Goal: Task Accomplishment & Management: Manage account settings

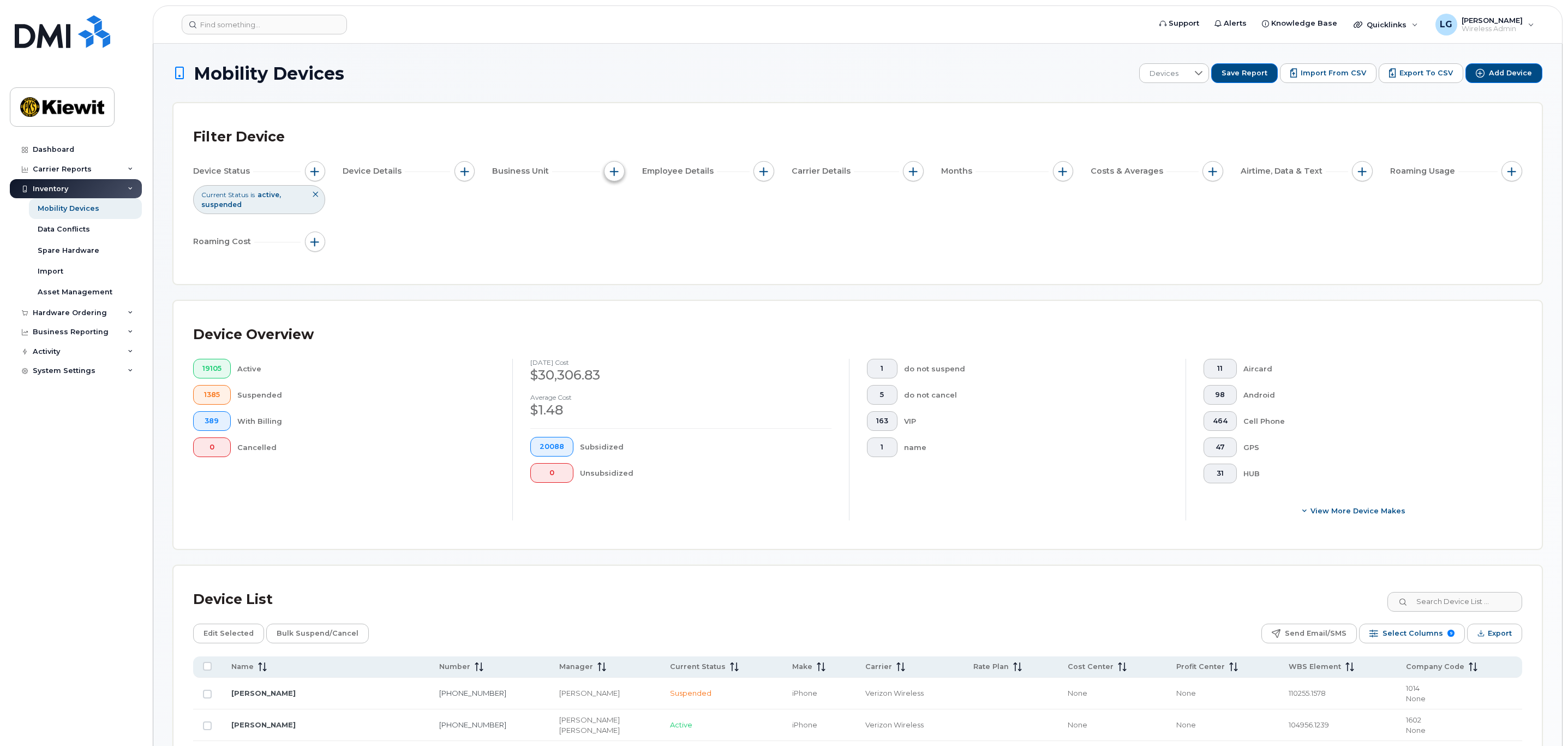
click at [616, 172] on span "button" at bounding box center [614, 172] width 9 height 9
click at [626, 253] on div "WBS Element" at bounding box center [653, 256] width 81 height 10
click at [617, 254] on input "WBS Element" at bounding box center [617, 256] width 9 height 9
checkbox input "true"
click at [724, 267] on div at bounding box center [734, 276] width 20 height 19
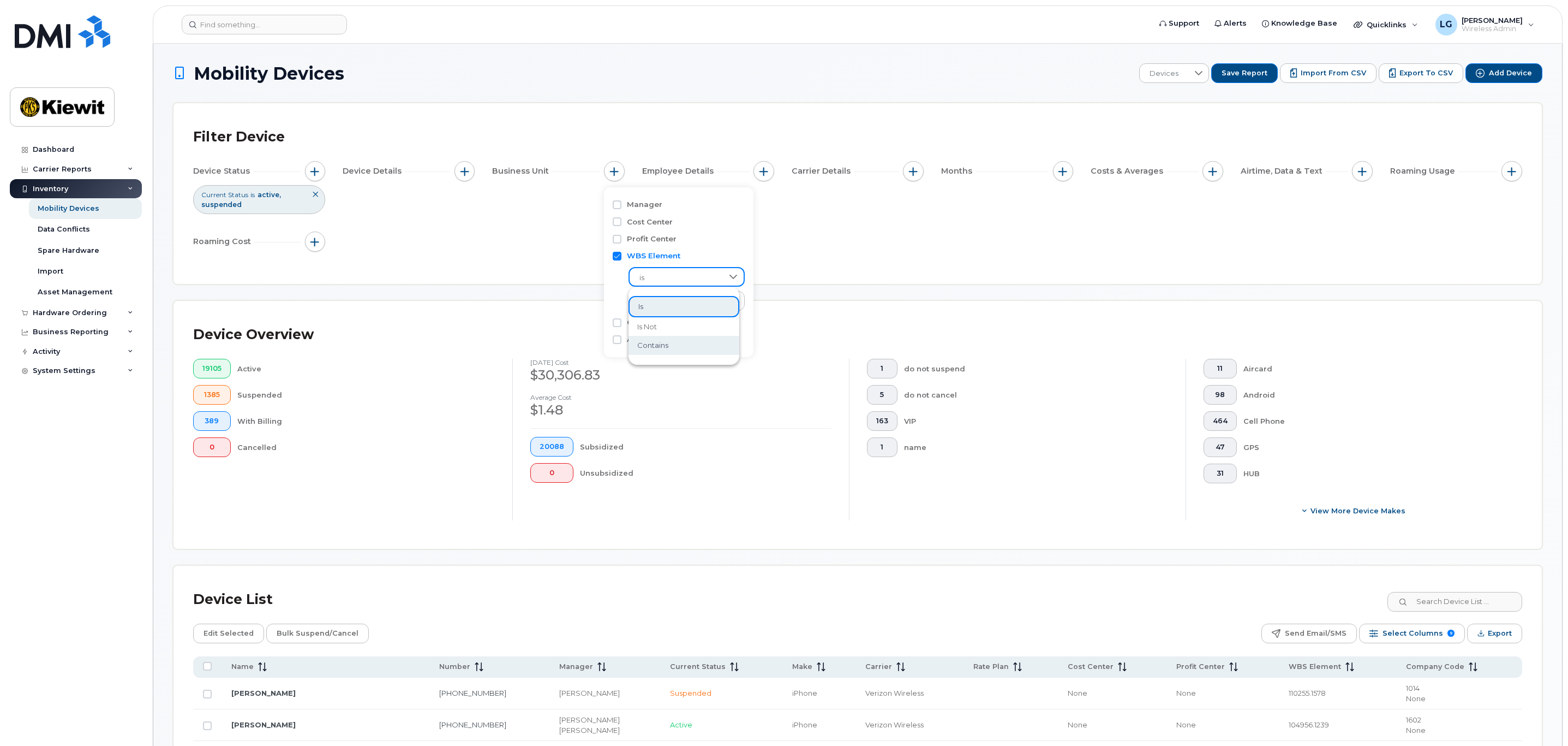
click at [680, 346] on li "contains" at bounding box center [683, 345] width 111 height 19
click at [683, 298] on input "text" at bounding box center [687, 301] width 117 height 20
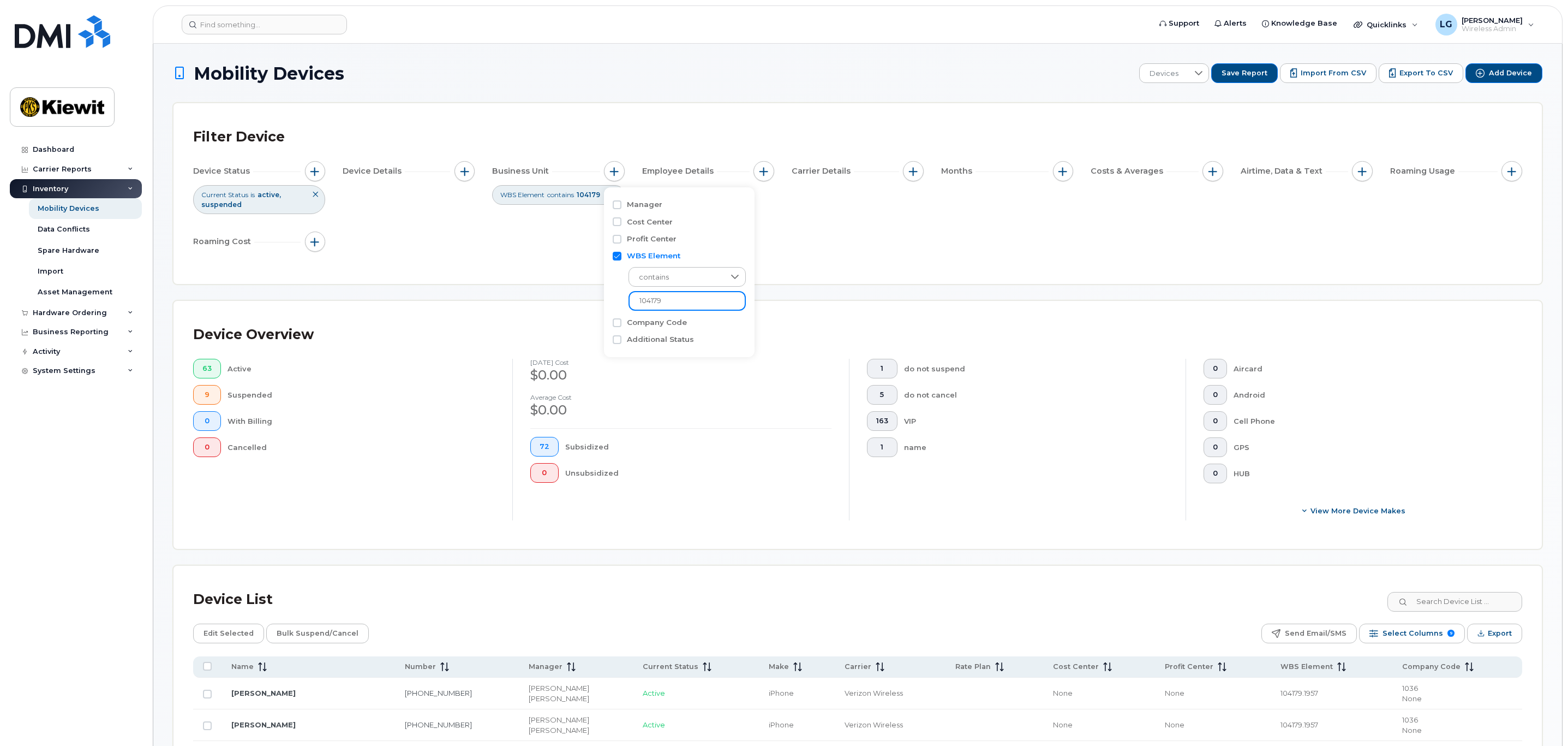
type input "104179"
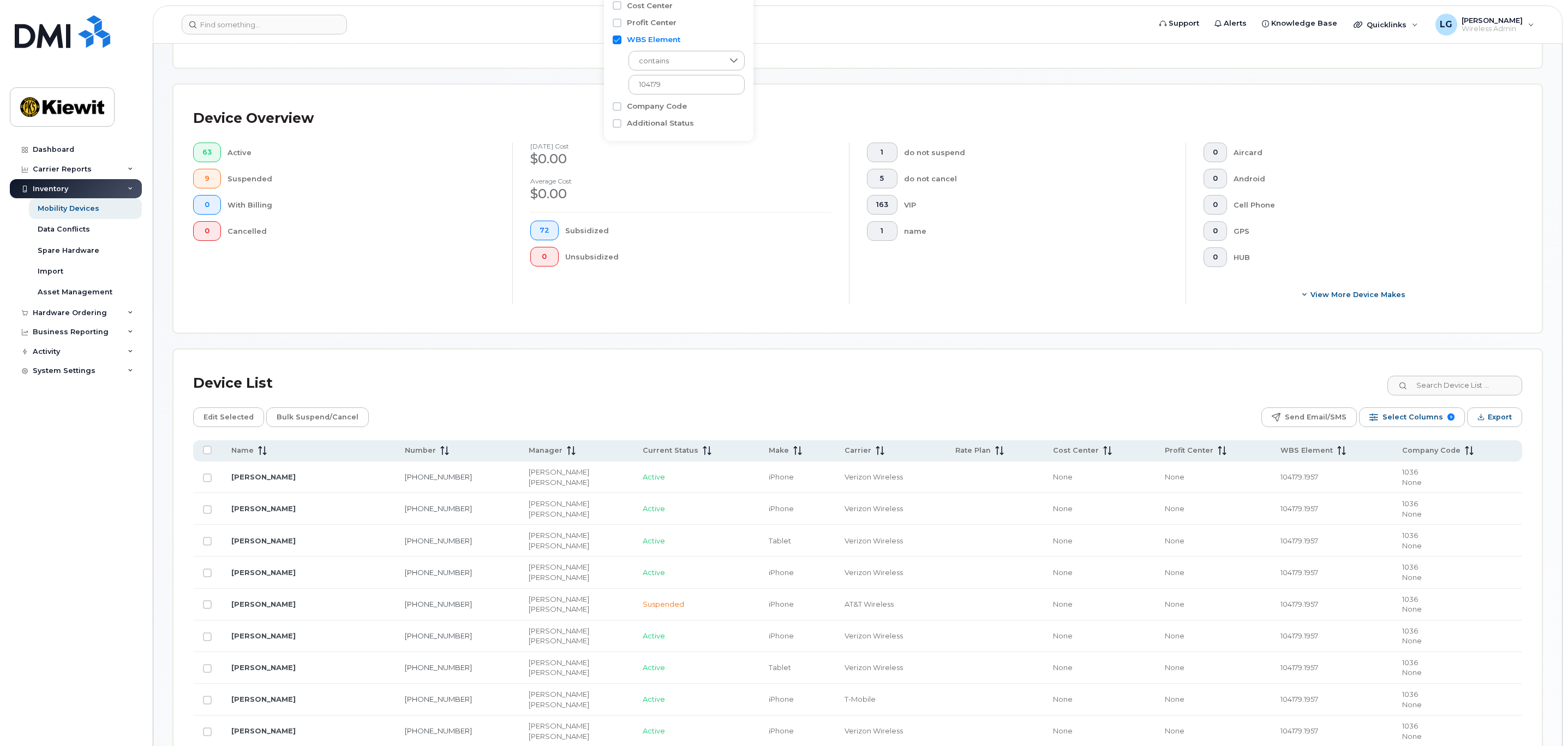
scroll to position [245, 0]
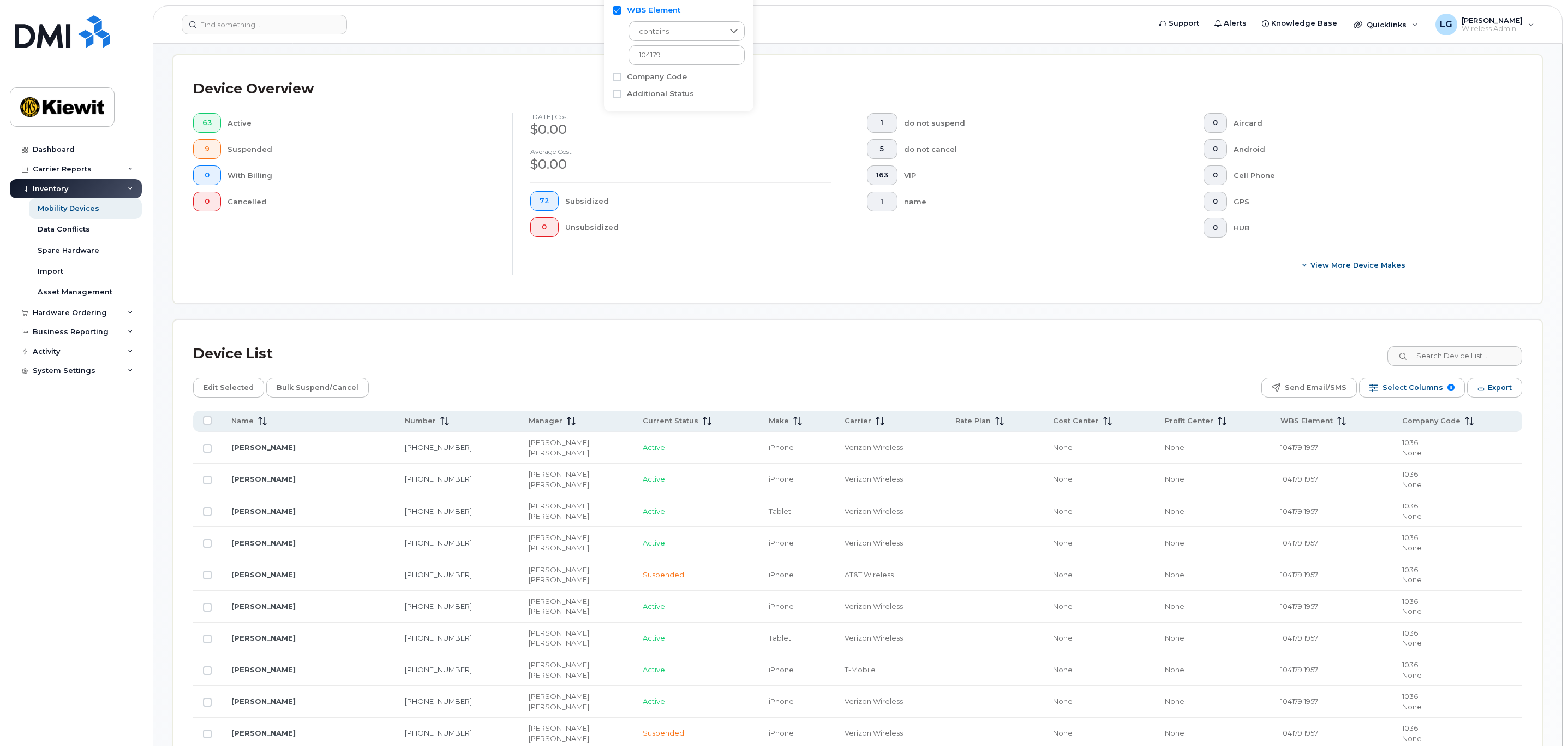
drag, startPoint x: 260, startPoint y: 423, endPoint x: 424, endPoint y: 441, distance: 165.0
click at [260, 423] on icon at bounding box center [260, 421] width 1 height 9
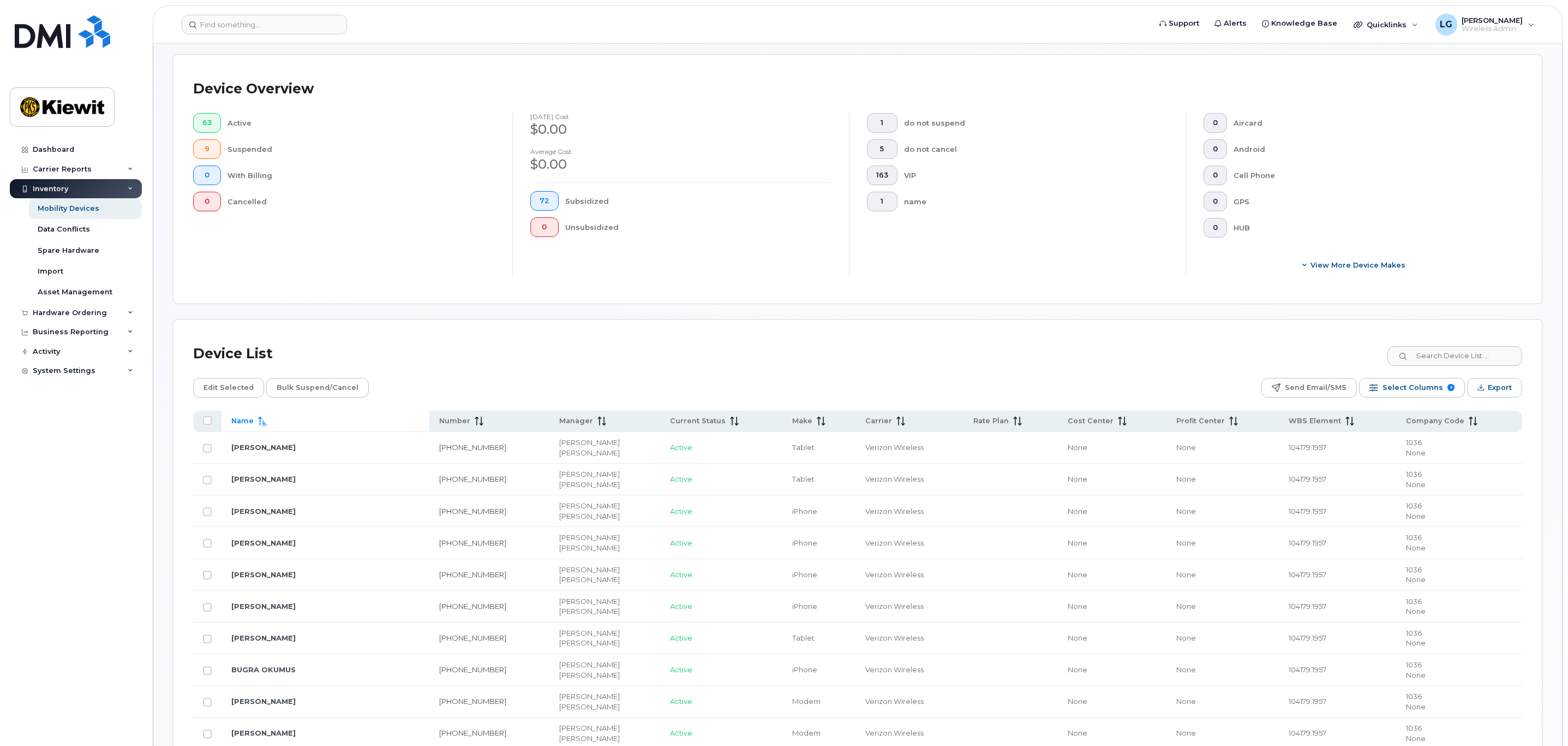
click at [1032, 354] on div "Device List" at bounding box center [858, 354] width 1329 height 28
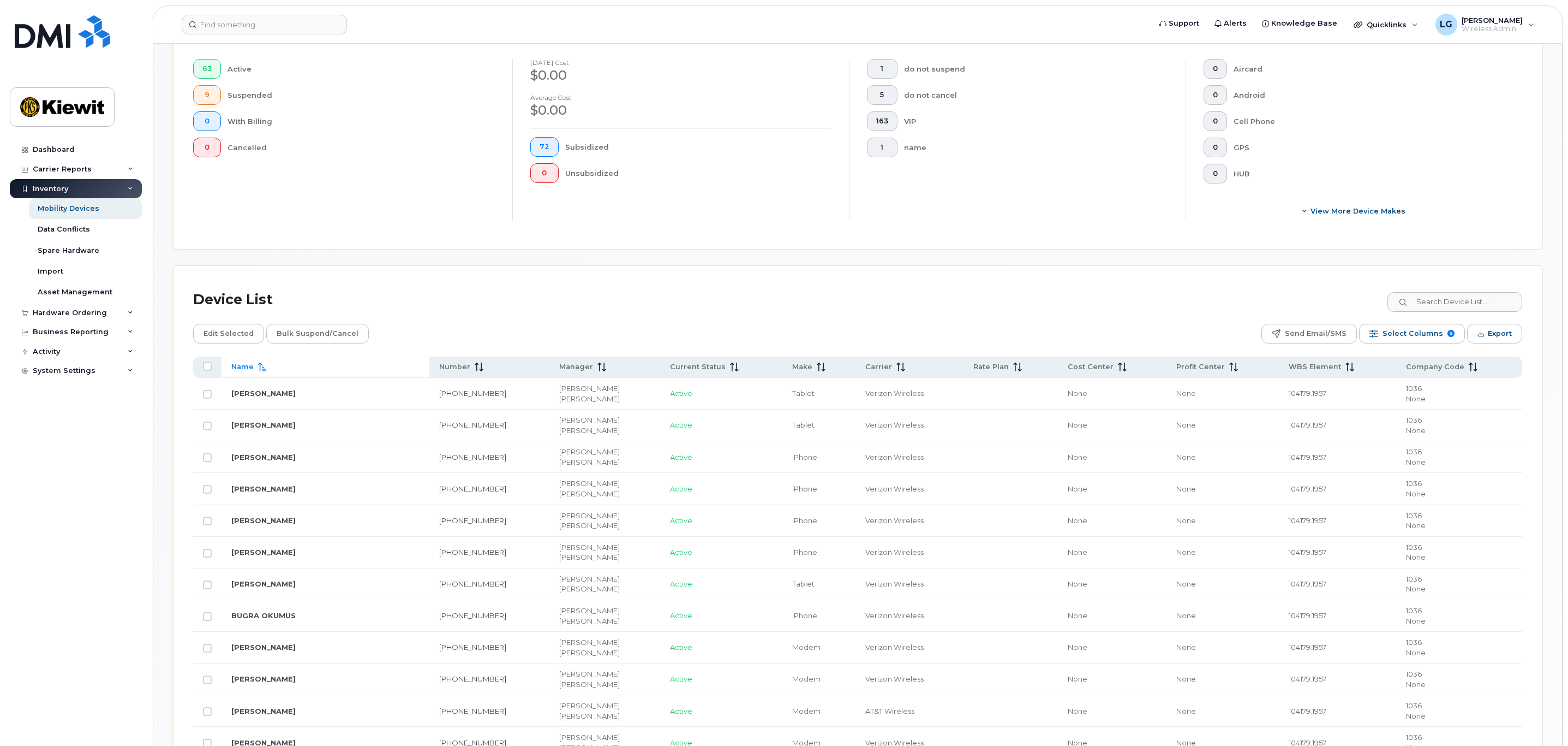
scroll to position [327, 0]
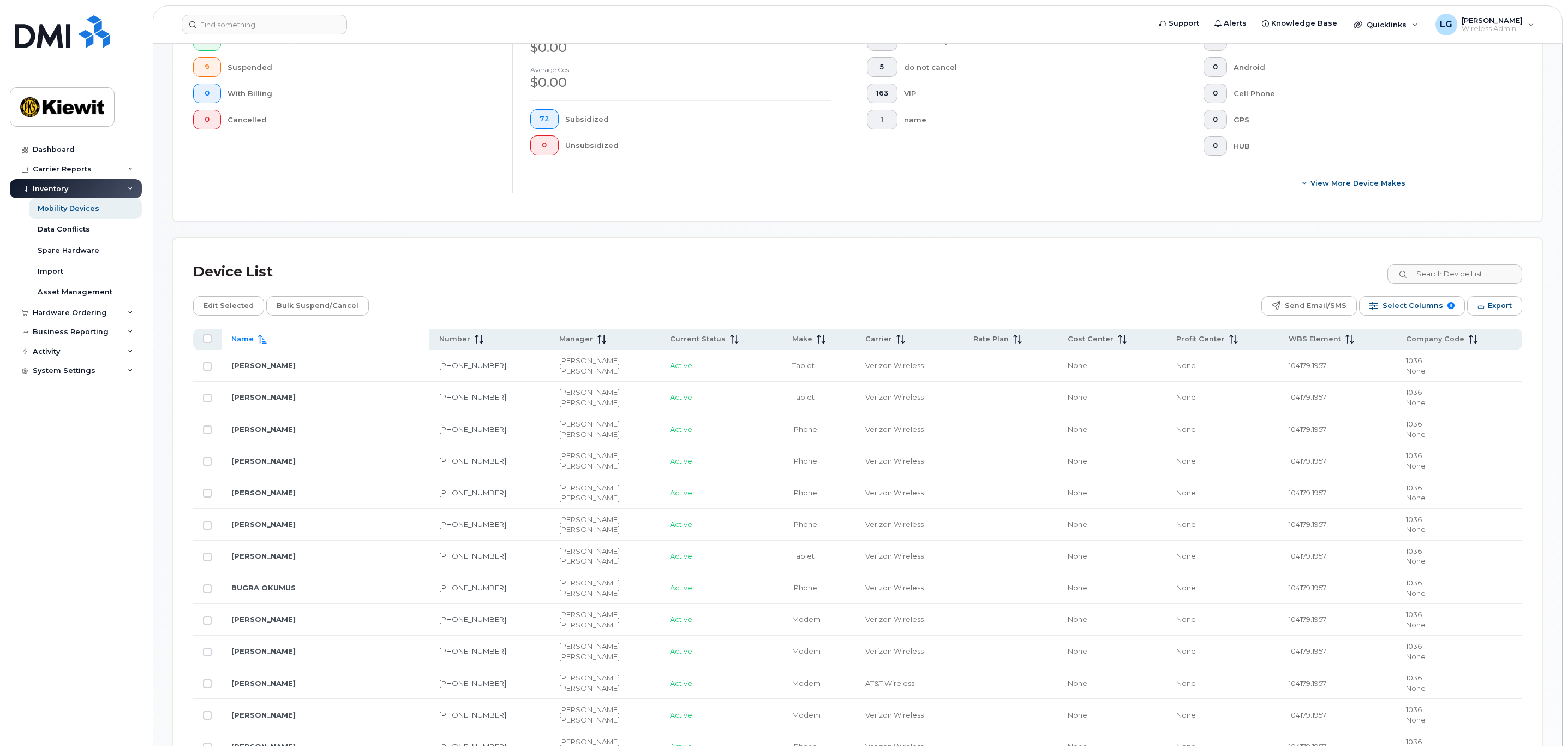
click at [210, 560] on input "Row Unselected" at bounding box center [208, 557] width 9 height 9
checkbox input "true"
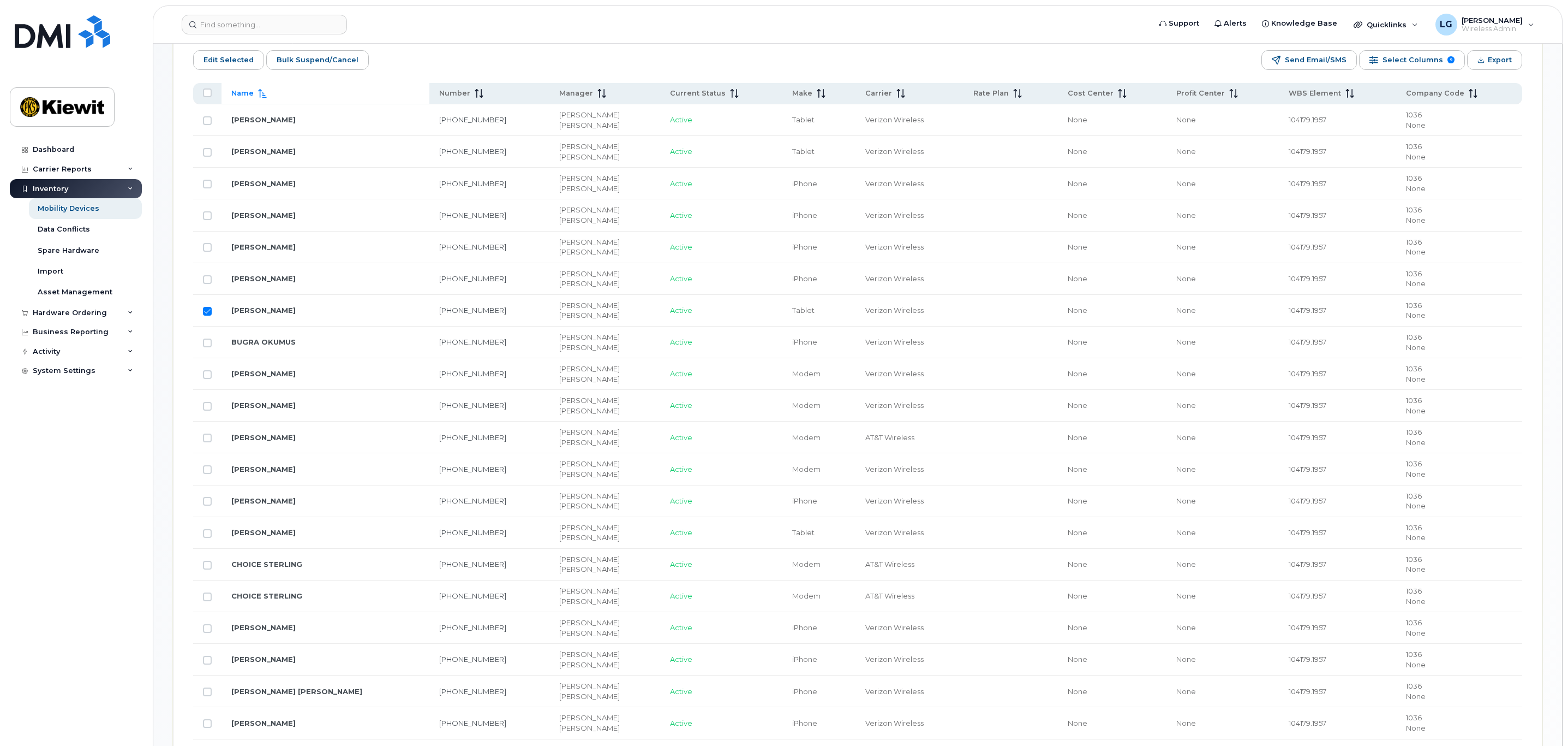
scroll to position [492, 0]
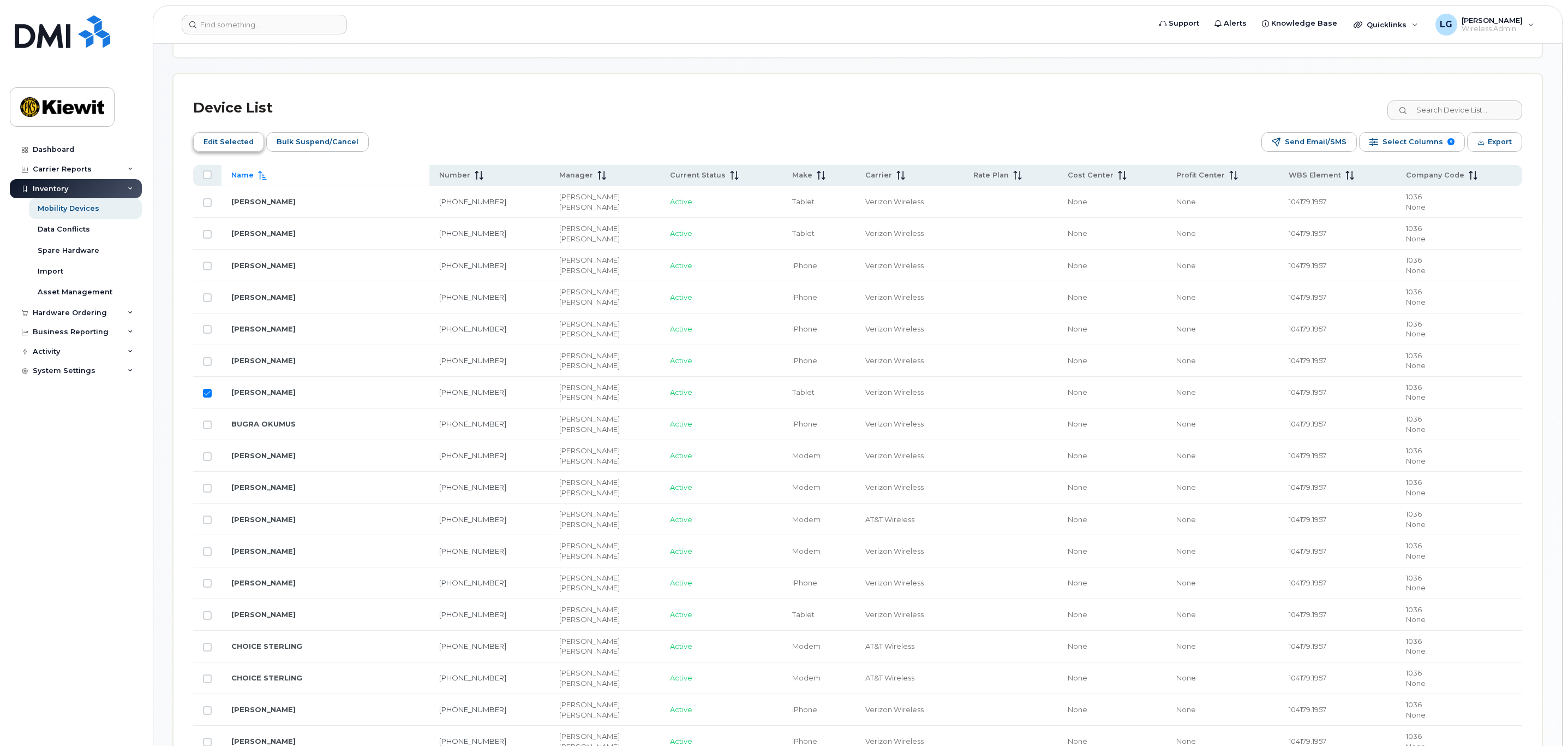
click at [236, 144] on span "Edit Selected" at bounding box center [229, 142] width 50 height 17
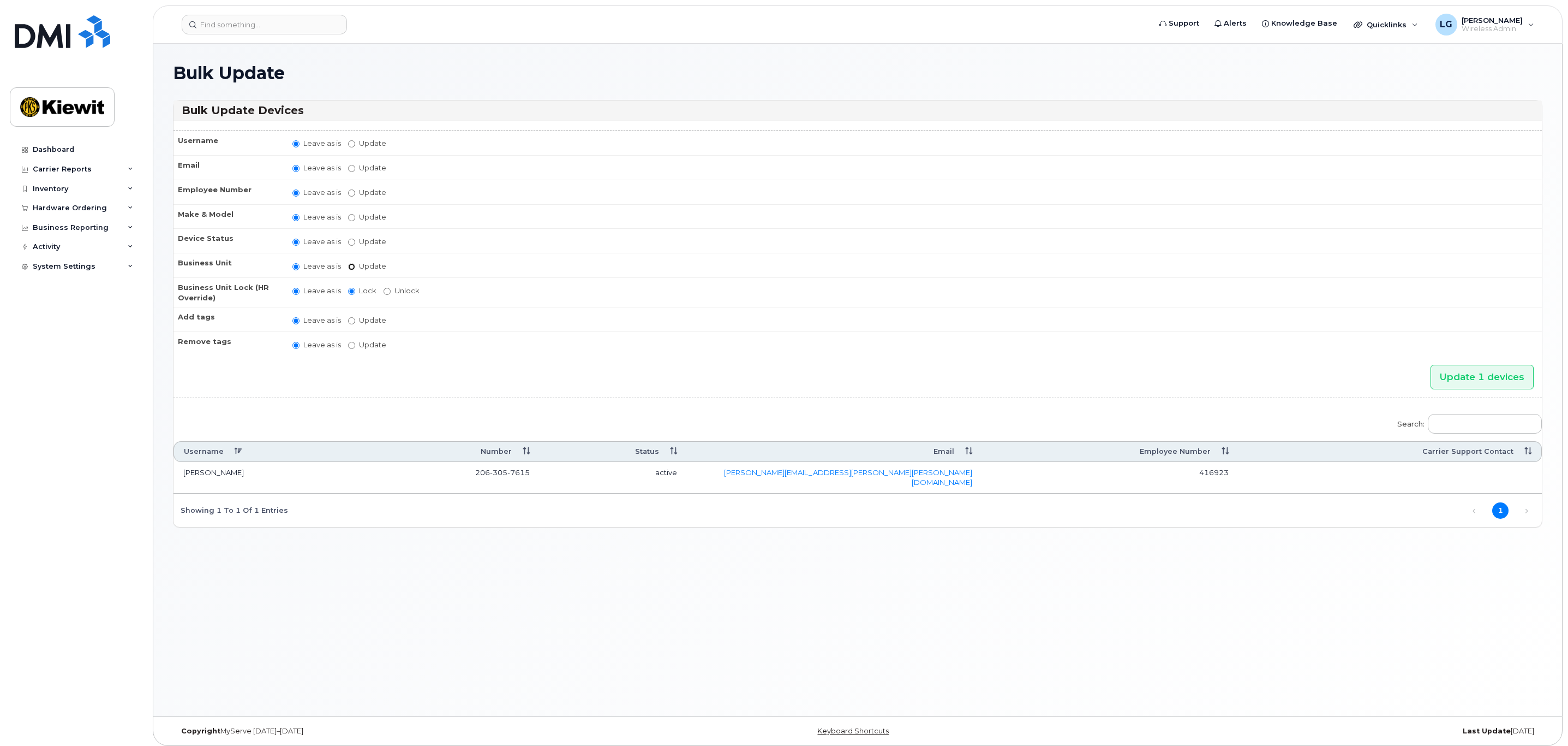
click at [350, 267] on input "Update" at bounding box center [351, 267] width 7 height 7
radio input "true"
radio input "false"
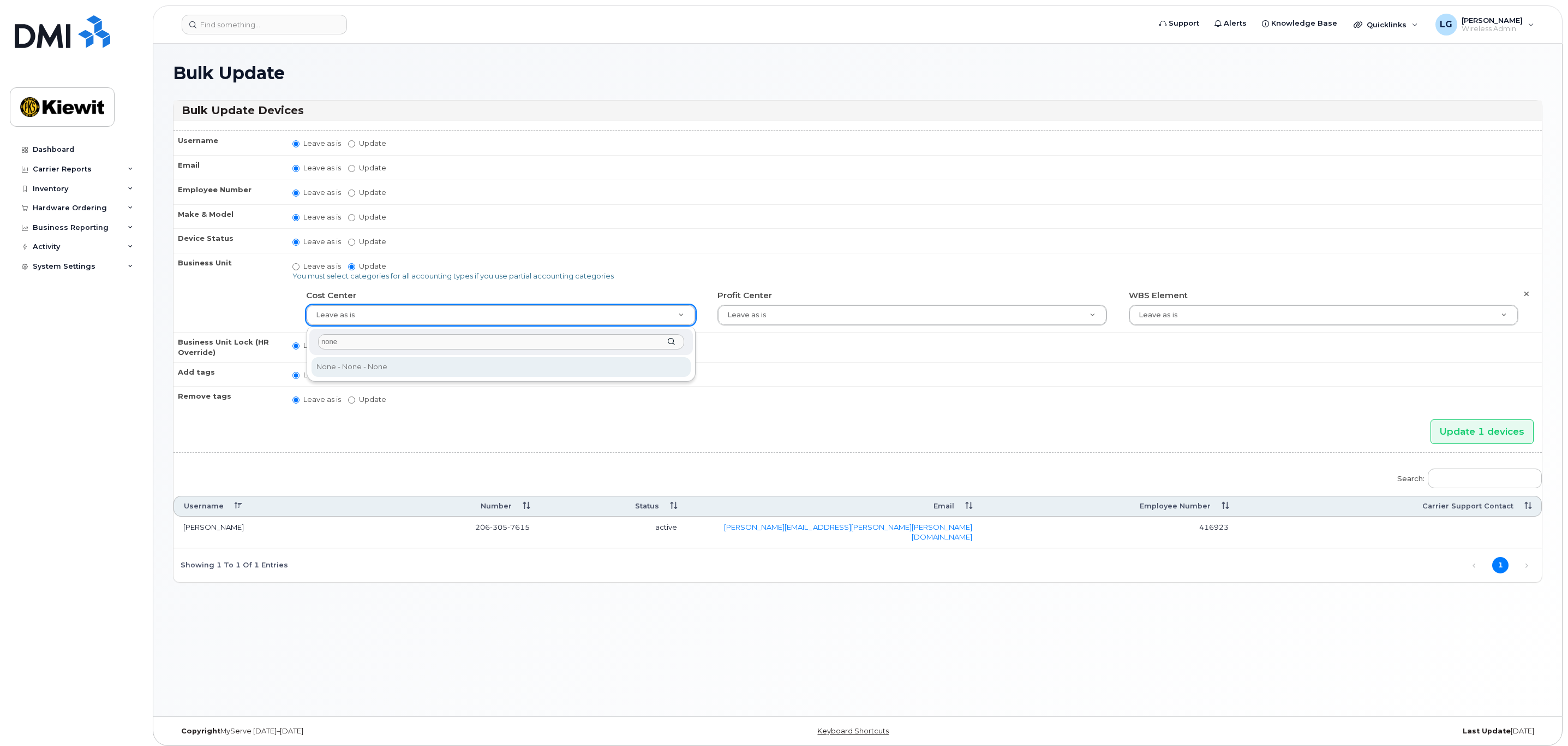
type input "none"
type input "29629358"
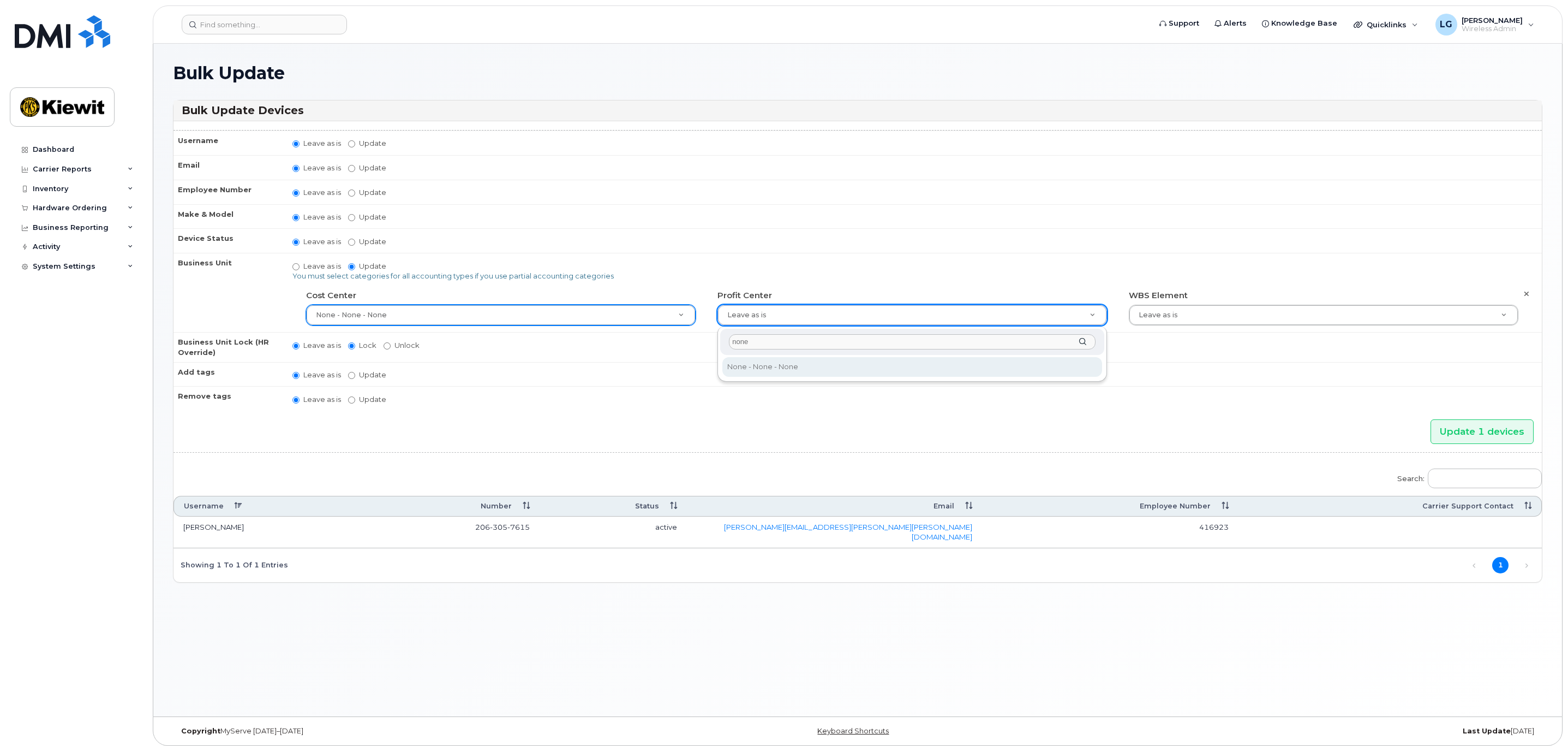
type input "none"
type input "29629357"
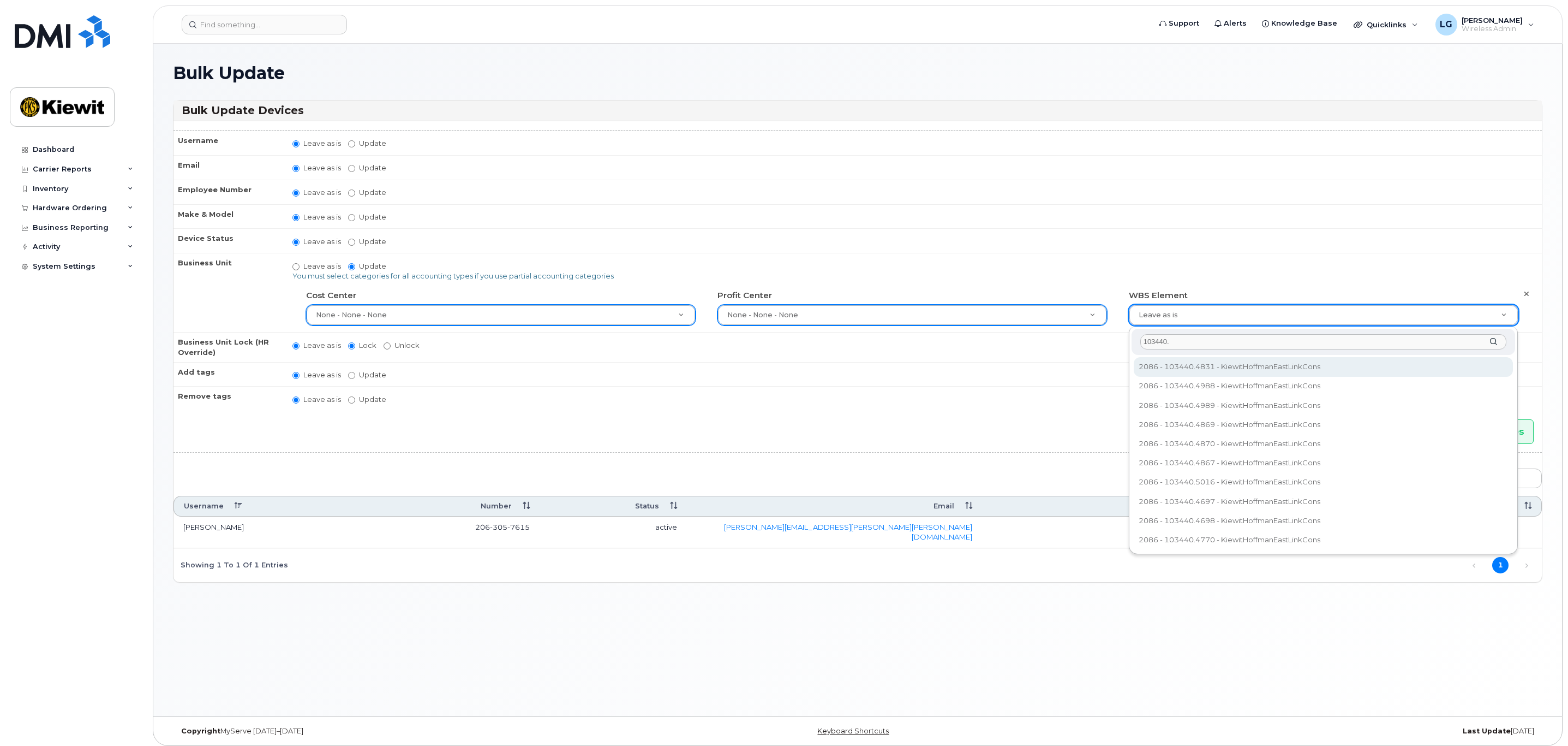
click at [1205, 342] on input "103440." at bounding box center [1323, 342] width 366 height 16
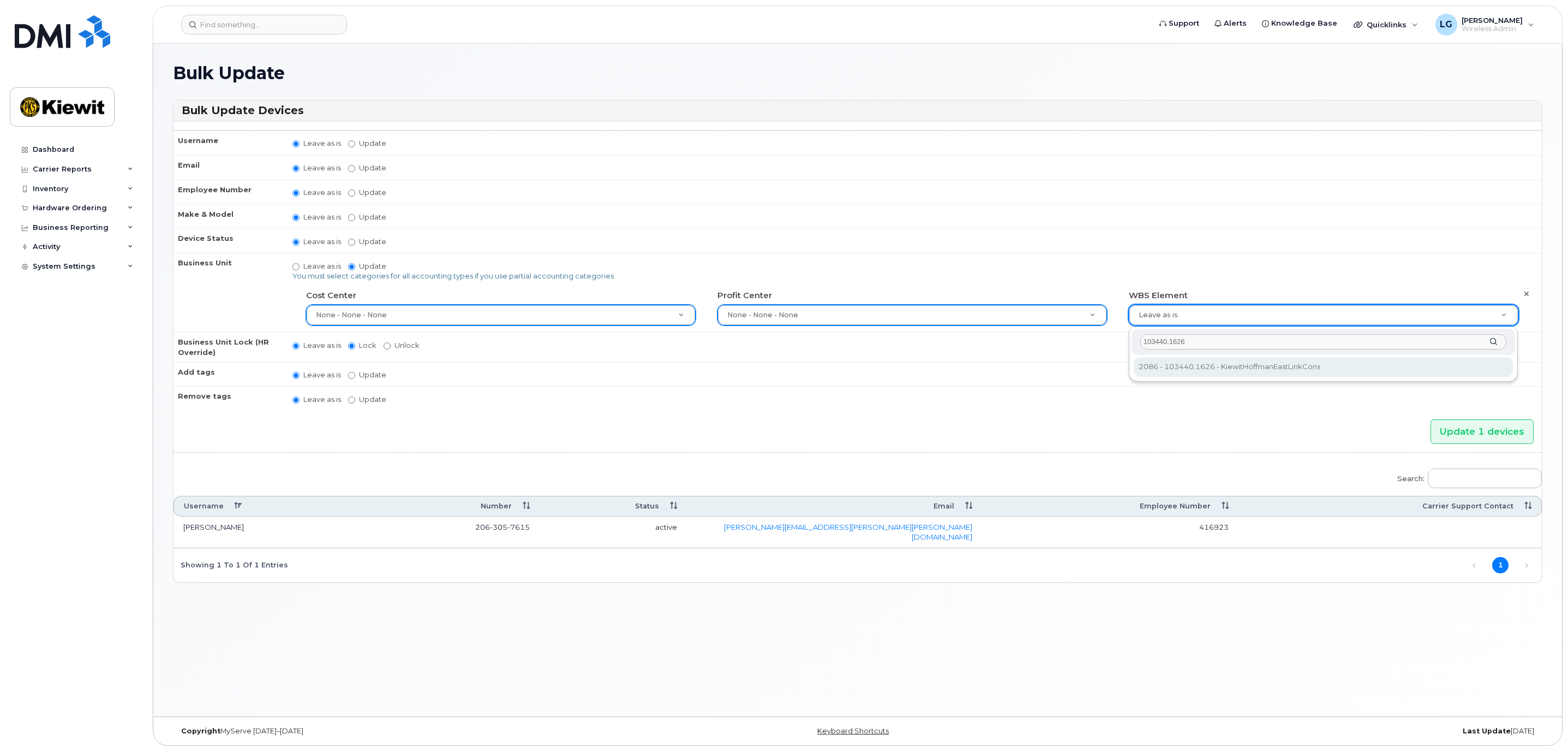
type input "103440.1626"
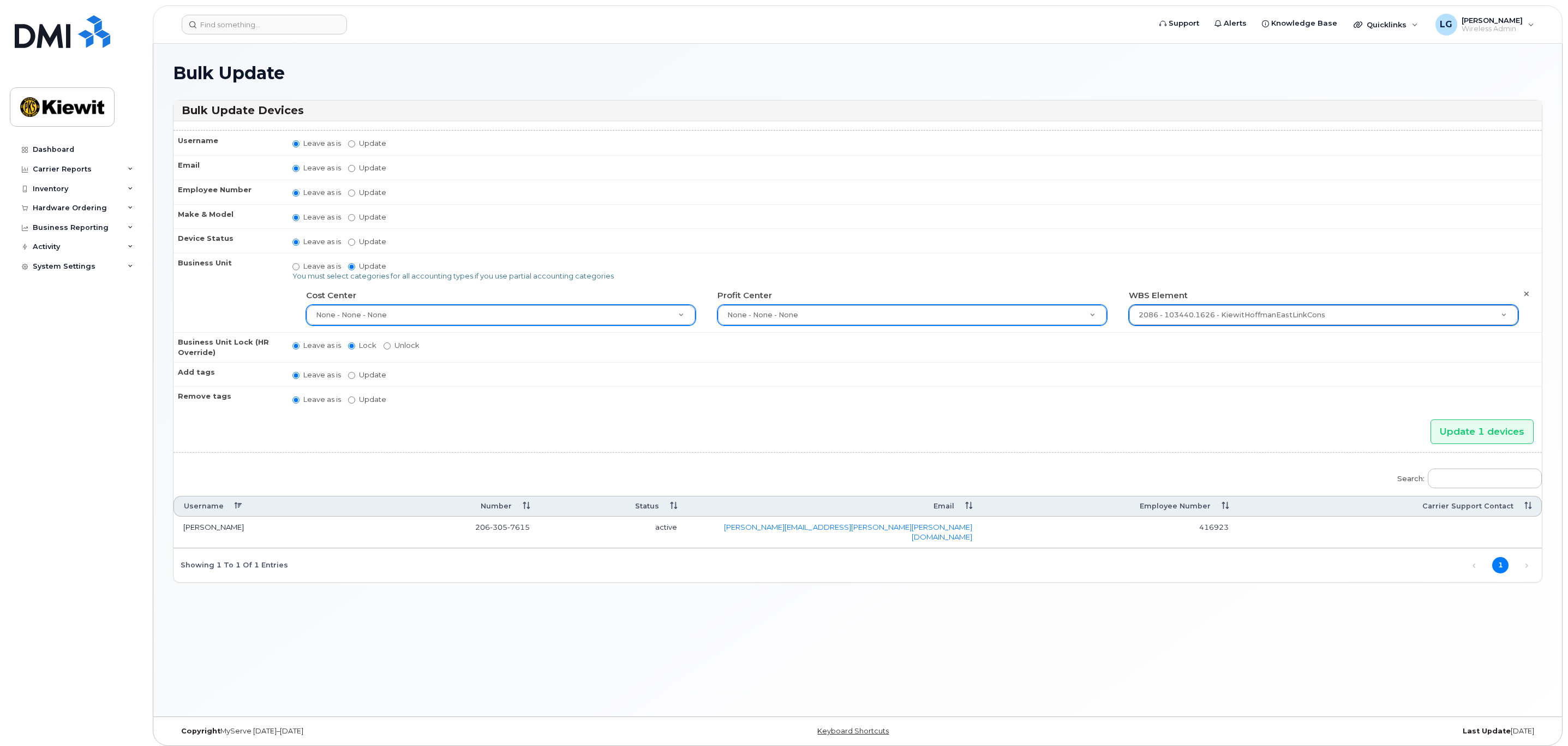
type input "30204556"
click at [1487, 433] on input "Update 1 devices" at bounding box center [1482, 431] width 103 height 24
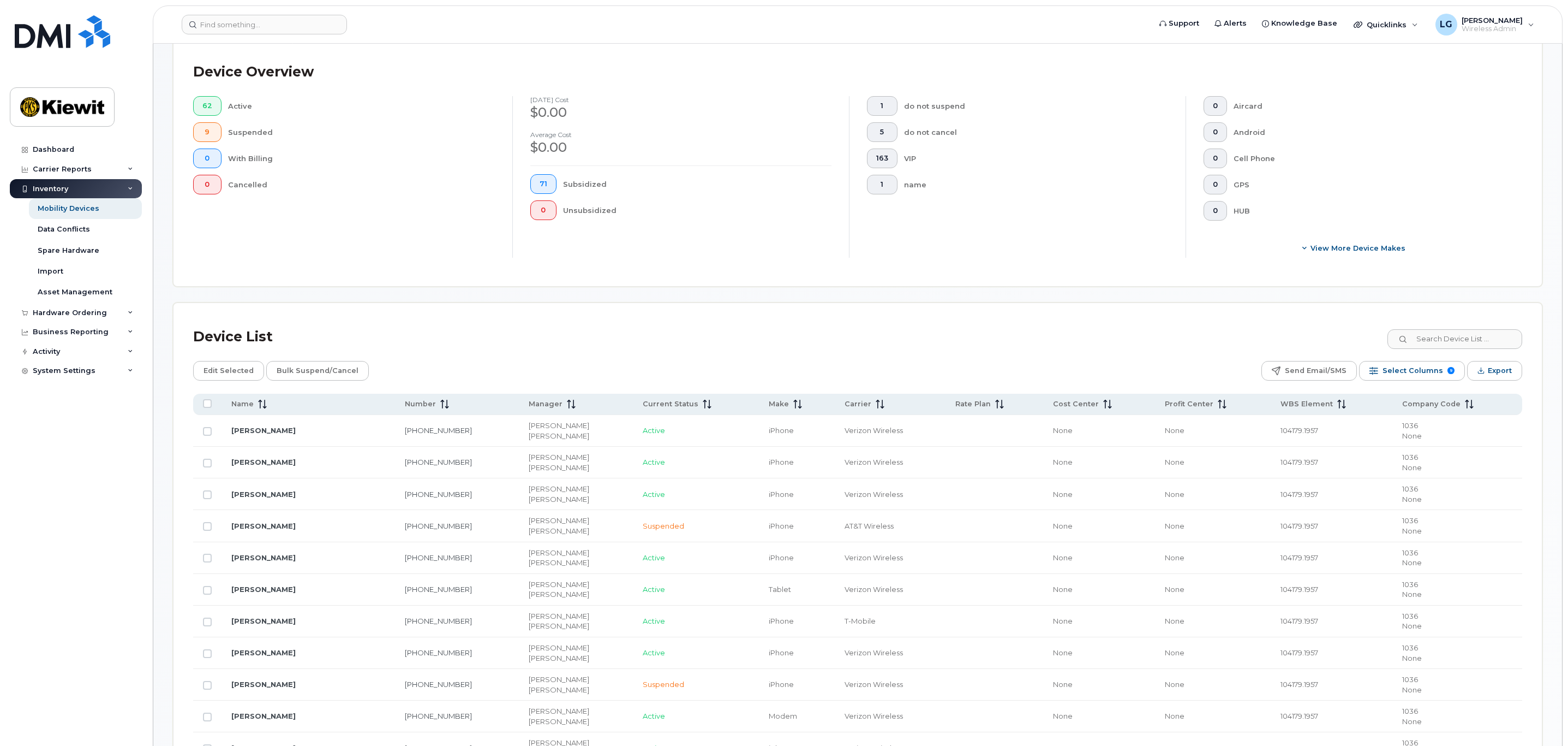
scroll to position [327, 0]
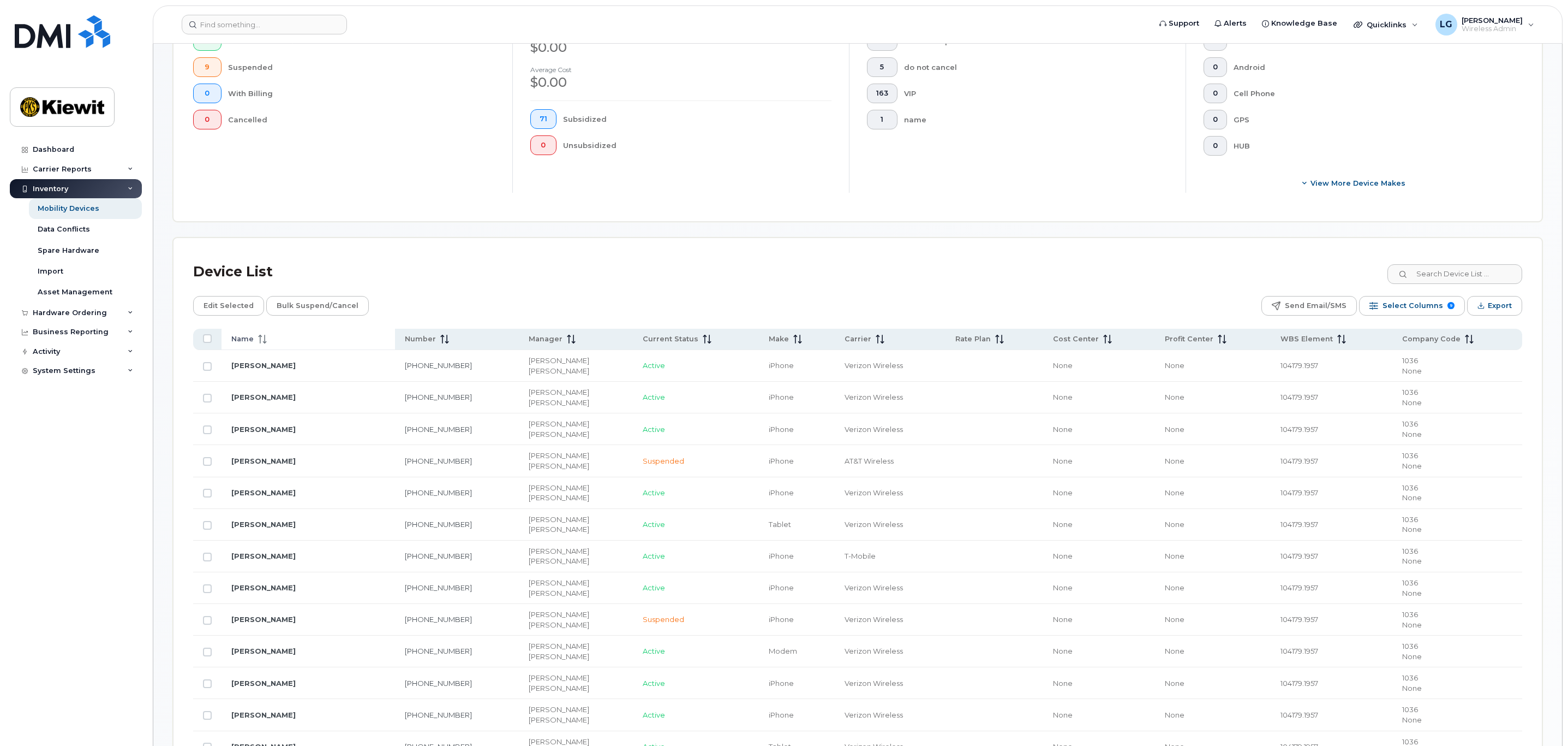
click at [266, 337] on icon at bounding box center [263, 339] width 9 height 9
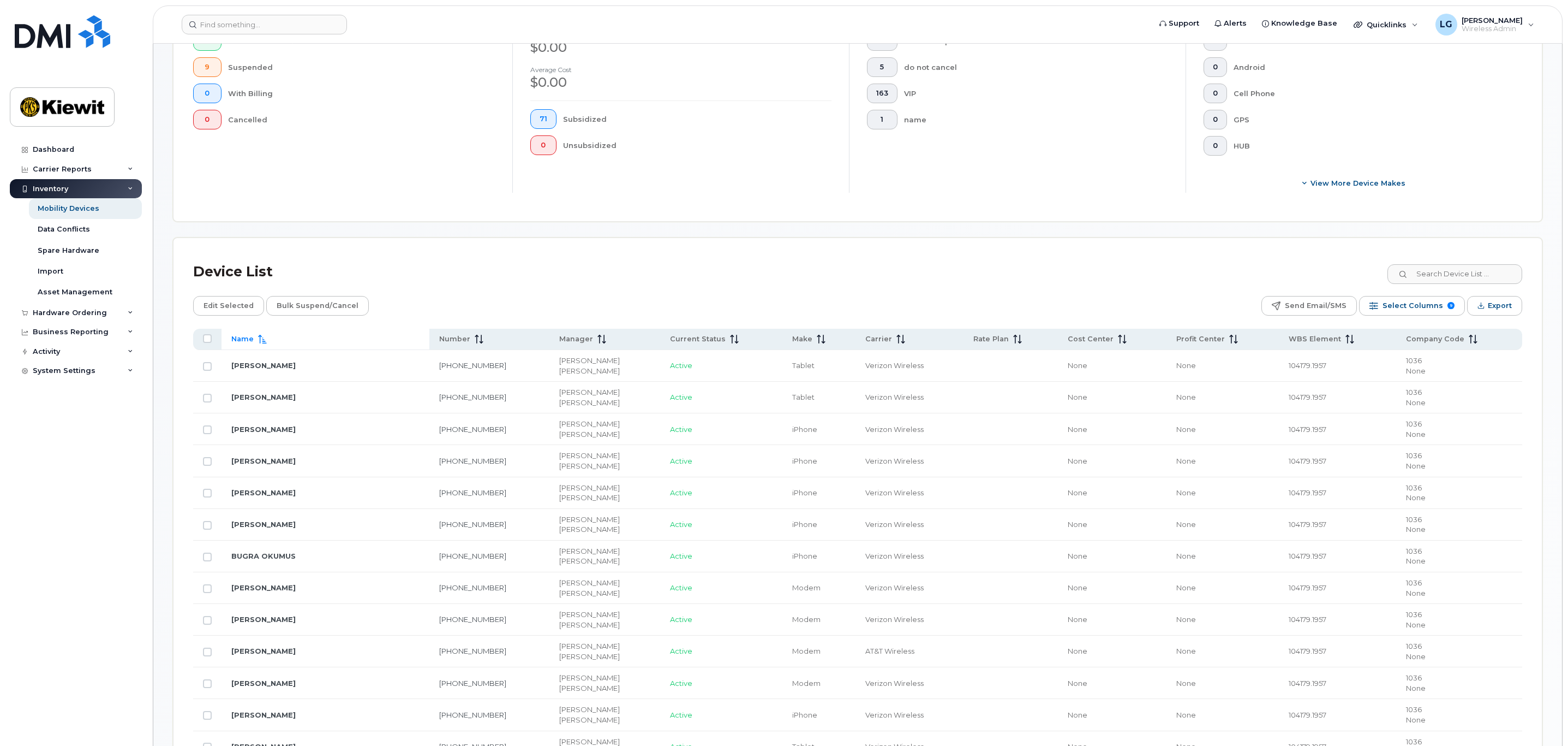
scroll to position [410, 0]
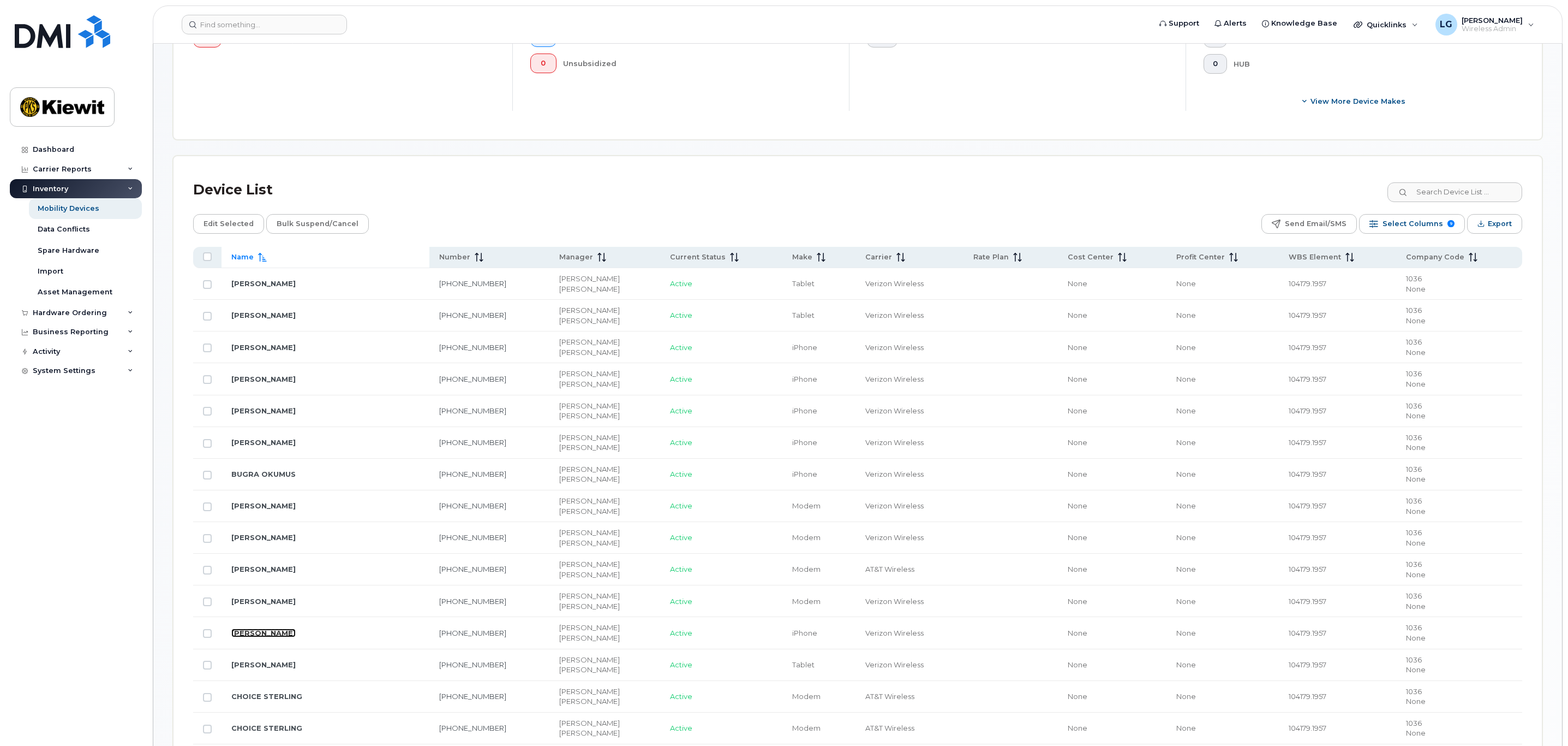
click at [277, 634] on link "[PERSON_NAME]" at bounding box center [263, 633] width 65 height 9
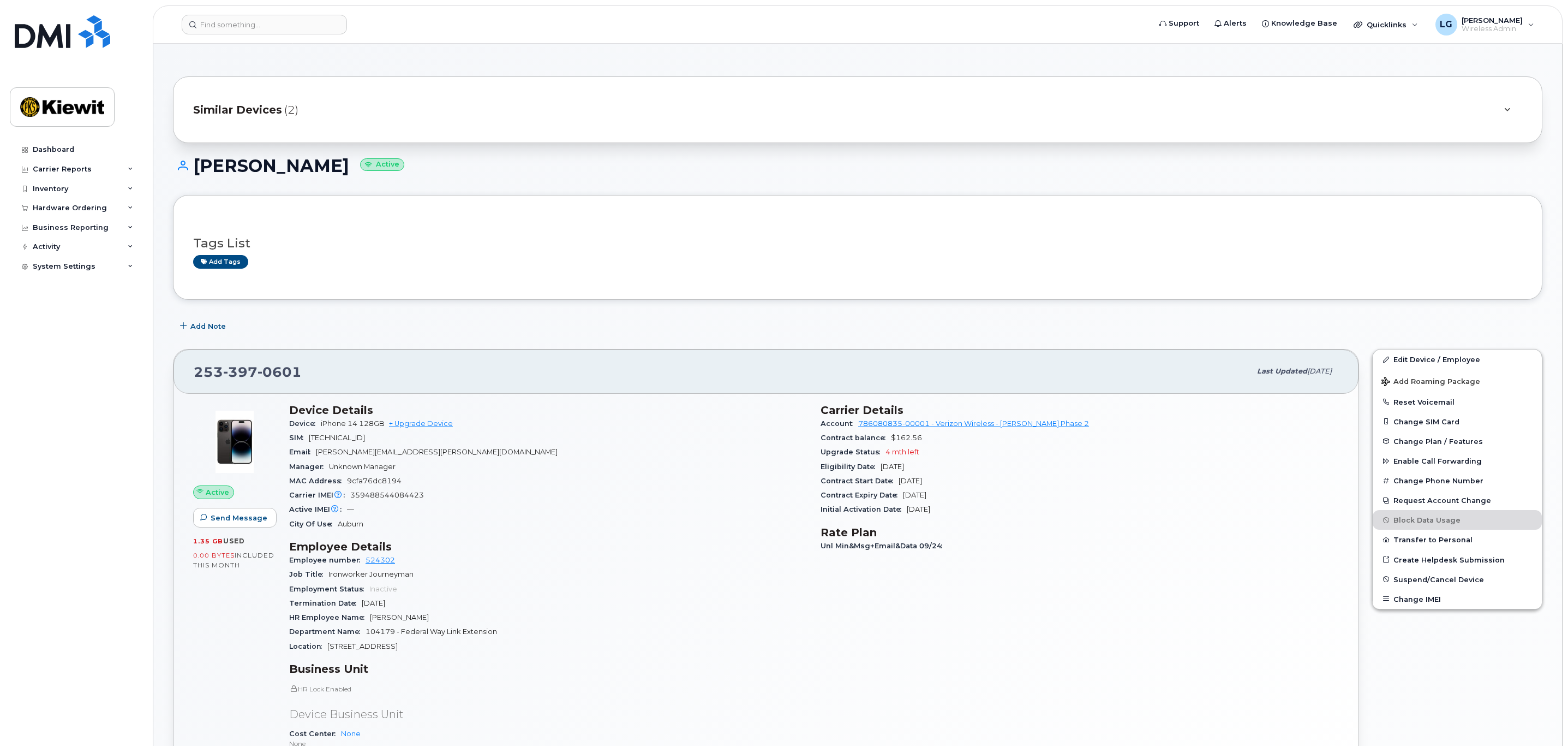
drag, startPoint x: 290, startPoint y: 107, endPoint x: 503, endPoint y: 125, distance: 213.8
click at [290, 107] on span "(2)" at bounding box center [291, 110] width 14 height 16
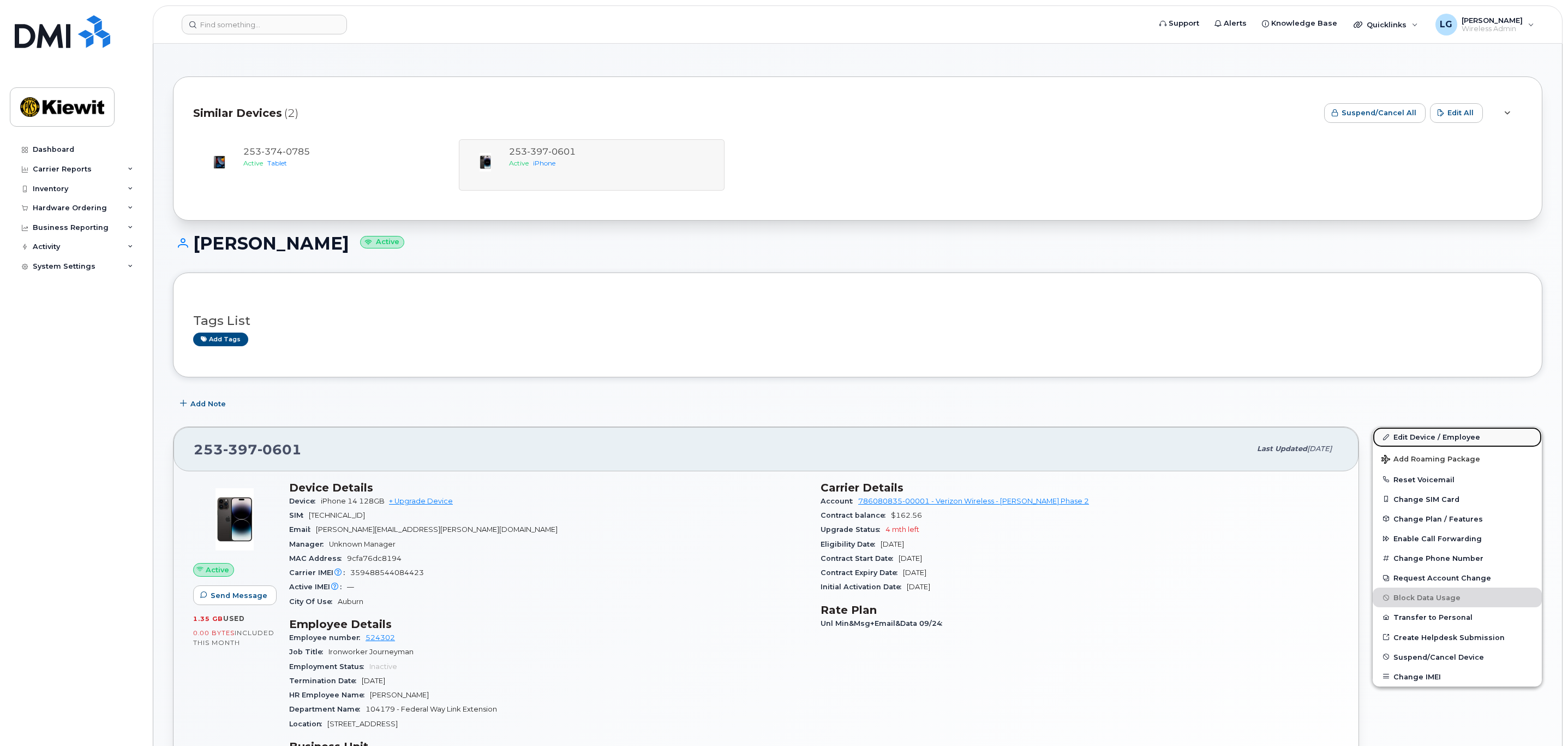
click at [1433, 439] on link "Edit Device / Employee" at bounding box center [1457, 436] width 169 height 20
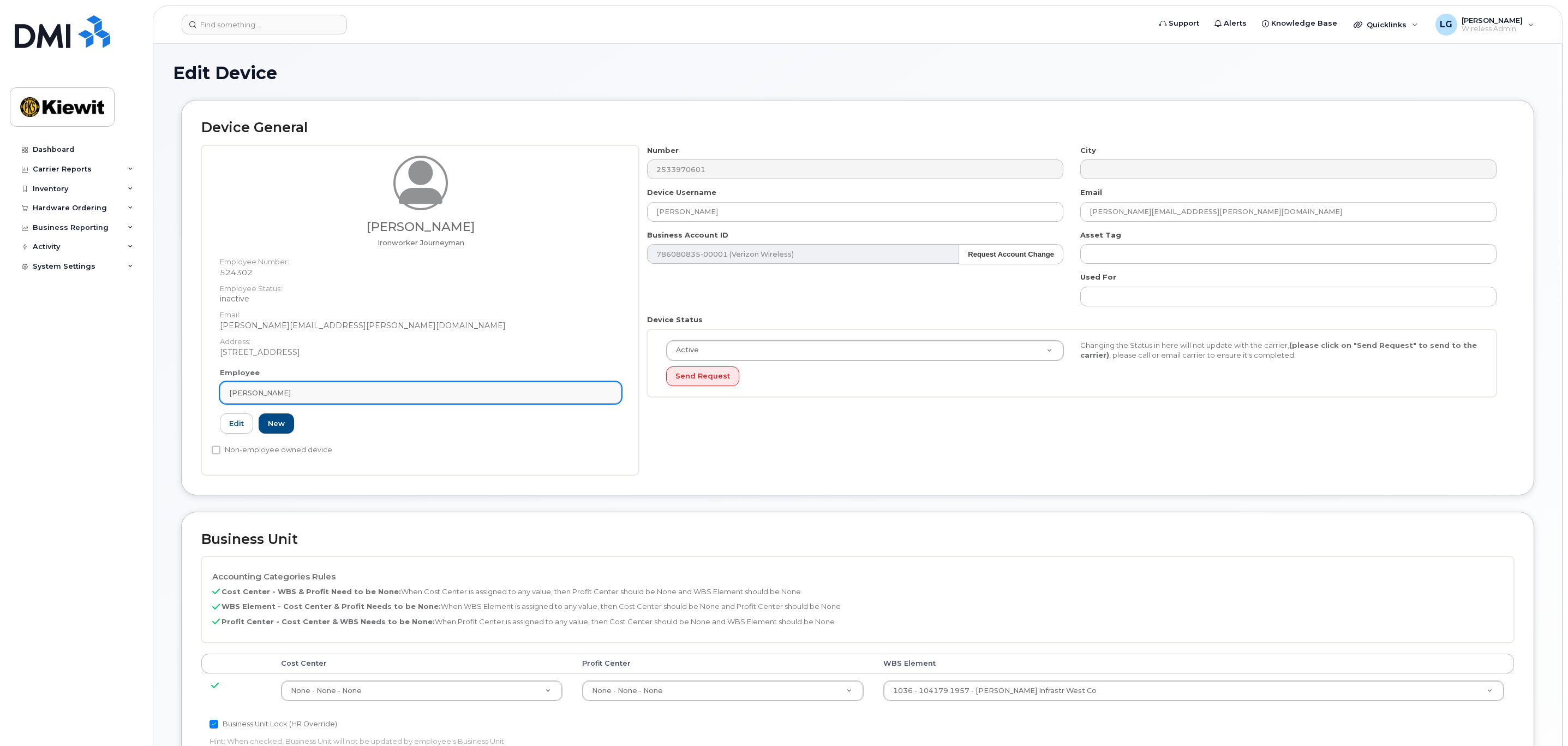
click at [295, 393] on div "[PERSON_NAME]" at bounding box center [421, 393] width 383 height 10
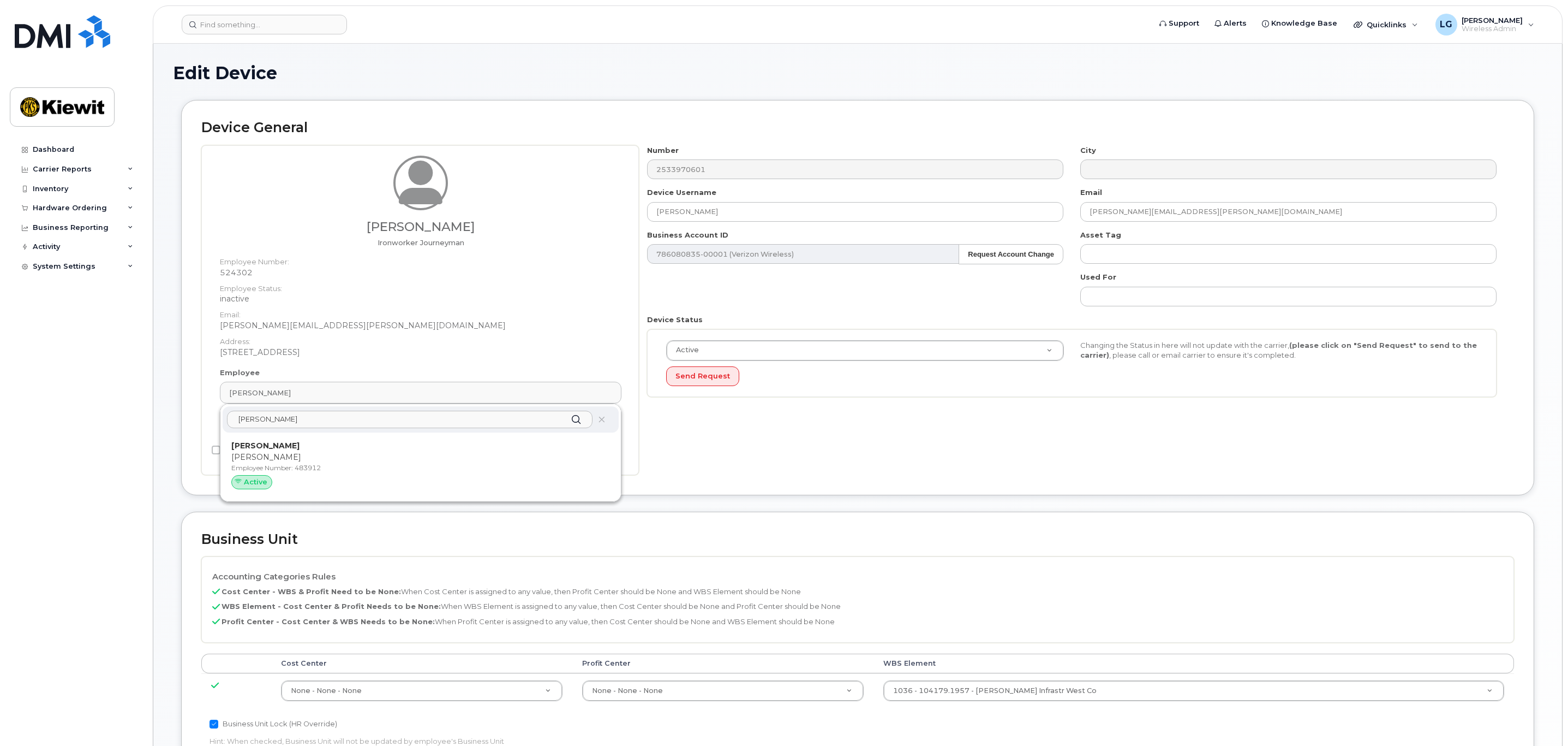
type input "[PERSON_NAME]"
click at [290, 454] on p "[PERSON_NAME]" at bounding box center [420, 457] width 379 height 12
type input "483912"
type input "[PERSON_NAME]"
type input "[EMAIL_ADDRESS][PERSON_NAME][PERSON_NAME][DOMAIN_NAME]"
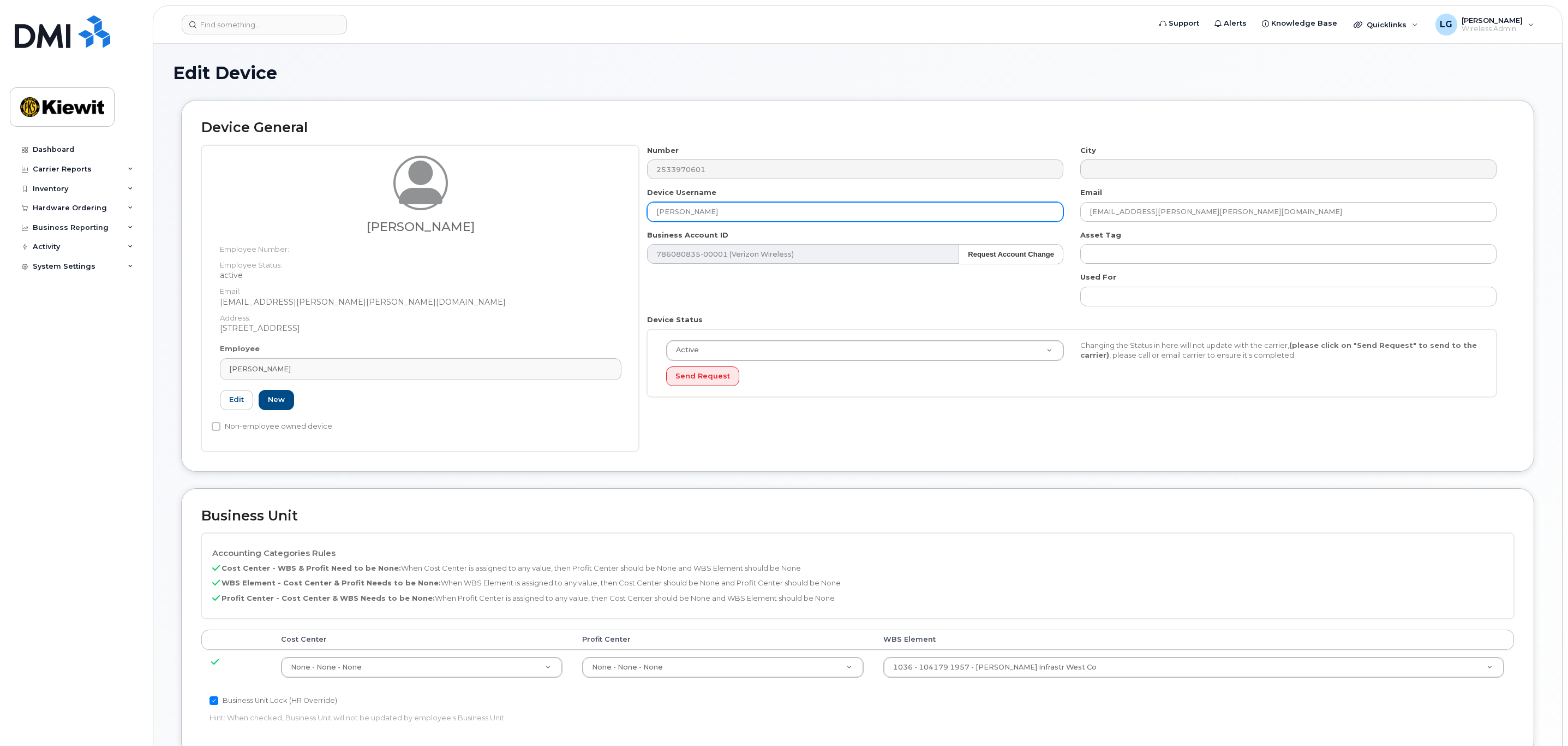
click at [740, 208] on input "[PERSON_NAME]" at bounding box center [855, 211] width 416 height 20
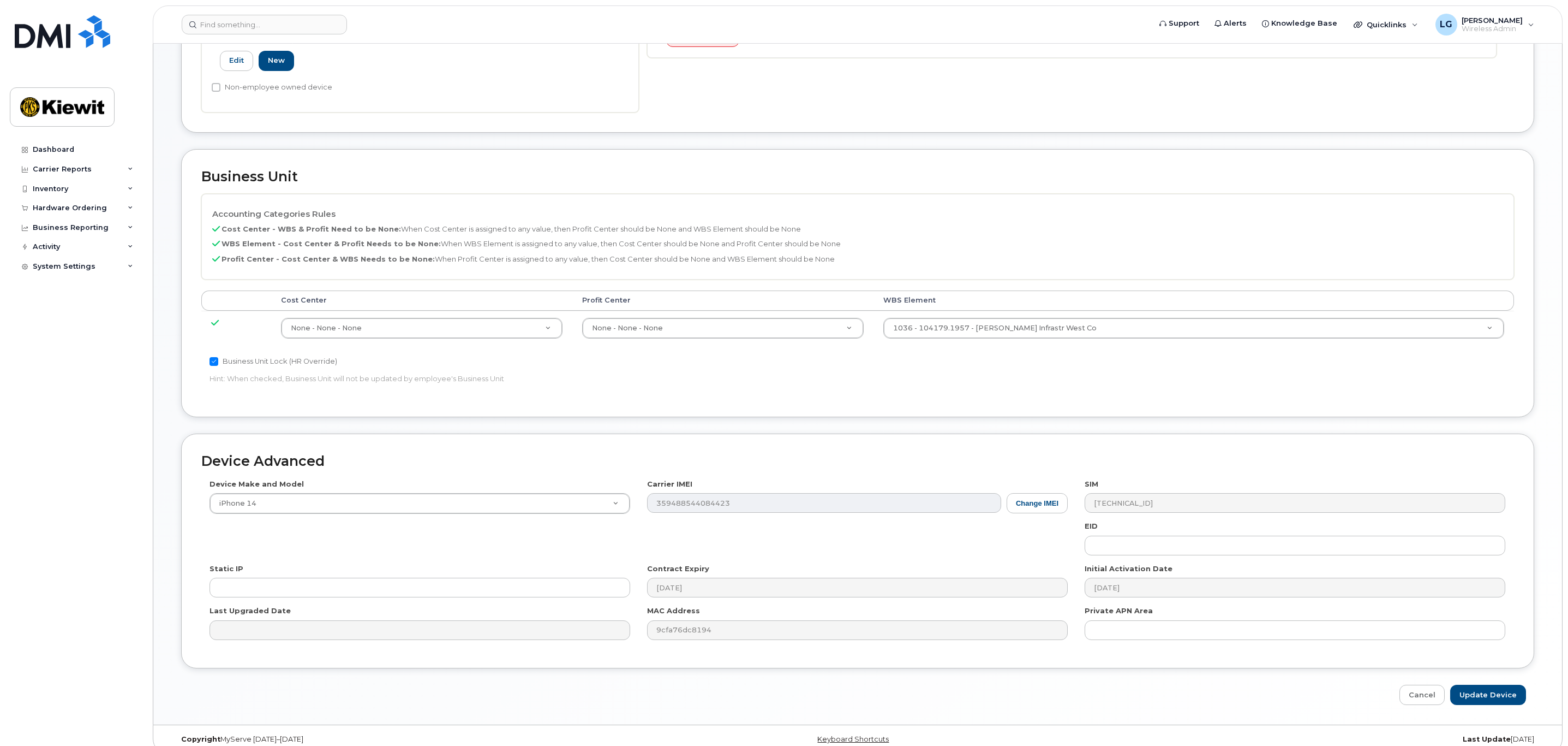
scroll to position [358, 0]
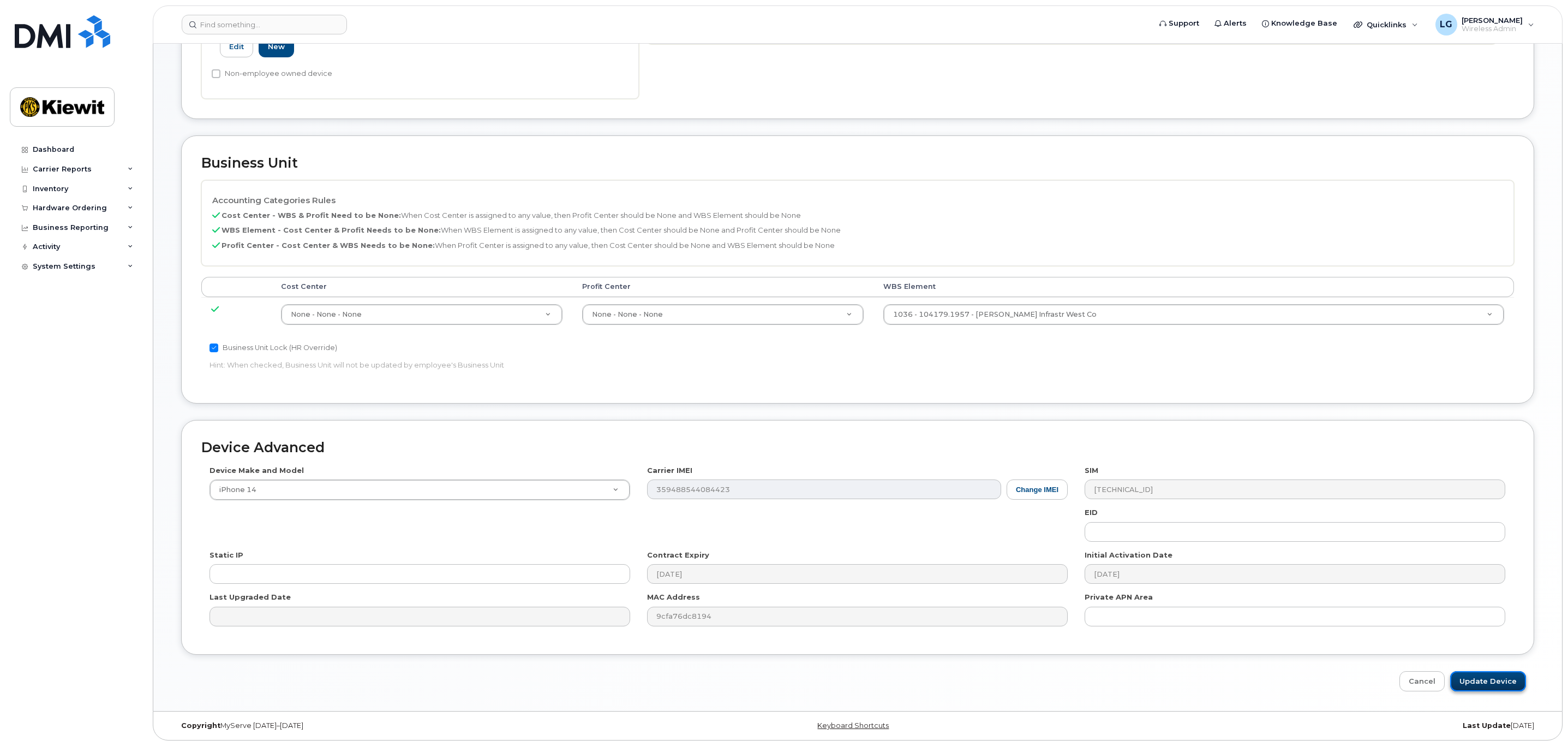
click at [1485, 674] on input "Update Device" at bounding box center [1488, 681] width 76 height 21
type input "Saving..."
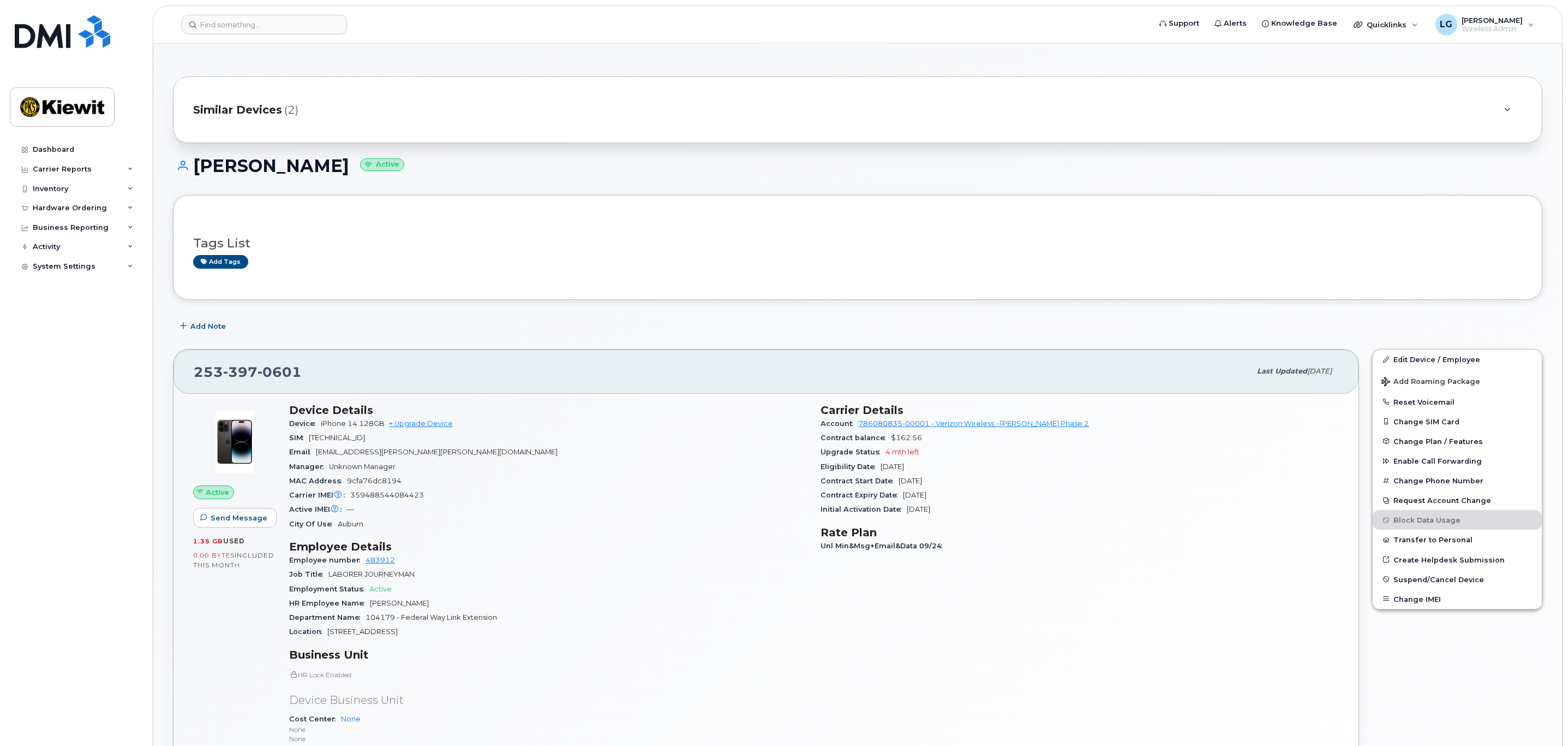
click at [274, 110] on span "Similar Devices" at bounding box center [238, 110] width 89 height 16
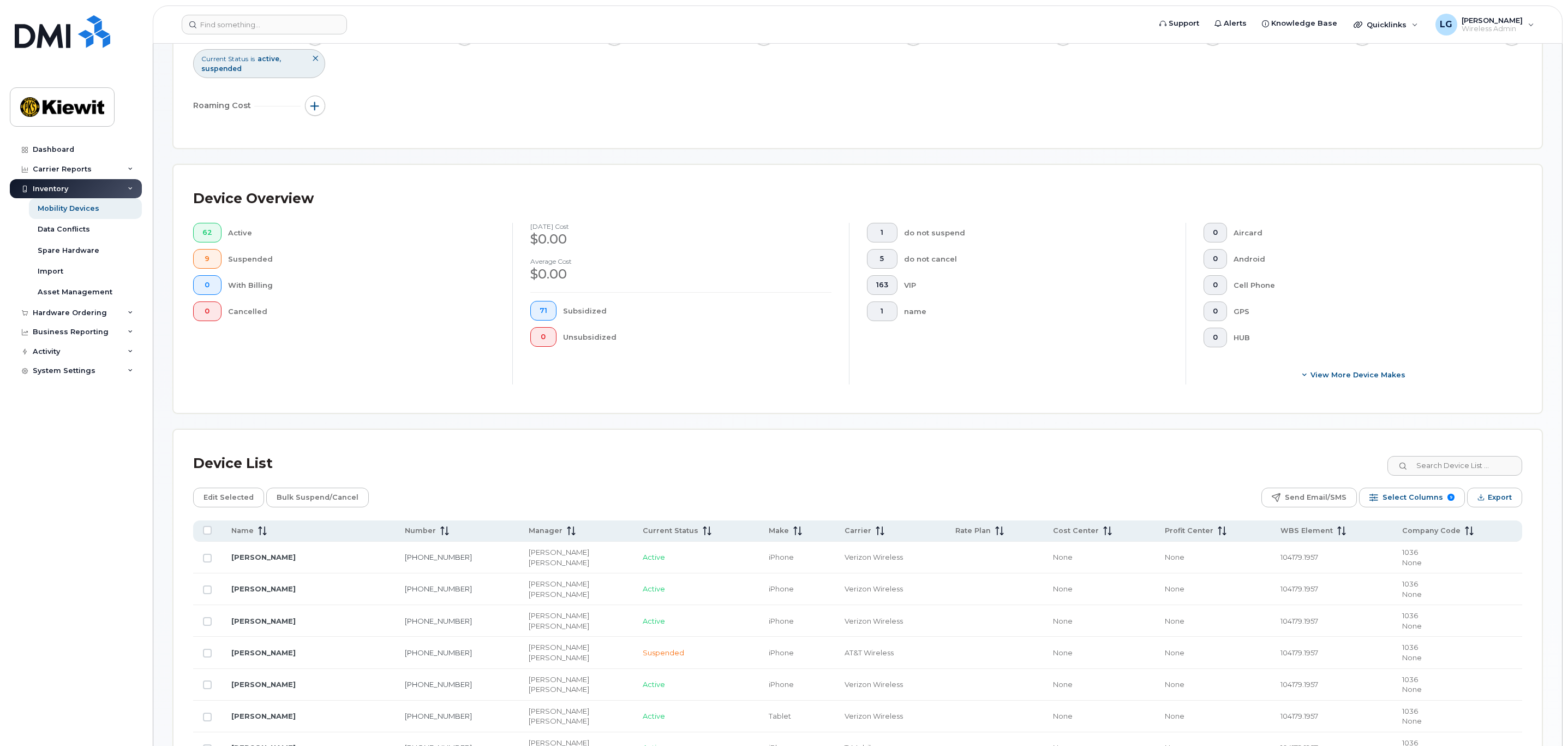
scroll to position [164, 0]
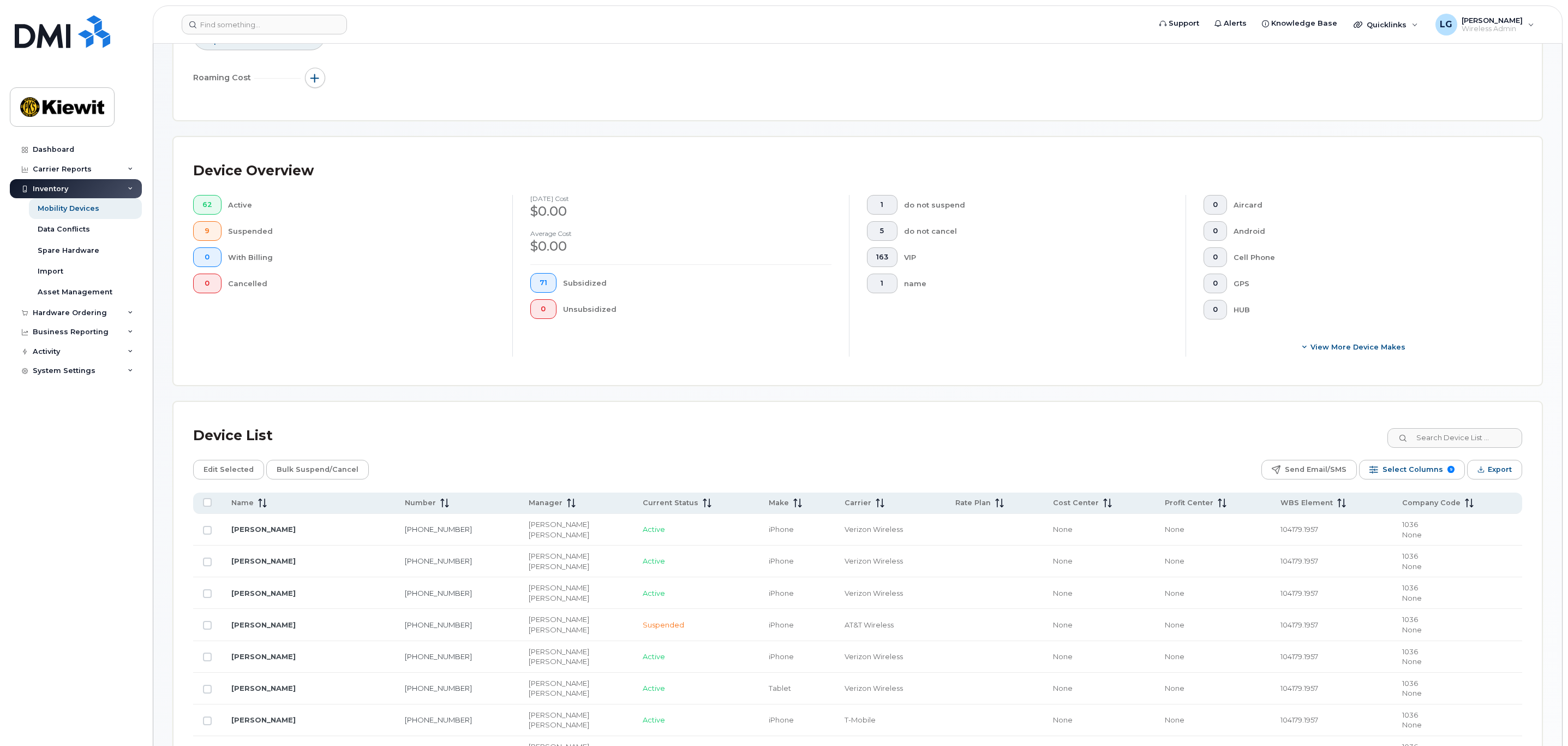
drag, startPoint x: 254, startPoint y: 506, endPoint x: 580, endPoint y: 539, distance: 327.7
click at [254, 506] on span at bounding box center [260, 502] width 13 height 10
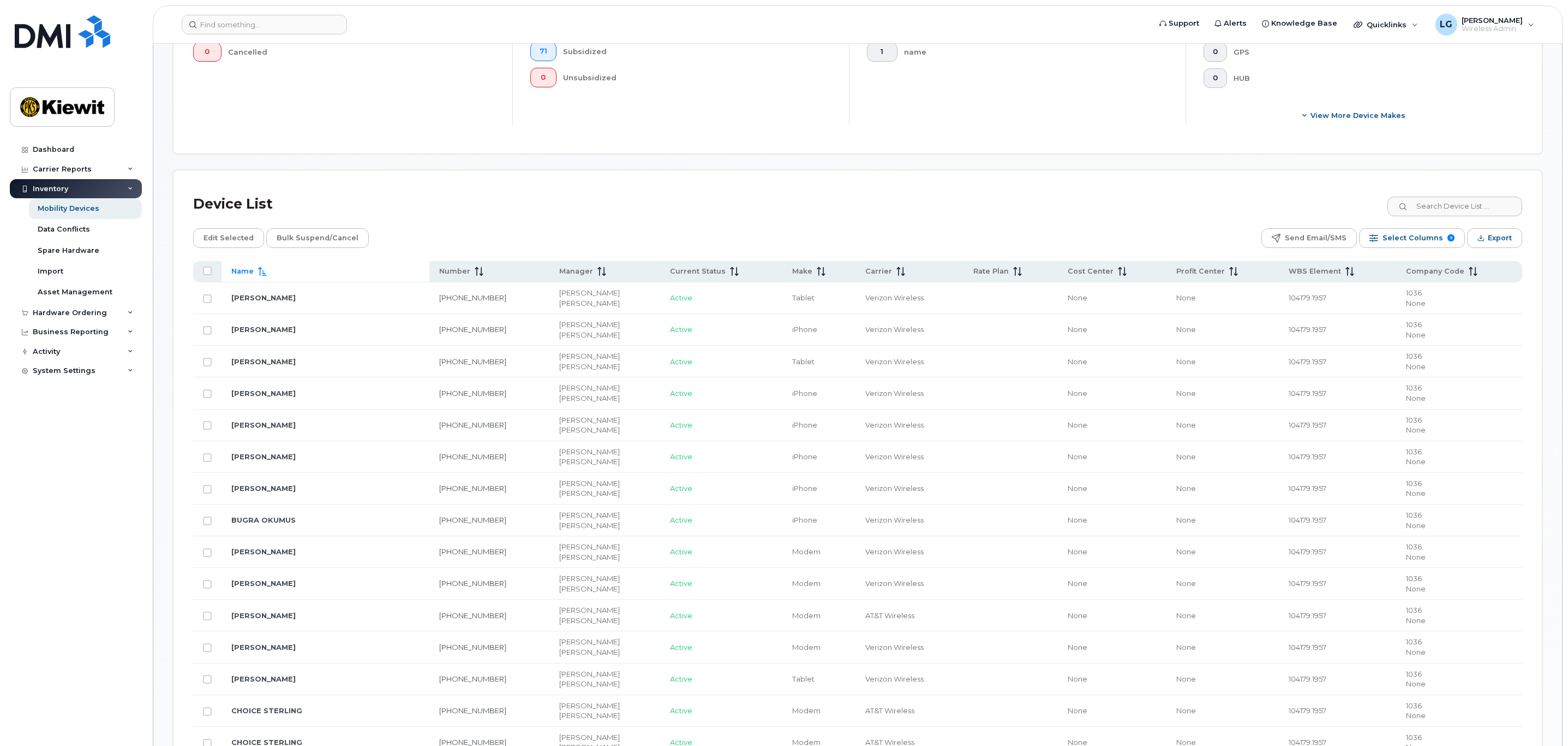
scroll to position [410, 0]
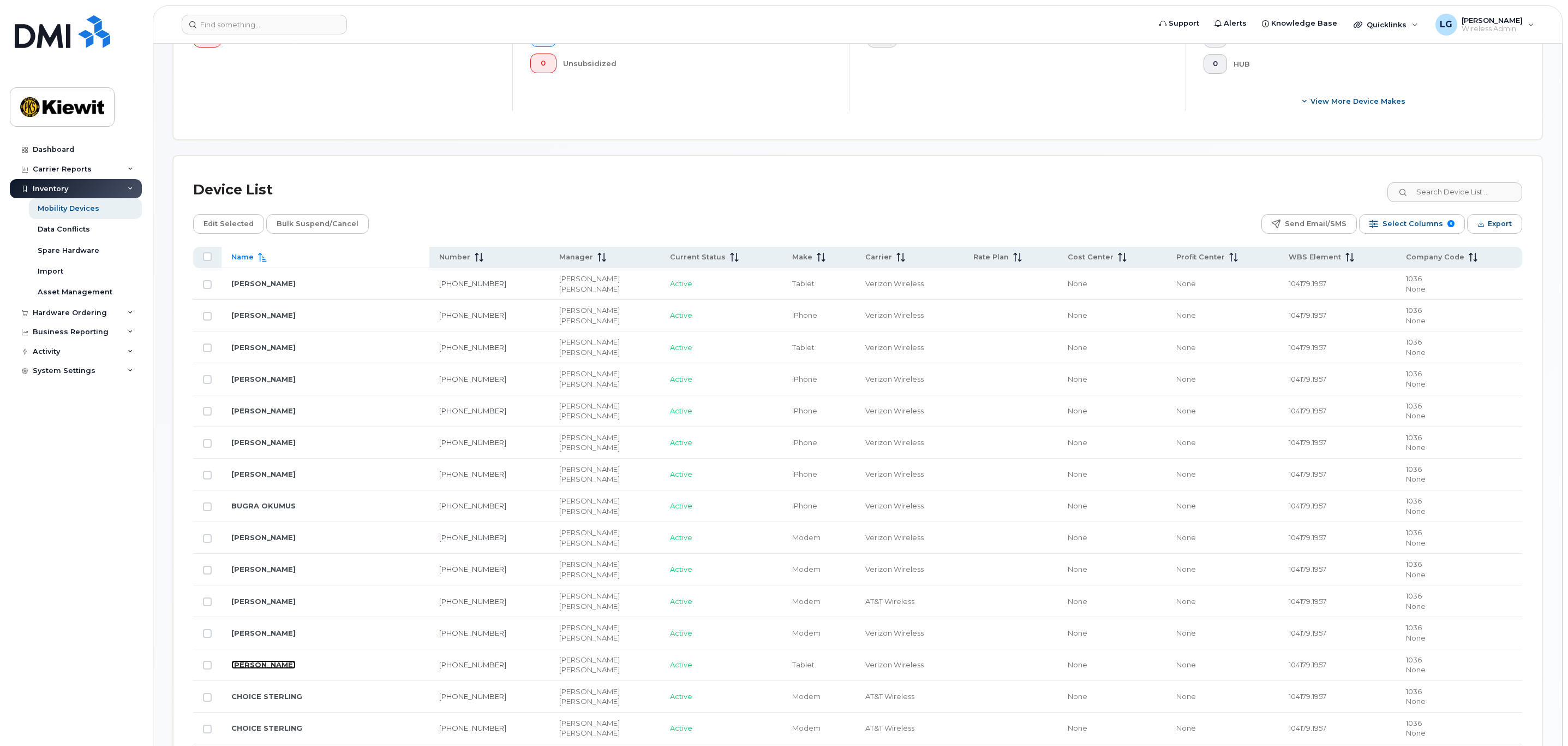
click at [268, 665] on link "[PERSON_NAME]" at bounding box center [263, 665] width 65 height 9
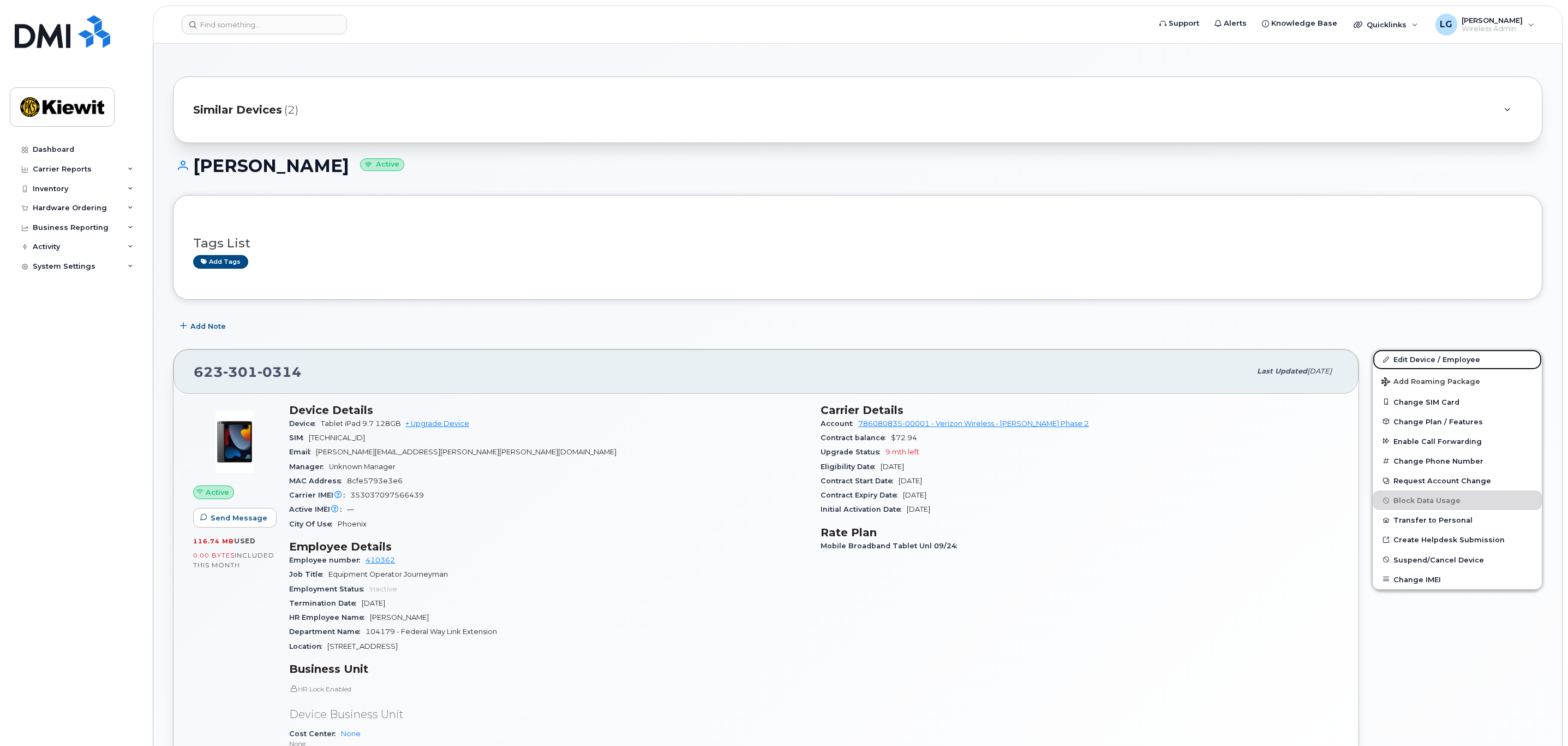
click at [1448, 359] on link "Edit Device / Employee" at bounding box center [1457, 359] width 169 height 20
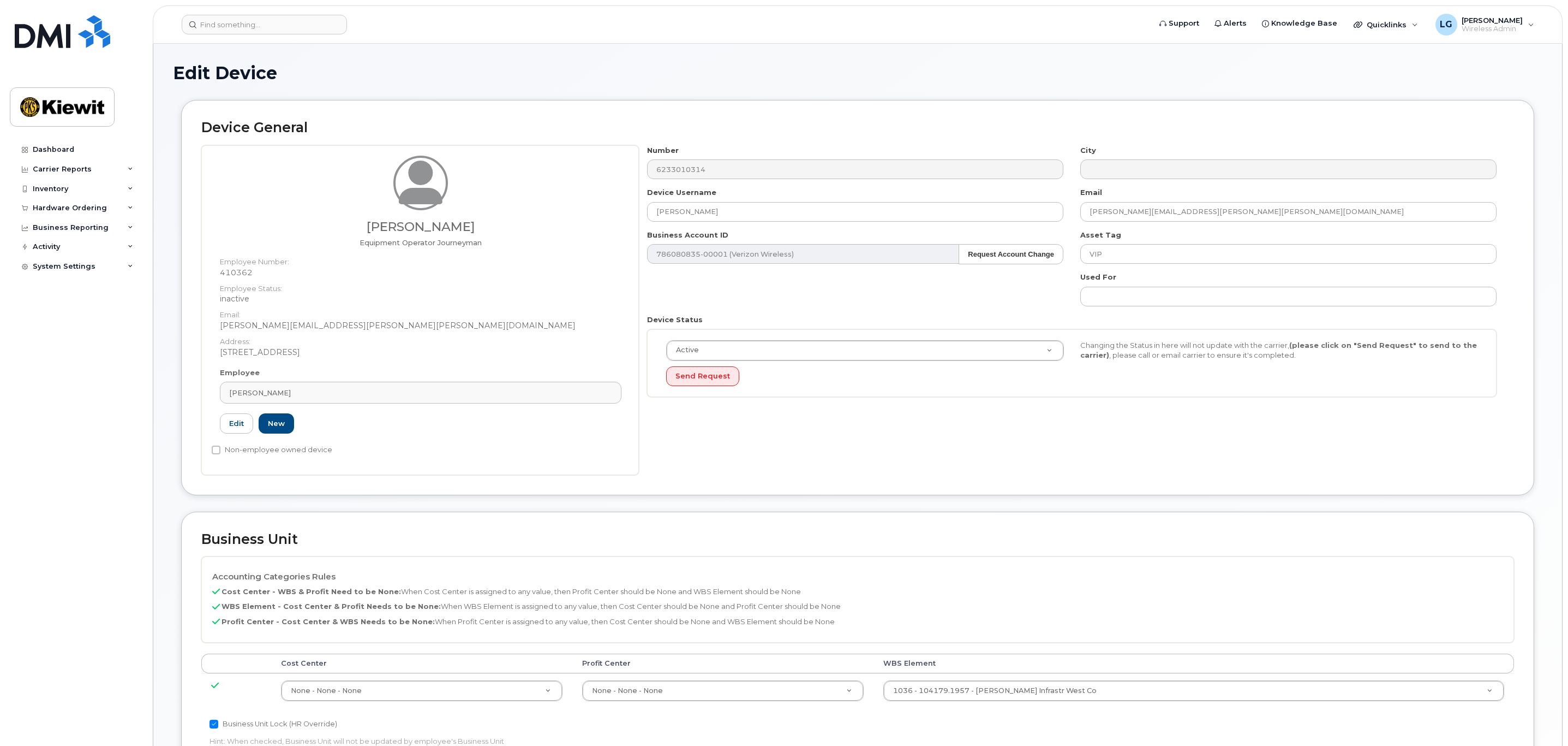
click at [345, 311] on dt "Email:" at bounding box center [420, 311] width 402 height 16
click at [225, 429] on link "Edit" at bounding box center [236, 424] width 33 height 21
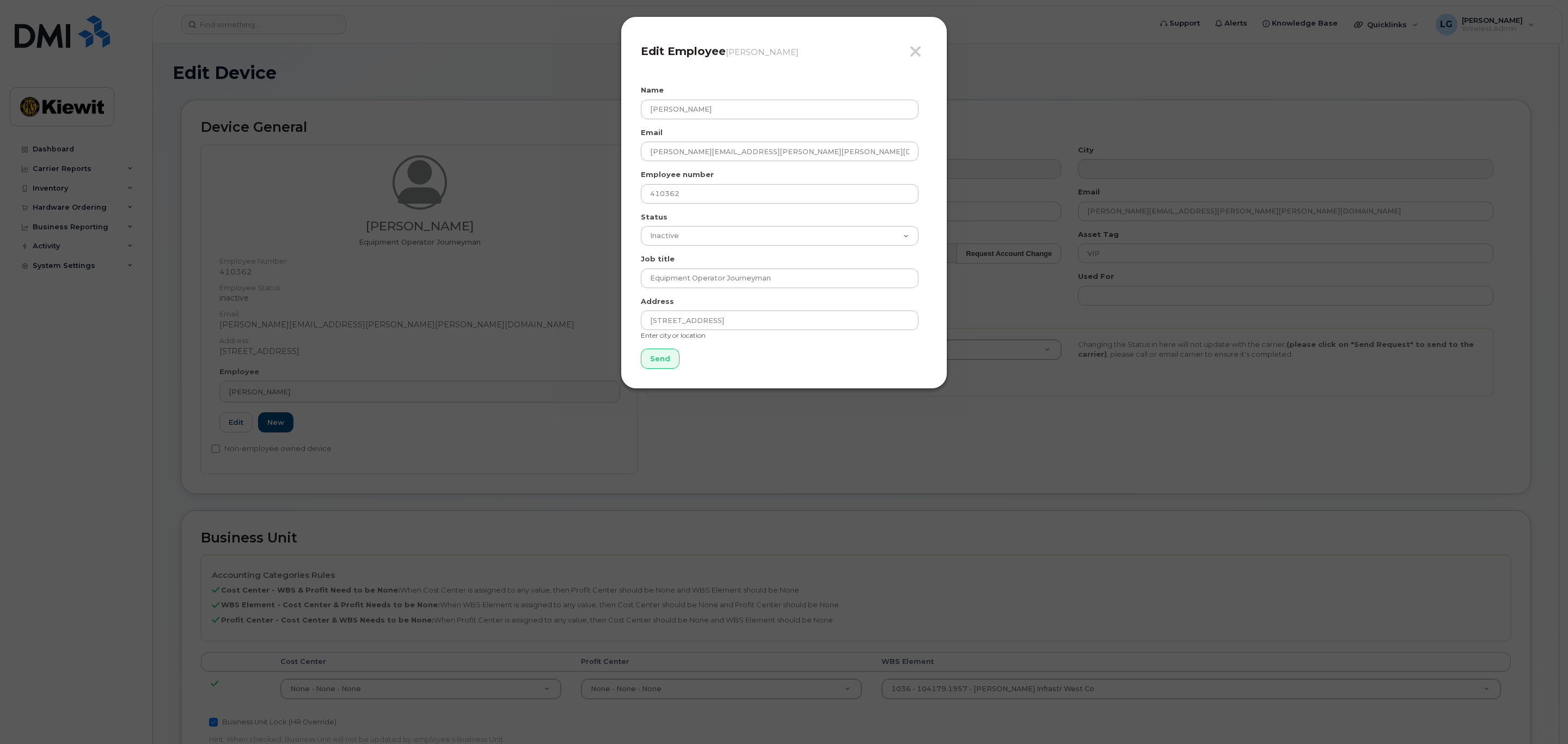
click at [905, 50] on h4 "Edit Employee Dylan Smith" at bounding box center [784, 51] width 286 height 13
click at [915, 49] on icon "button" at bounding box center [916, 52] width 13 height 17
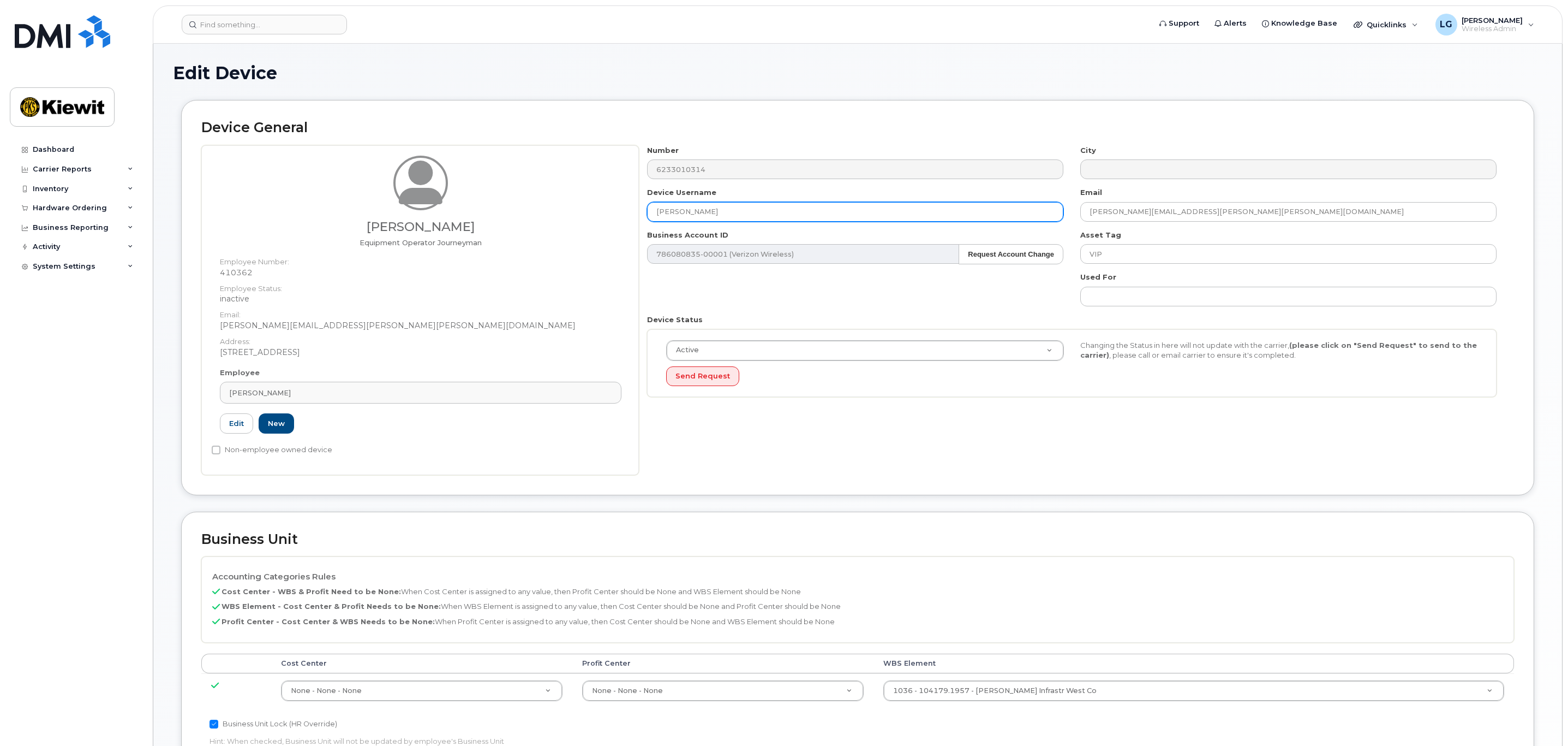
drag, startPoint x: 746, startPoint y: 203, endPoint x: 514, endPoint y: 195, distance: 232.1
click at [514, 195] on div "Dylan Smith Equipment Operator Journeyman Employee Number: 410362 Employee Stat…" at bounding box center [858, 310] width 1313 height 330
type input "Dylan Smith"
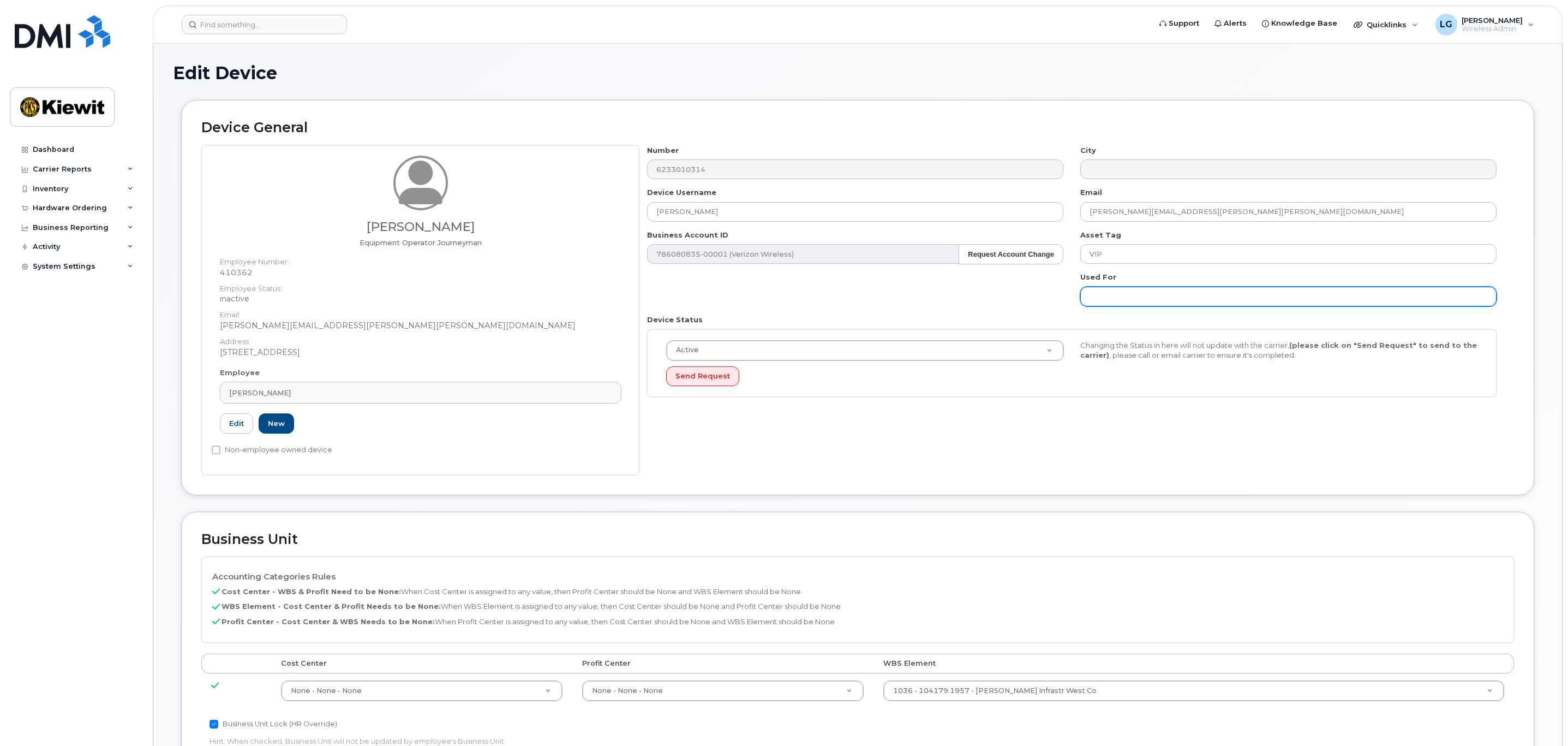
click at [1156, 292] on input "text" at bounding box center [1289, 296] width 416 height 20
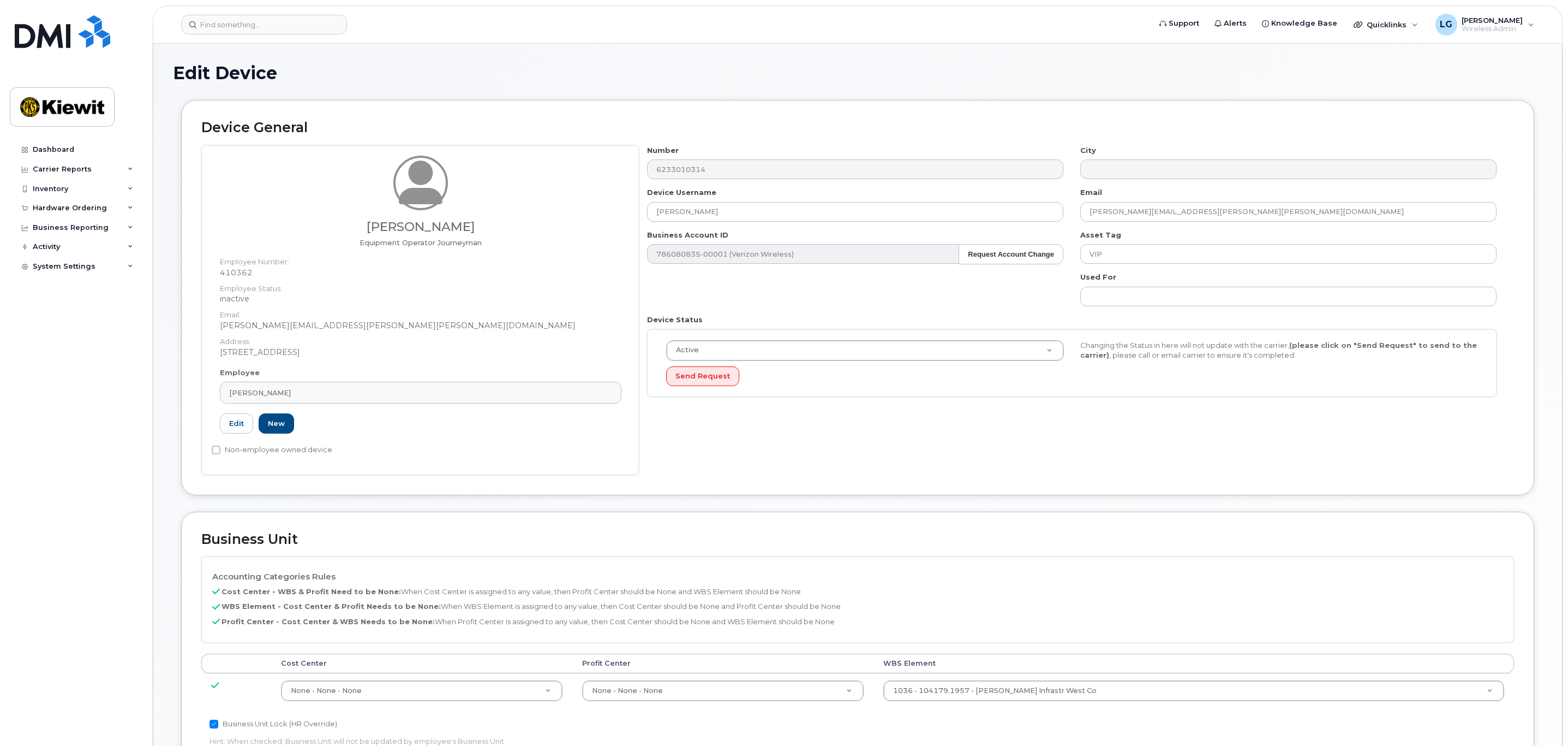
click at [979, 302] on div "Number 6233010314 City Device Username Dylan Smith Email DYLAN.SMITH@KIEWIT.COM…" at bounding box center [1072, 276] width 867 height 260
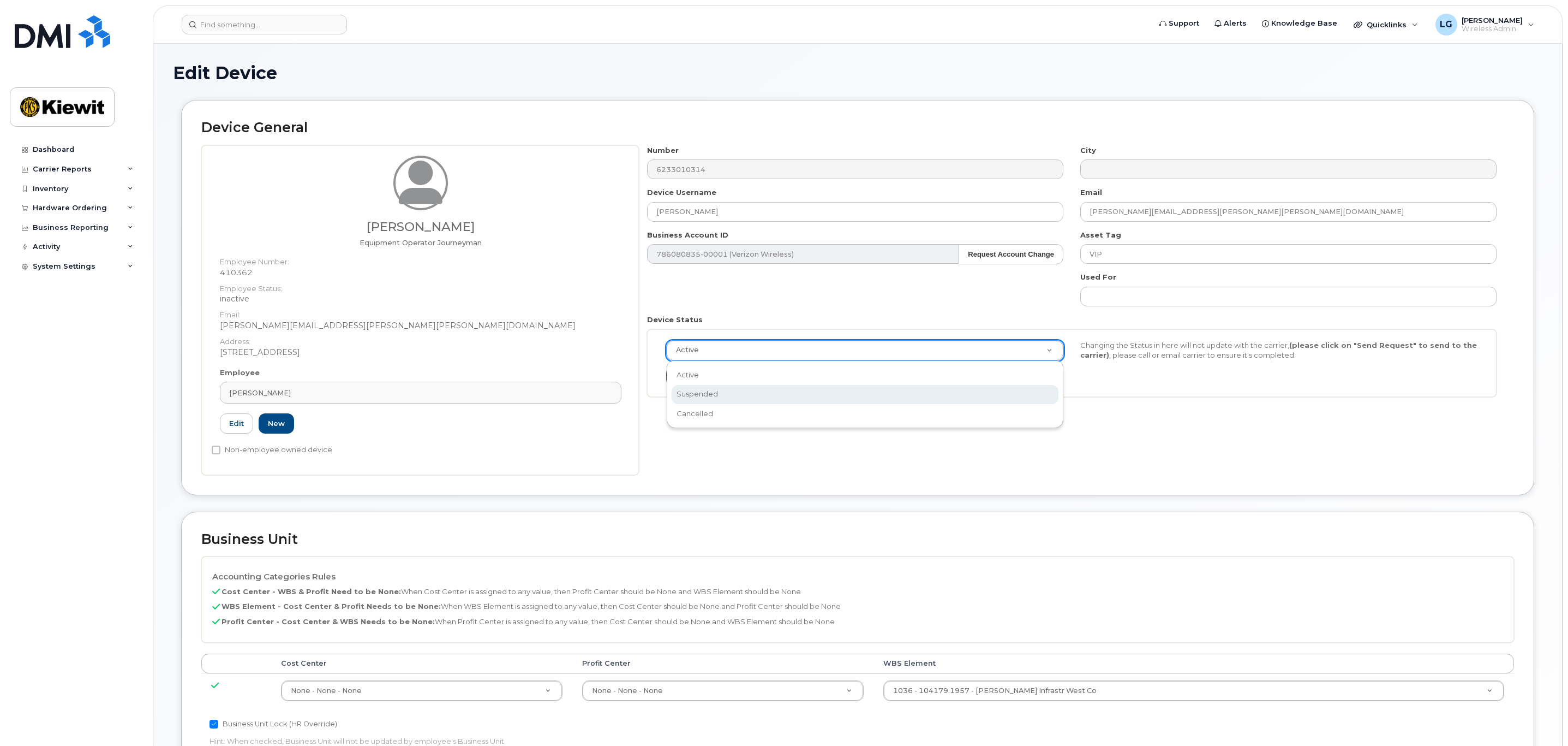
select select "suspended"
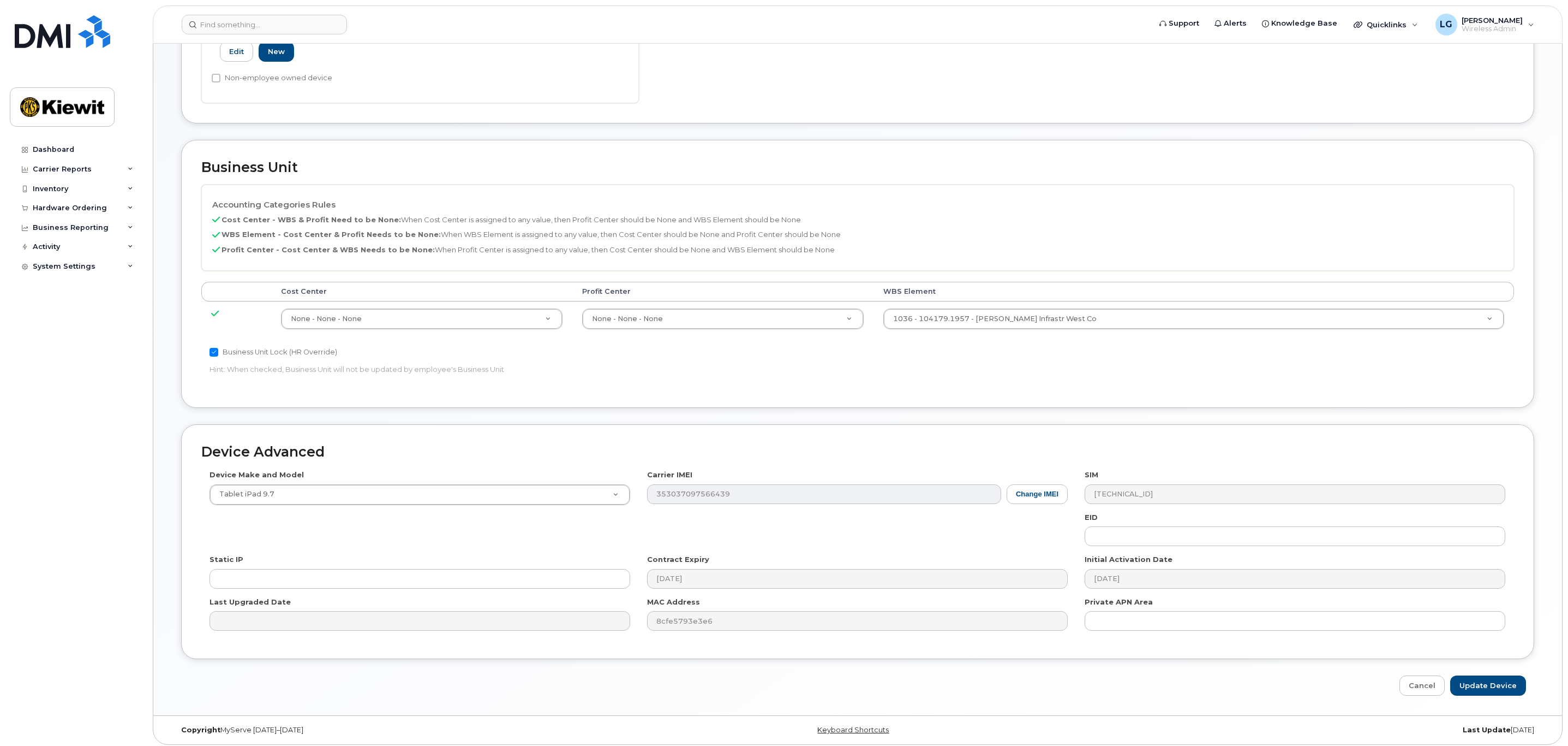
scroll to position [381, 0]
click at [1483, 676] on input "Update Device" at bounding box center [1488, 681] width 76 height 21
type input "Saving..."
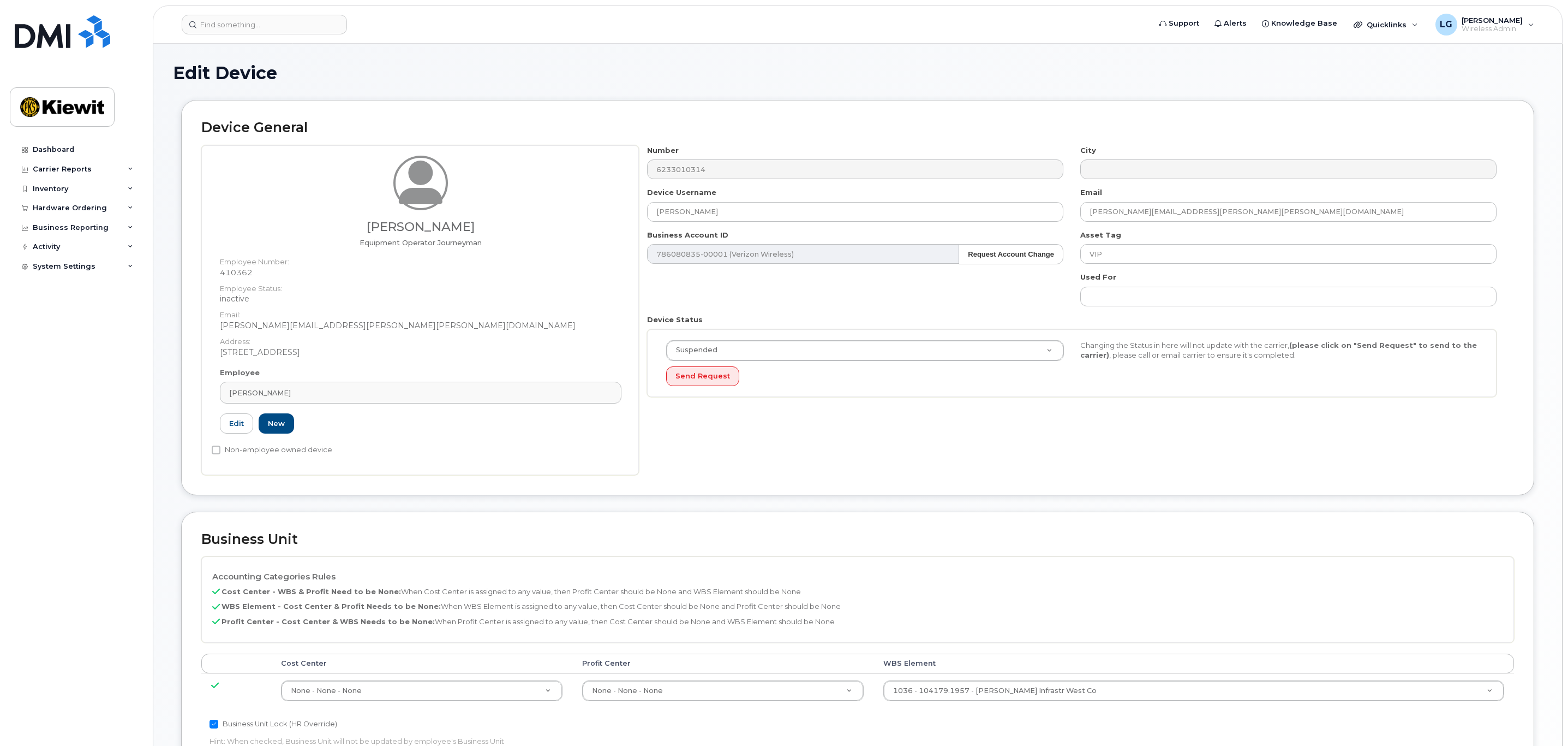
select select "suspended"
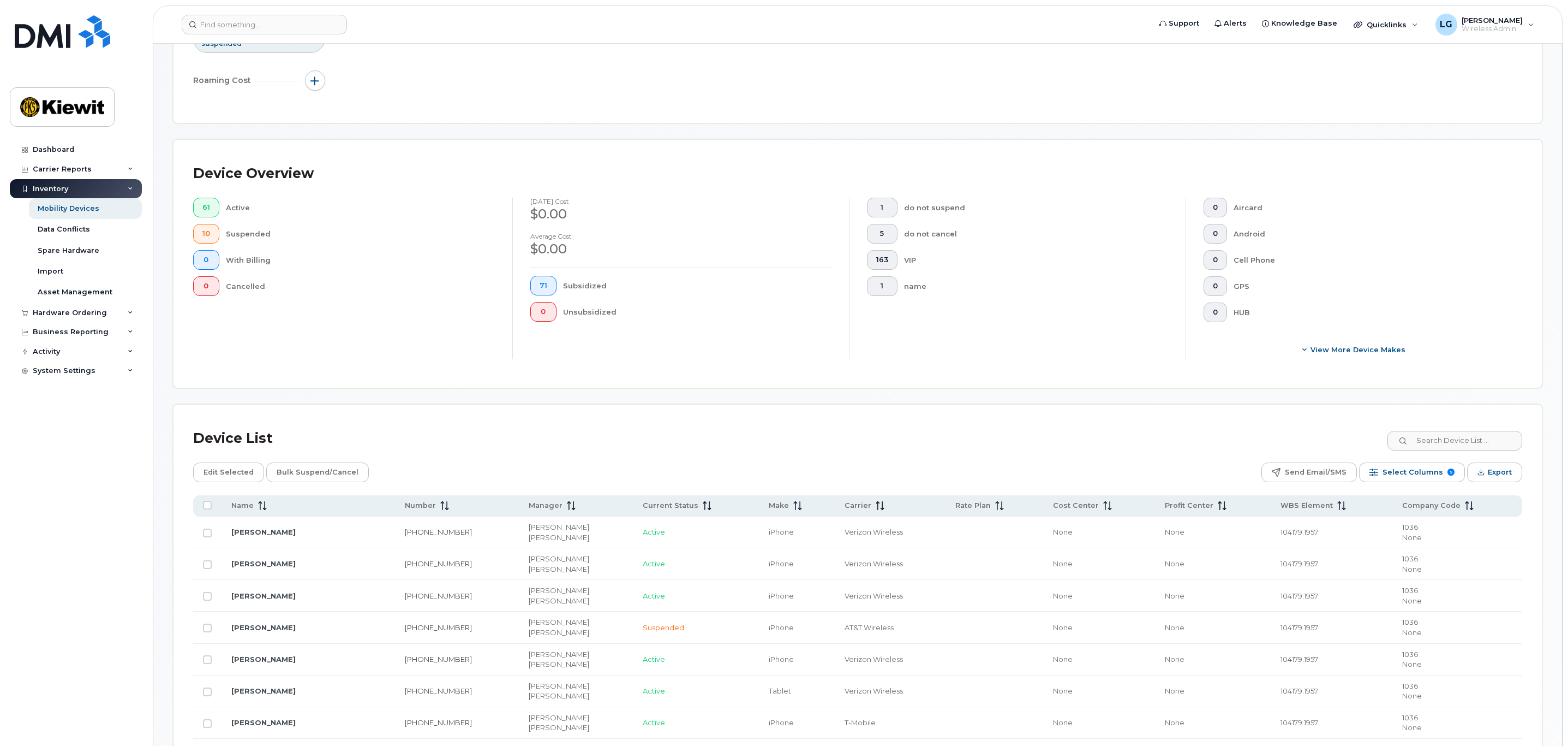
scroll to position [164, 0]
drag, startPoint x: 263, startPoint y: 506, endPoint x: 256, endPoint y: 538, distance: 32.8
click at [263, 506] on icon at bounding box center [263, 503] width 9 height 9
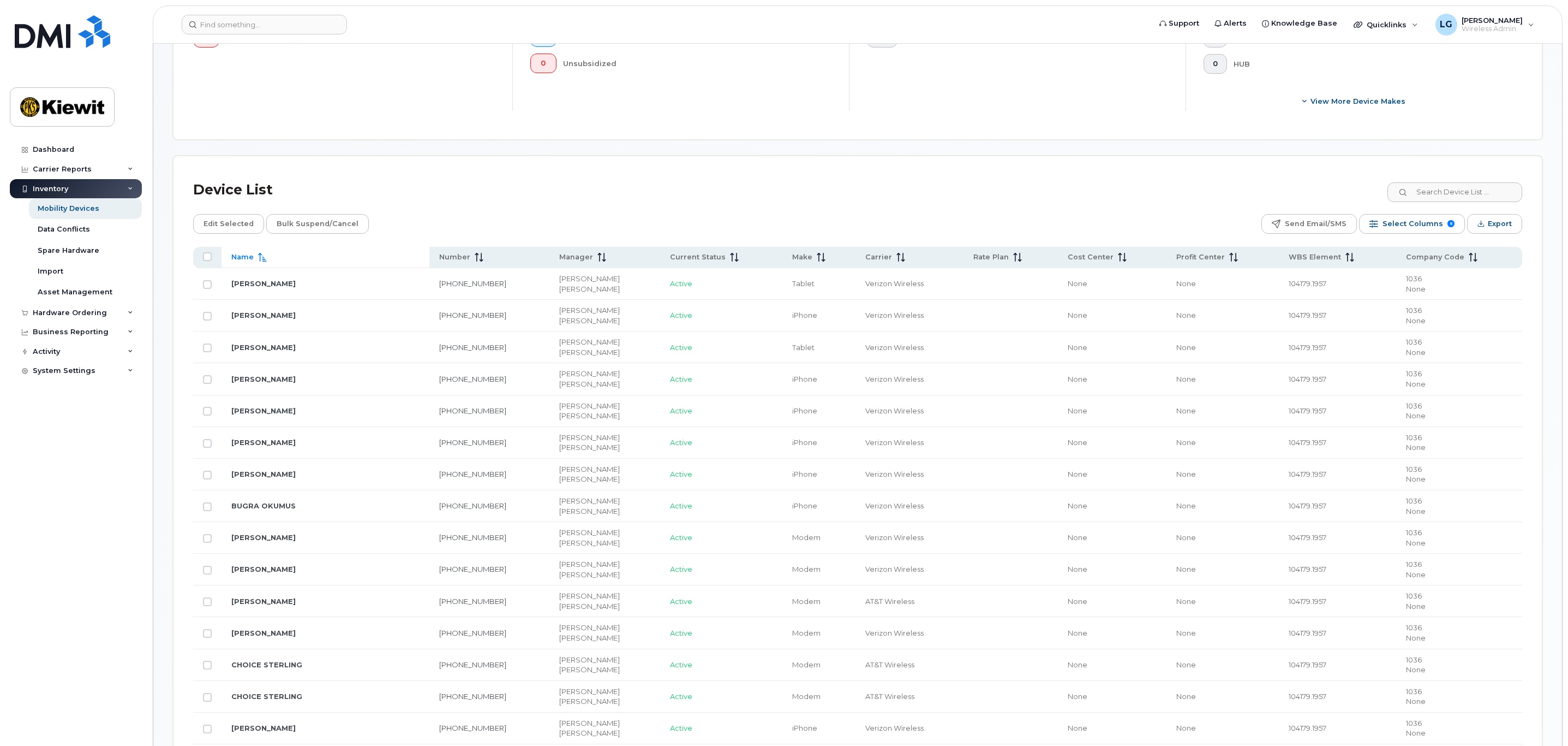
scroll to position [492, 0]
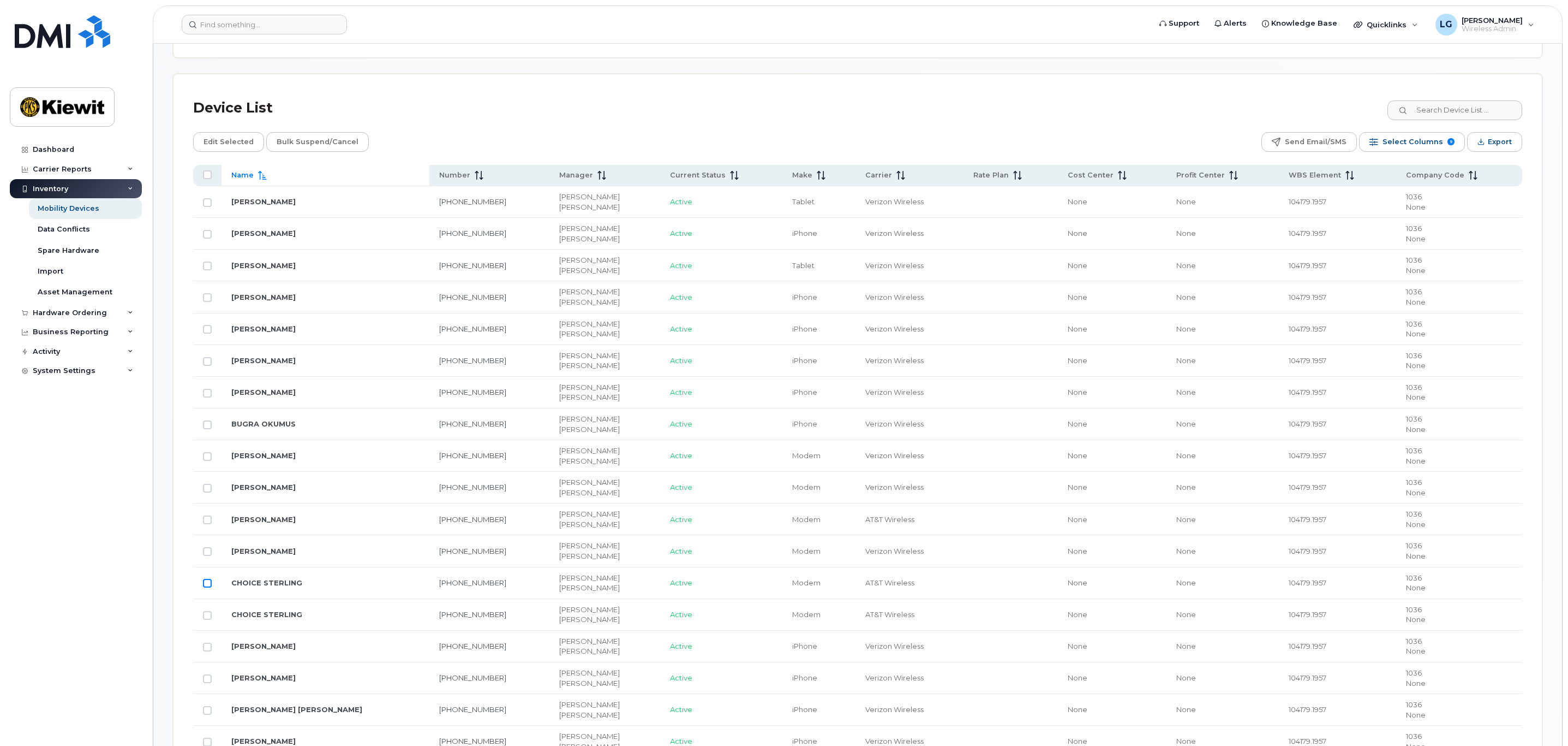
click at [208, 587] on input "Row Unselected" at bounding box center [208, 583] width 9 height 9
checkbox input "true"
click at [204, 620] on input "Row Unselected" at bounding box center [208, 615] width 9 height 9
checkbox input "true"
click at [230, 143] on span "Edit Selected" at bounding box center [229, 142] width 50 height 17
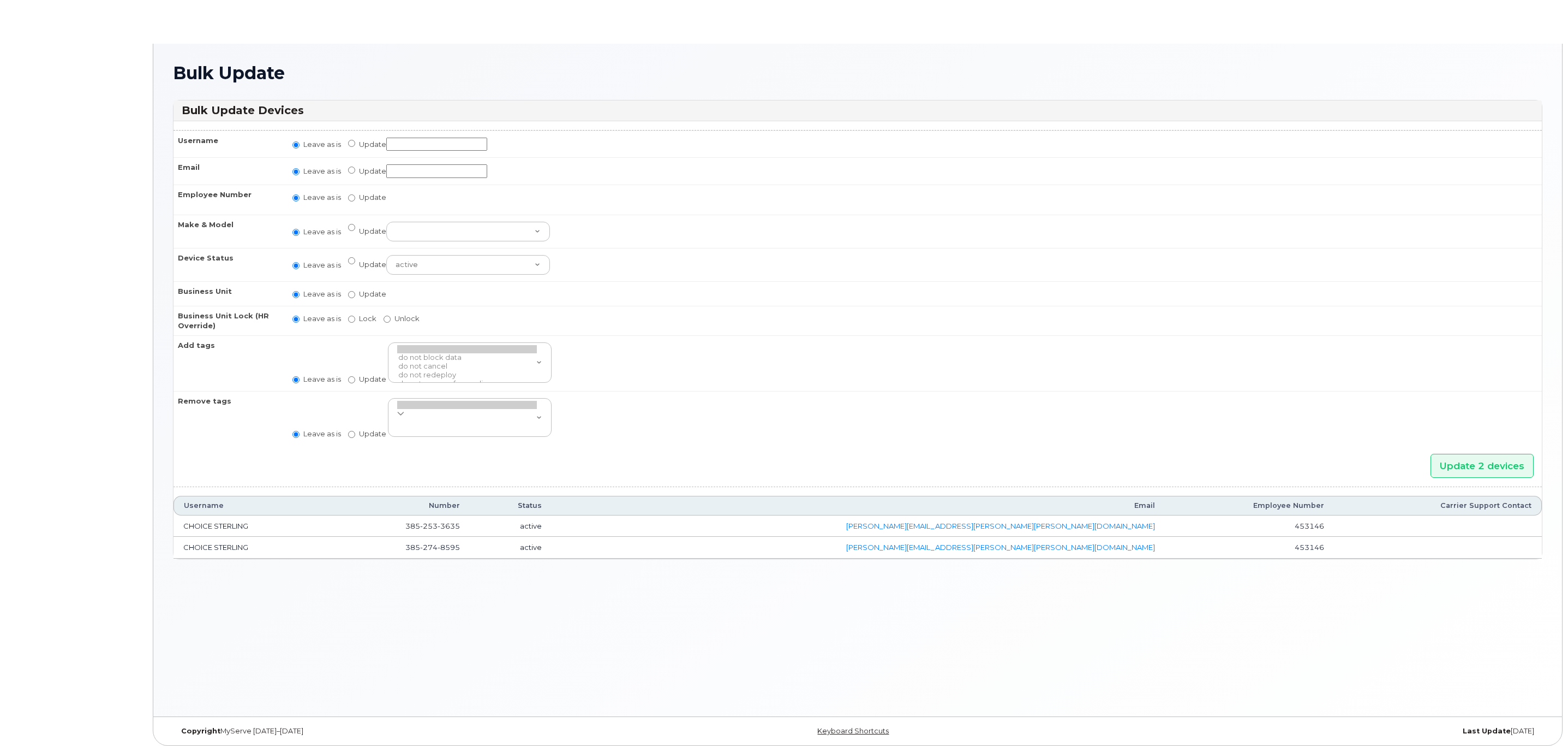
radio input "true"
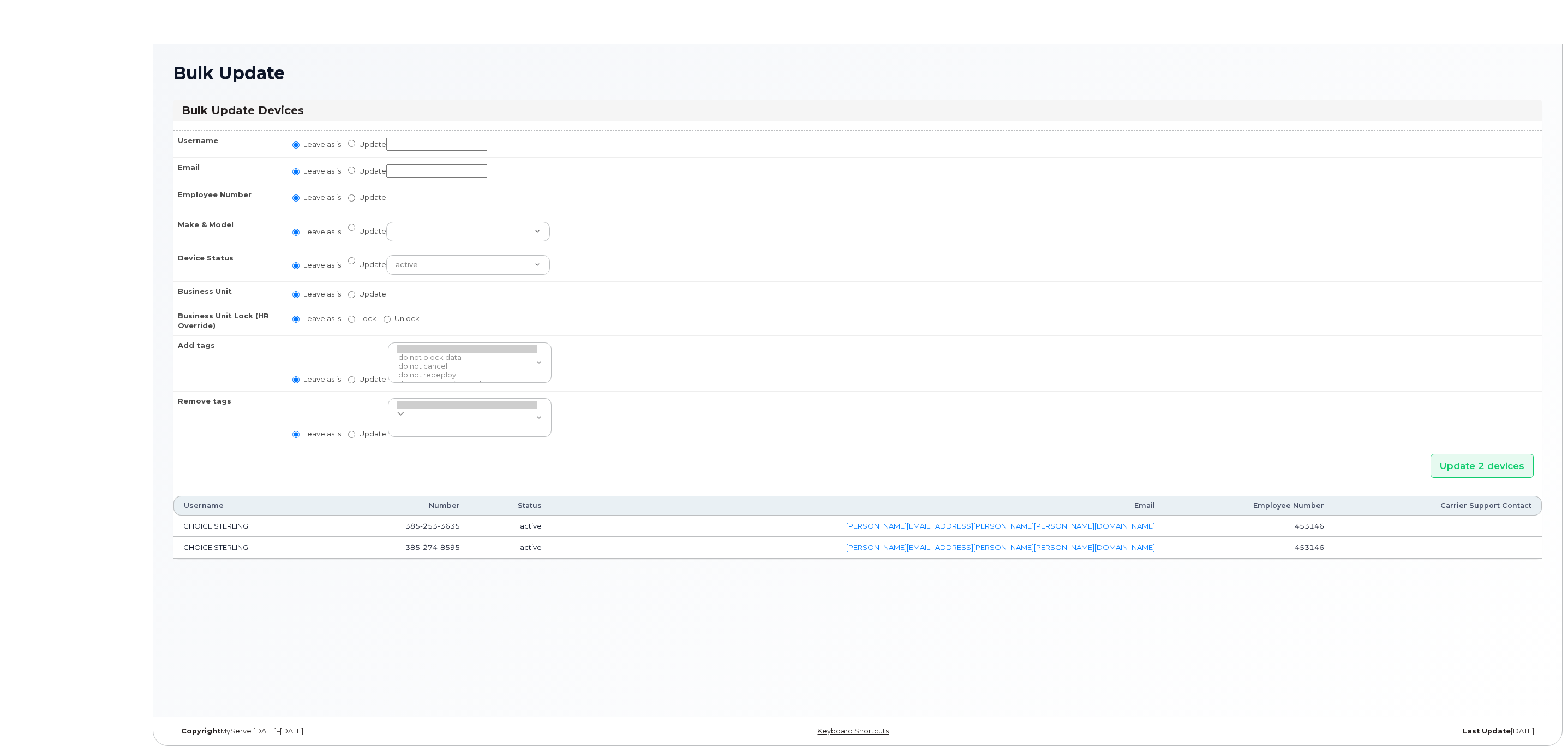
radio input "true"
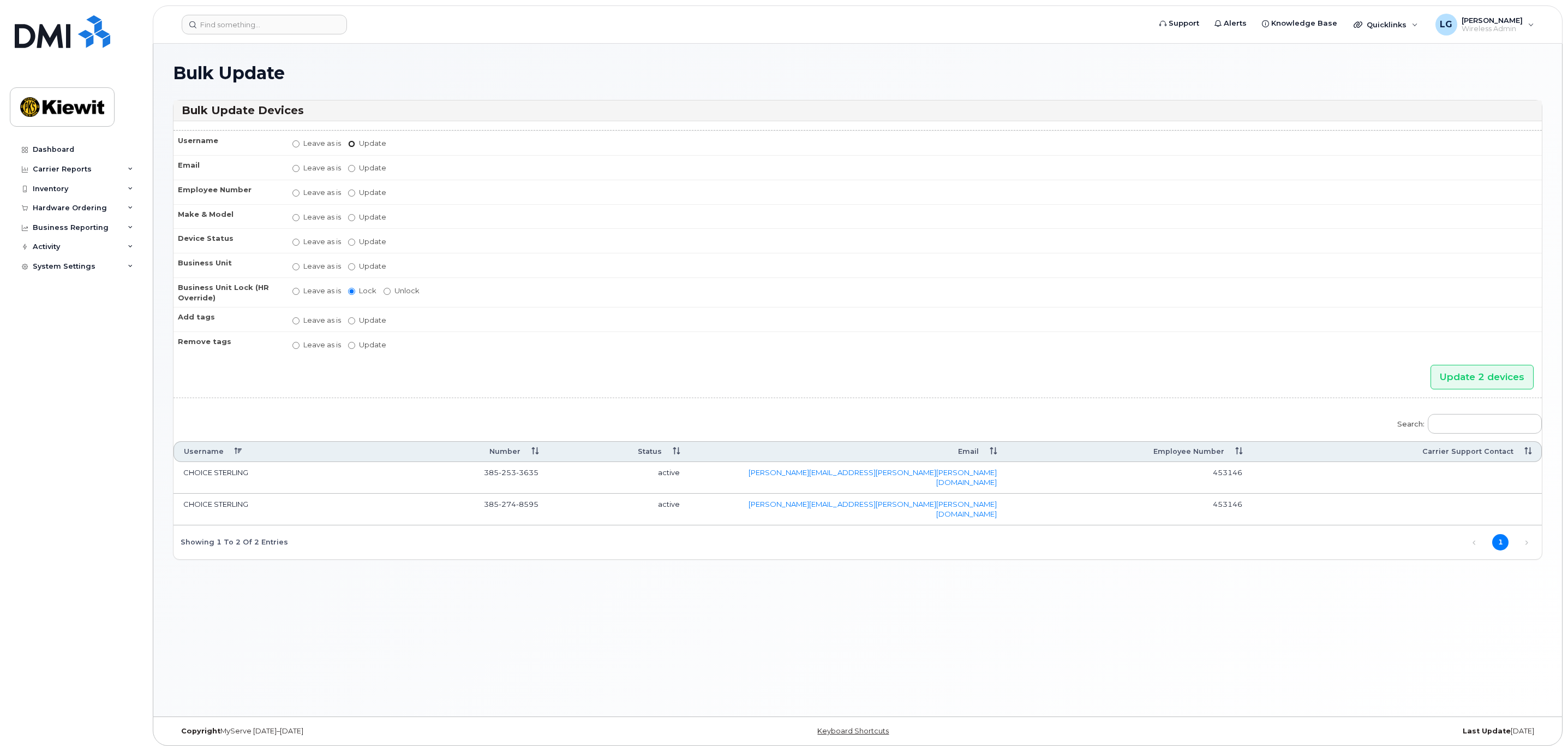
click at [351, 145] on input "Update" at bounding box center [351, 144] width 7 height 7
radio input "true"
radio input "false"
click at [352, 171] on input "Update" at bounding box center [351, 171] width 7 height 7
radio input "true"
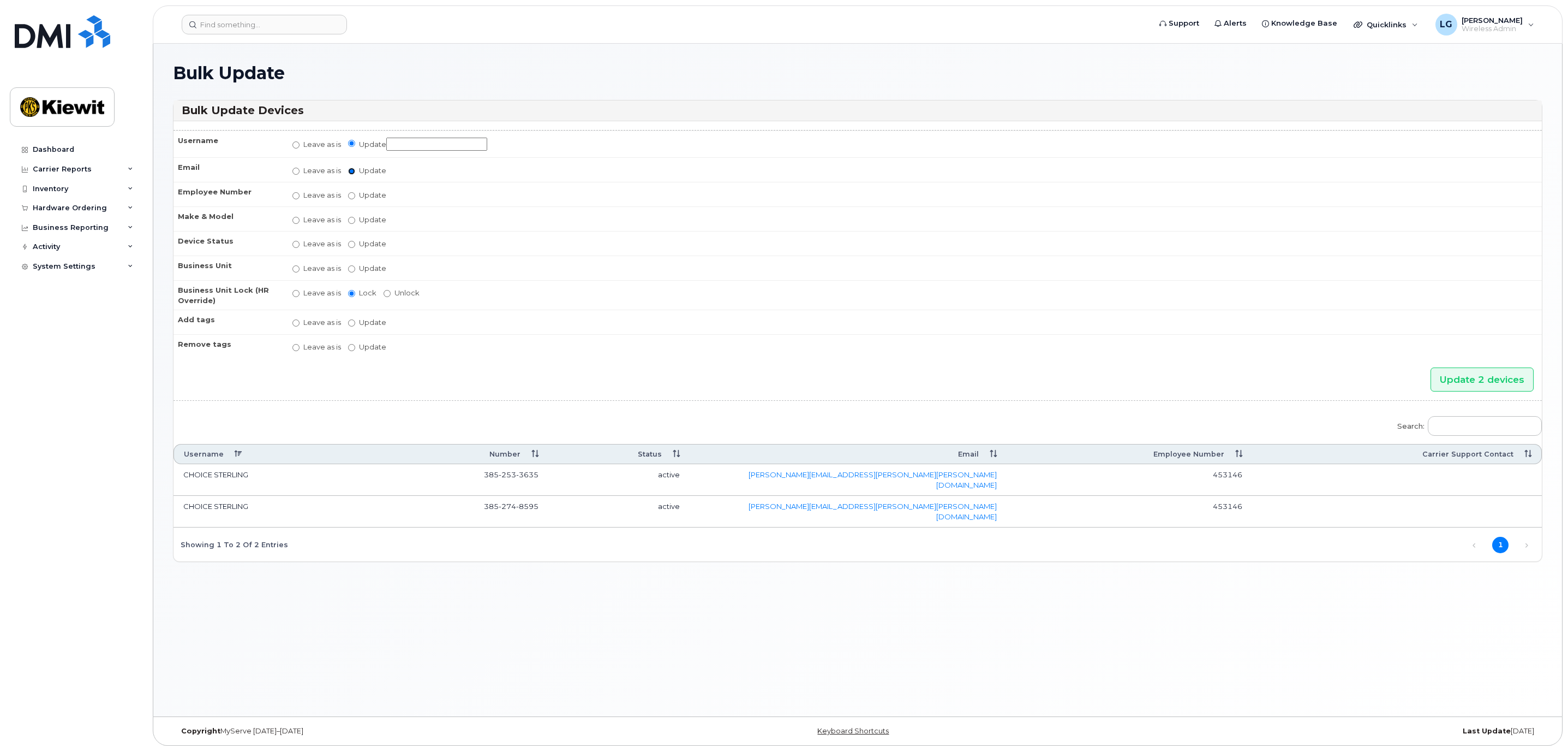
radio input "false"
click at [352, 198] on input "Update" at bounding box center [351, 197] width 7 height 7
radio input "true"
radio input "false"
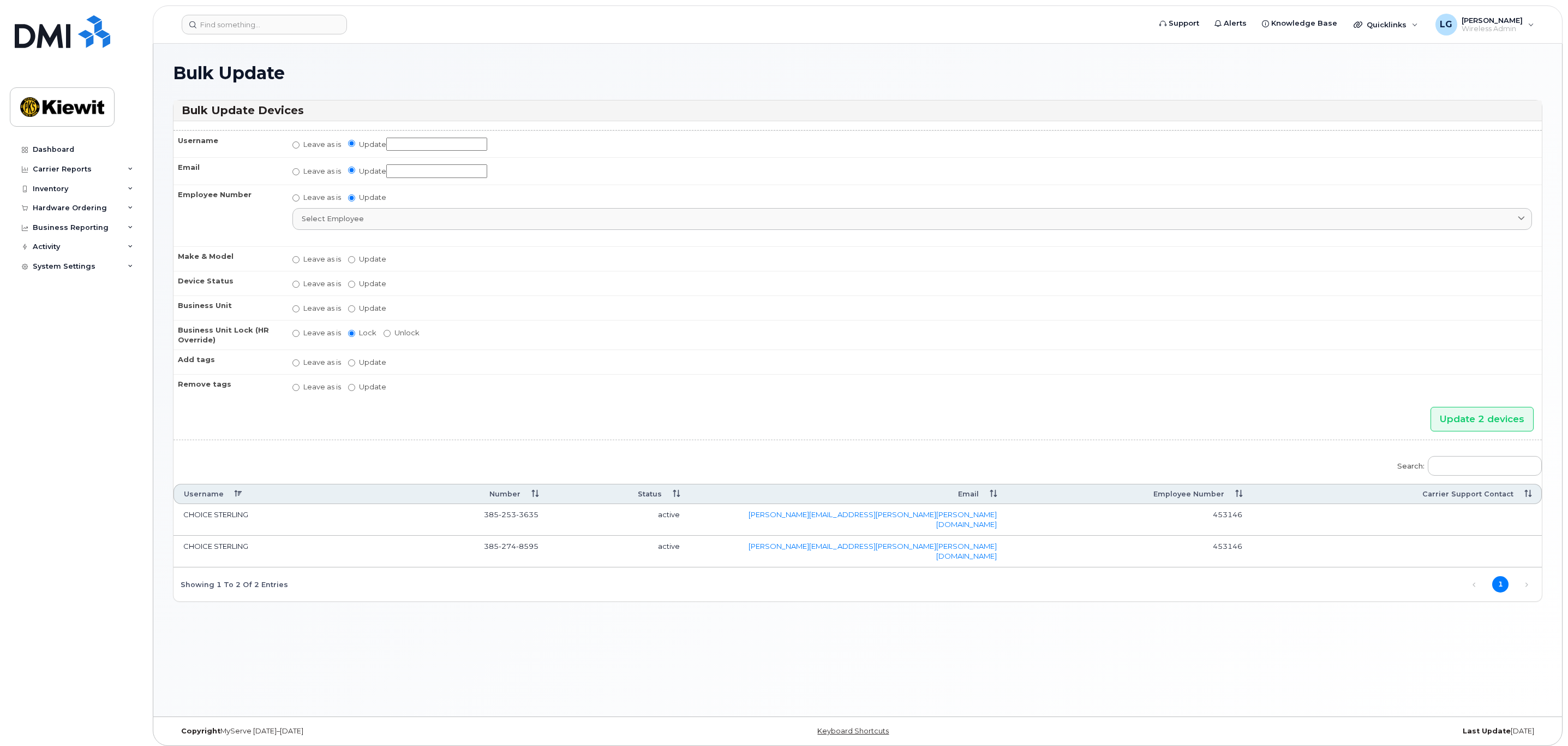
click at [433, 145] on input "Update" at bounding box center [437, 144] width 101 height 13
type input "Anthony Burns"
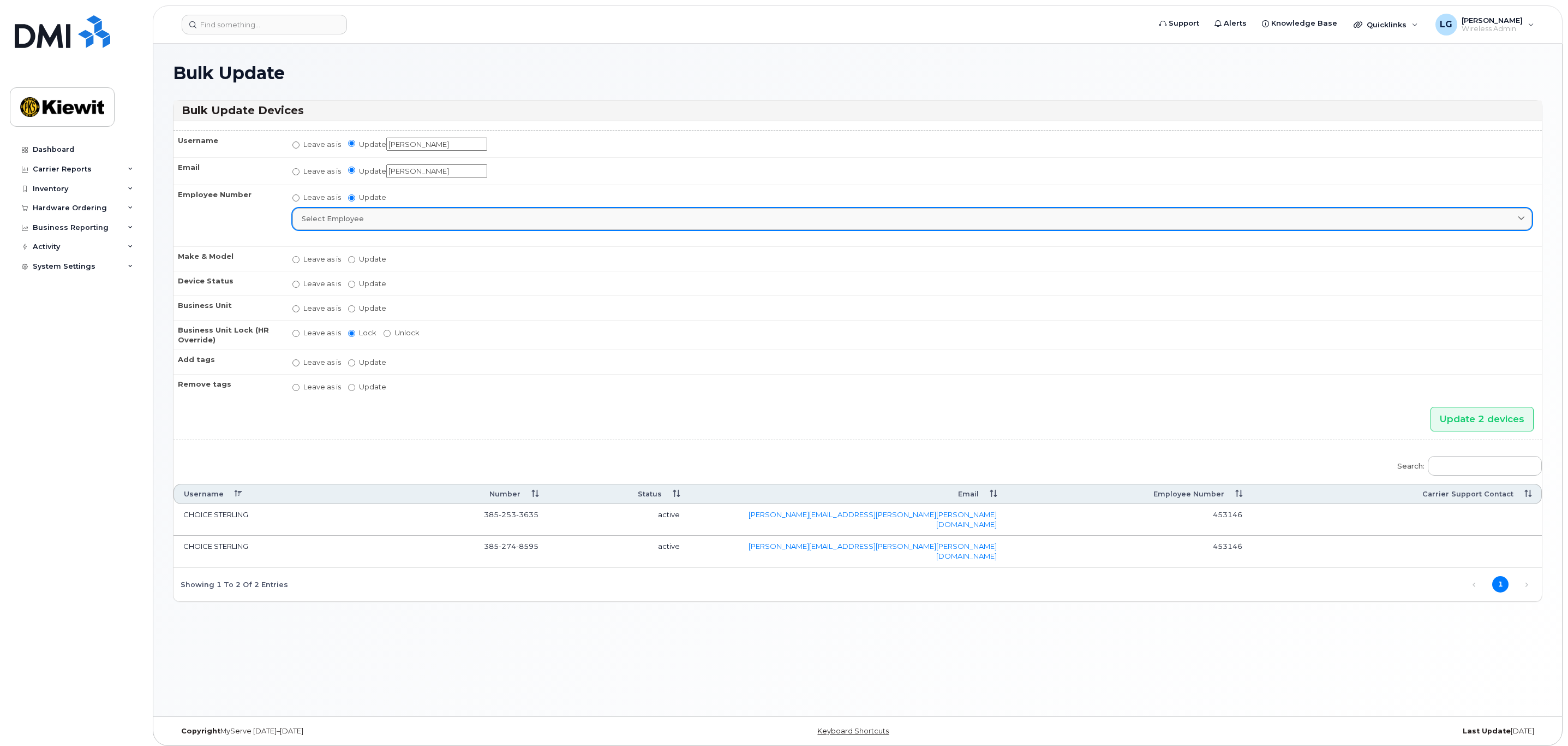
type input "Anthony Burns"
click at [421, 225] on link "Select employee" at bounding box center [912, 219] width 1239 height 22
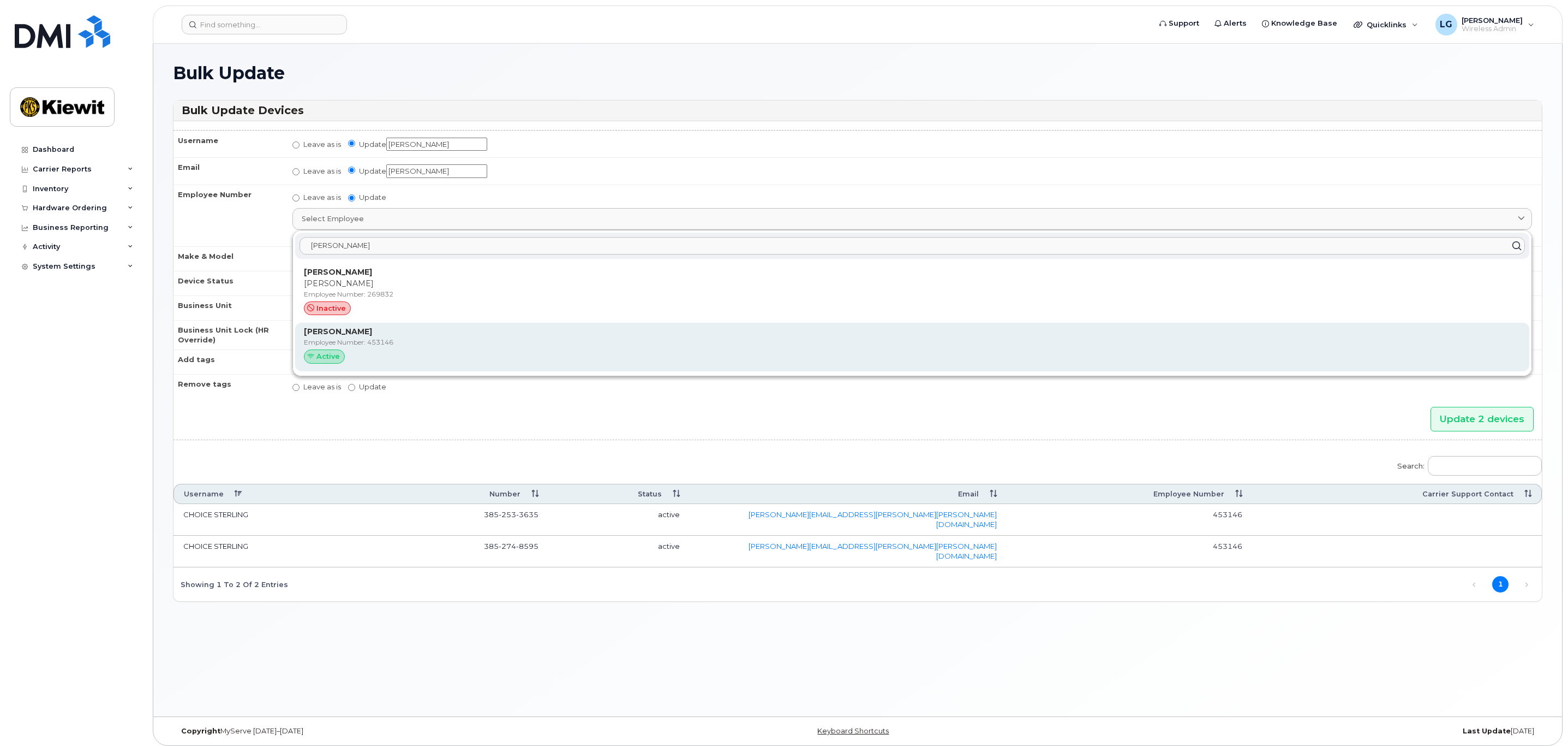
type input "anthony burn"
click at [370, 360] on div "Active" at bounding box center [912, 356] width 1217 height 14
type input "453146"
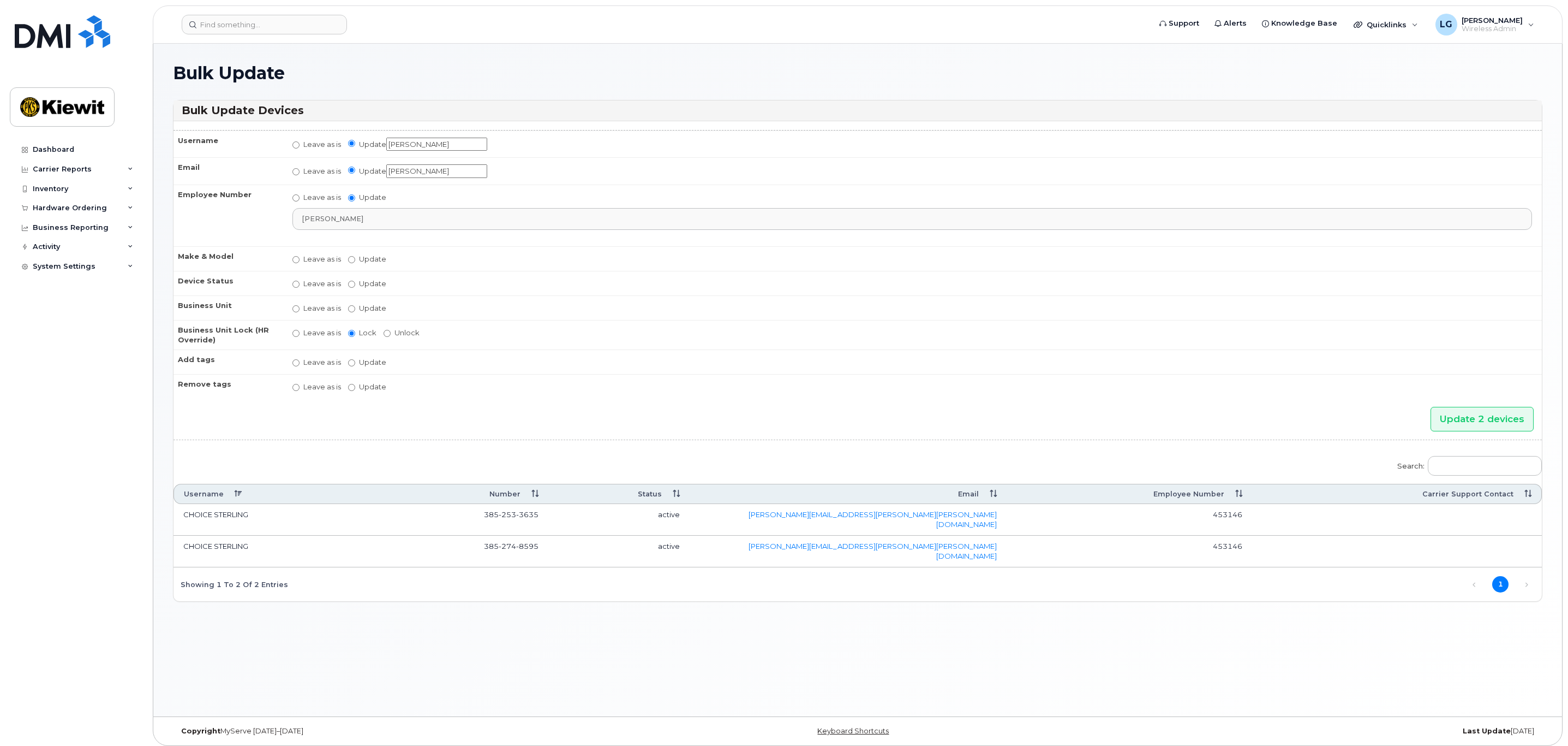
scroll to position [6, 0]
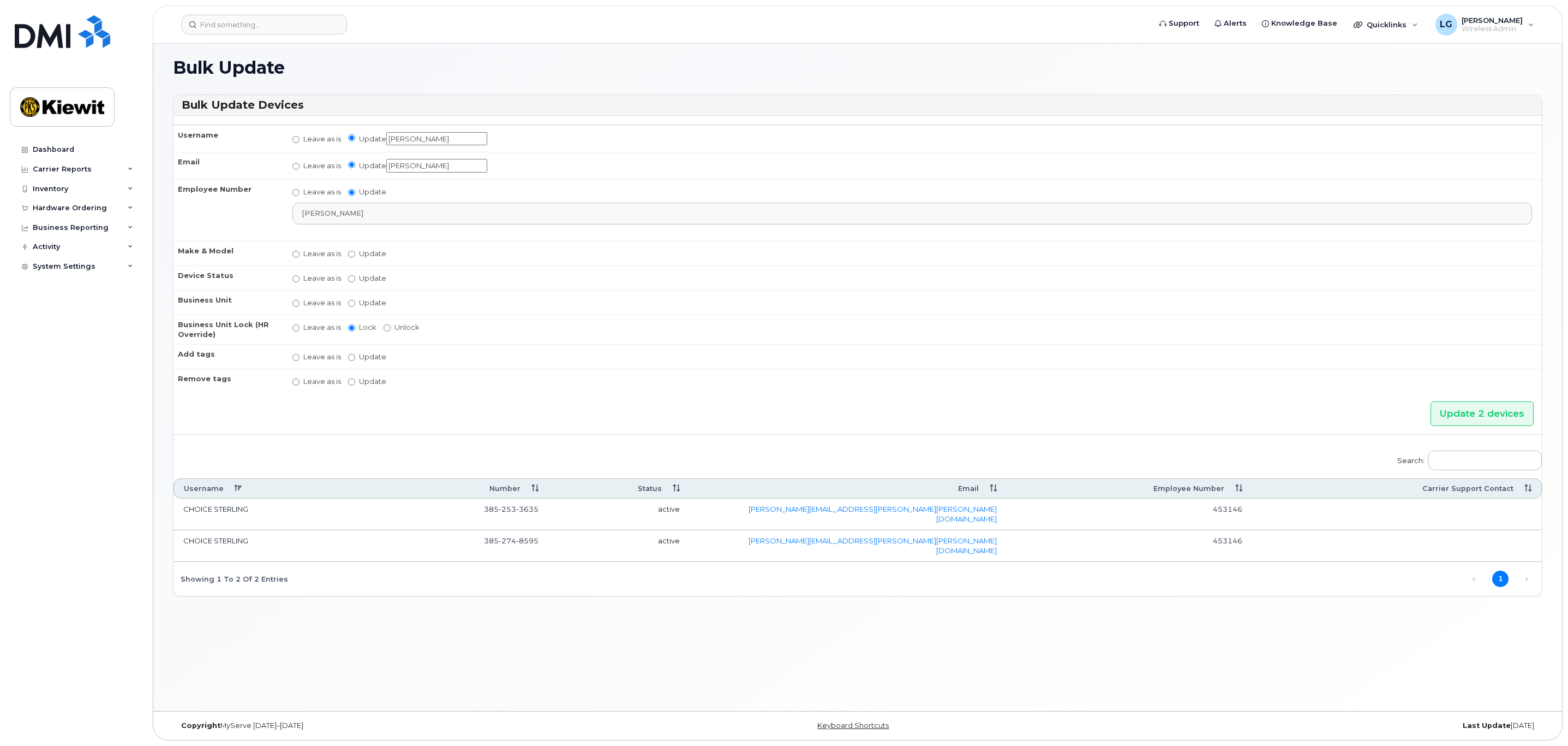
click at [464, 164] on input "Anthony Burns" at bounding box center [437, 165] width 101 height 13
drag, startPoint x: 457, startPoint y: 164, endPoint x: 174, endPoint y: 183, distance: 283.6
click at [174, 183] on tbody "Username Leave as is Update Anthony Burns Email Leave as is Update Anthony Burn…" at bounding box center [858, 259] width 1368 height 268
type input "anthony.burns@kiewit.com"
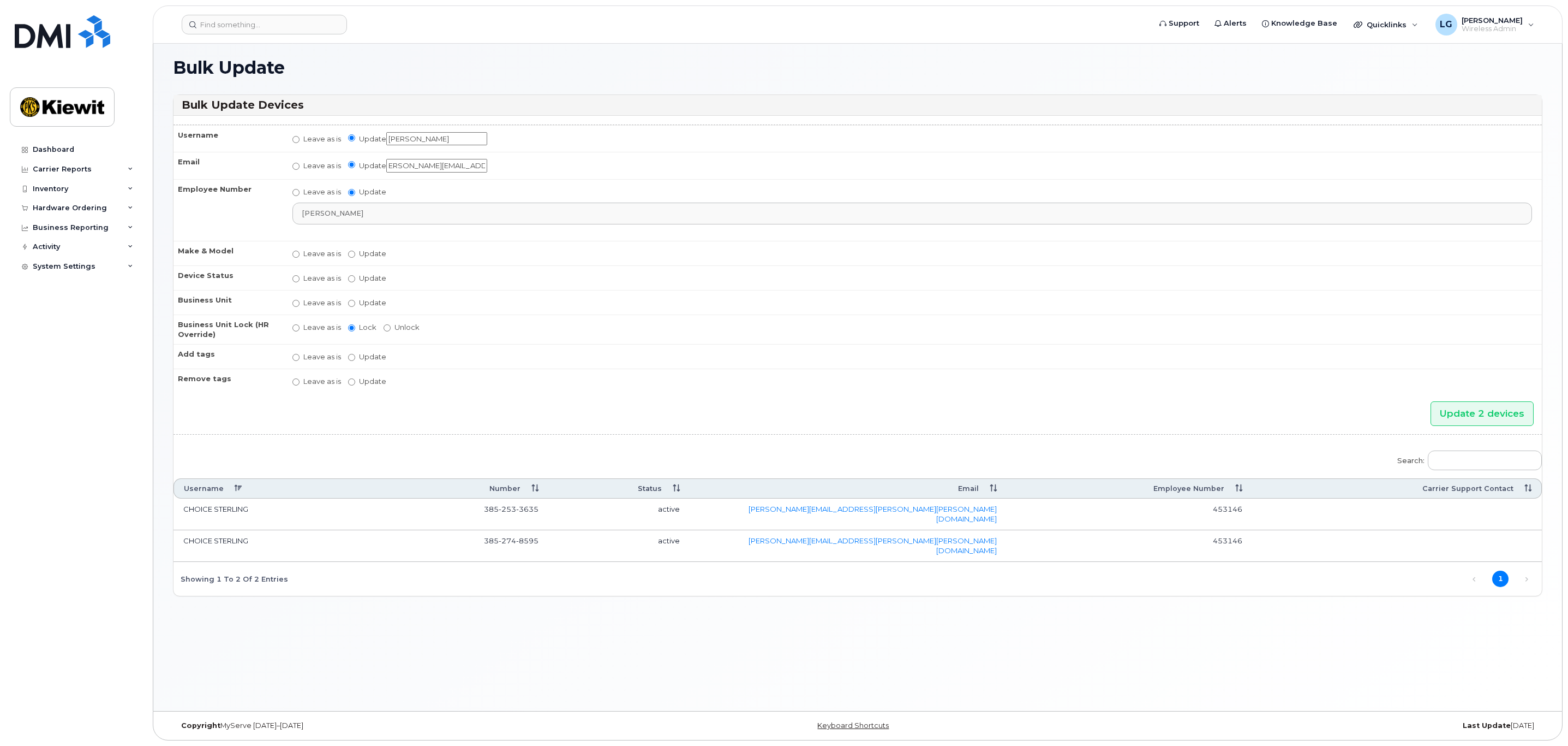
click at [463, 138] on input "Anthony Burns" at bounding box center [437, 138] width 101 height 13
click at [1486, 413] on input "Update 2 devices" at bounding box center [1482, 413] width 103 height 24
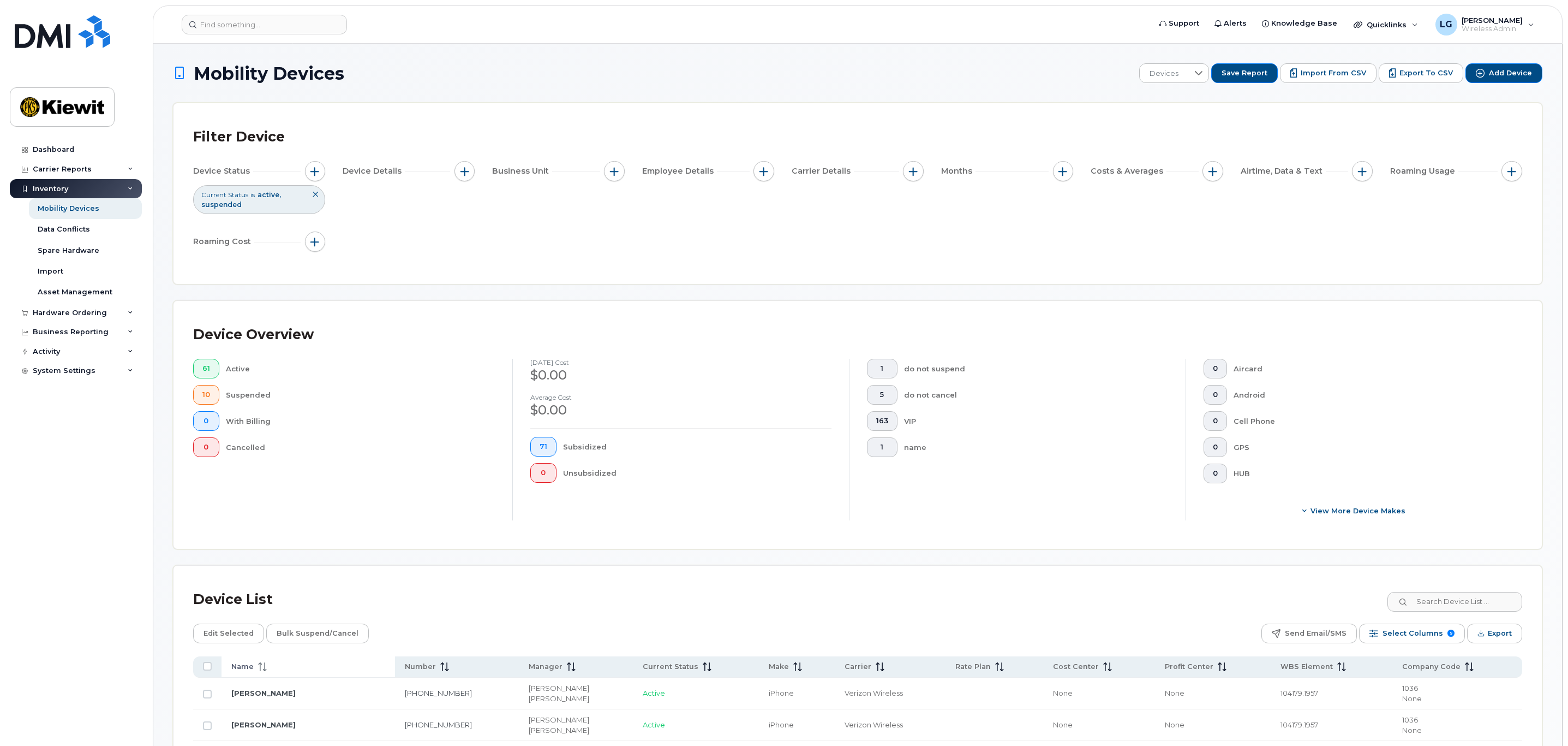
click at [254, 676] on th "Name" at bounding box center [308, 667] width 174 height 21
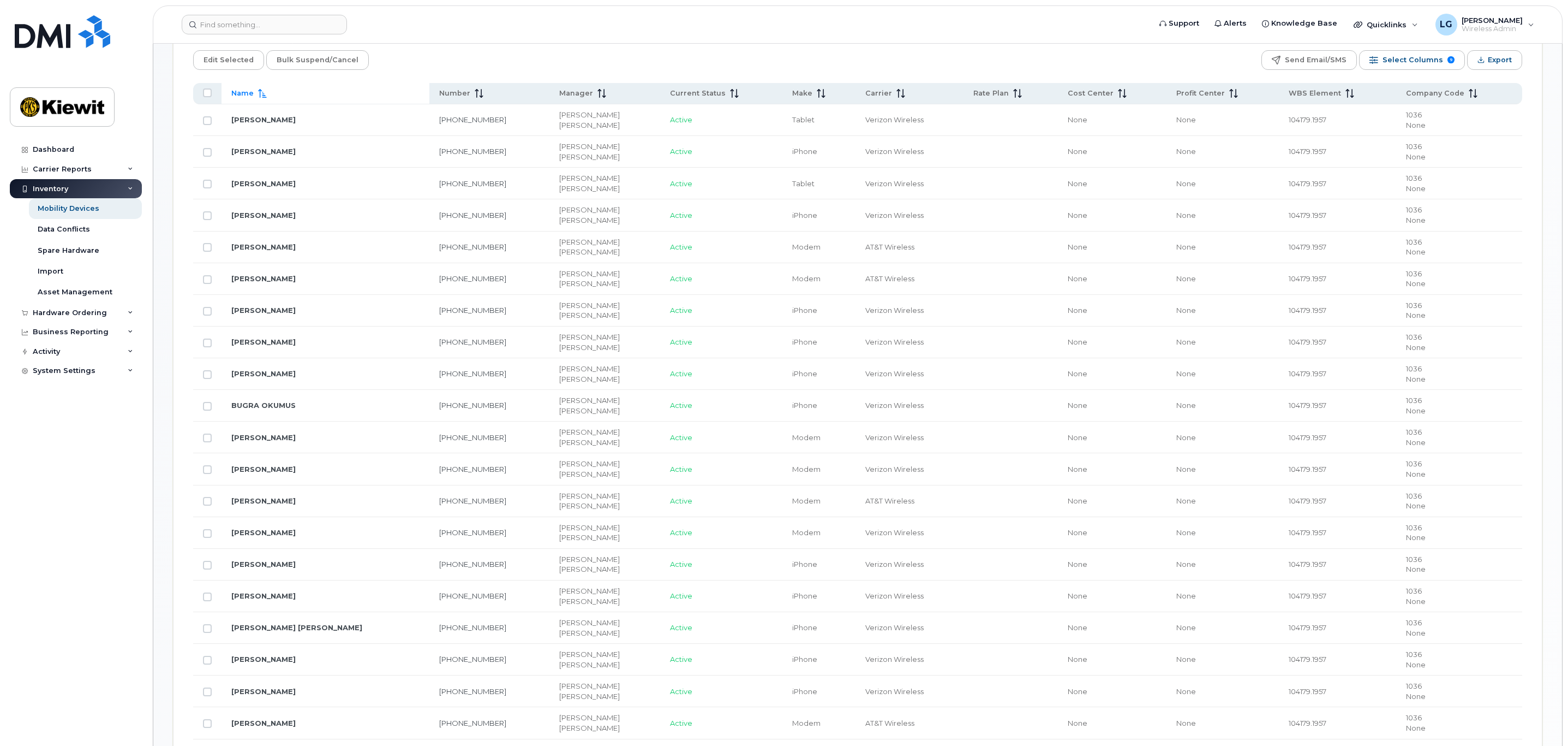
scroll to position [655, 0]
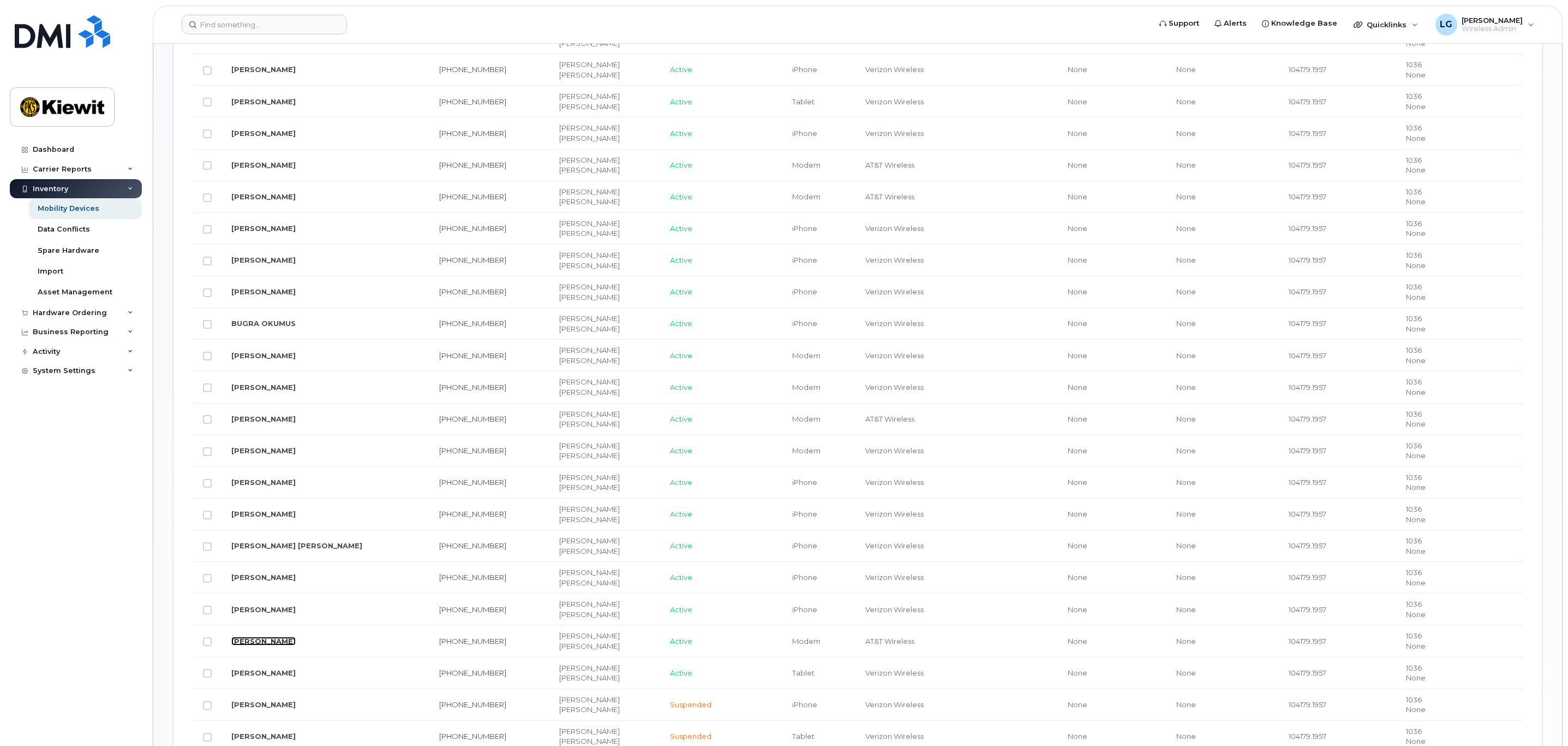
click at [254, 644] on link "[PERSON_NAME]" at bounding box center [263, 641] width 65 height 9
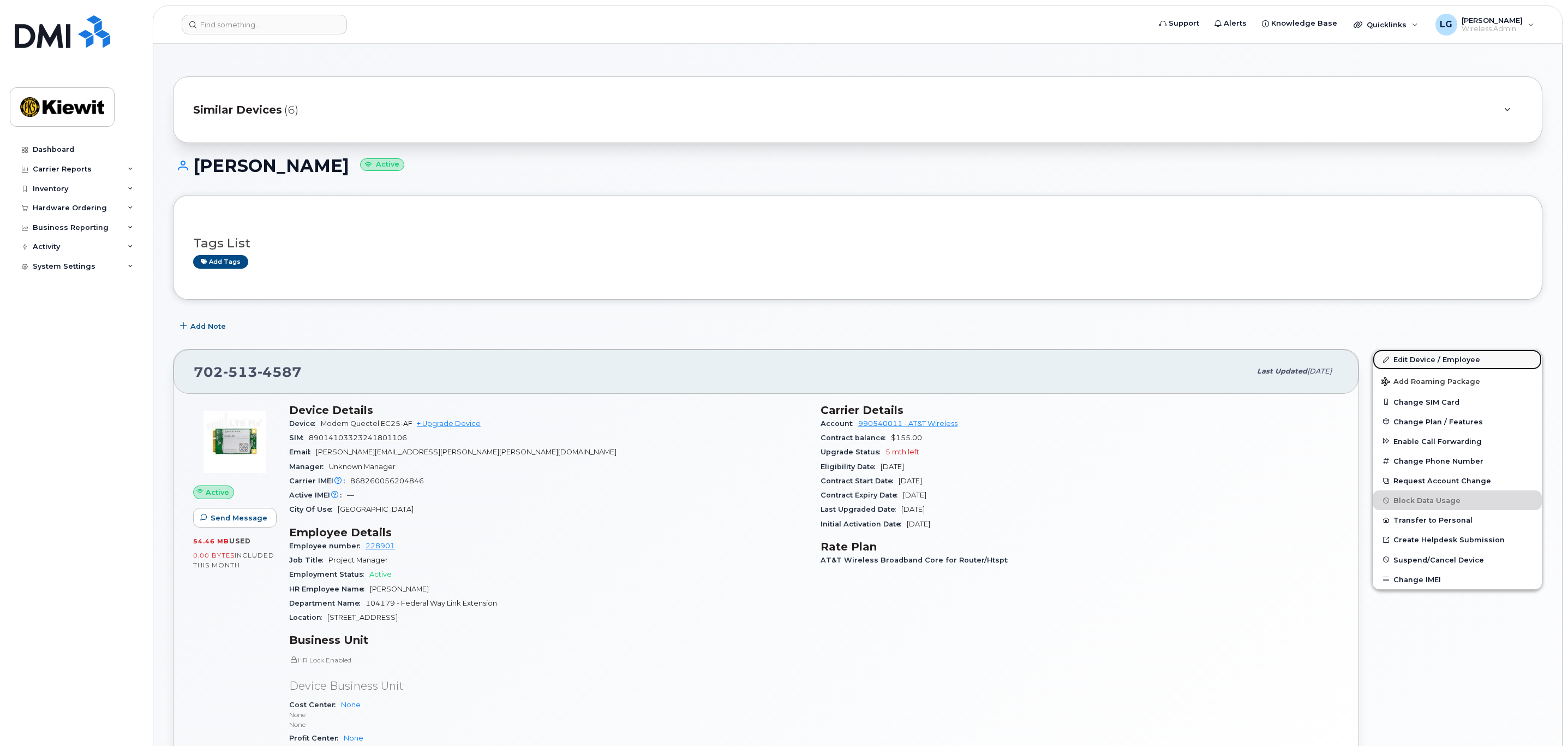
click at [1435, 360] on link "Edit Device / Employee" at bounding box center [1457, 359] width 169 height 20
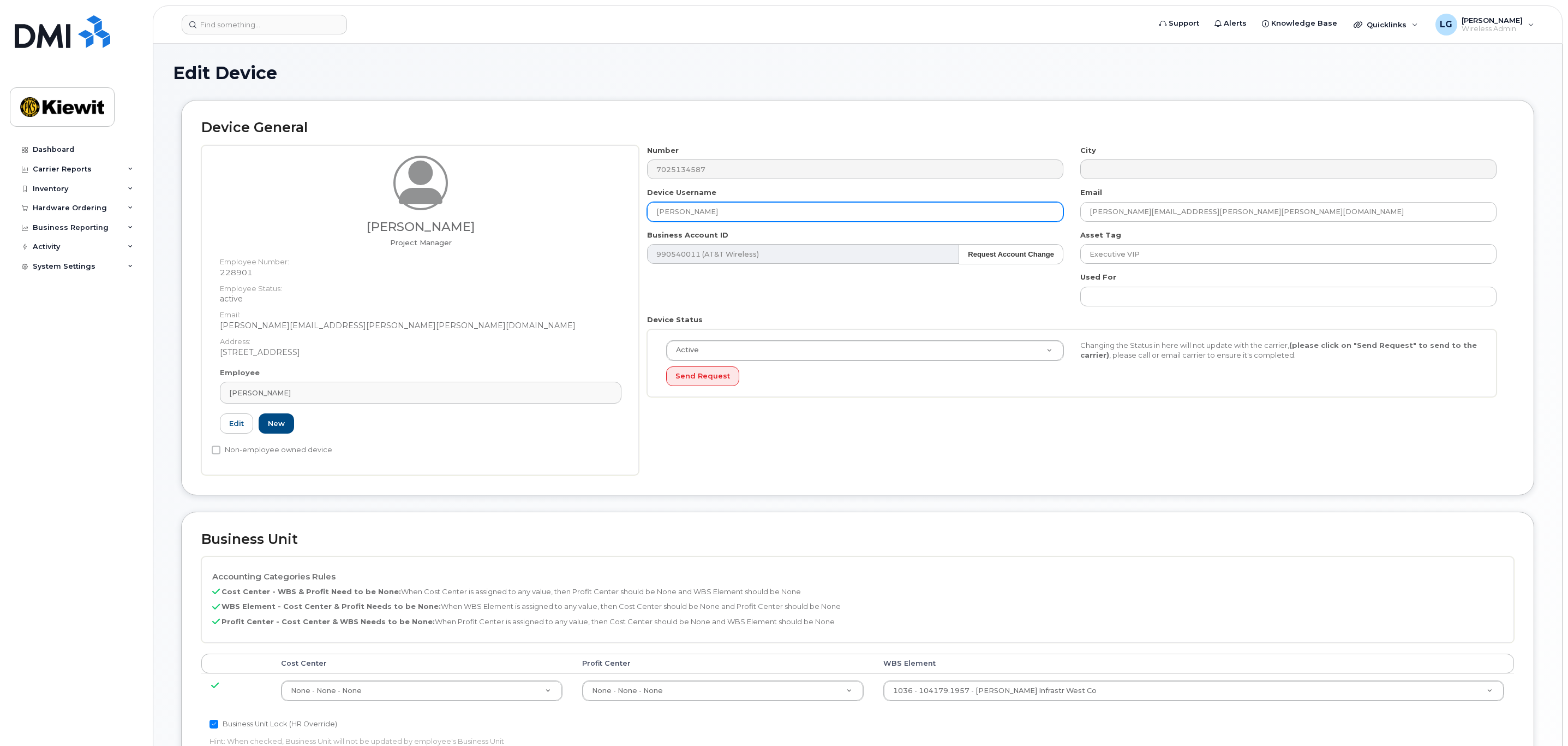
drag, startPoint x: 753, startPoint y: 210, endPoint x: 478, endPoint y: 233, distance: 276.0
click at [478, 233] on div "Matthew Mackinnon Project Manager Employee Number: 228901 Employee Status: acti…" at bounding box center [858, 310] width 1313 height 330
type input "[PERSON_NAME]"
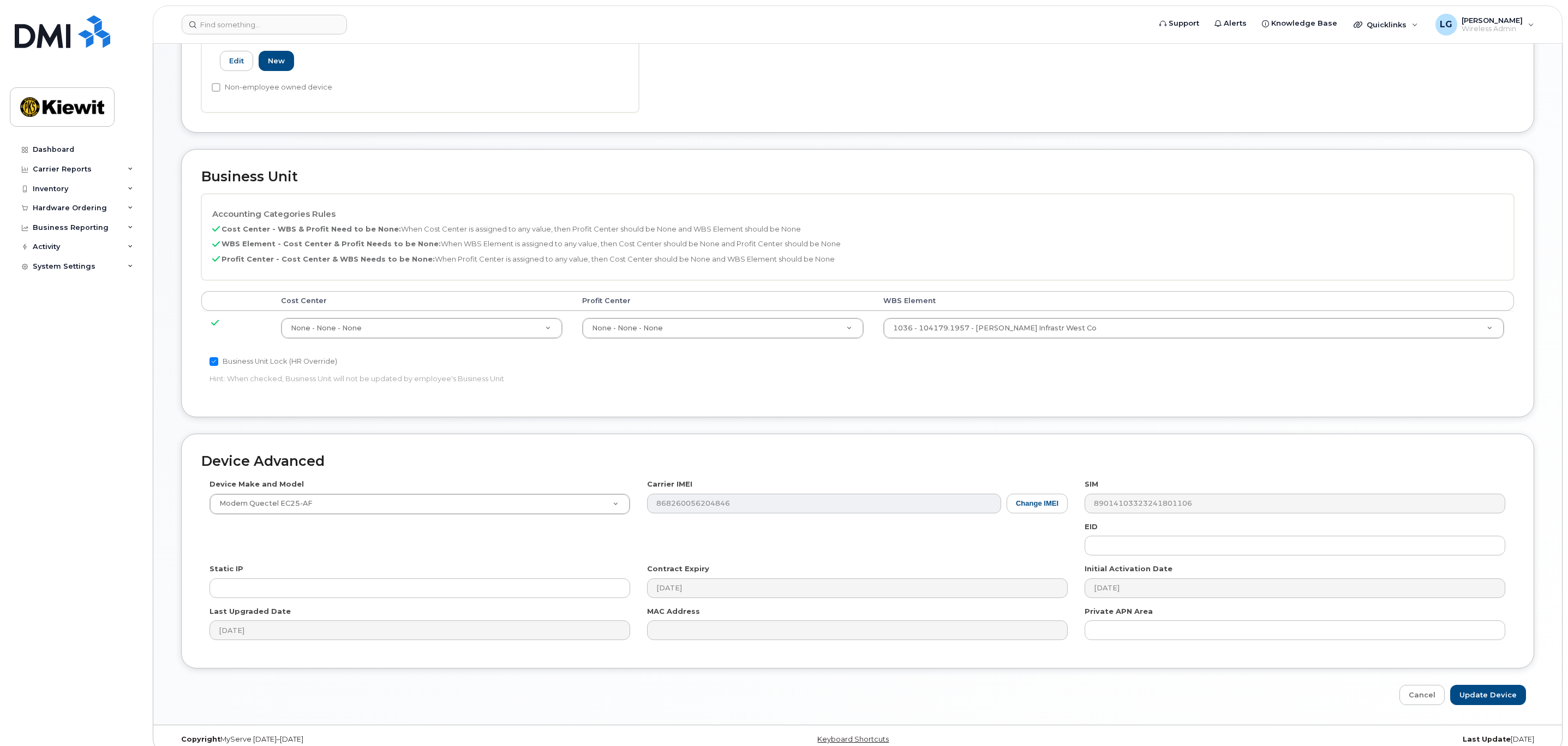
scroll to position [381, 0]
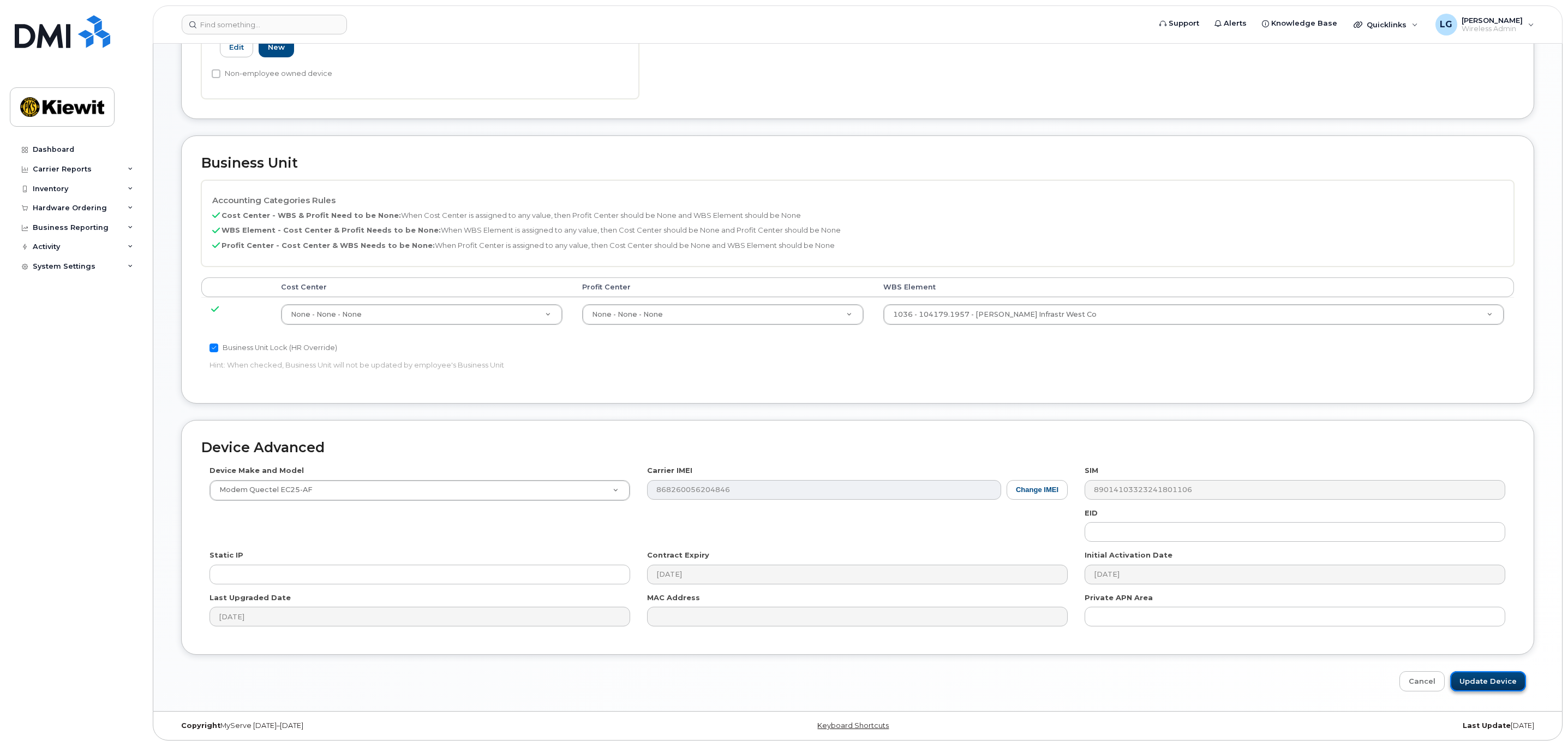
click at [1480, 677] on input "Update Device" at bounding box center [1488, 681] width 76 height 21
type input "Saving..."
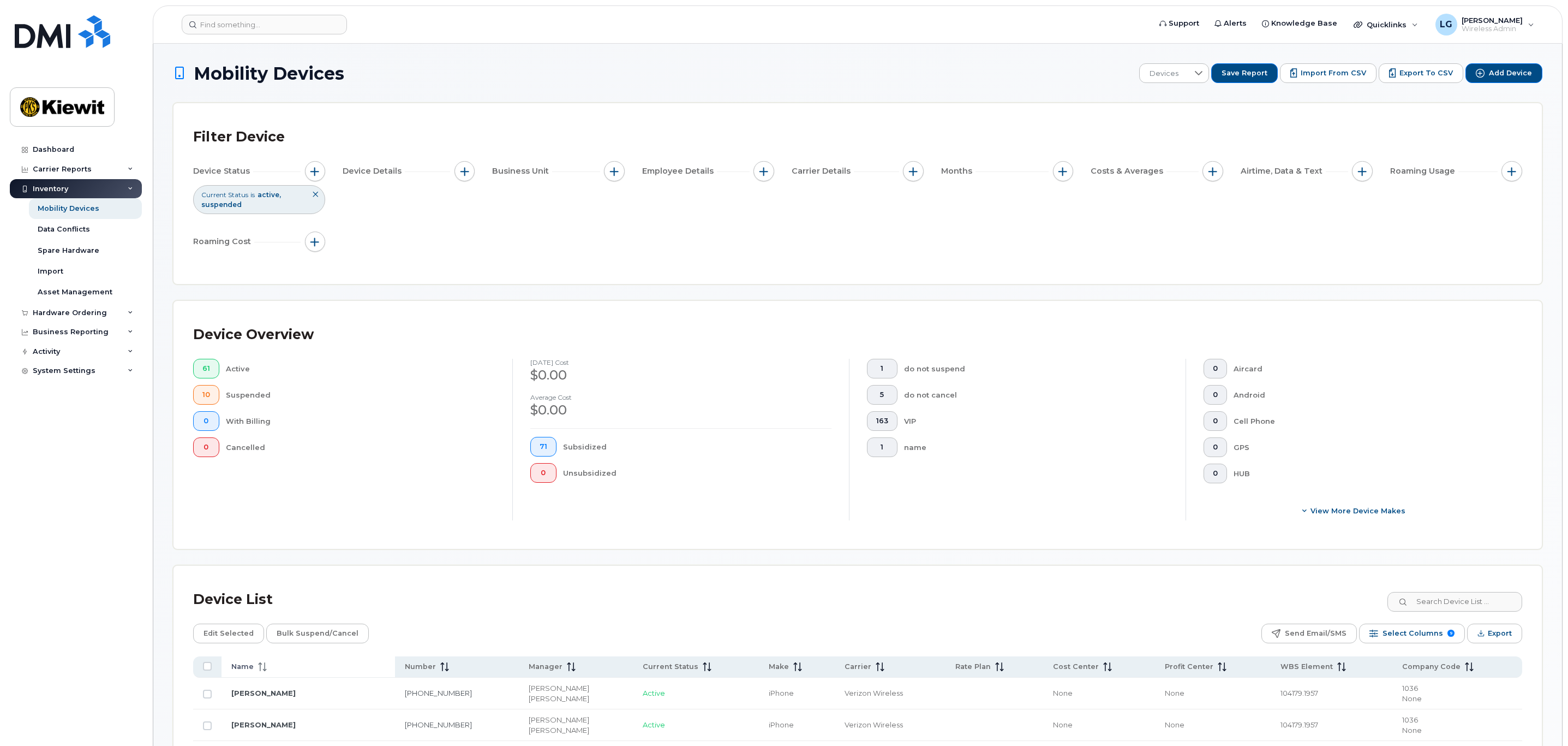
click at [258, 670] on icon at bounding box center [263, 667] width 9 height 9
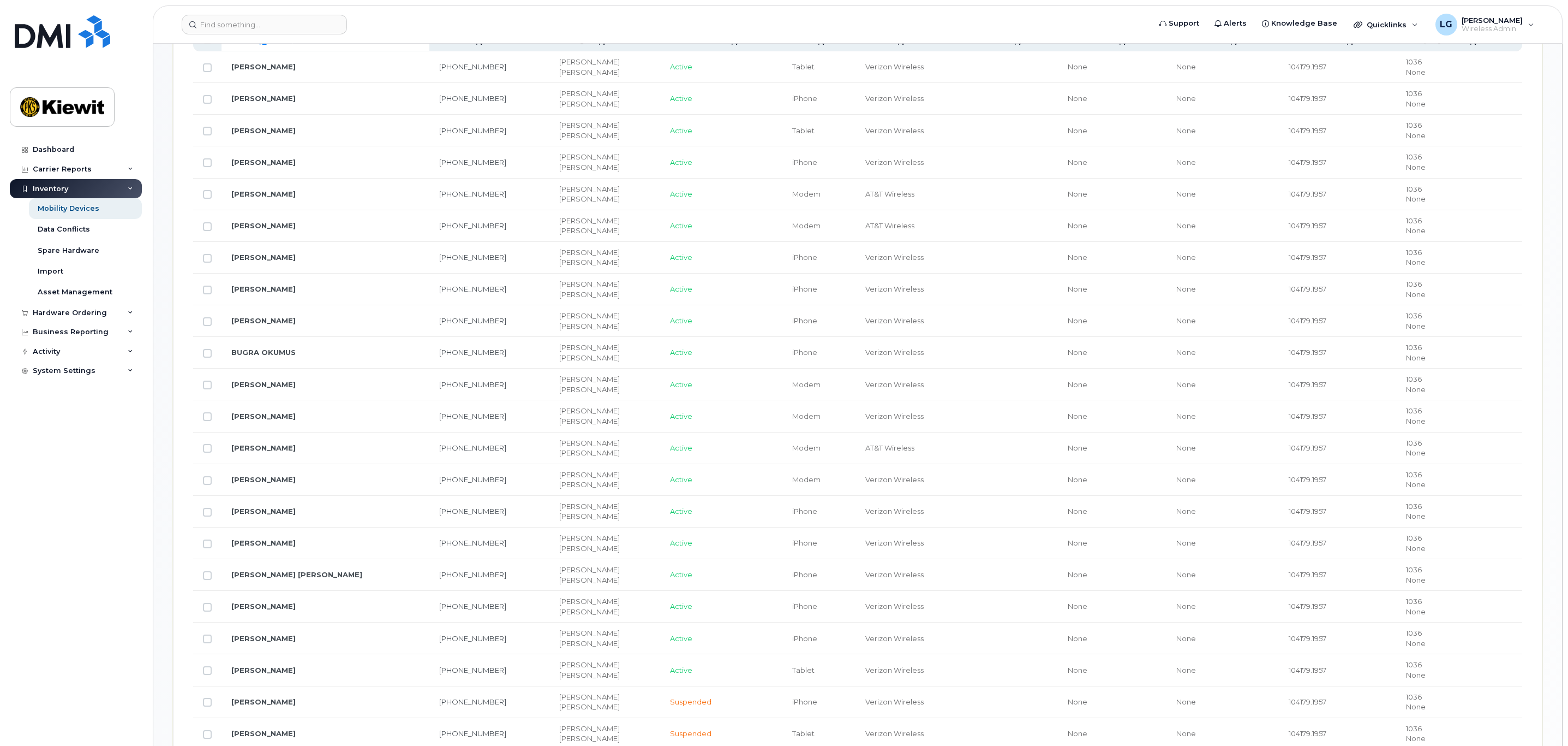
scroll to position [655, 0]
click at [275, 645] on link "[PERSON_NAME]" at bounding box center [263, 641] width 65 height 9
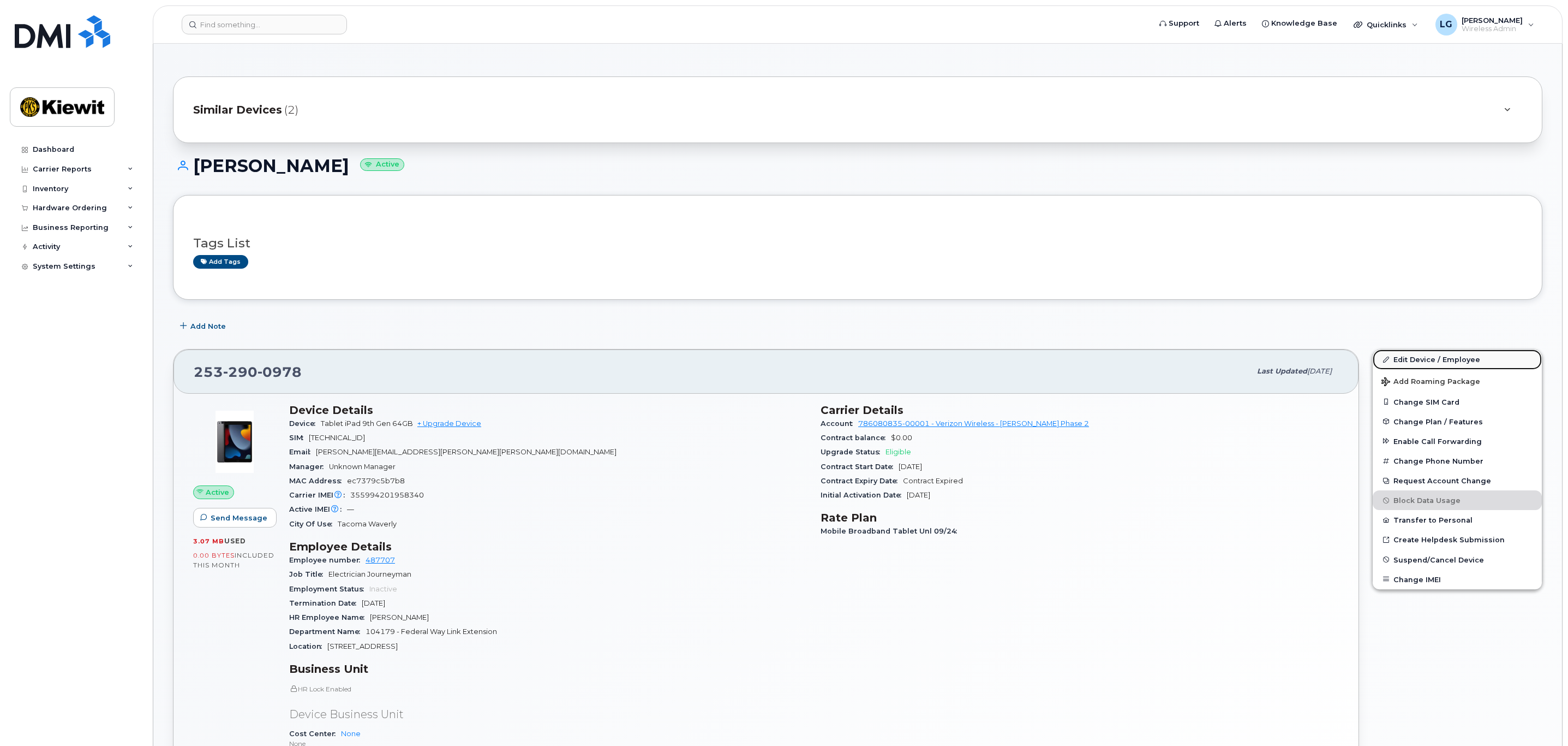
click at [1426, 360] on link "Edit Device / Employee" at bounding box center [1457, 359] width 169 height 20
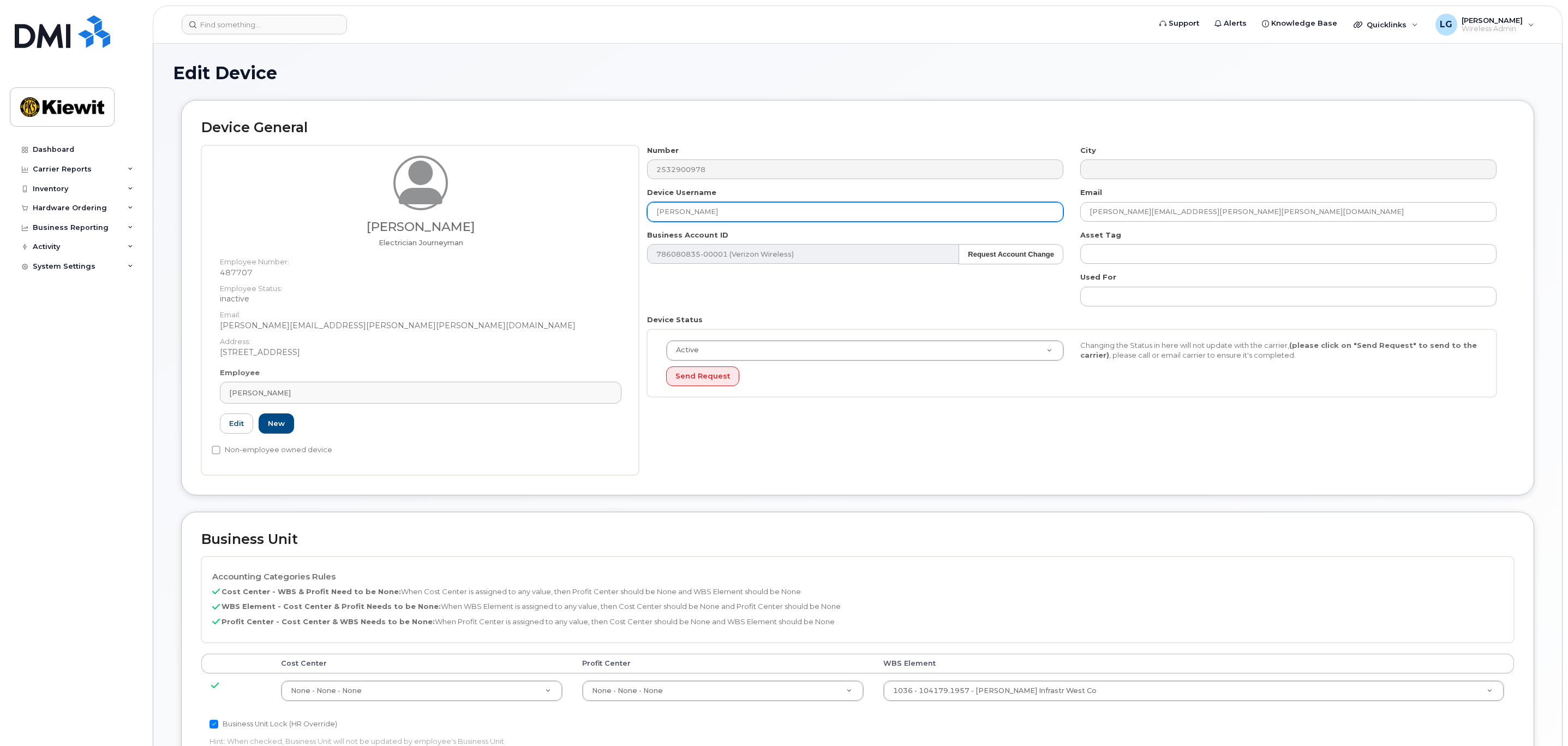
drag, startPoint x: 746, startPoint y: 212, endPoint x: 591, endPoint y: 200, distance: 155.5
click at [596, 199] on div "Leon Tolentino Electrician Journeyman Employee Number: 487707 Employee Status: …" at bounding box center [858, 310] width 1313 height 330
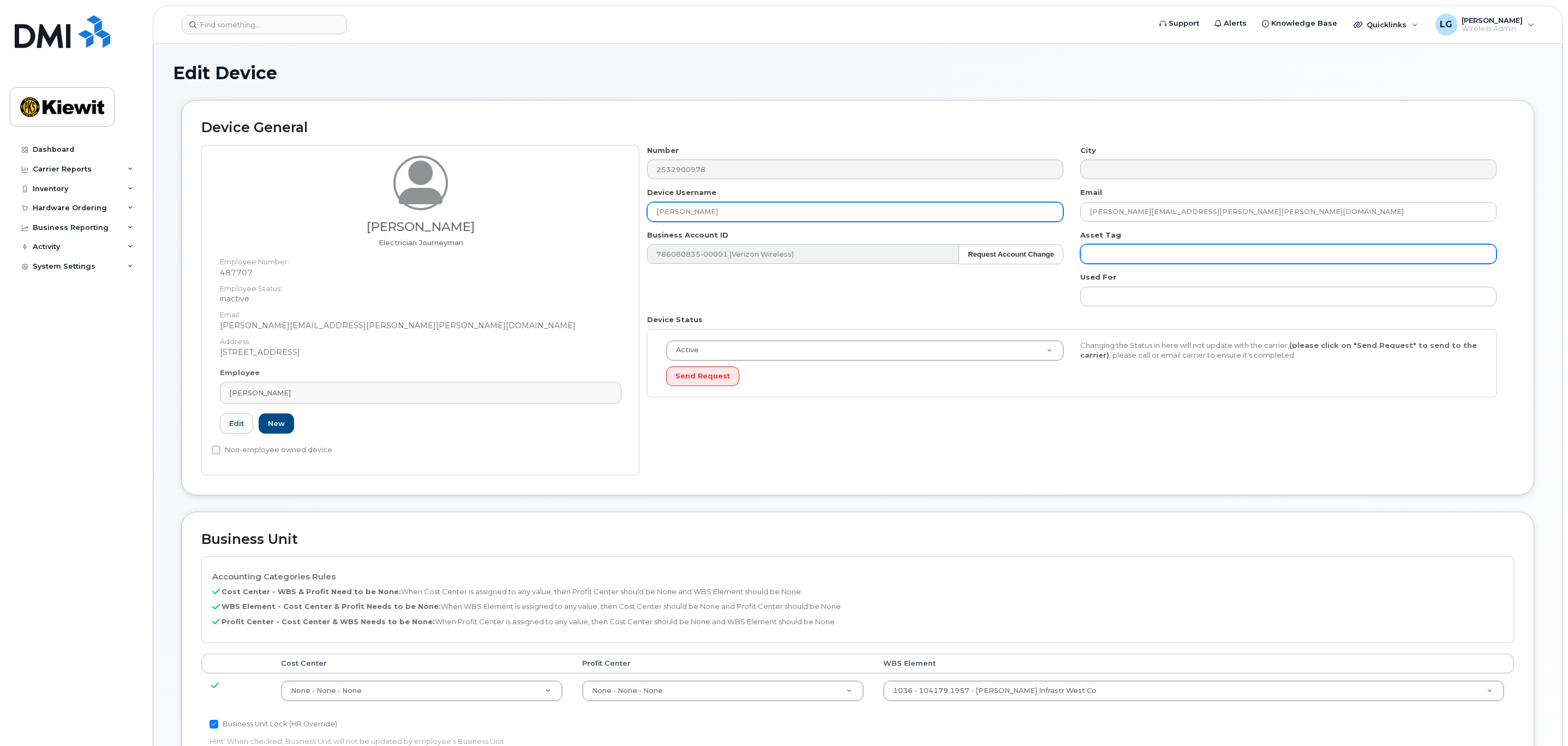
type input "[PERSON_NAME]"
drag, startPoint x: 1180, startPoint y: 256, endPoint x: 1188, endPoint y: 256, distance: 8.0
click at [1182, 256] on input "text" at bounding box center [1289, 254] width 416 height 20
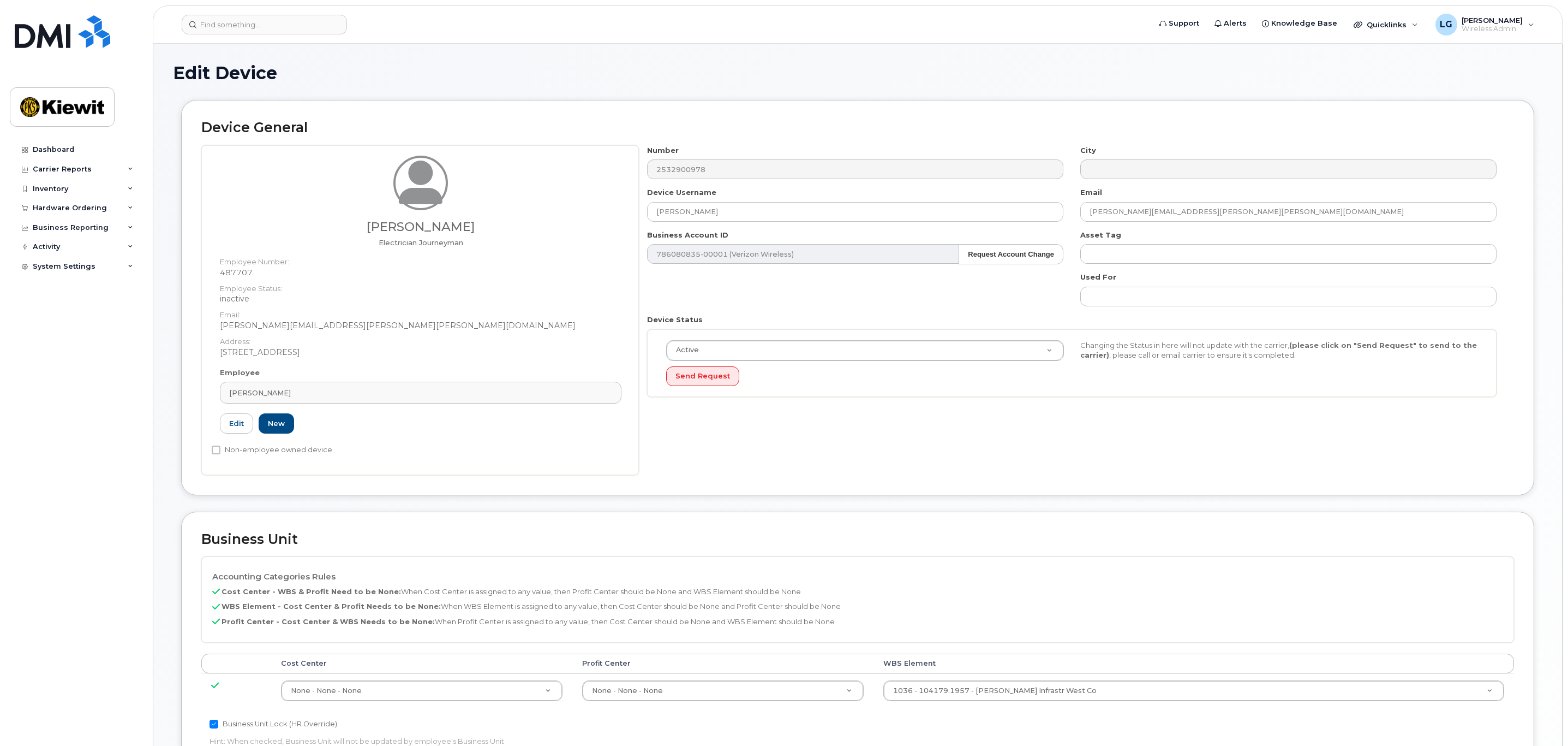
click at [1012, 301] on div "Number 2532900978 City Device Username Leon Tolentino Email LEON.TOLENTINO@KIEW…" at bounding box center [1072, 276] width 867 height 260
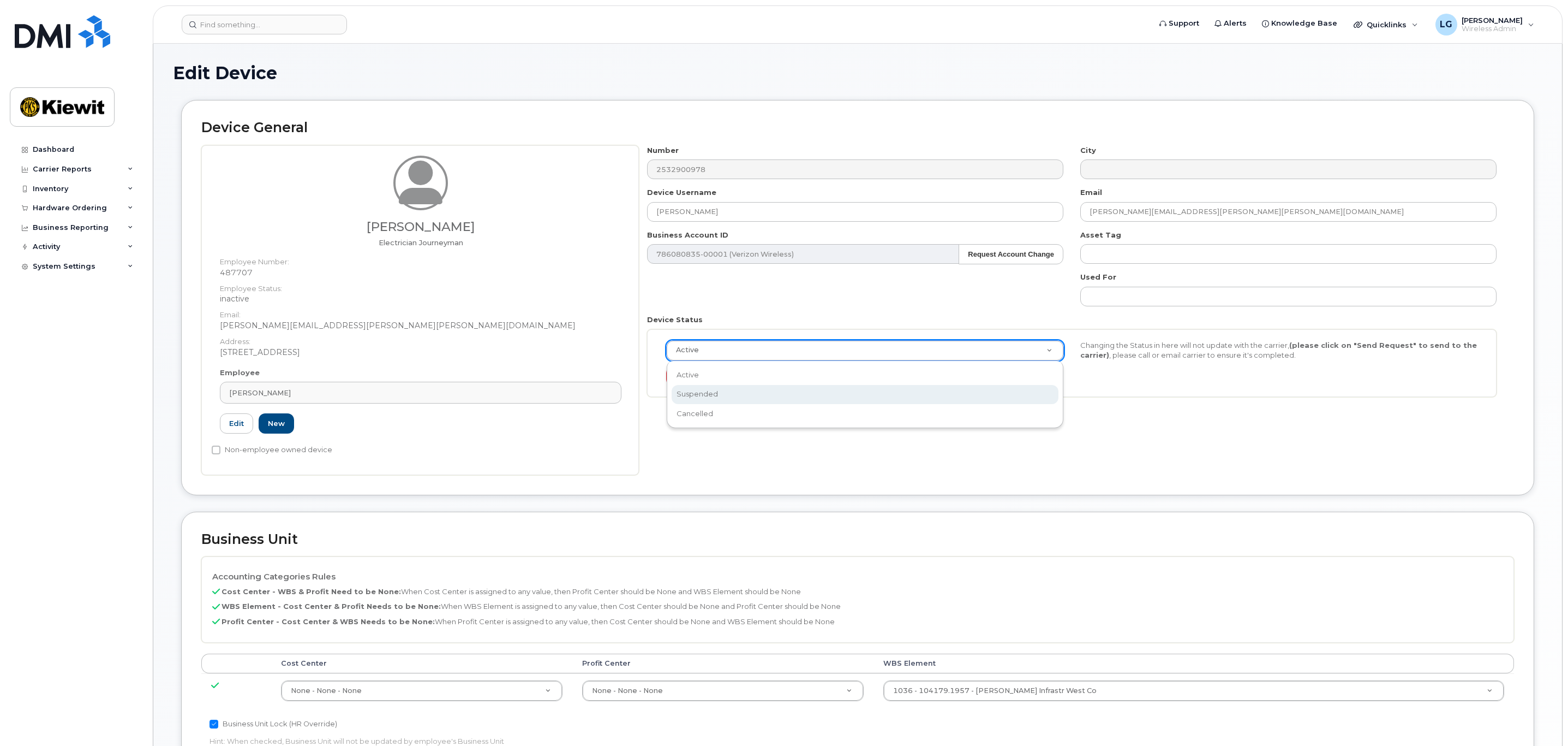
select select "suspended"
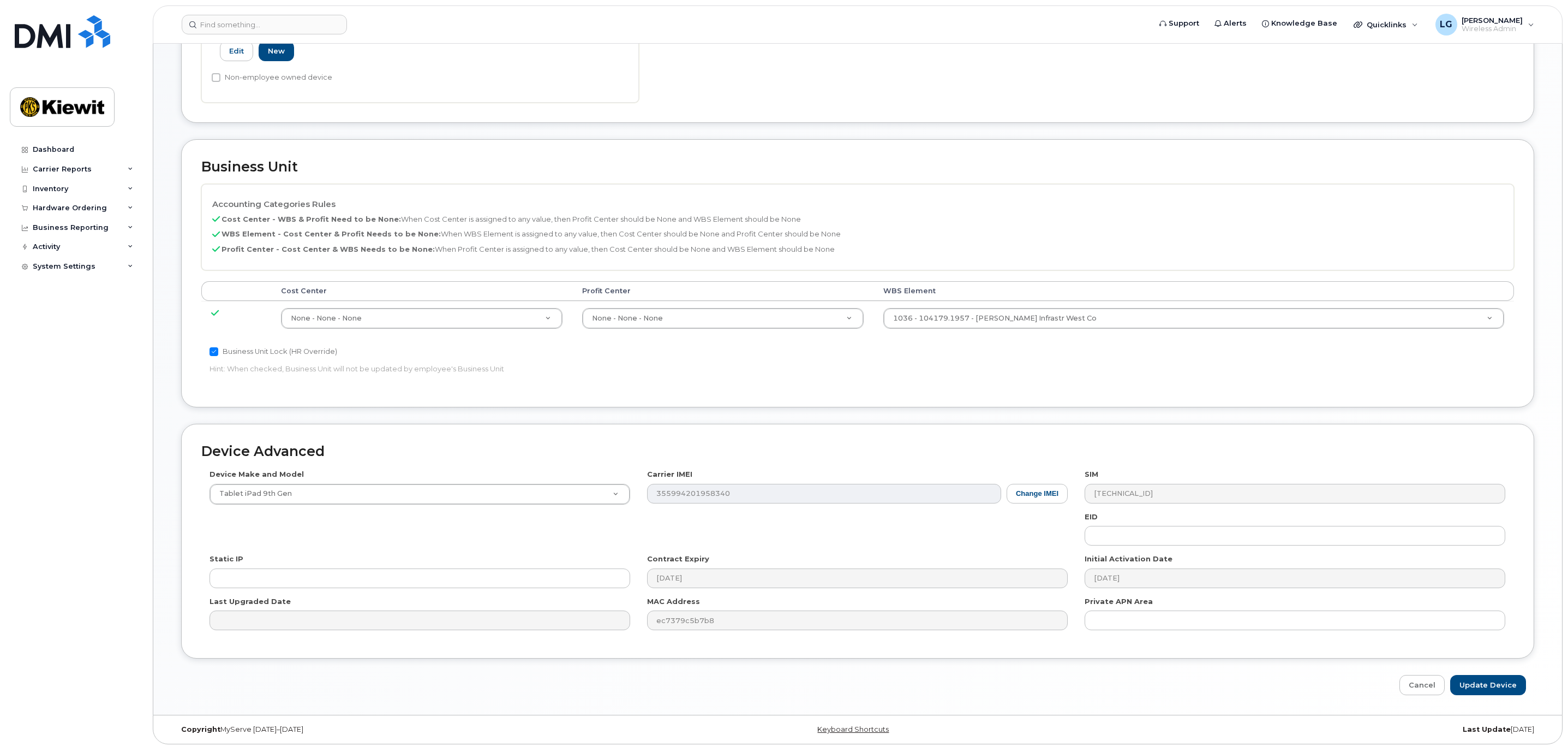
scroll to position [381, 0]
click at [1486, 680] on input "Update Device" at bounding box center [1488, 681] width 76 height 21
type input "Saving..."
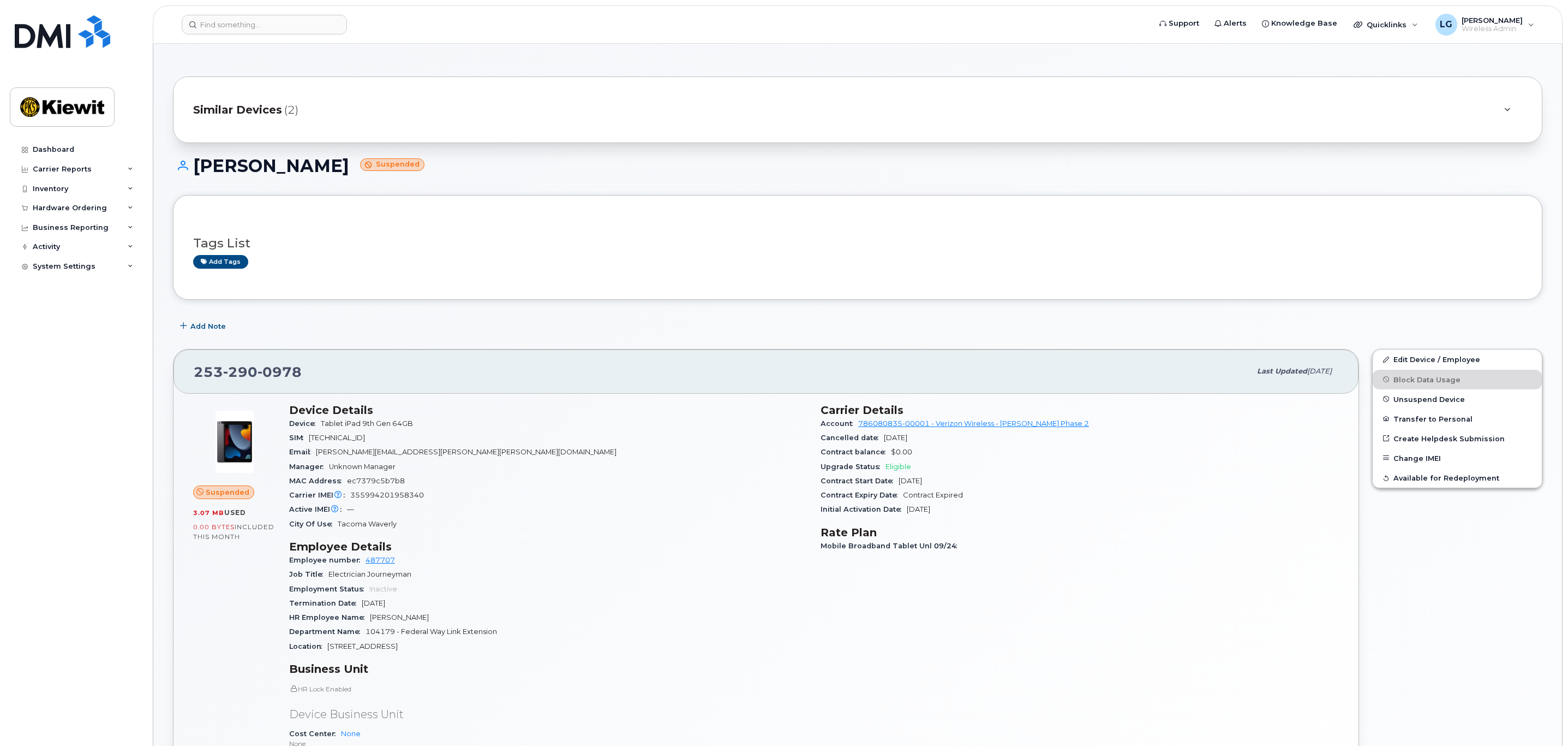
click at [268, 110] on span "Similar Devices" at bounding box center [238, 110] width 89 height 16
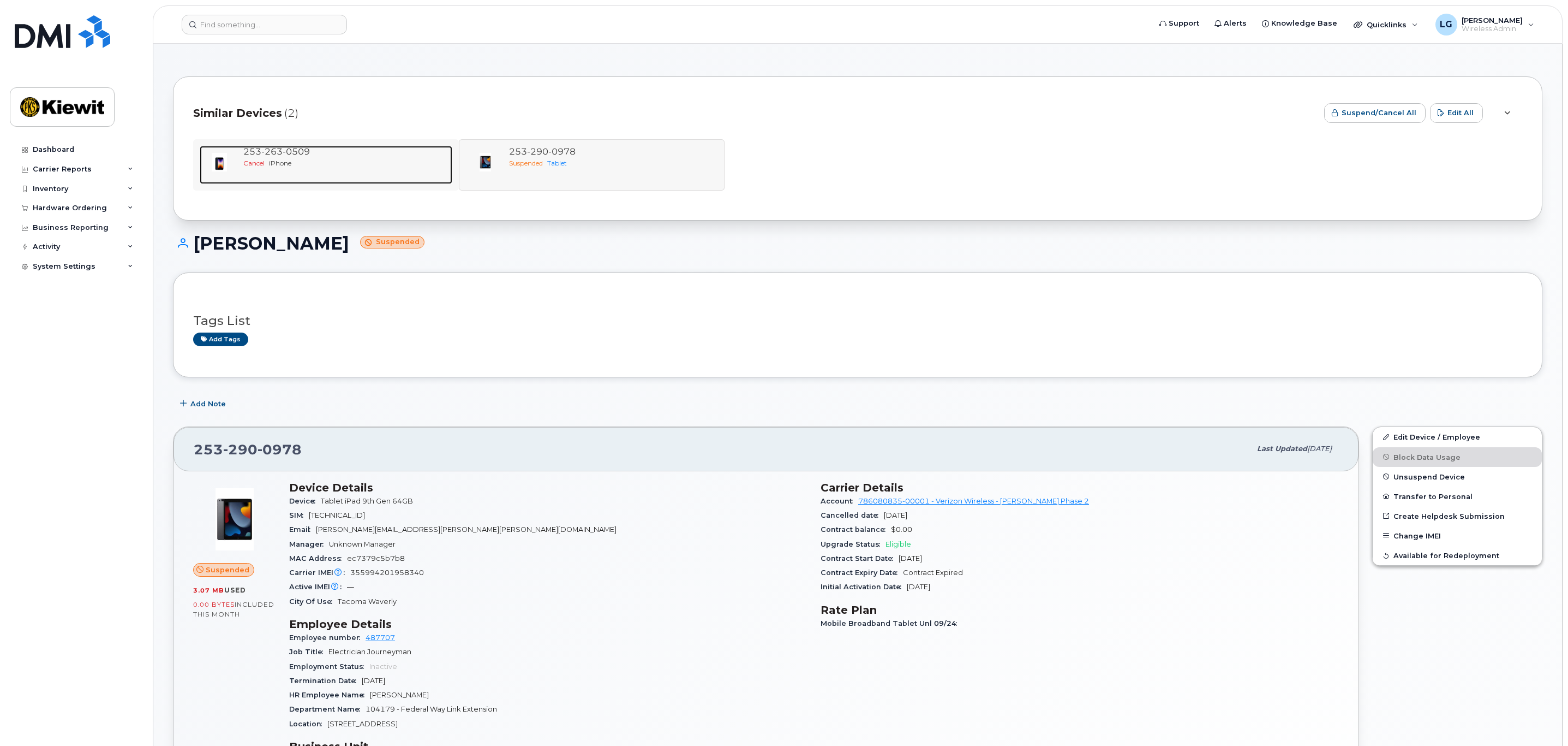
drag, startPoint x: 231, startPoint y: 145, endPoint x: 245, endPoint y: 145, distance: 14.0
click at [231, 145] on div at bounding box center [219, 162] width 39 height 33
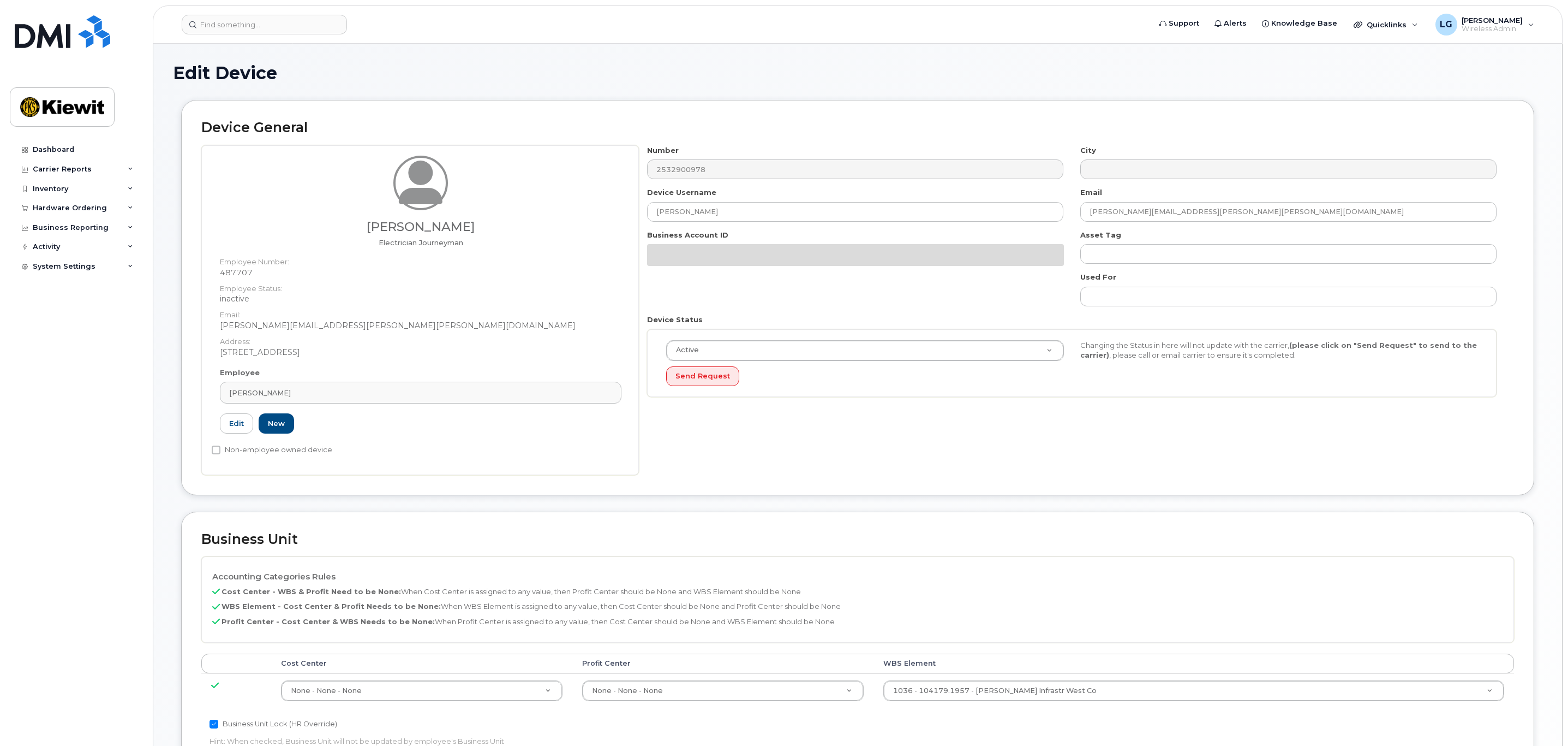
select select "suspended"
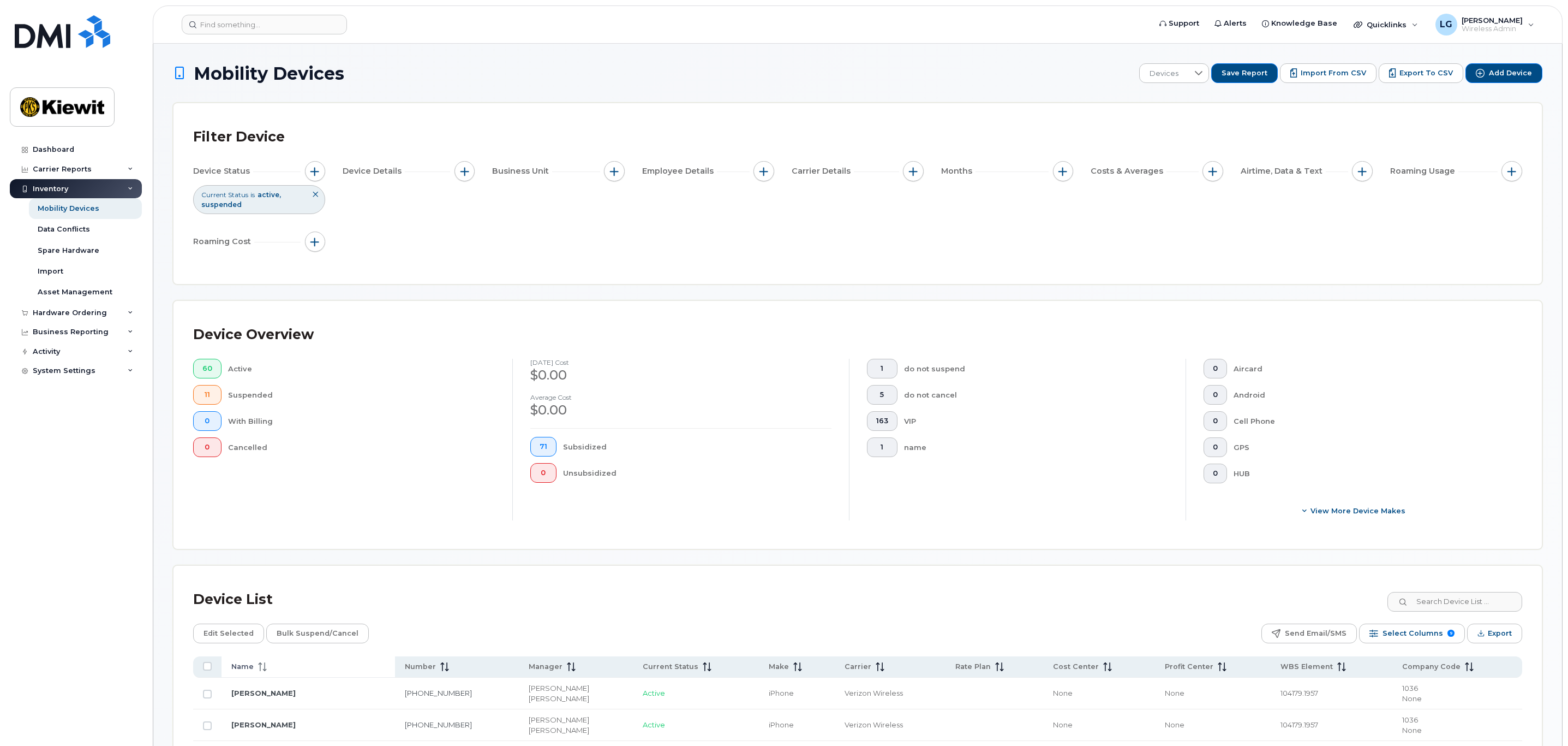
click at [252, 664] on span "Name" at bounding box center [242, 666] width 22 height 10
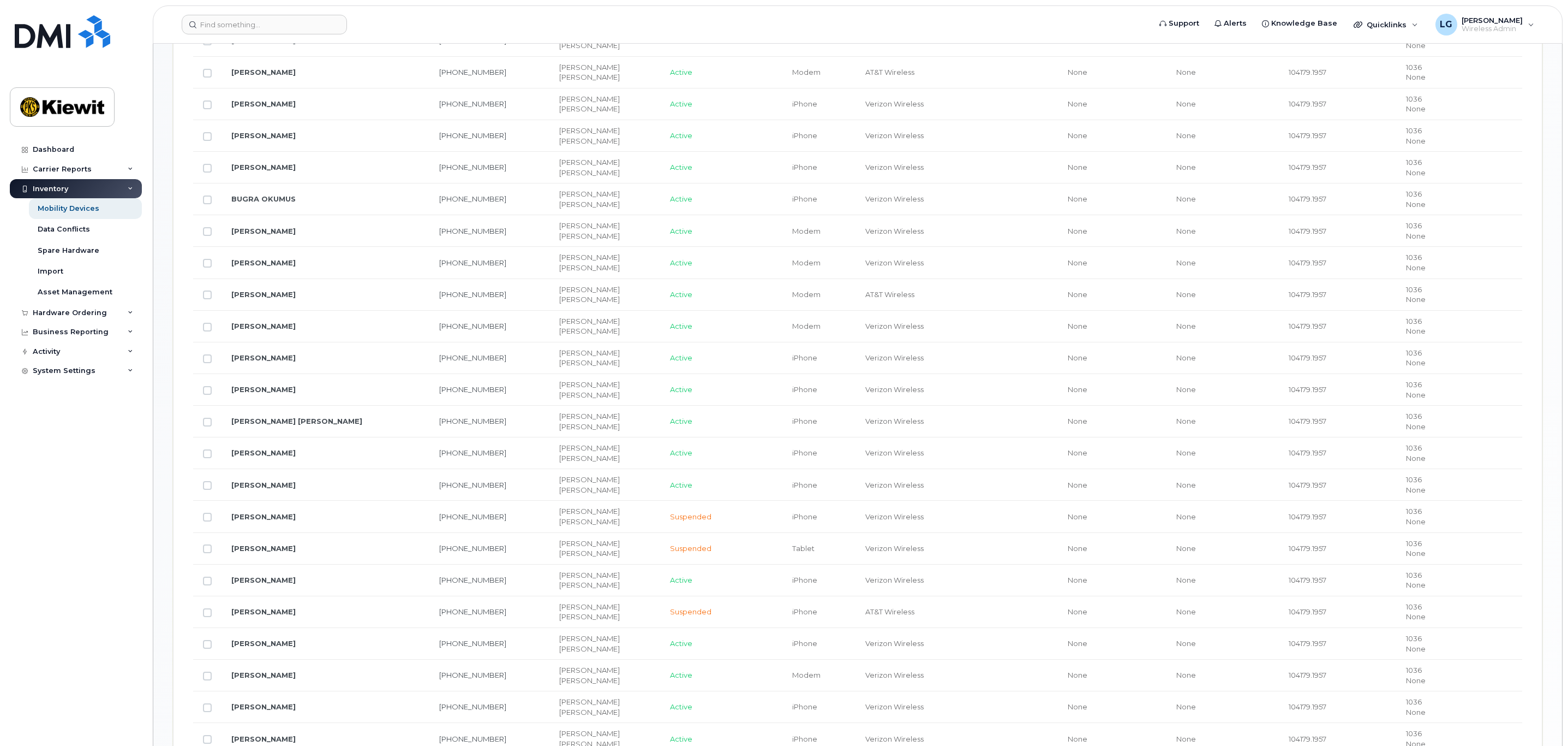
scroll to position [819, 0]
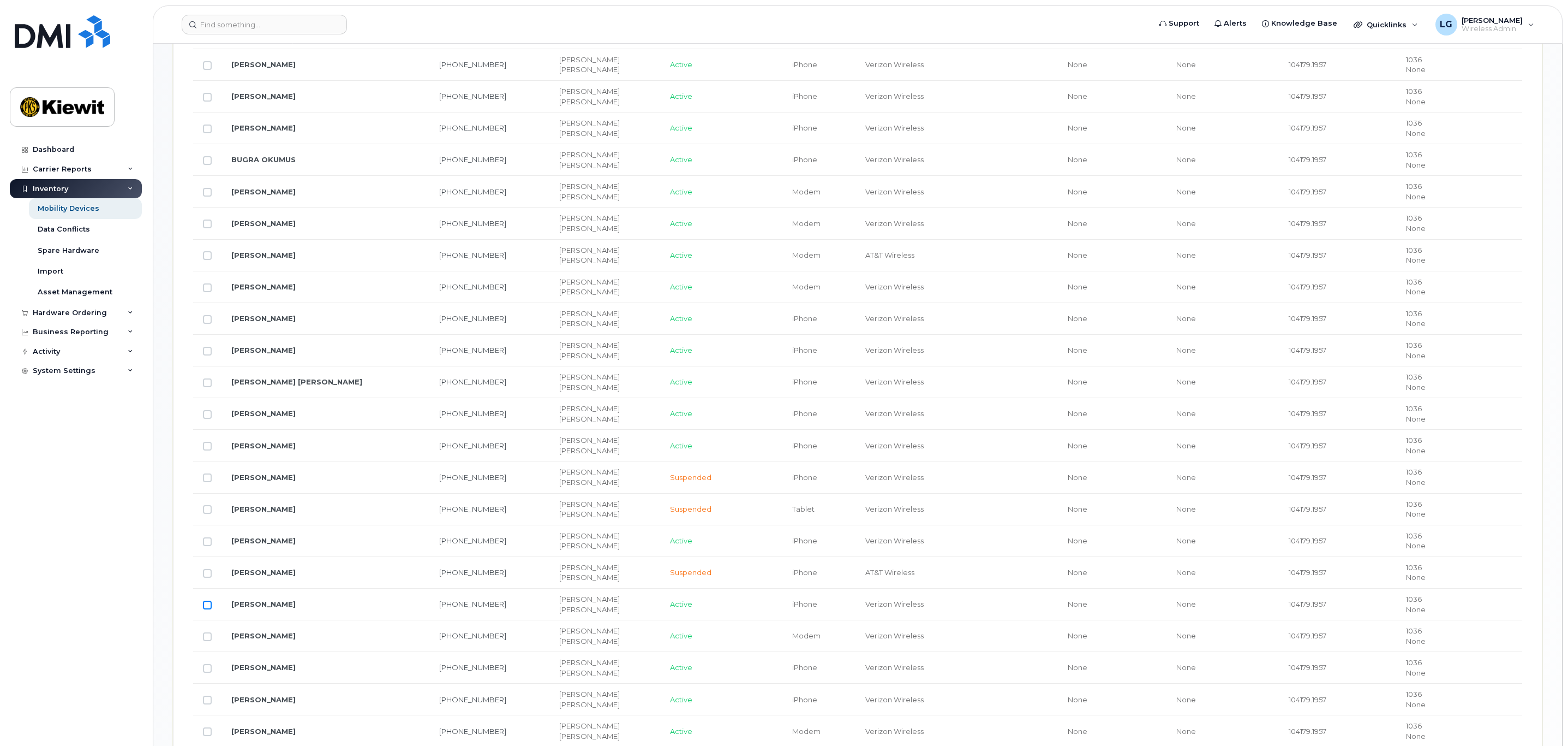
click at [207, 609] on input "Row Unselected" at bounding box center [208, 605] width 9 height 9
checkbox input "true"
click at [275, 608] on link "[PERSON_NAME]" at bounding box center [263, 604] width 65 height 9
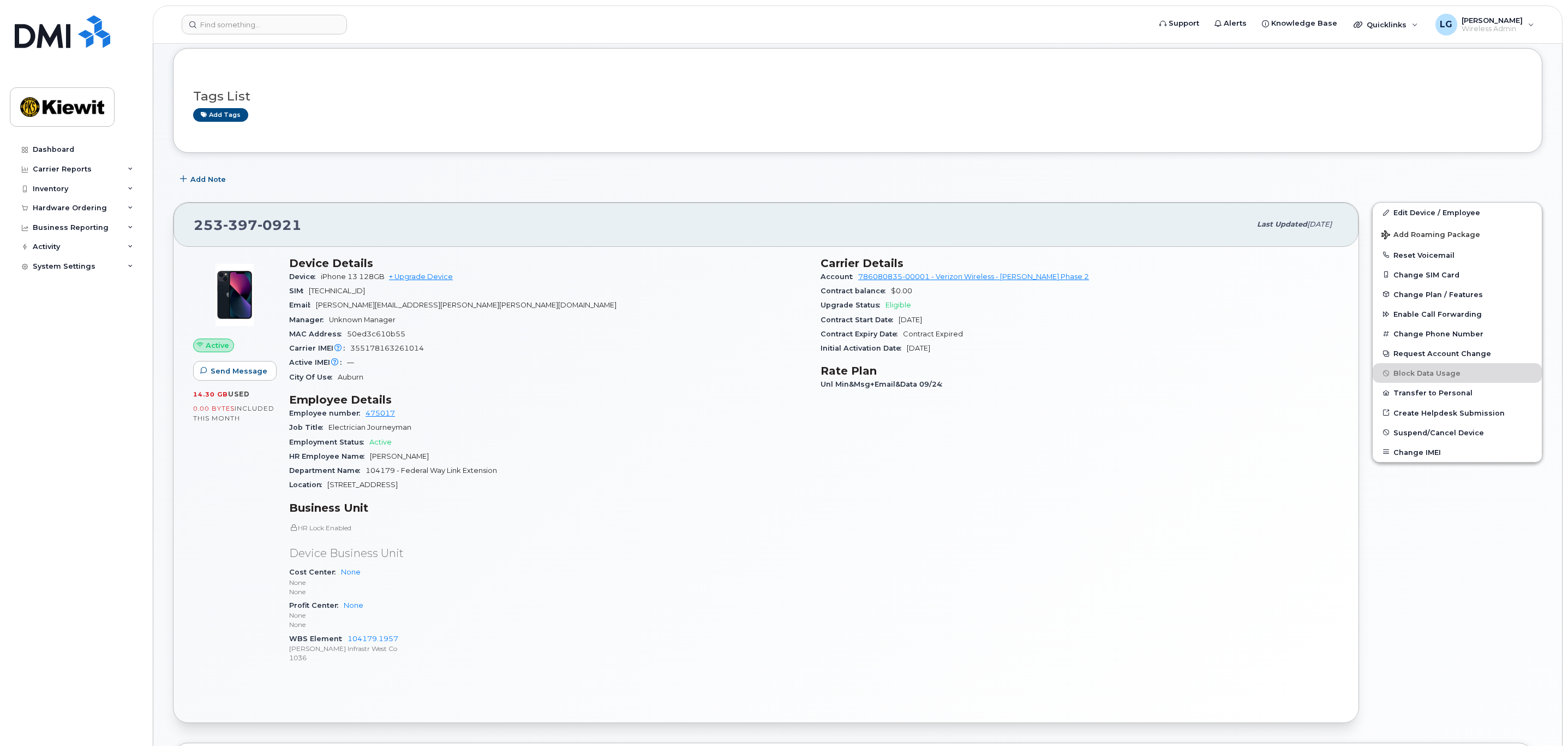
scroll to position [82, 0]
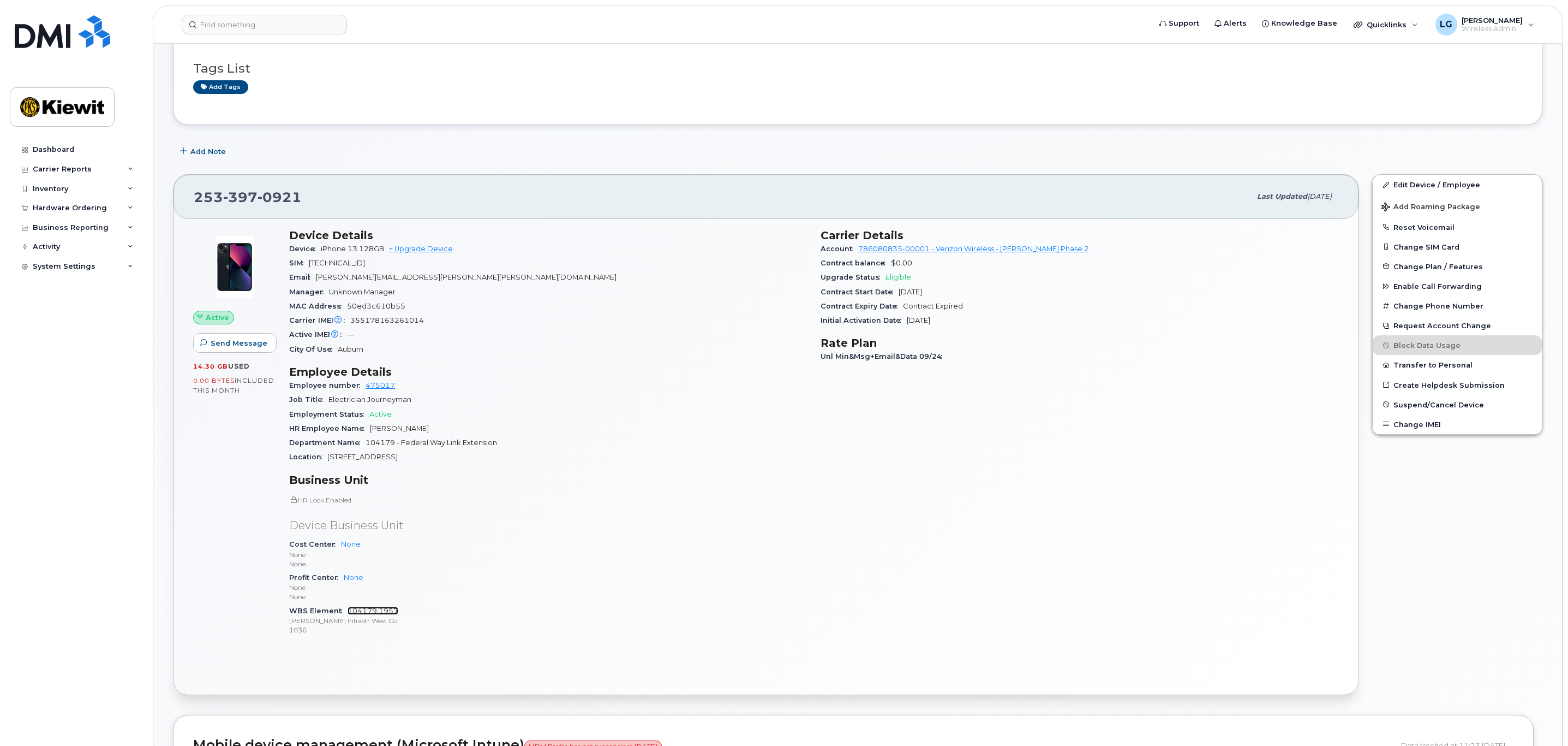
click at [361, 611] on link "104179.1957" at bounding box center [373, 610] width 51 height 8
click at [1439, 184] on link "Edit Device / Employee" at bounding box center [1457, 185] width 169 height 20
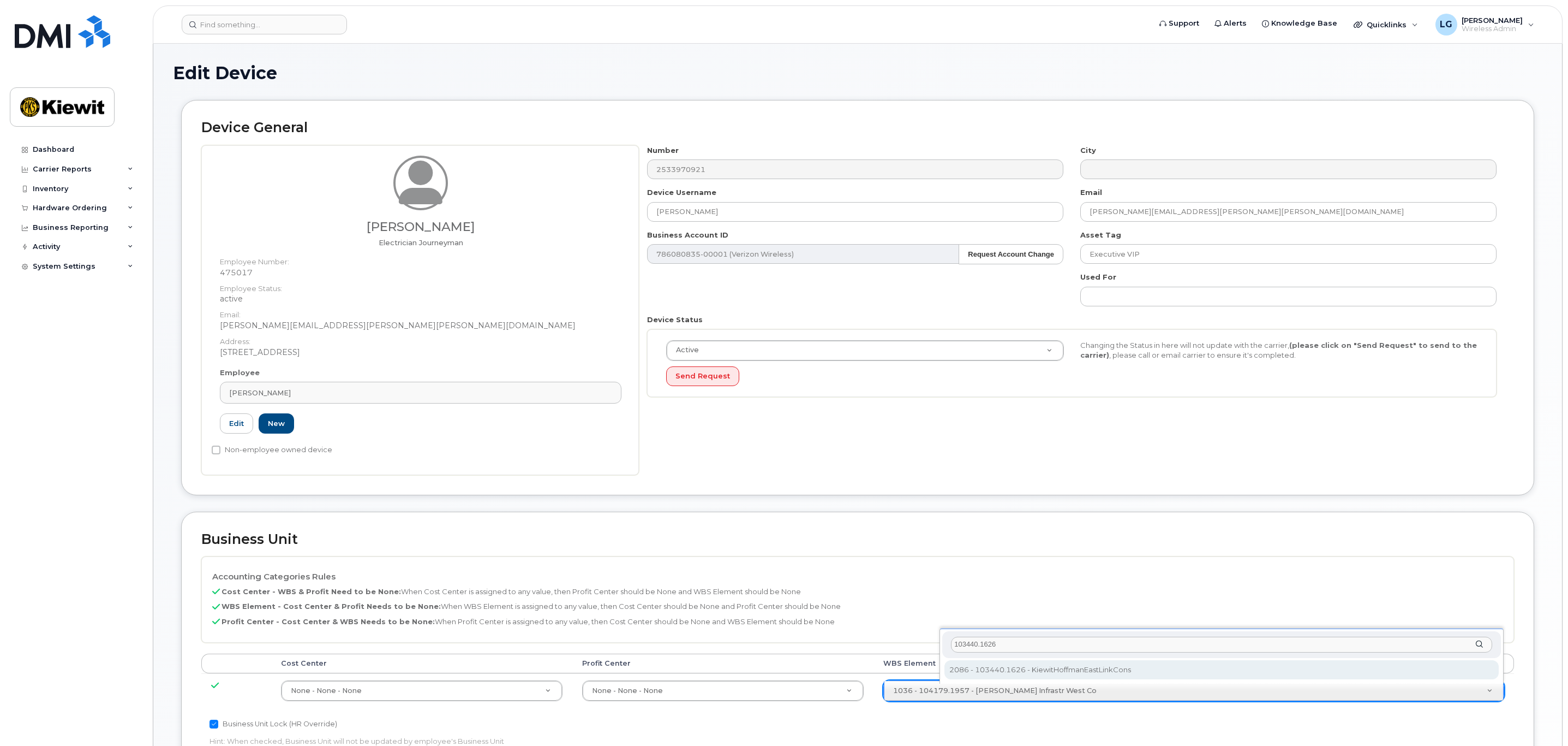
type input "103440.1626"
type input "30204556"
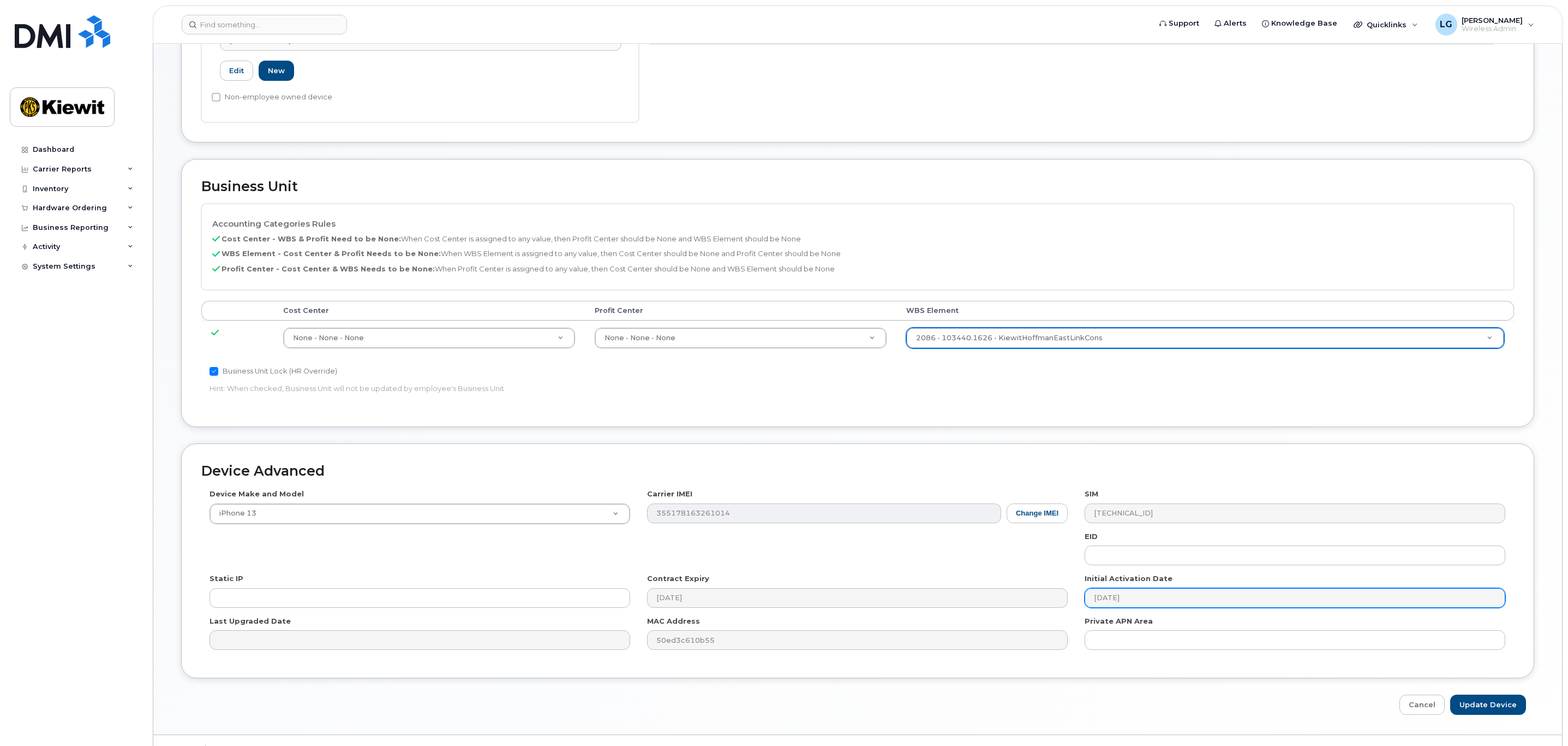
scroll to position [381, 0]
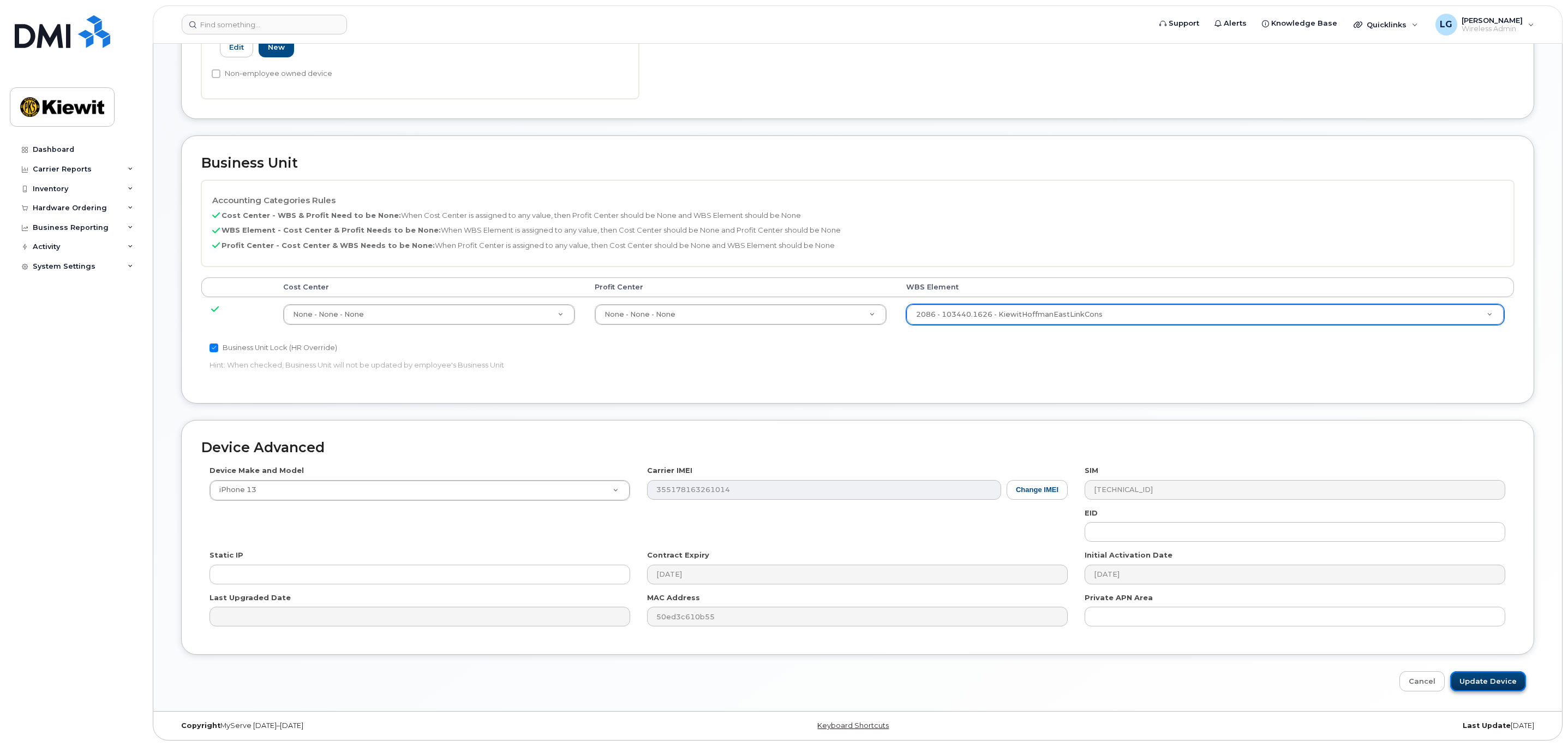
click at [1498, 682] on input "Update Device" at bounding box center [1488, 681] width 76 height 21
type input "Saving..."
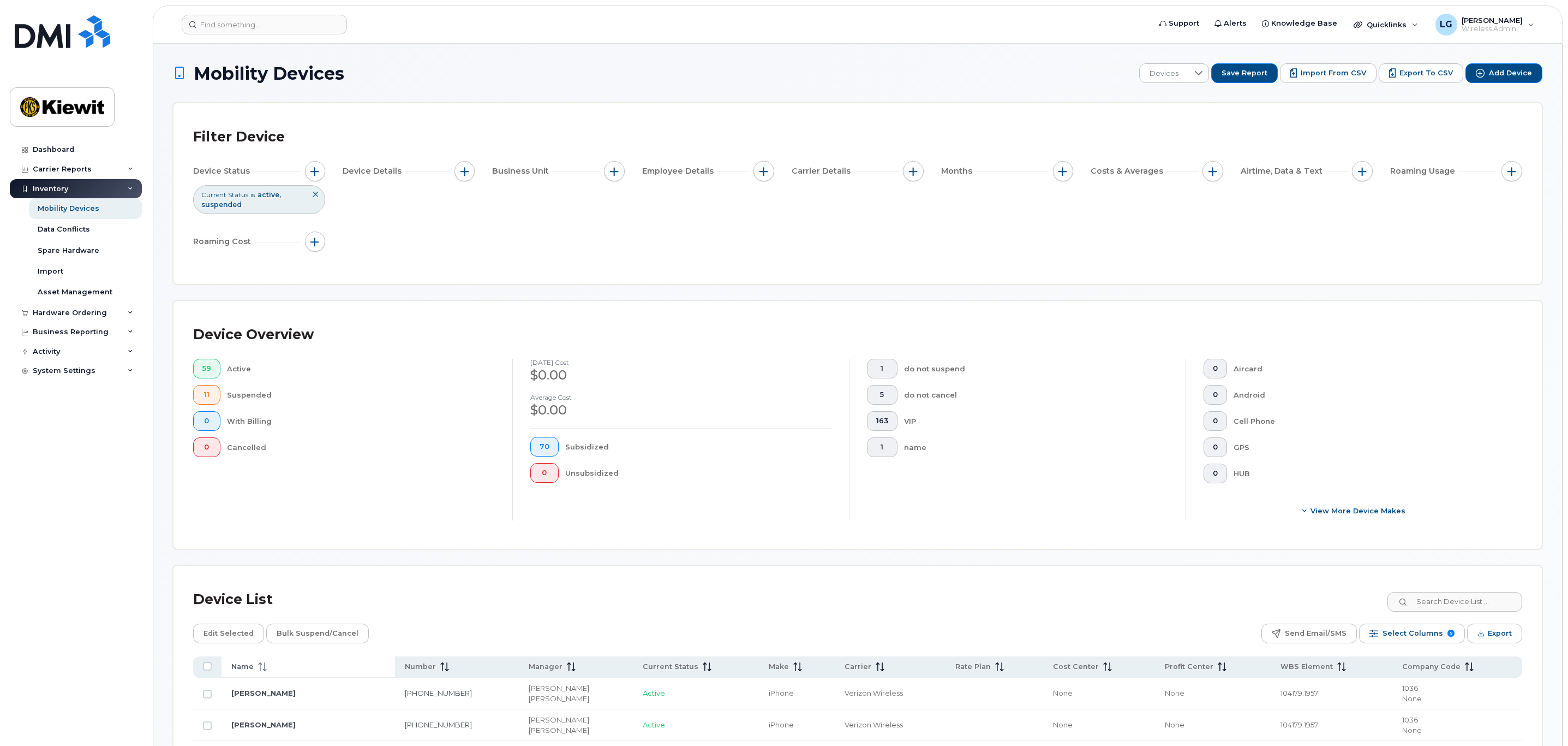
click at [254, 667] on span at bounding box center [260, 666] width 13 height 10
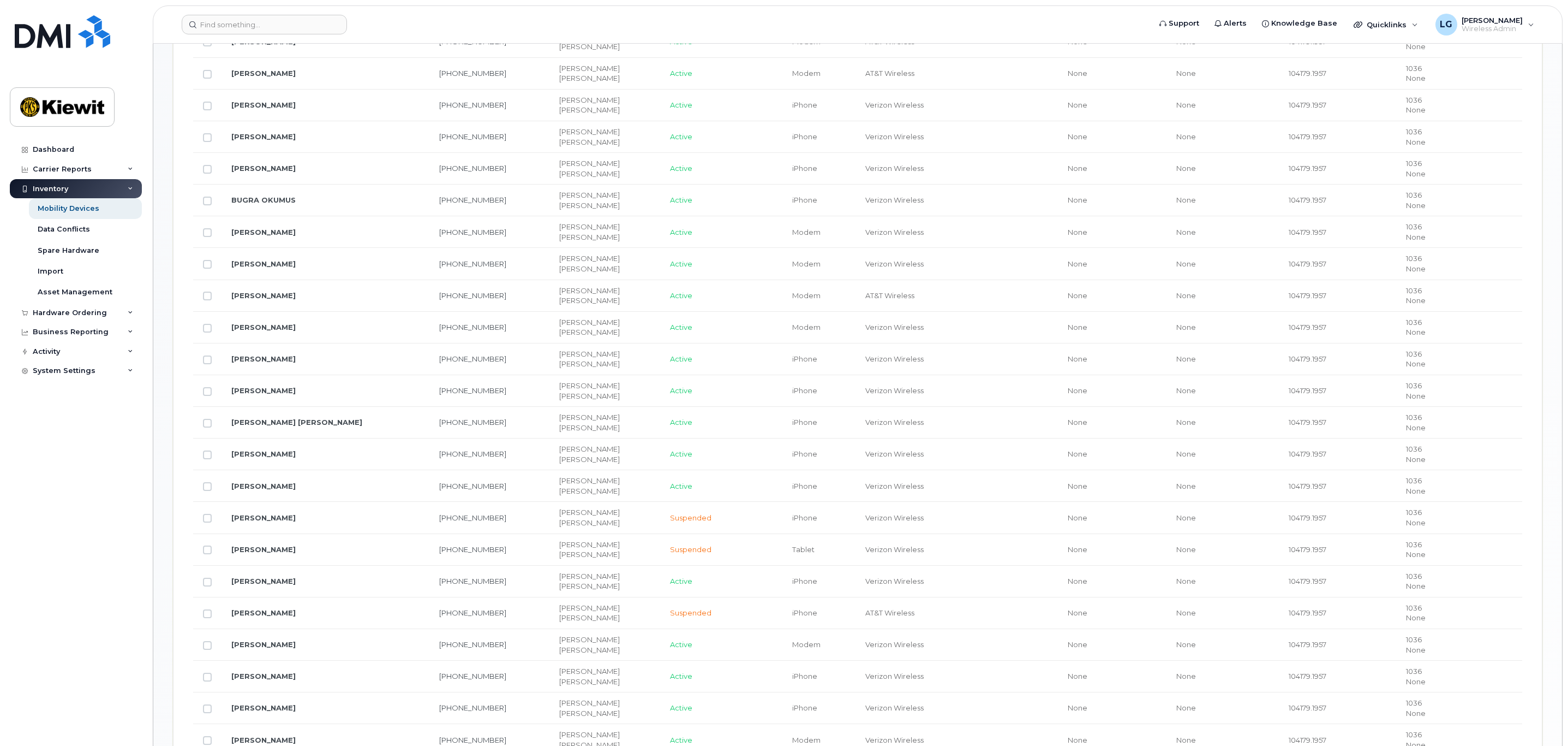
scroll to position [819, 0]
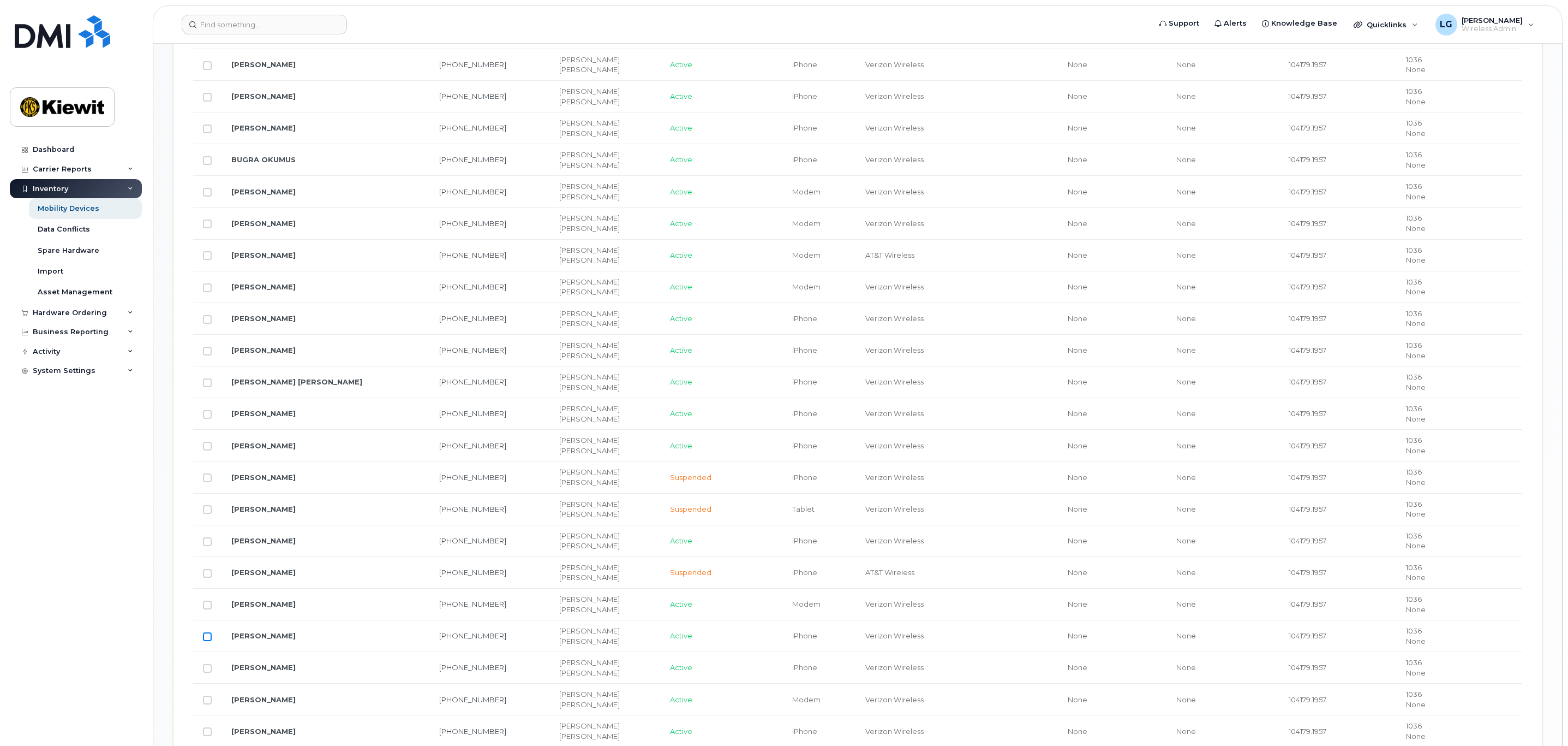
click at [209, 641] on input "Row Unselected" at bounding box center [208, 636] width 9 height 9
checkbox input "true"
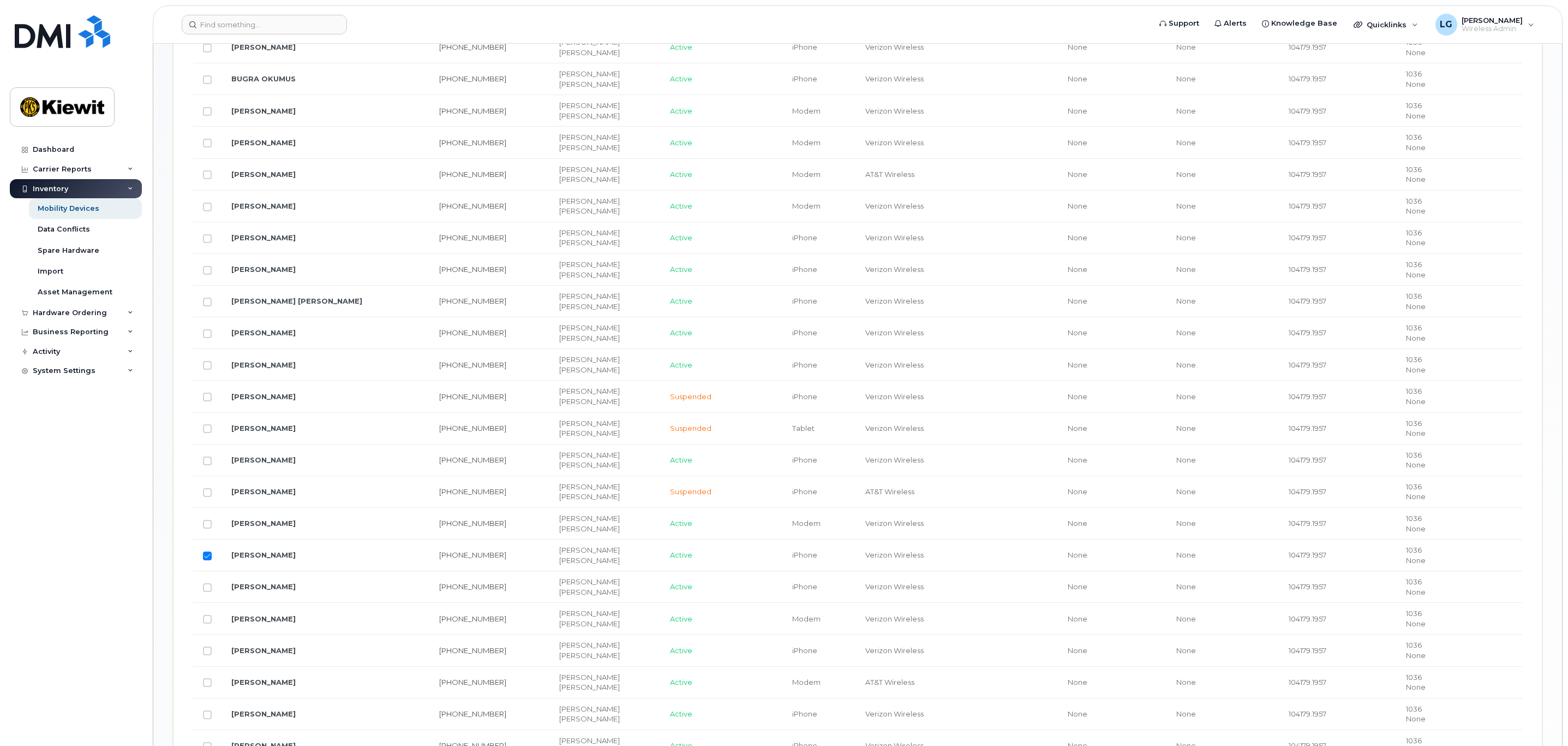
scroll to position [901, 0]
click at [245, 558] on link "[PERSON_NAME]" at bounding box center [263, 554] width 65 height 9
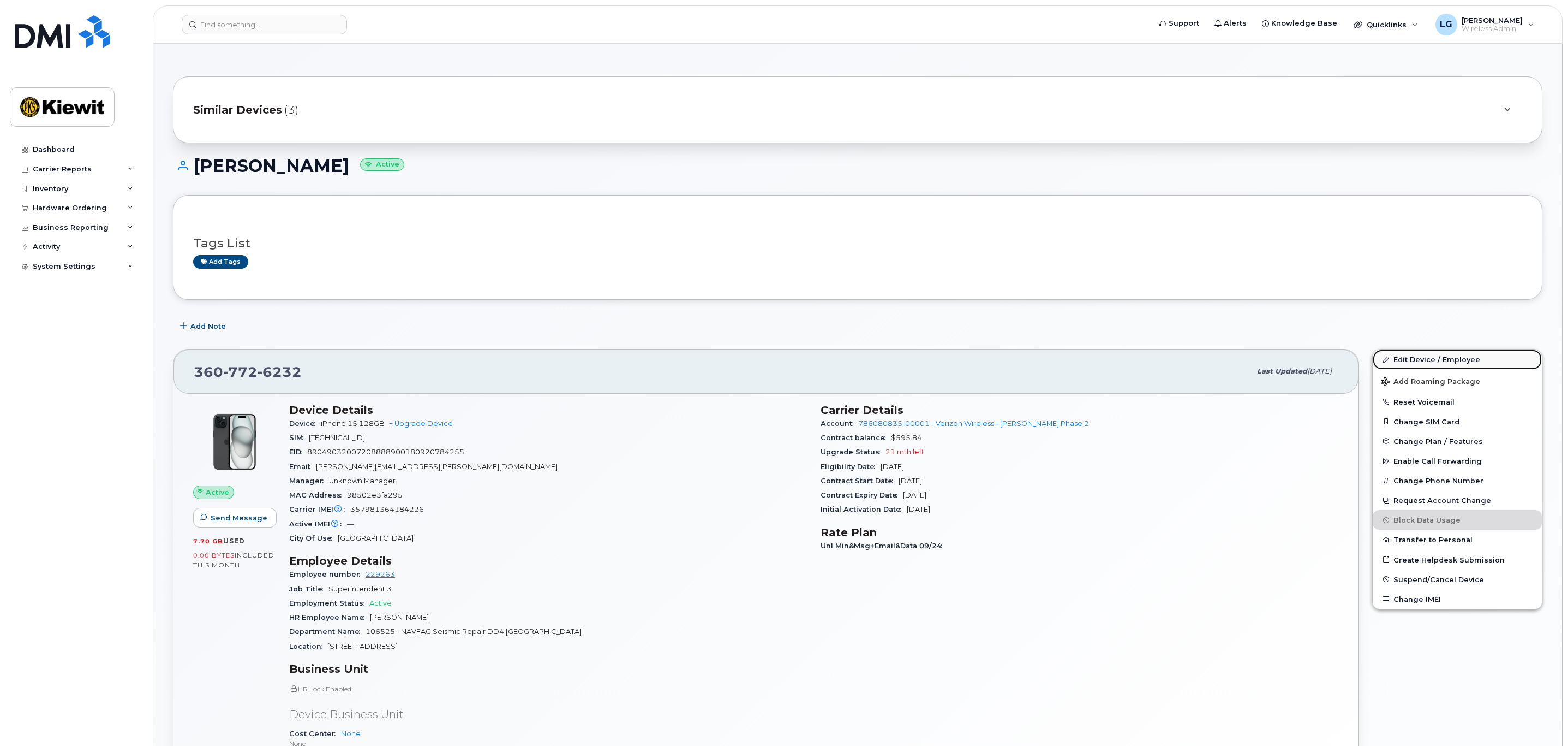
click at [1424, 360] on link "Edit Device / Employee" at bounding box center [1457, 359] width 169 height 20
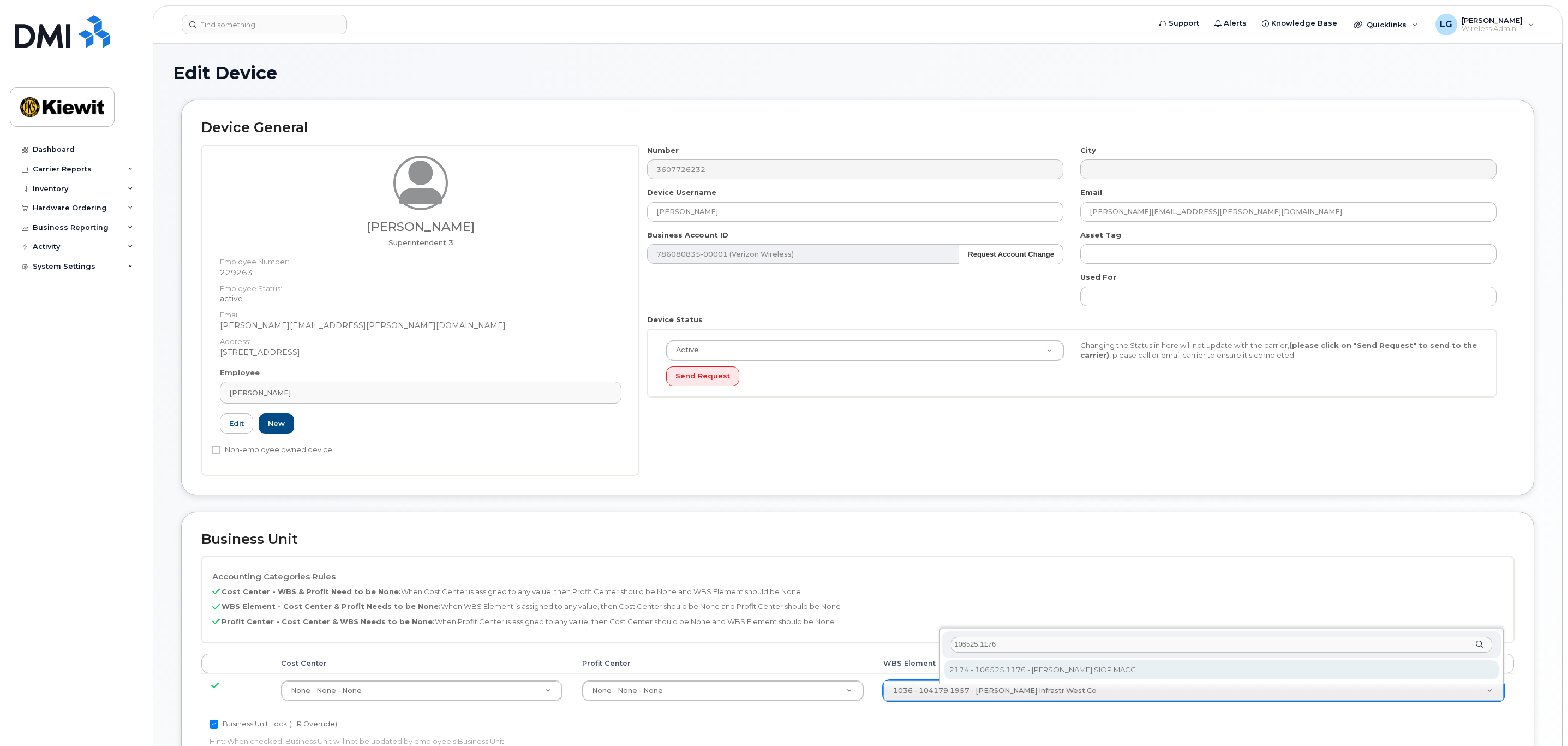
type input "106525.1176"
type input "36071640"
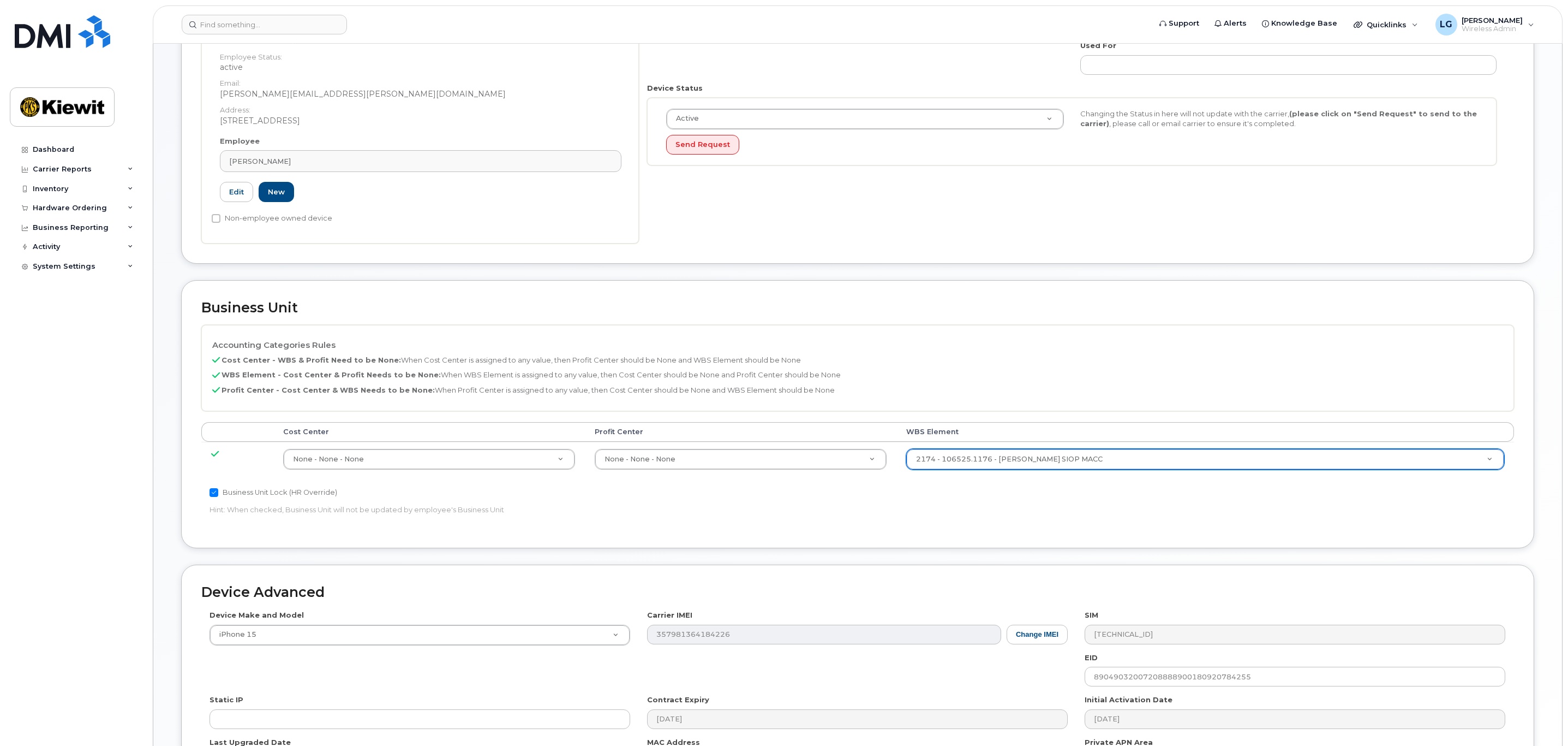
scroll to position [381, 0]
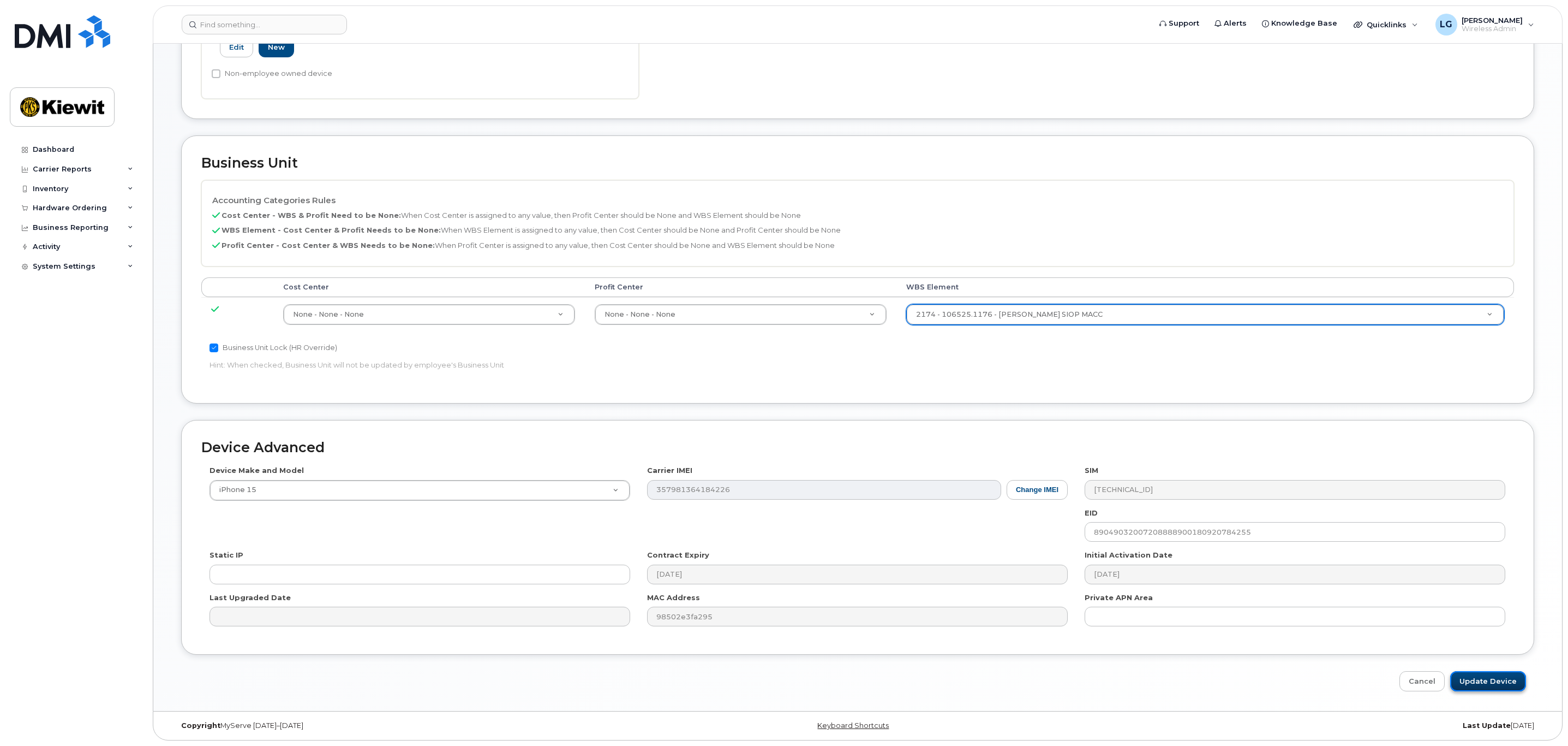
click at [1490, 682] on input "Update Device" at bounding box center [1488, 681] width 76 height 21
type input "Saving..."
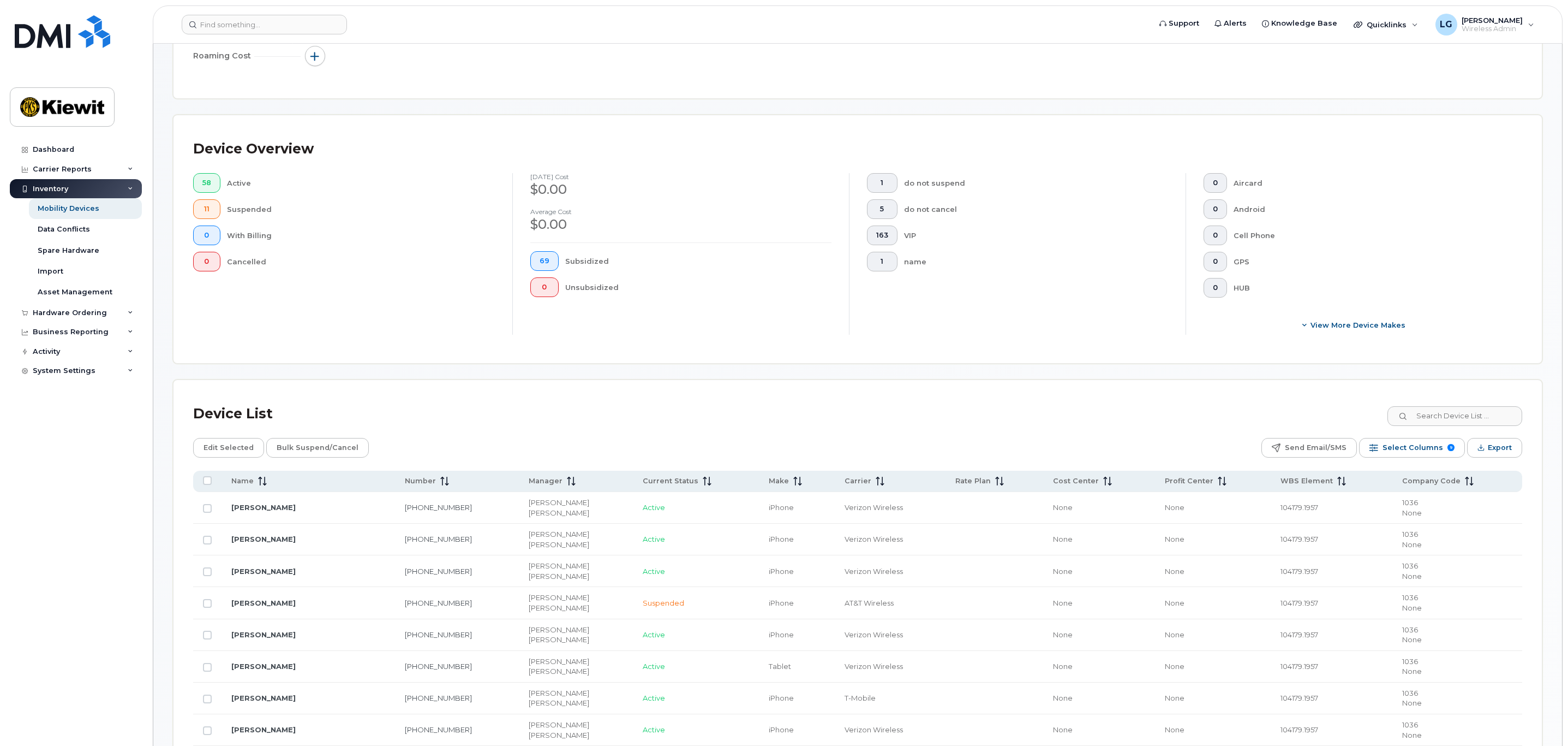
scroll to position [245, 0]
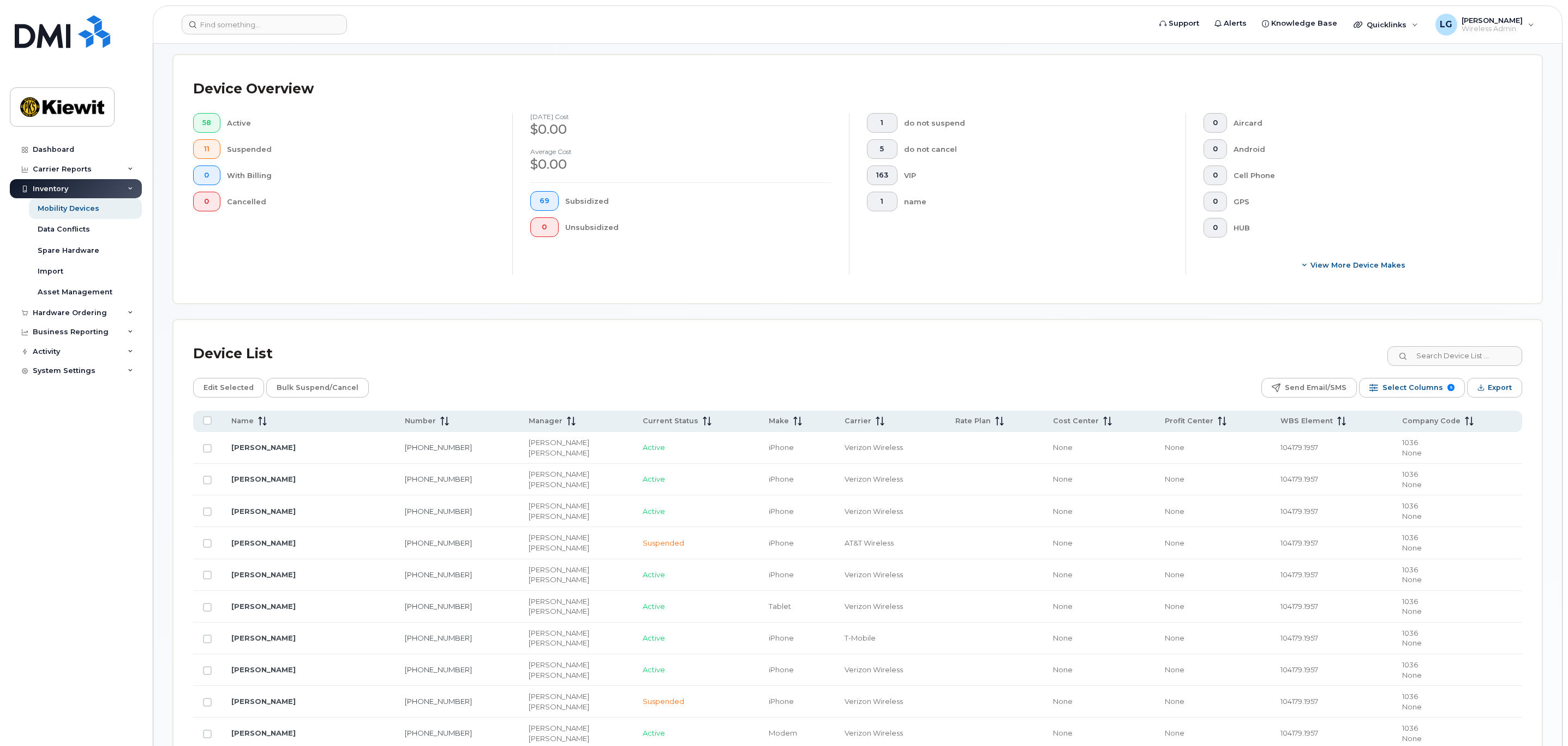
click at [258, 423] on icon at bounding box center [263, 421] width 9 height 9
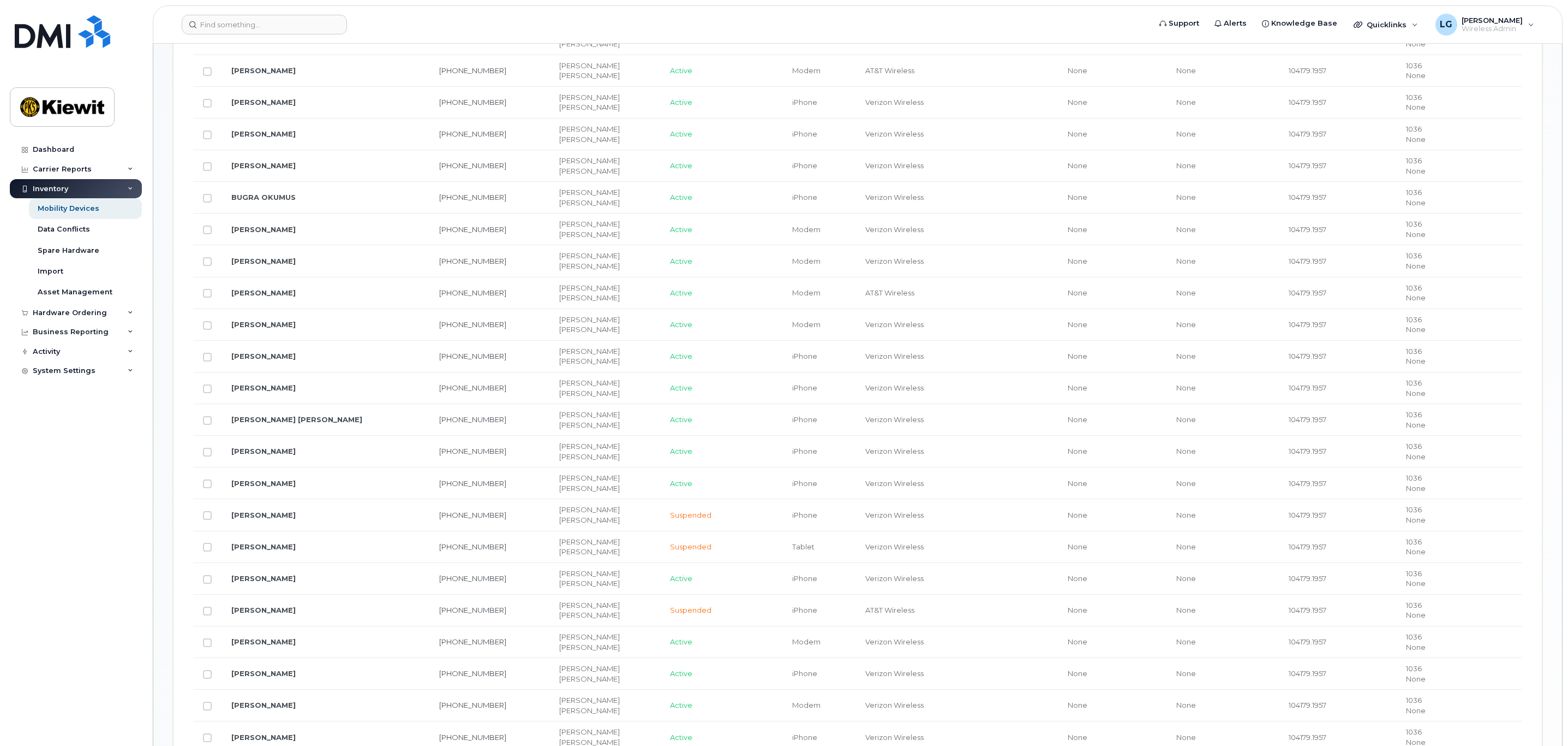
scroll to position [819, 0]
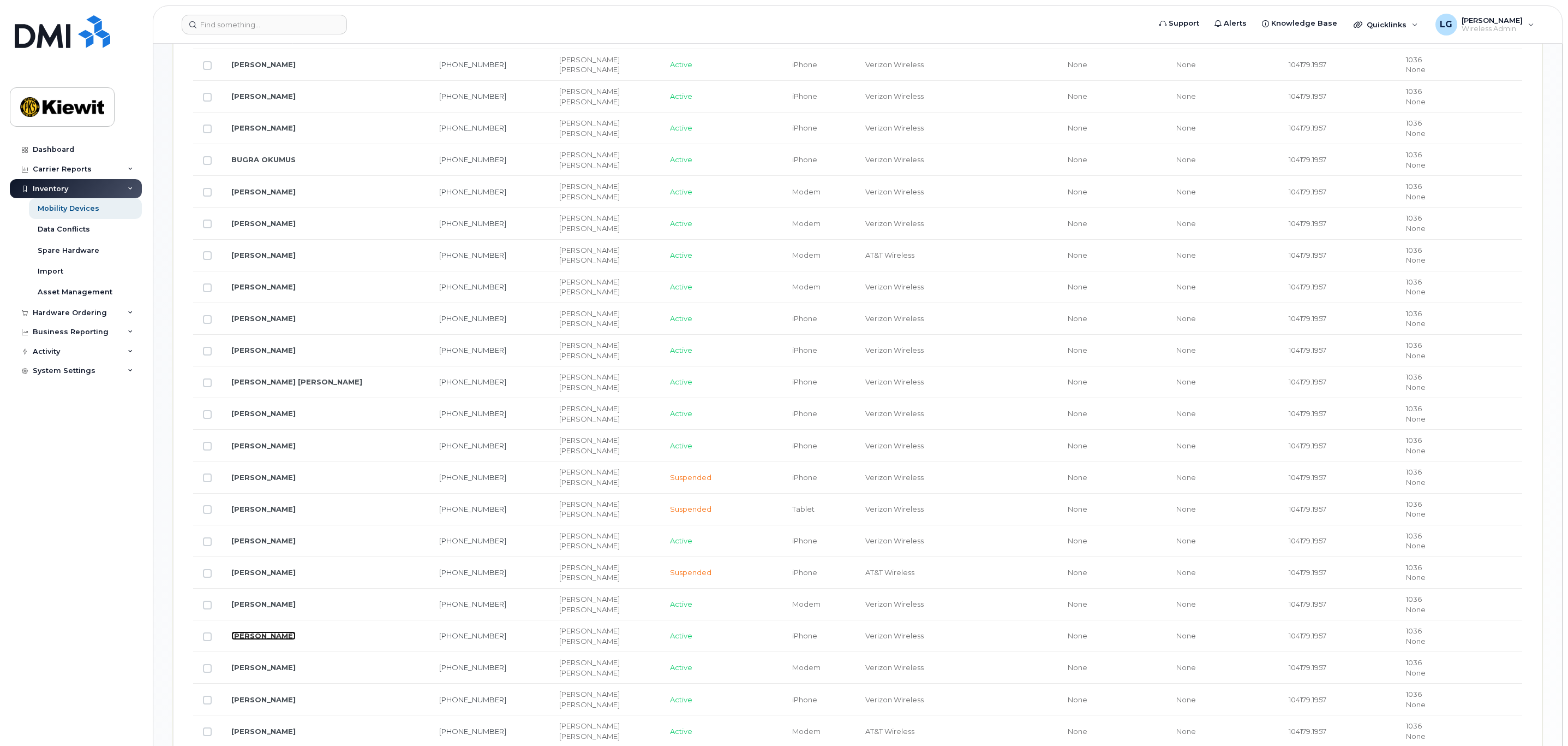
click at [248, 640] on link "[PERSON_NAME]" at bounding box center [263, 636] width 65 height 9
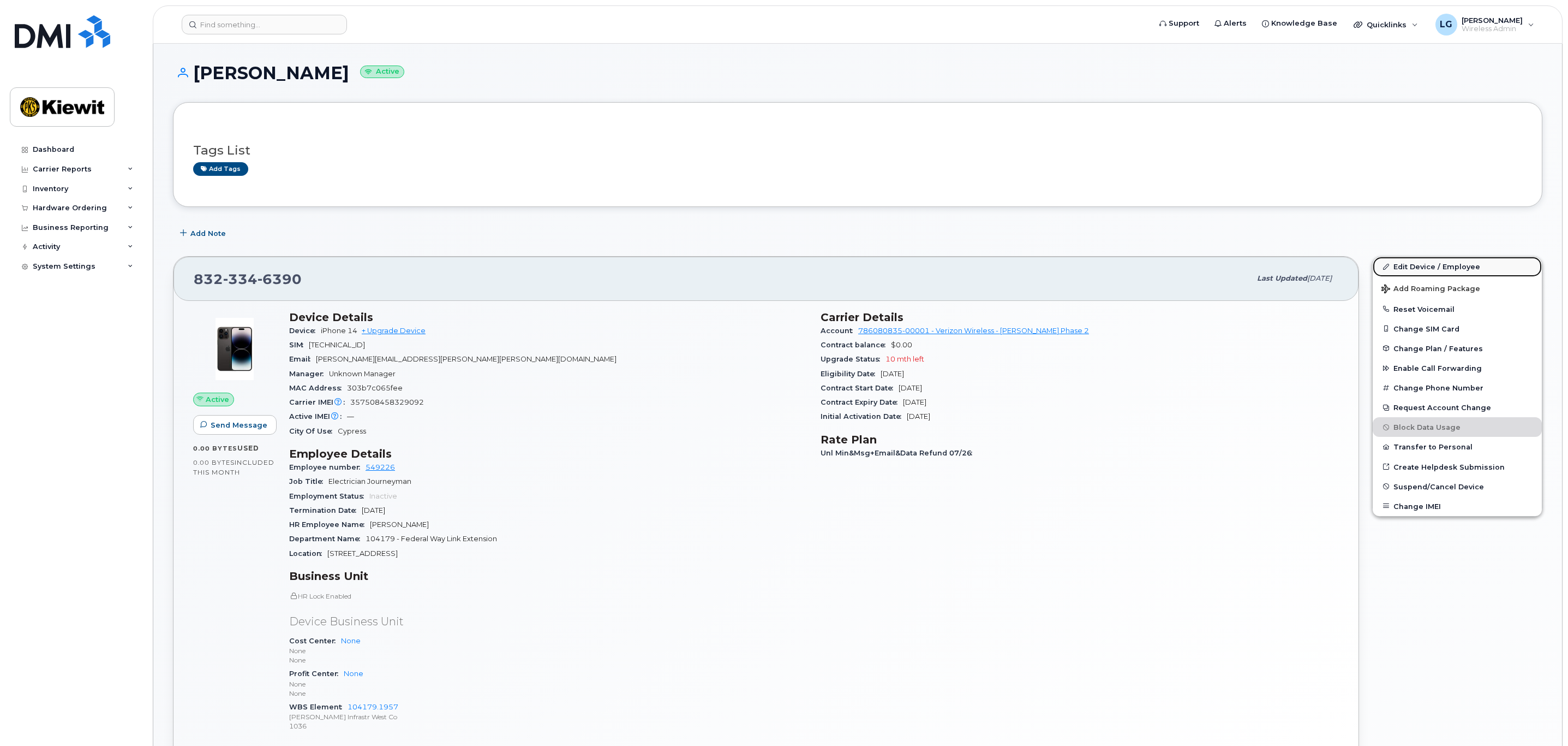
click at [1424, 265] on link "Edit Device / Employee" at bounding box center [1457, 266] width 169 height 20
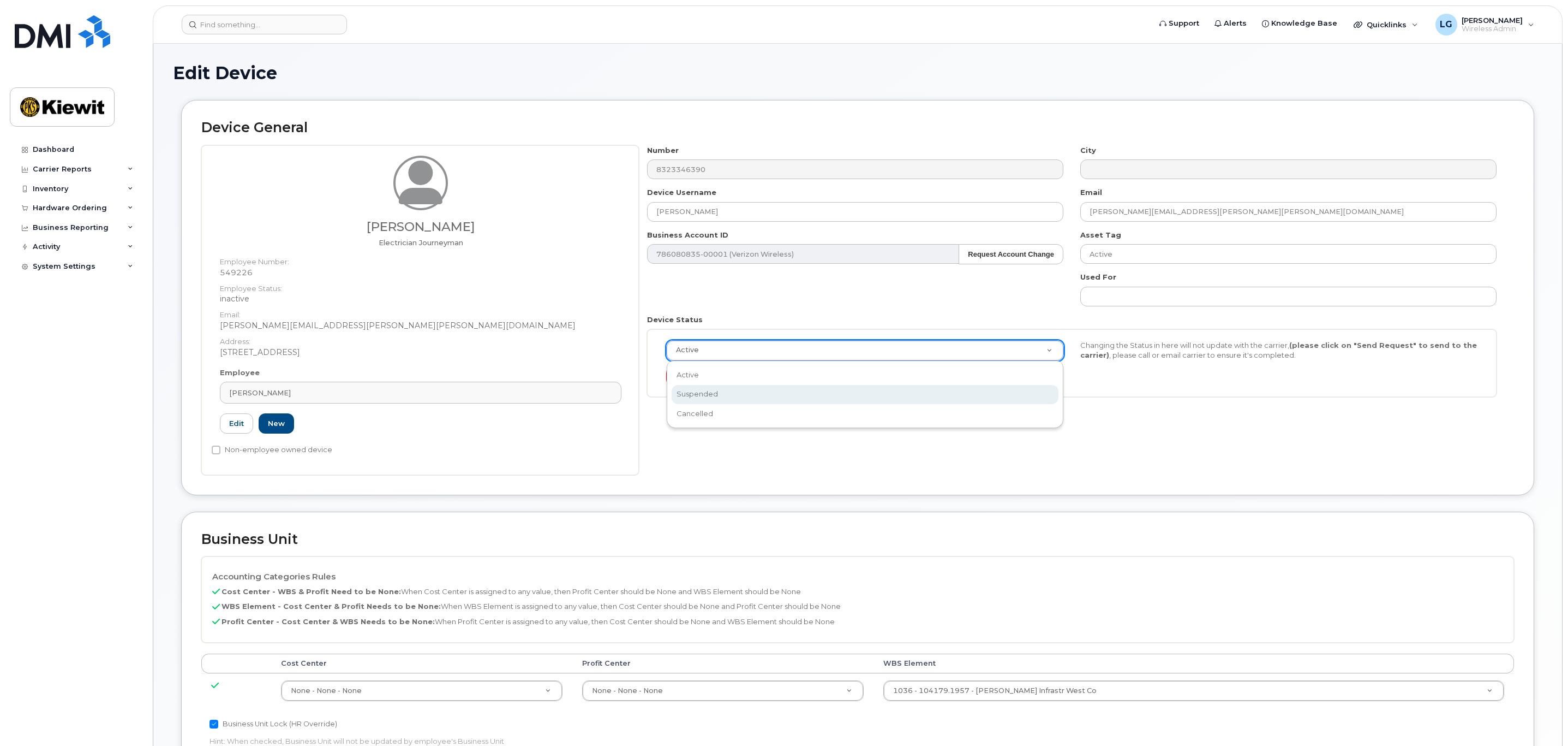
select select "suspended"
click at [686, 370] on button "Send Request" at bounding box center [703, 377] width 73 height 21
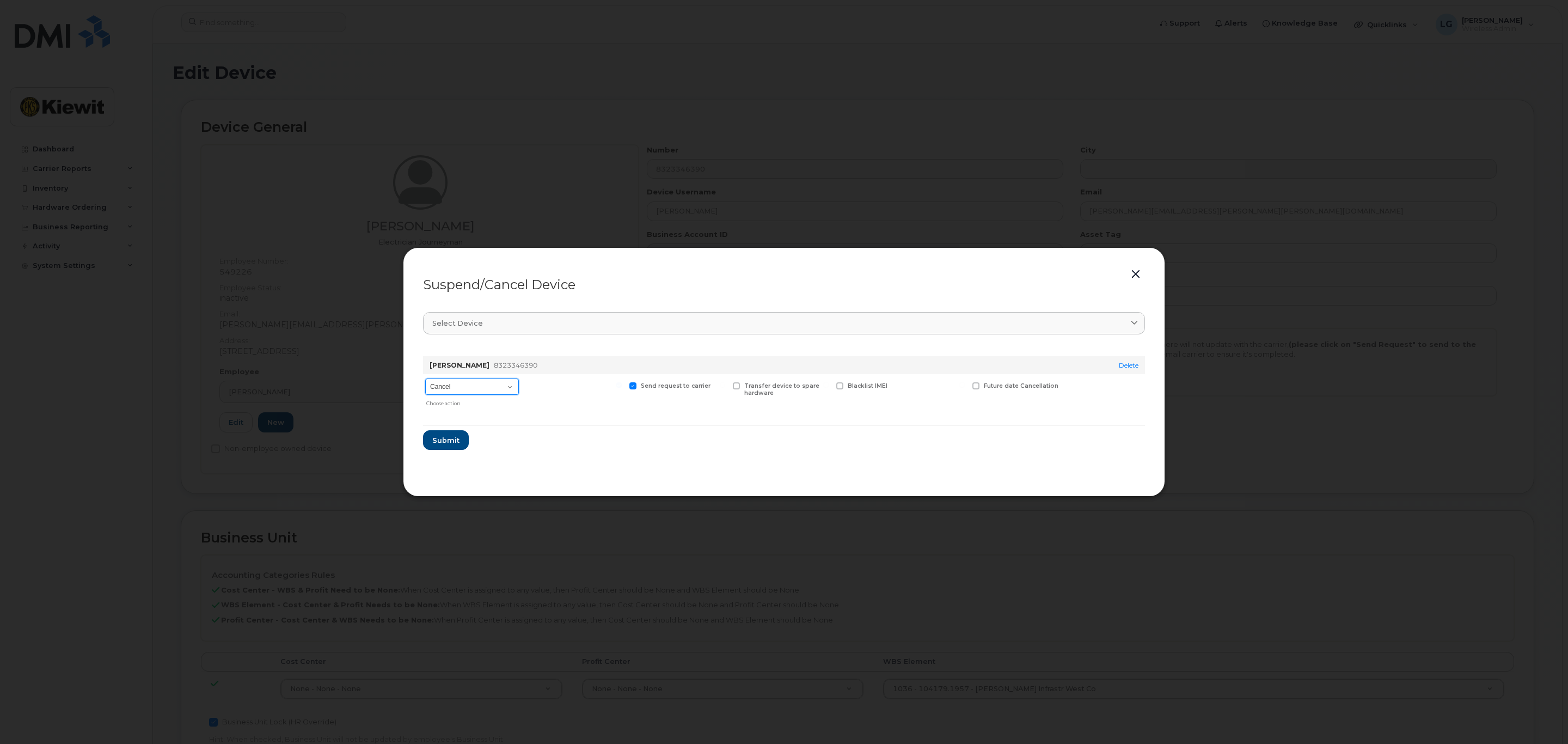
click at [512, 392] on select "Cancel Suspend - Reduced Rate Suspend - Full Rate Suspend - Lost Device/Stolen …" at bounding box center [472, 387] width 94 height 17
select select "[object Object]"
click at [425, 379] on select "Cancel Suspend - Reduced Rate Suspend - Full Rate Suspend - Lost Device/Stolen …" at bounding box center [472, 387] width 94 height 17
click at [441, 442] on span "Submit" at bounding box center [446, 440] width 27 height 10
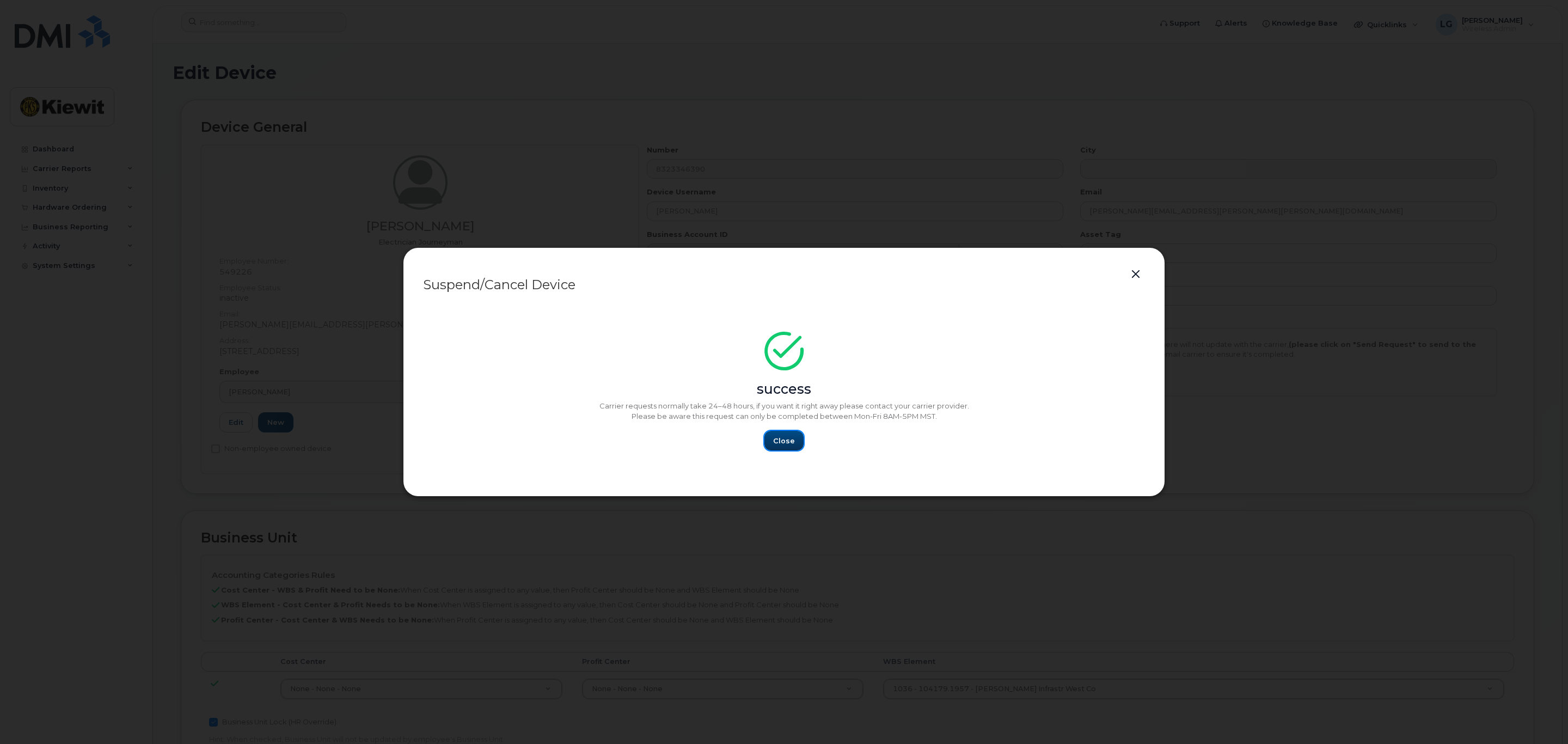
click at [783, 444] on span "Close" at bounding box center [784, 440] width 22 height 10
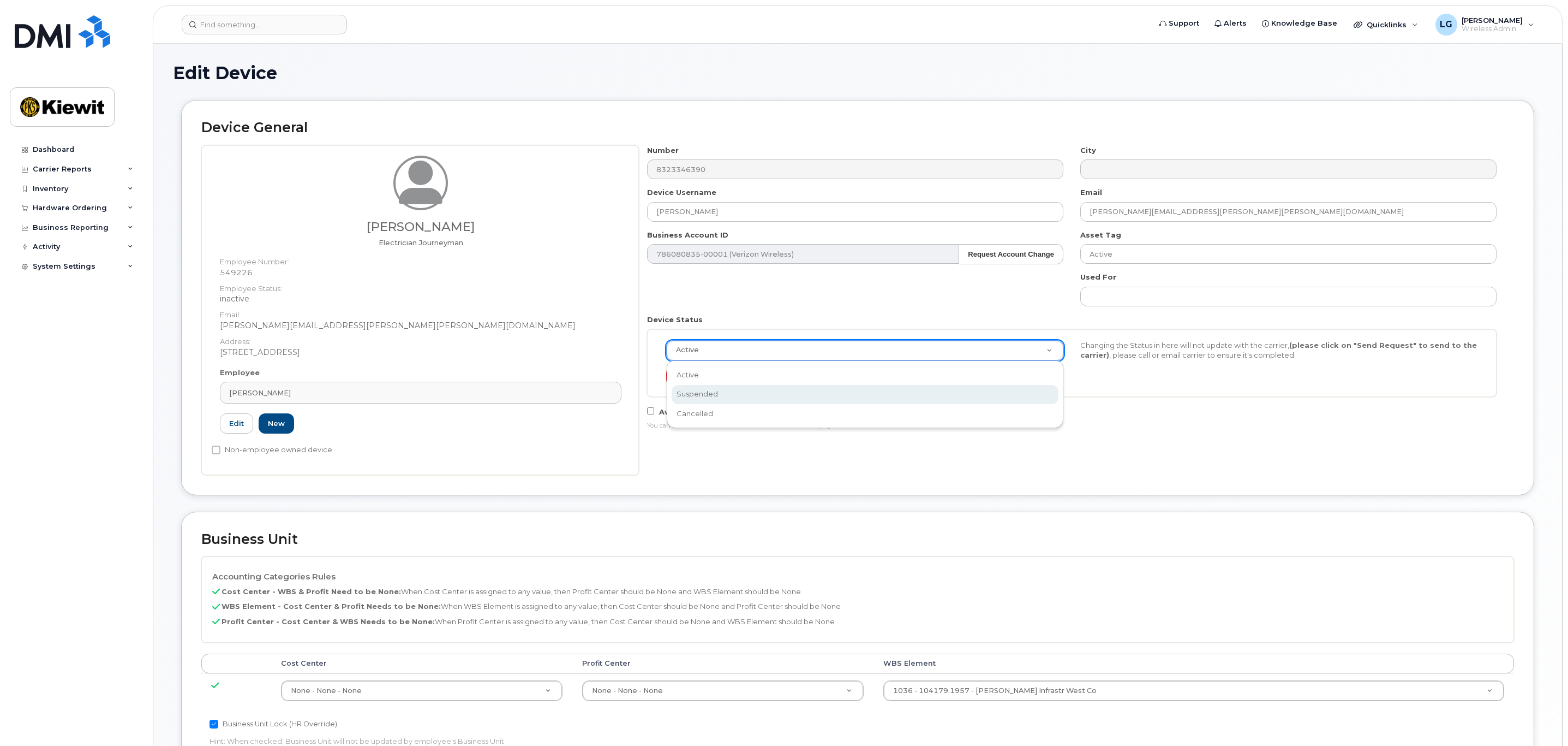
select select "suspended"
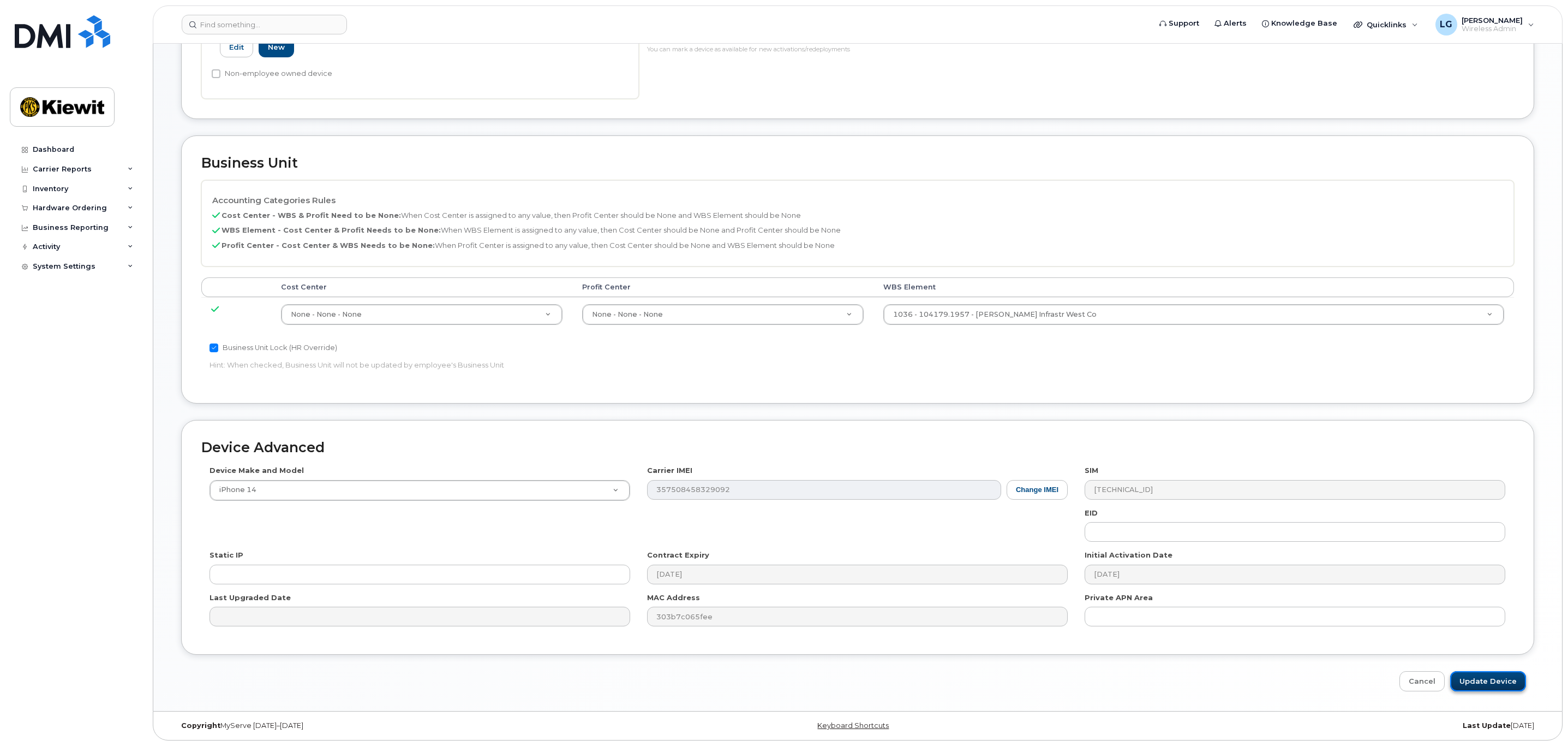
click at [1487, 678] on input "Update Device" at bounding box center [1488, 681] width 76 height 21
type input "Saving..."
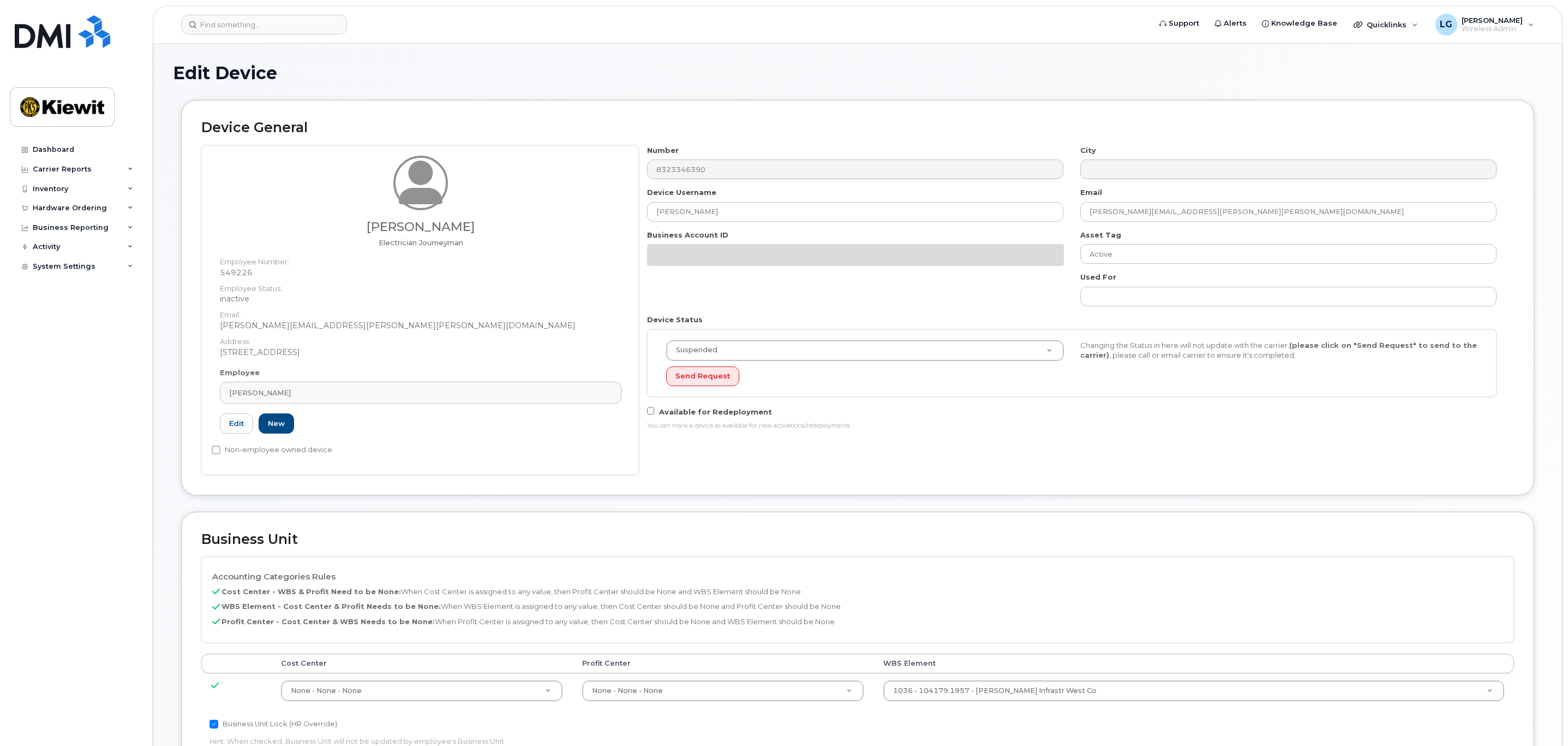
select select "suspended"
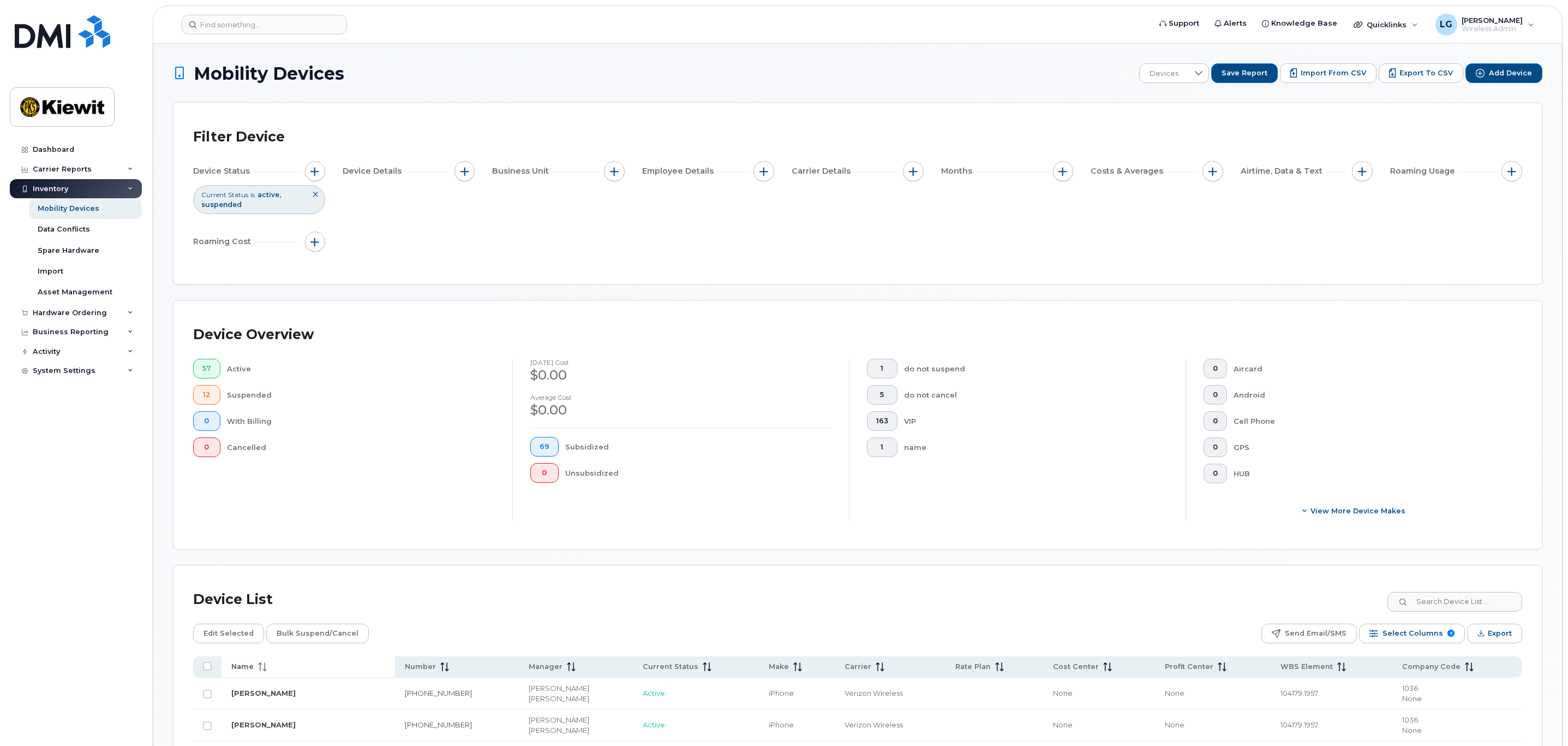
click at [257, 670] on span at bounding box center [260, 666] width 13 height 10
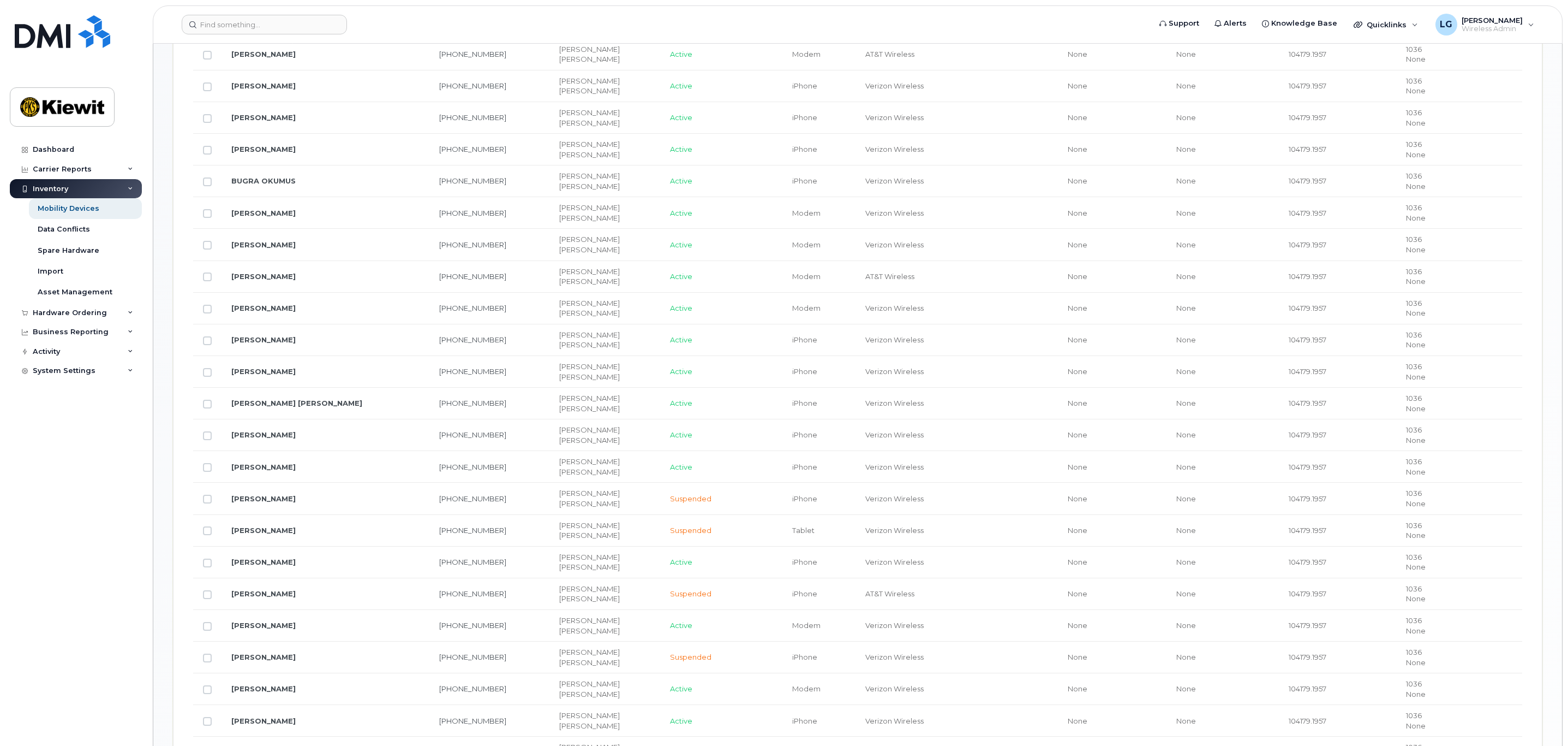
scroll to position [819, 0]
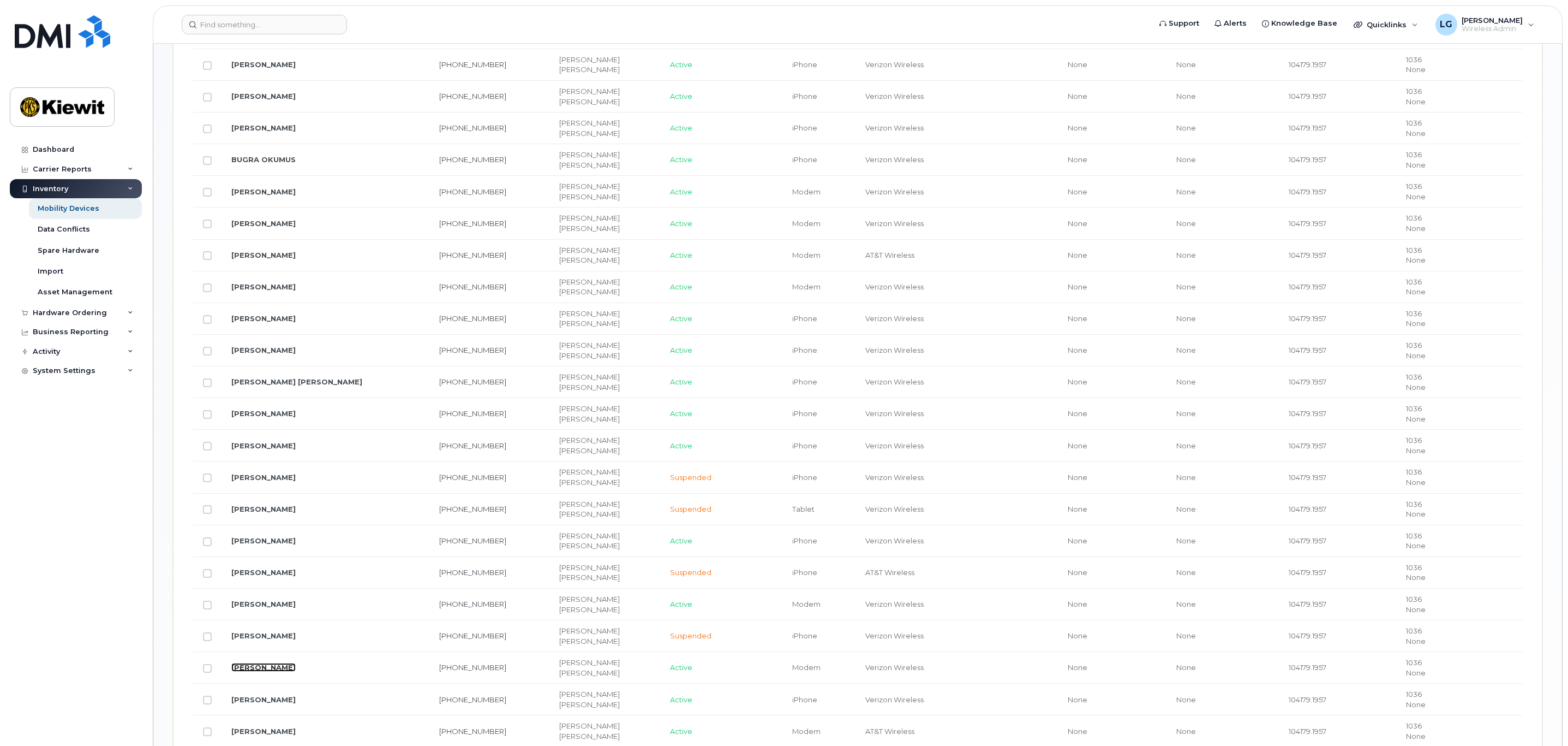
click at [265, 672] on link "[PERSON_NAME]" at bounding box center [263, 667] width 65 height 9
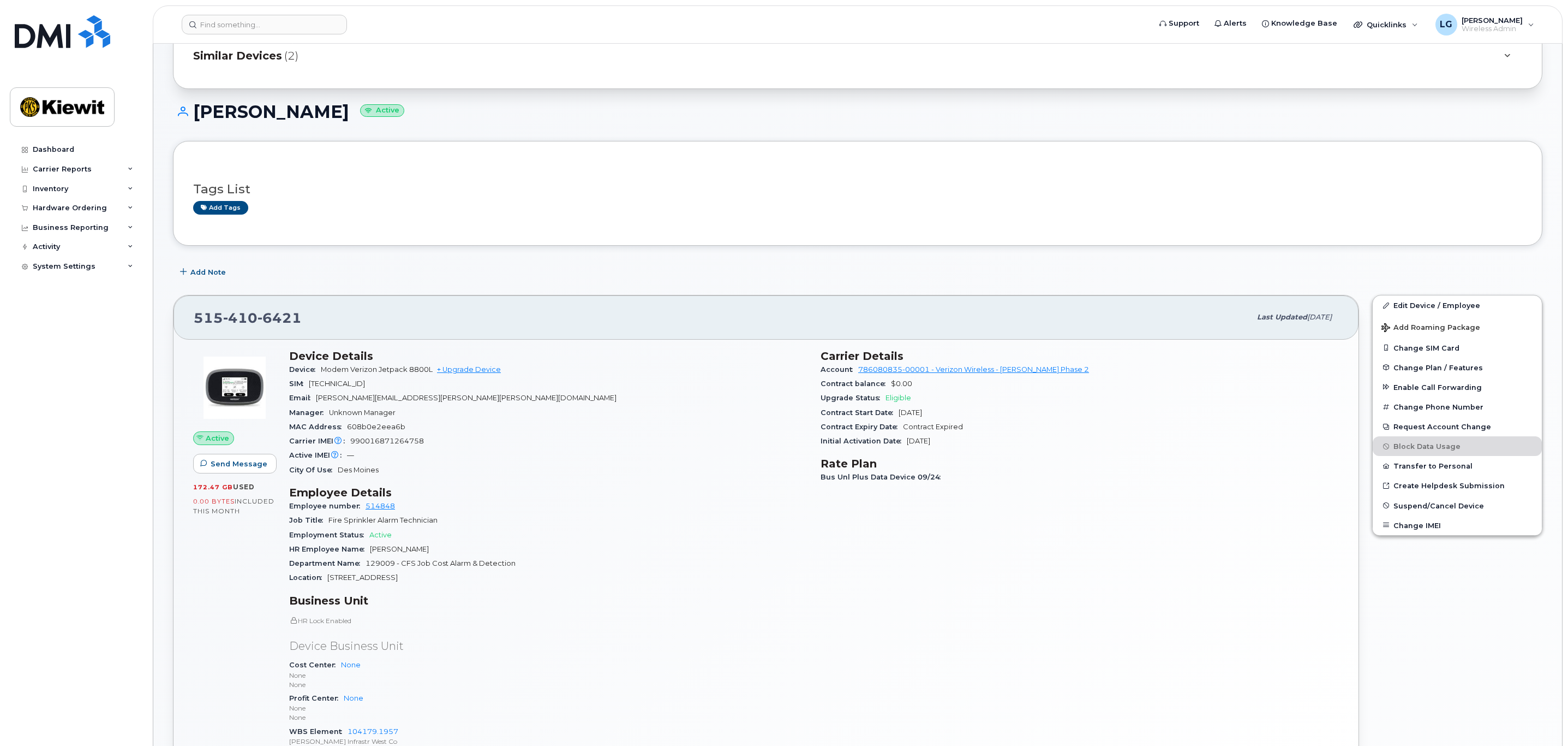
scroll to position [82, 0]
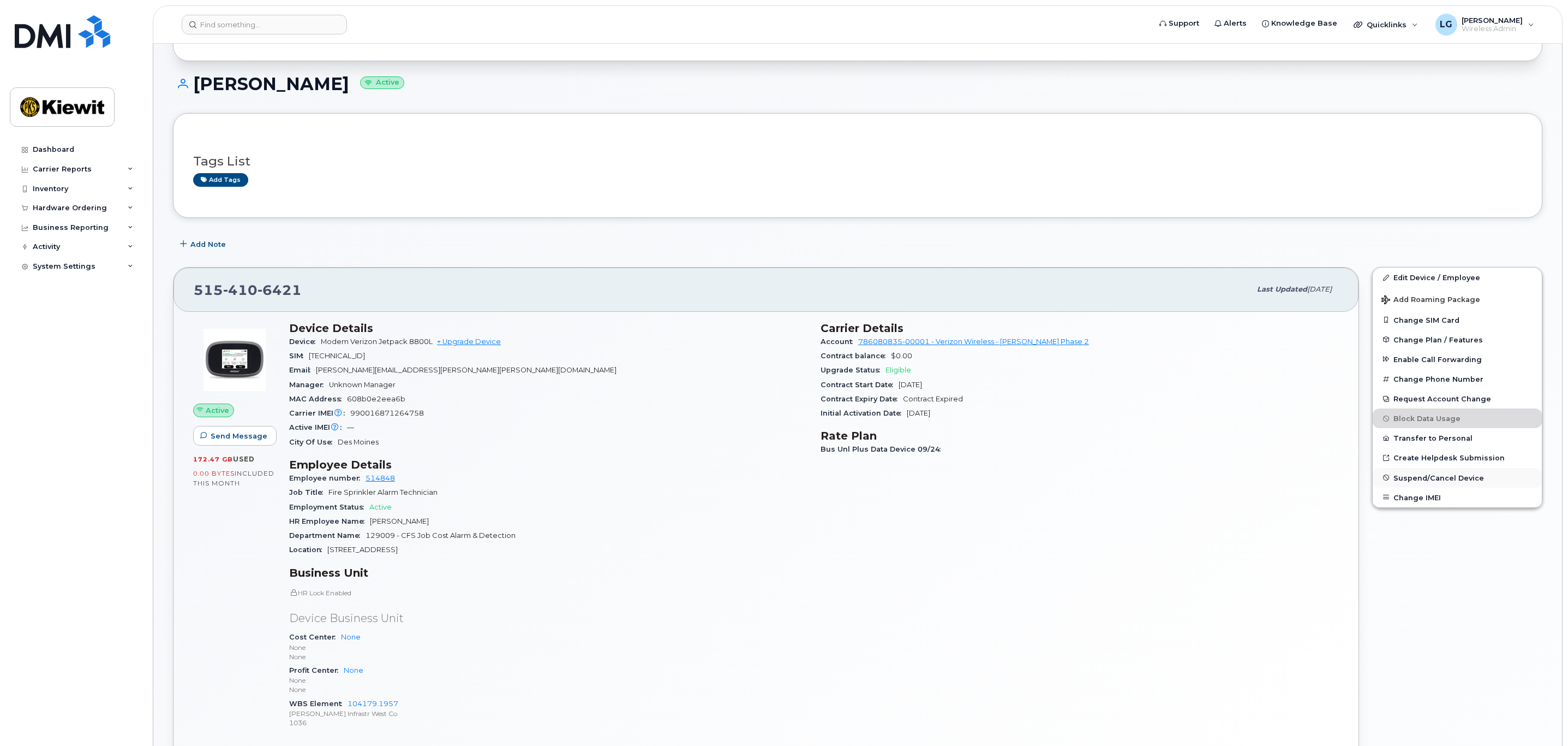
click at [1423, 481] on span "Suspend/Cancel Device" at bounding box center [1439, 477] width 90 height 8
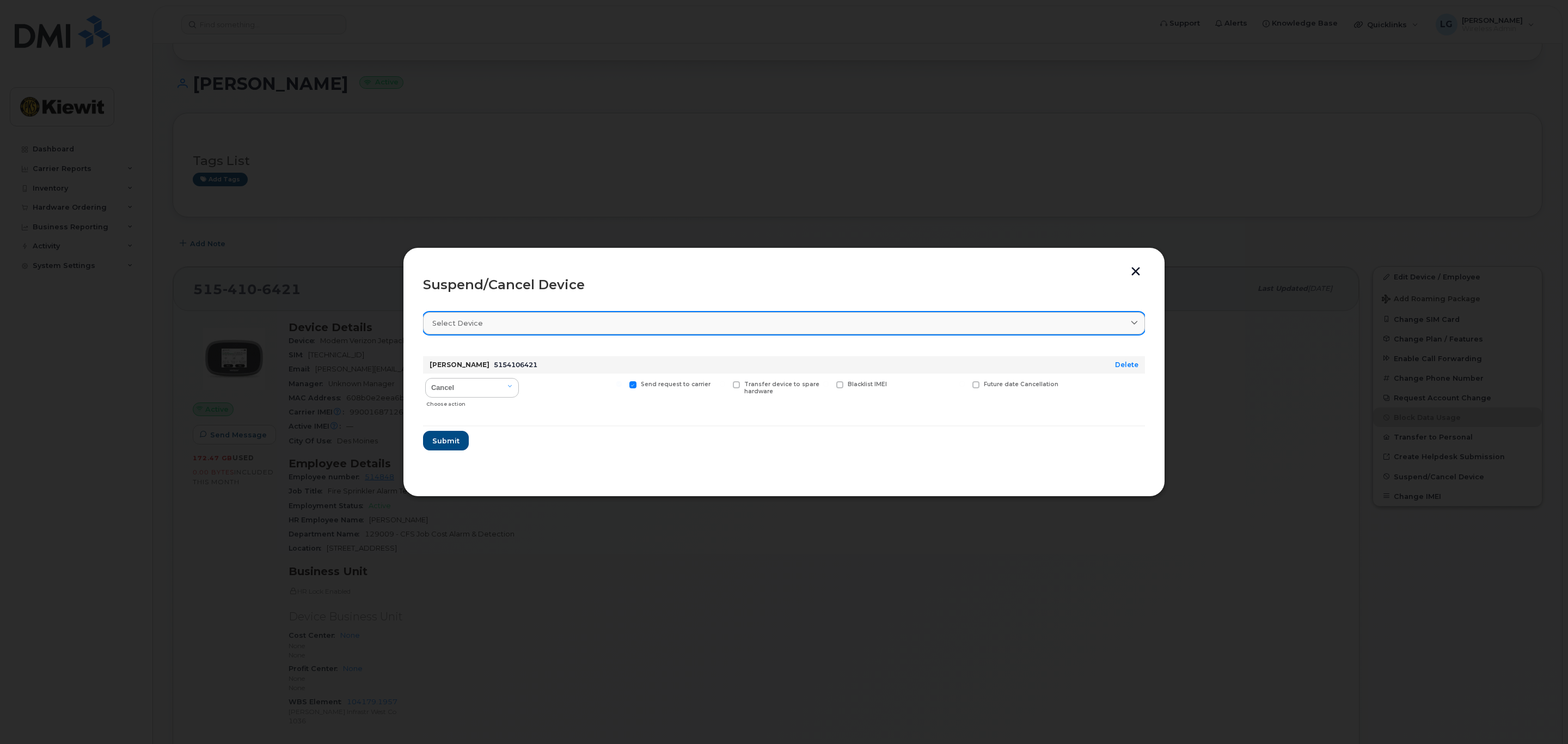
click at [575, 330] on link "Select device" at bounding box center [784, 323] width 722 height 22
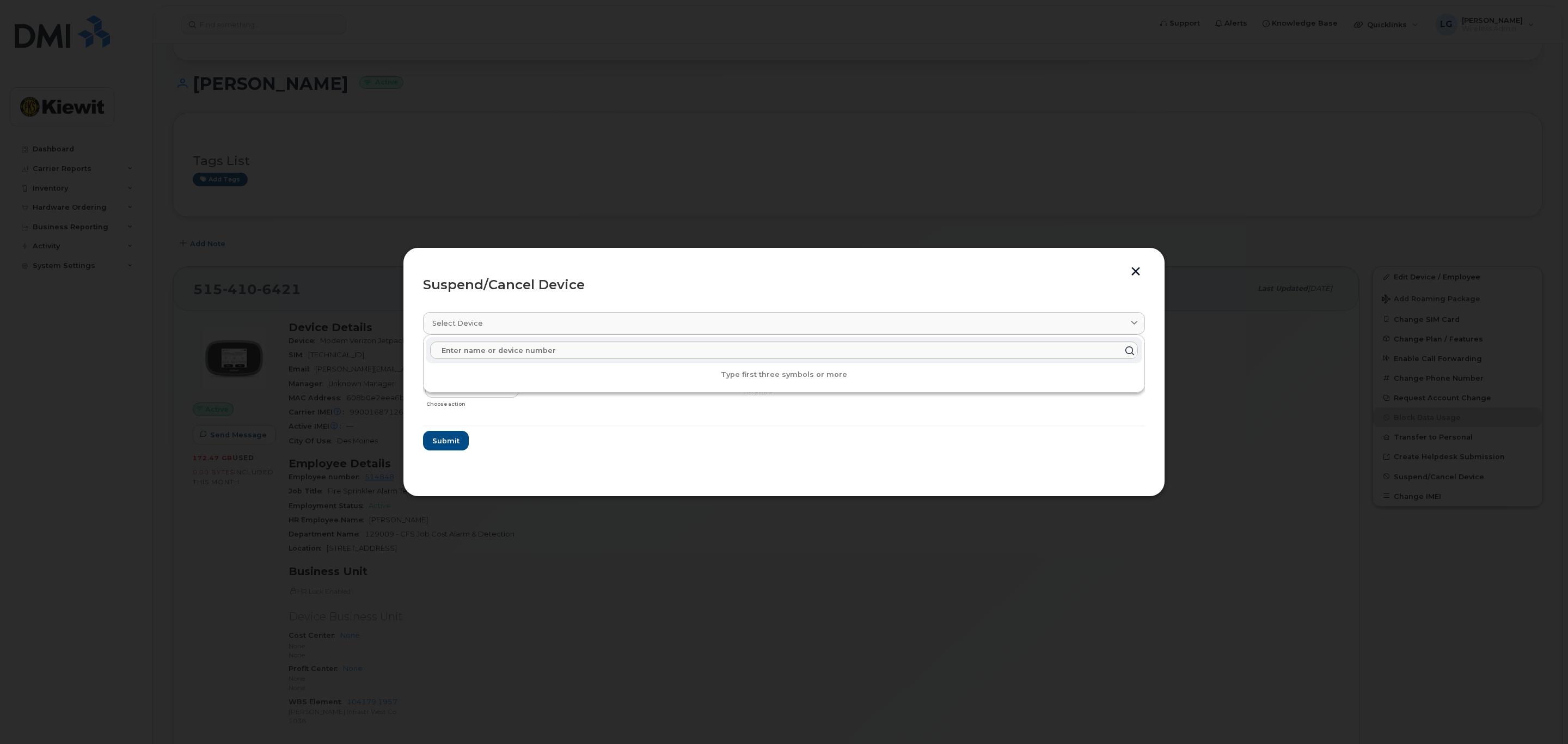
click at [719, 476] on section "Select device Type first three symbols or more Jerod Heichel 5154106421 Delete …" at bounding box center [784, 389] width 722 height 174
click at [1134, 270] on button "button" at bounding box center [1136, 272] width 17 height 12
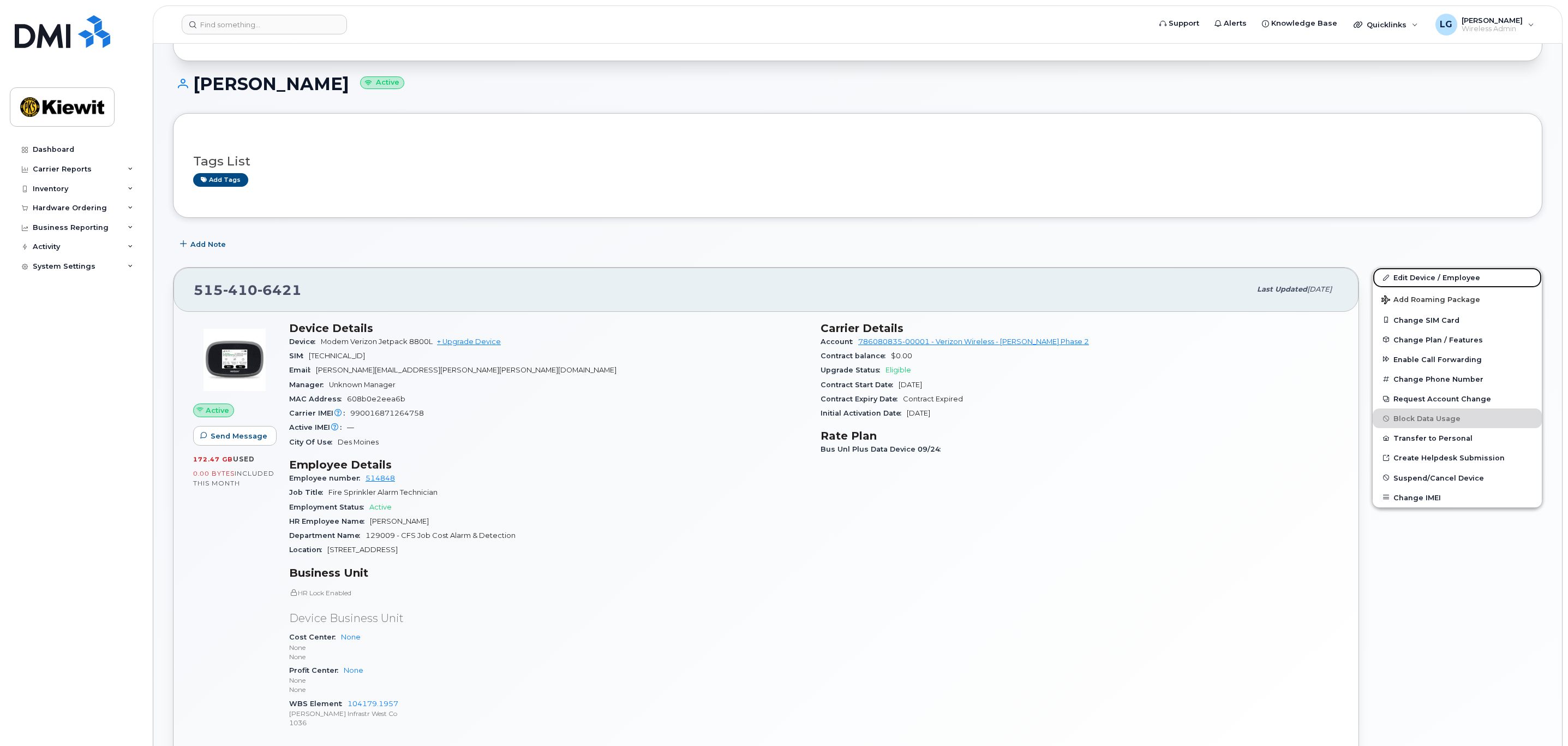
drag, startPoint x: 1435, startPoint y: 278, endPoint x: 1513, endPoint y: 251, distance: 82.5
click at [1435, 278] on link "Edit Device / Employee" at bounding box center [1457, 277] width 169 height 20
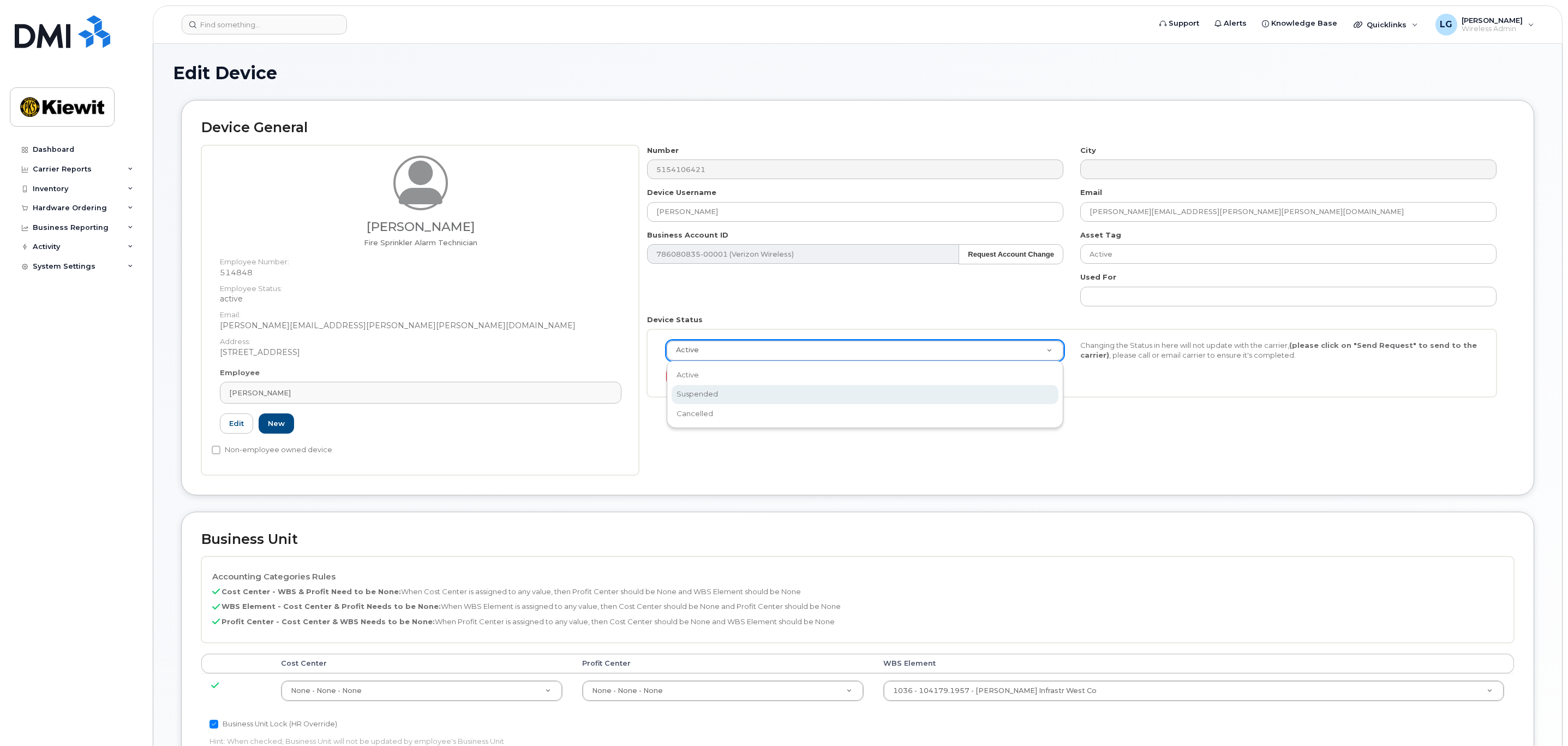
select select "suspended"
click at [699, 377] on button "Send Request" at bounding box center [703, 377] width 73 height 21
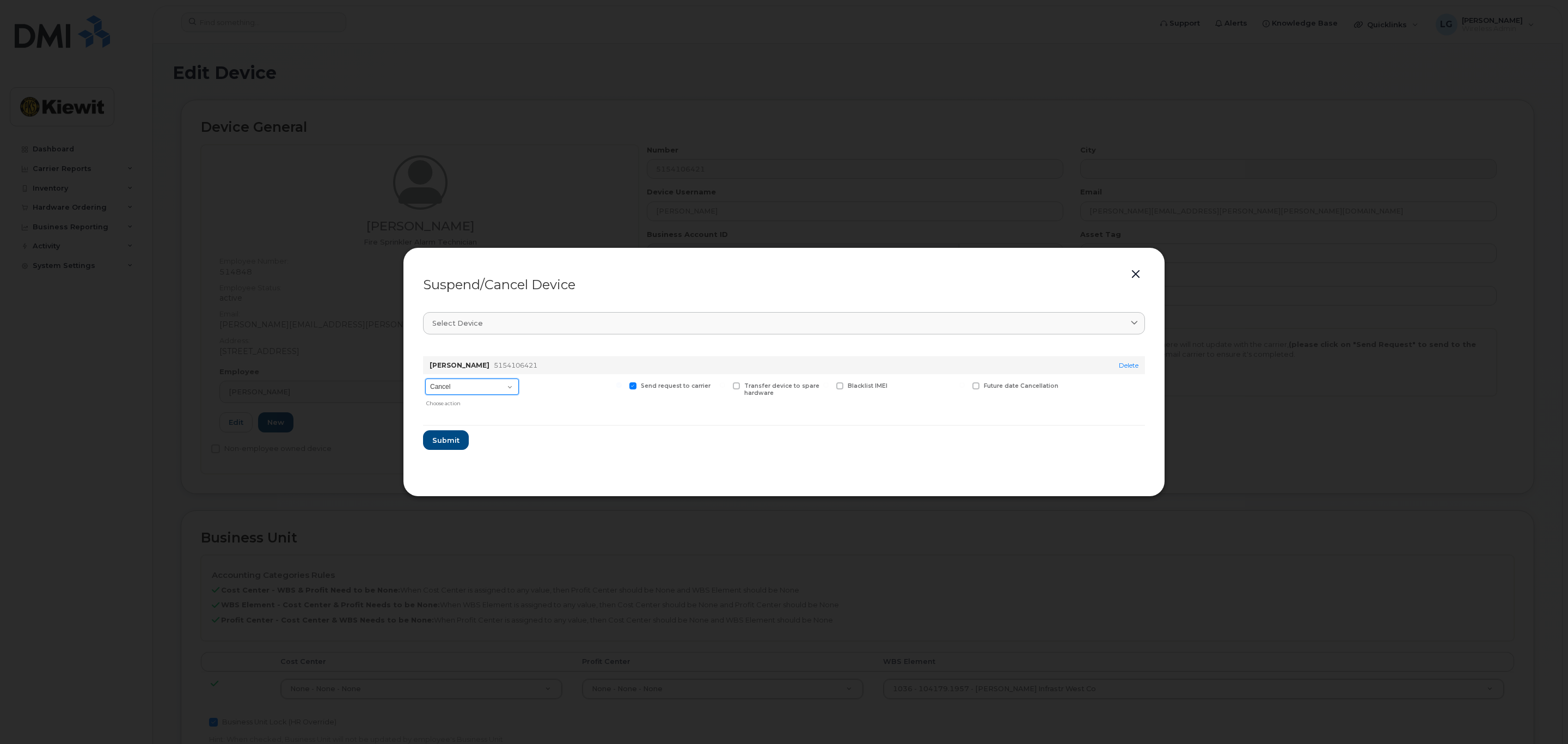
click at [509, 388] on select "Cancel Suspend - Reduced Rate Suspend - Full Rate Suspend - Lost Device/Stolen …" at bounding box center [472, 387] width 94 height 17
select select "[object Object]"
click at [425, 379] on select "Cancel Suspend - Reduced Rate Suspend - Full Rate Suspend - Lost Device/Stolen …" at bounding box center [472, 387] width 94 height 17
click at [439, 444] on span "Submit" at bounding box center [446, 440] width 27 height 10
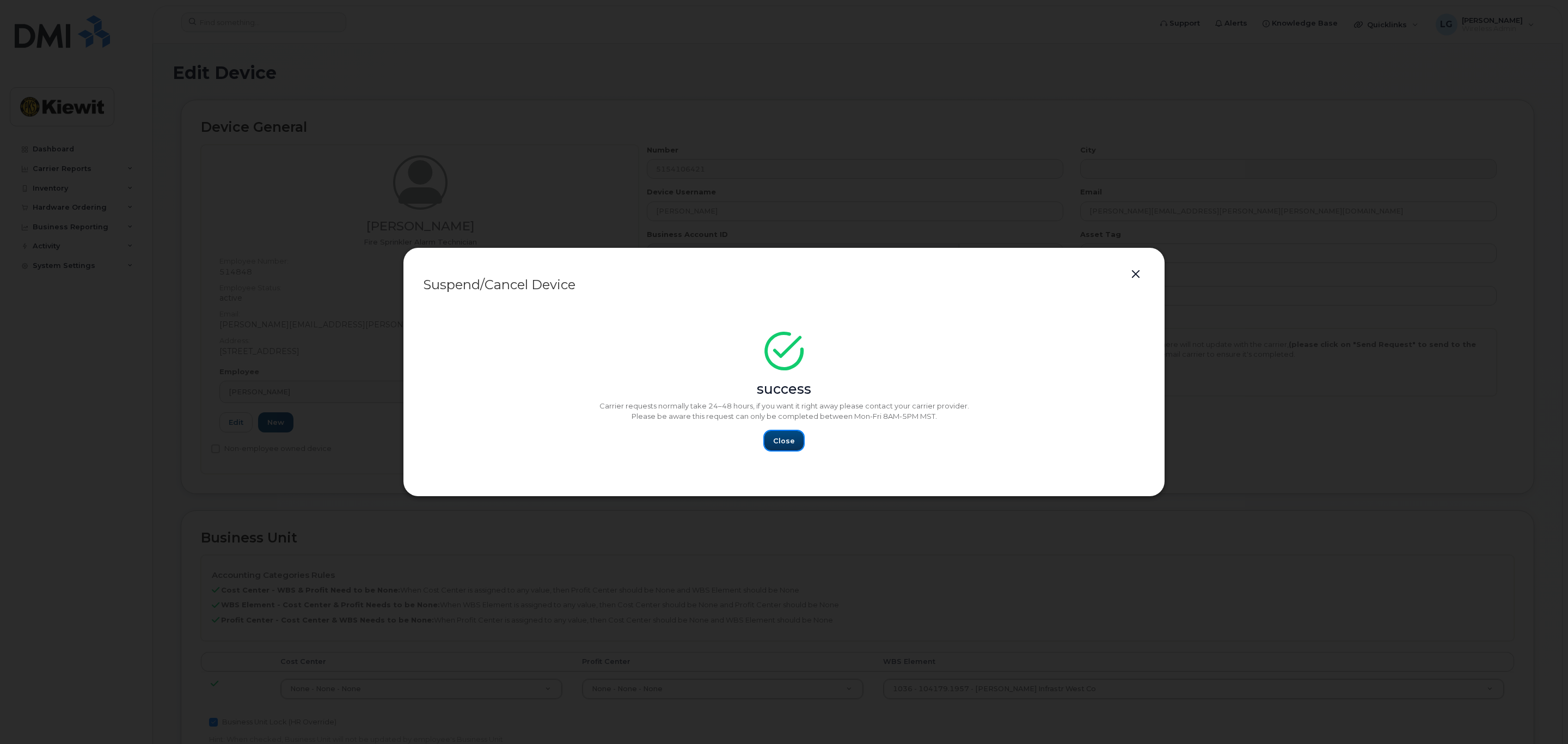
click at [783, 438] on span "Close" at bounding box center [784, 440] width 22 height 10
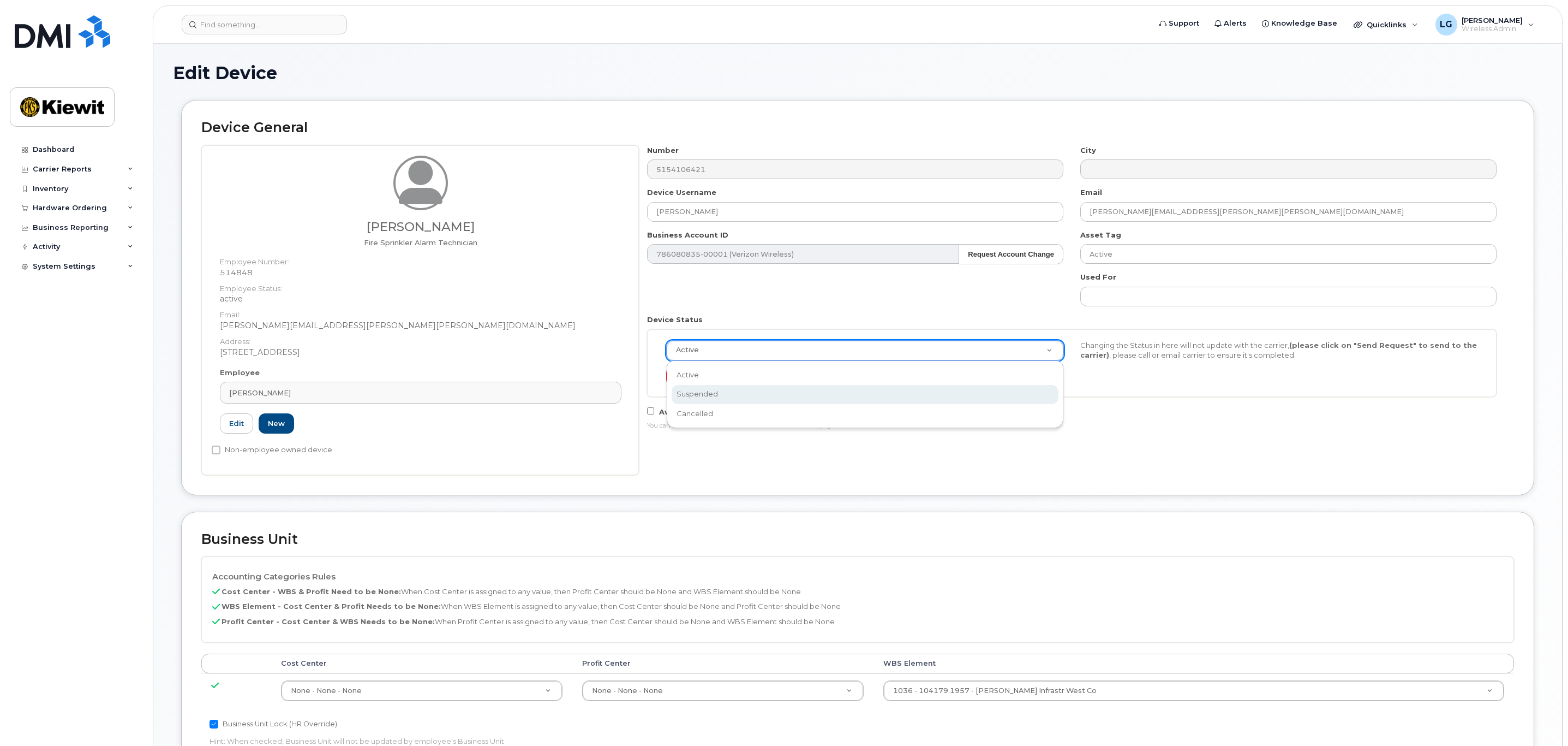
select select "suspended"
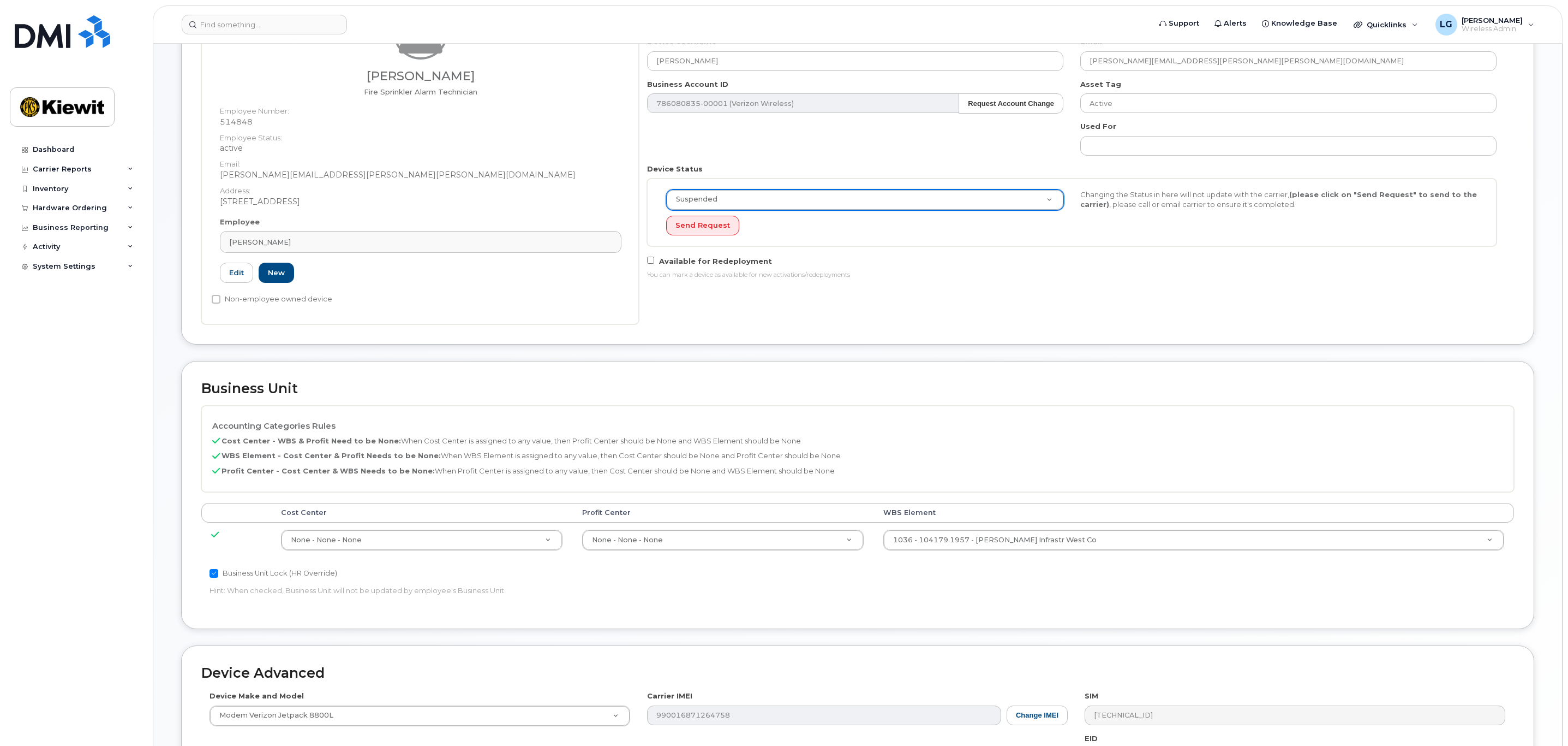
scroll to position [381, 0]
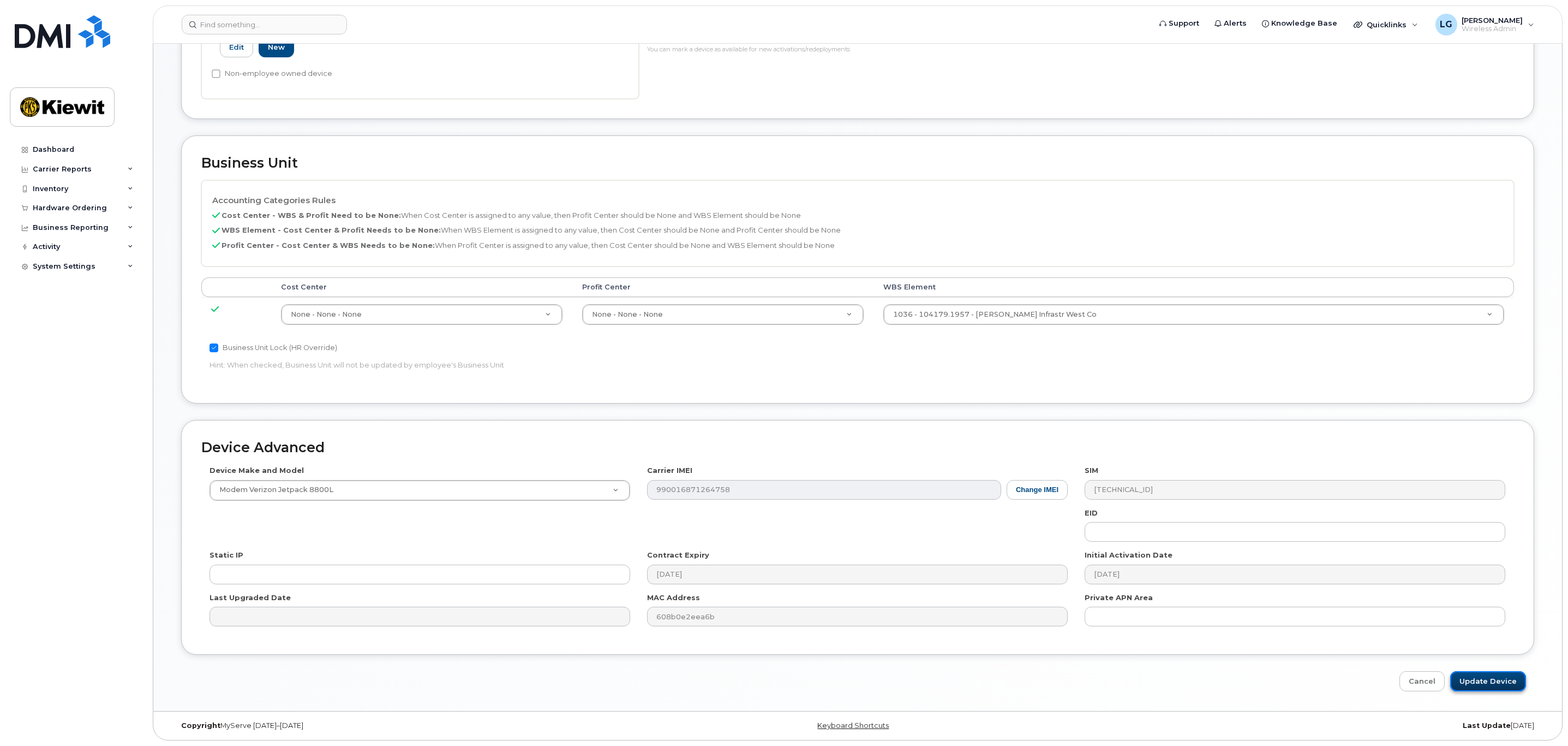
click at [1499, 680] on input "Update Device" at bounding box center [1488, 681] width 76 height 21
type input "Saving..."
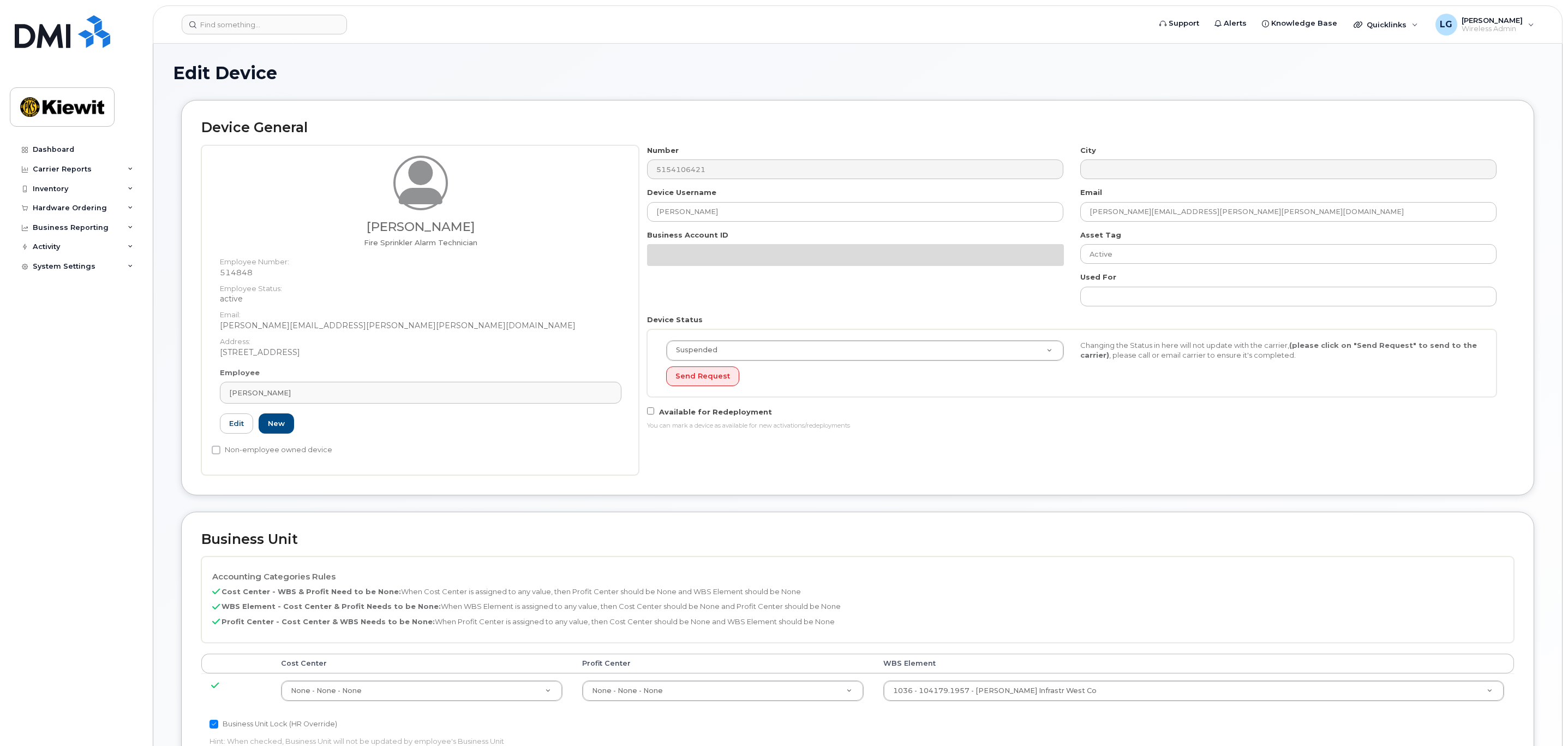
select select "suspended"
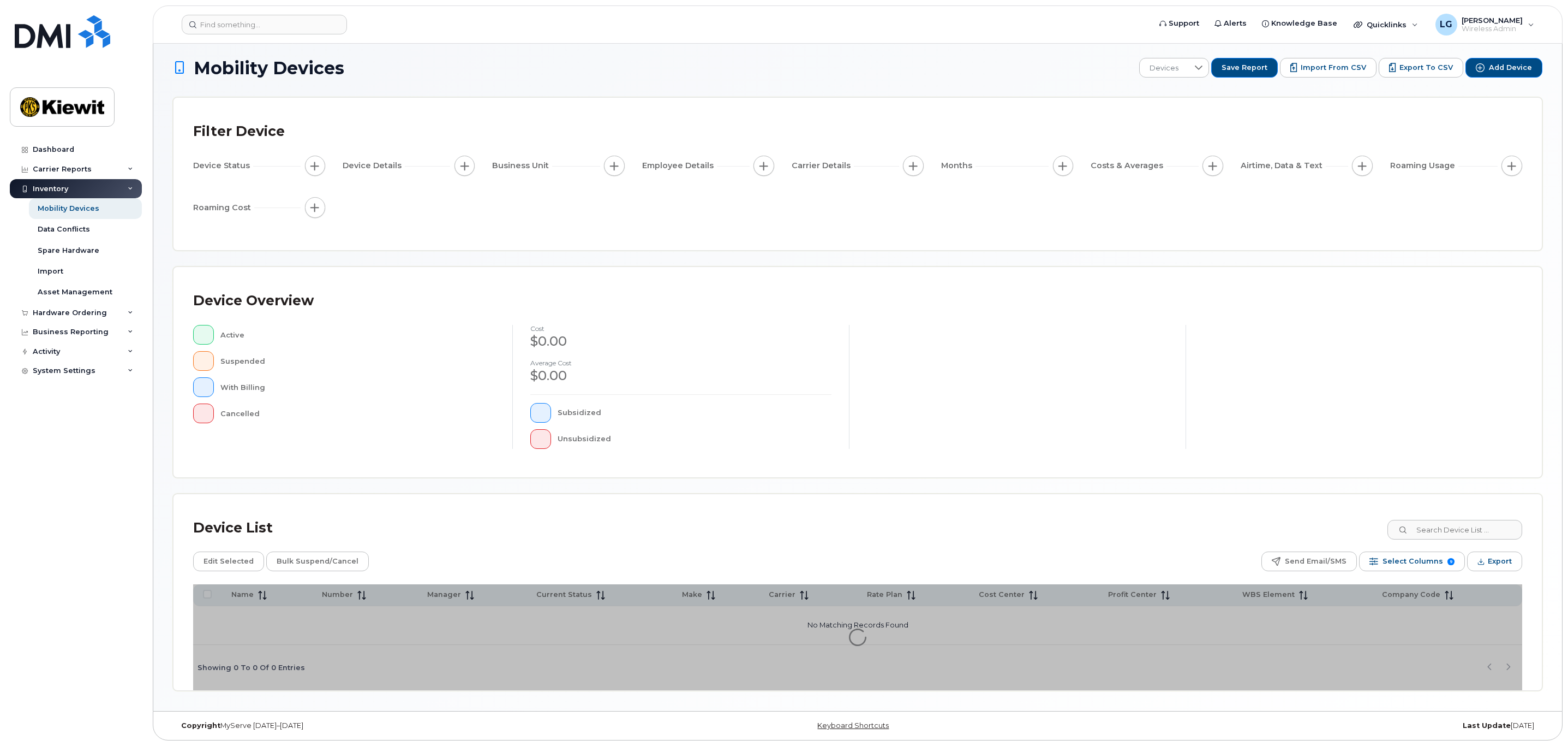
scroll to position [7, 0]
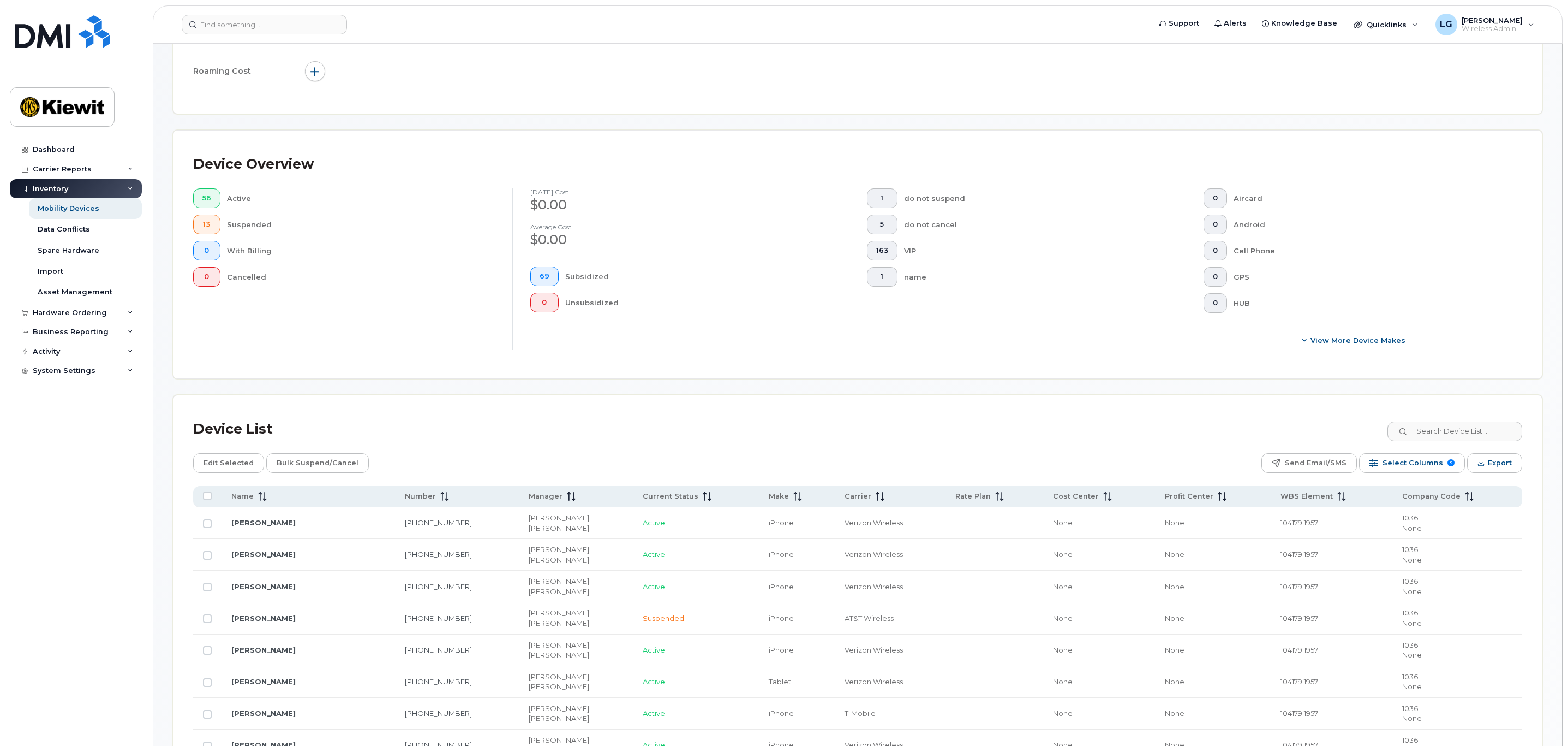
scroll to position [171, 0]
click at [259, 500] on icon at bounding box center [263, 496] width 9 height 9
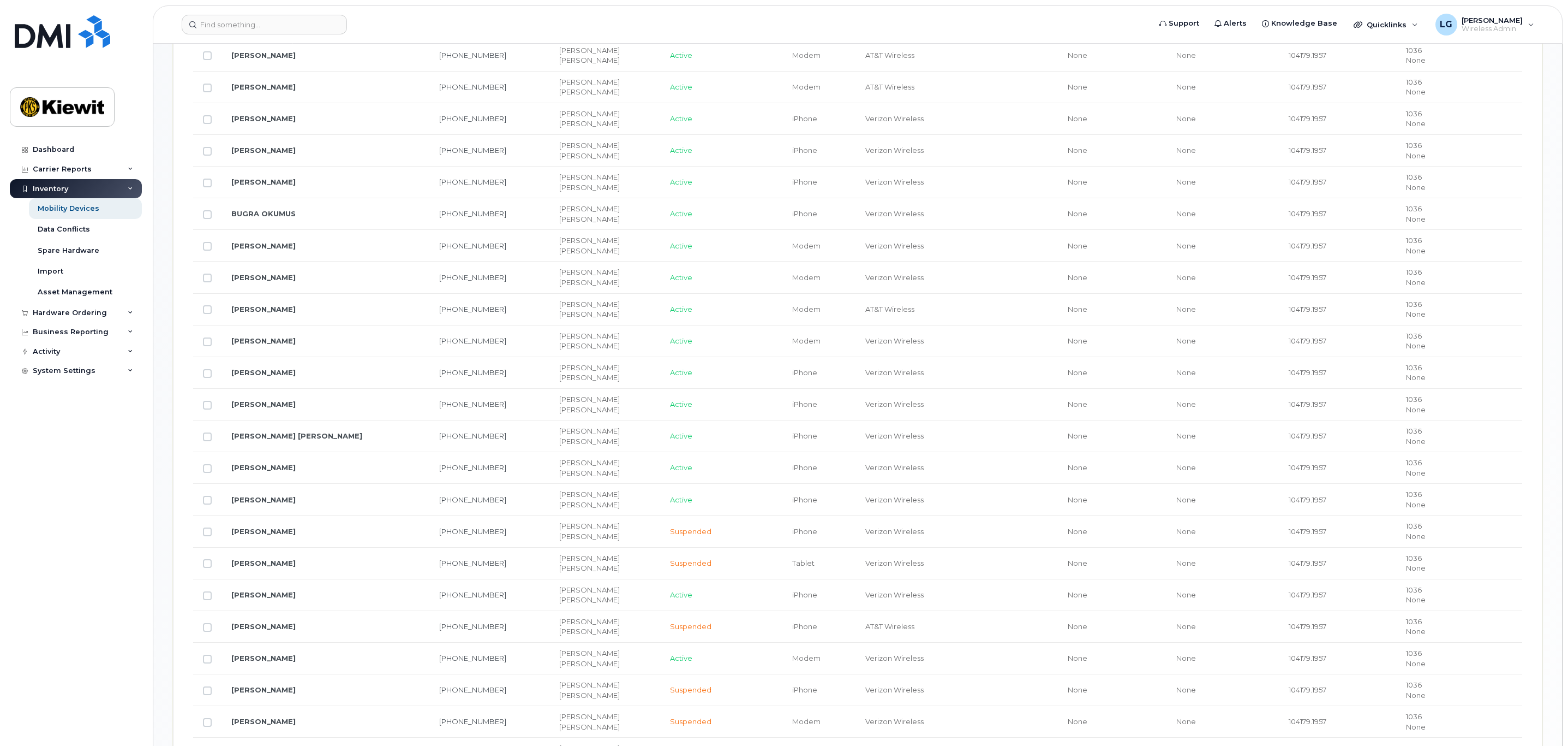
scroll to position [908, 0]
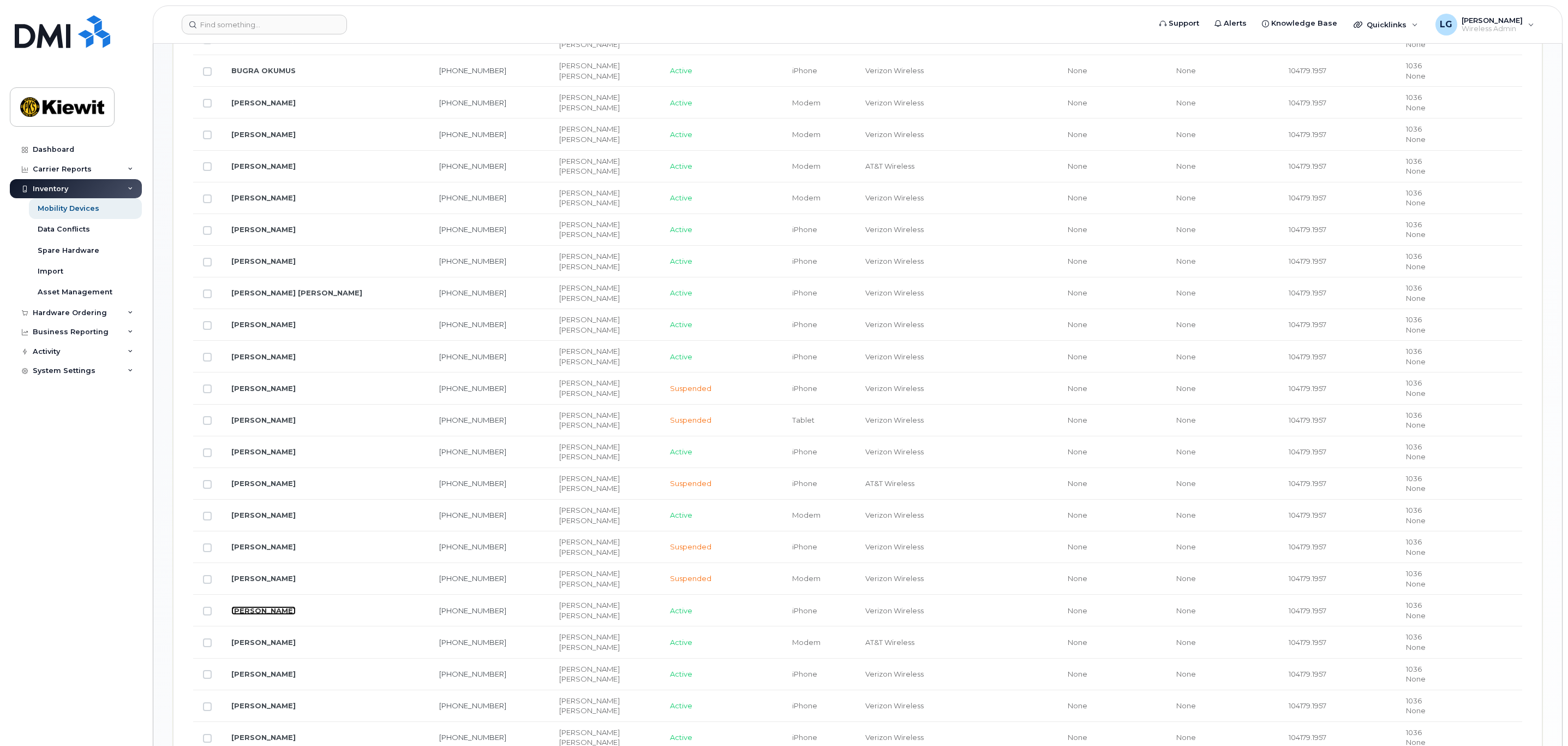
click at [282, 615] on link "[PERSON_NAME]" at bounding box center [263, 611] width 65 height 9
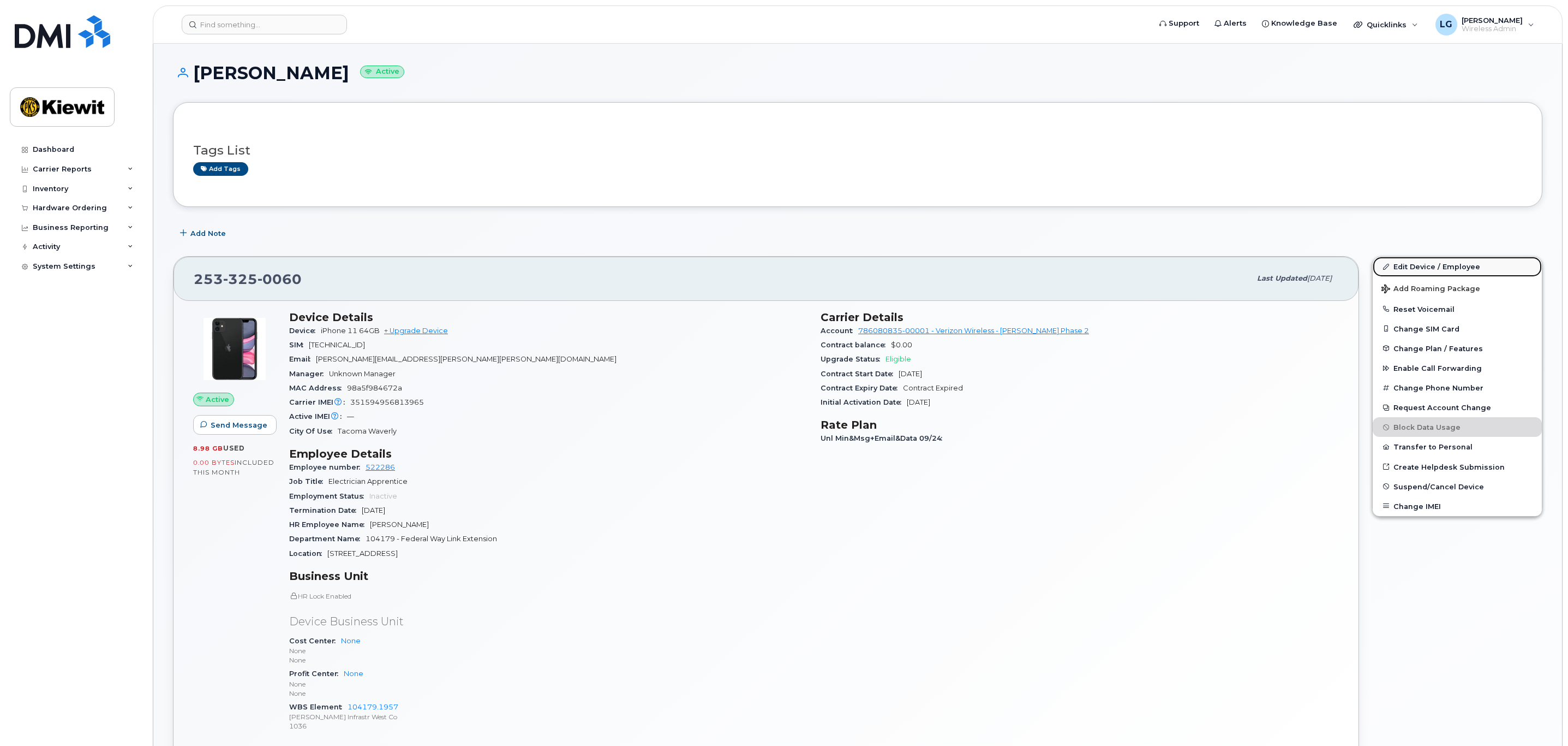
click at [1436, 264] on link "Edit Device / Employee" at bounding box center [1457, 266] width 169 height 20
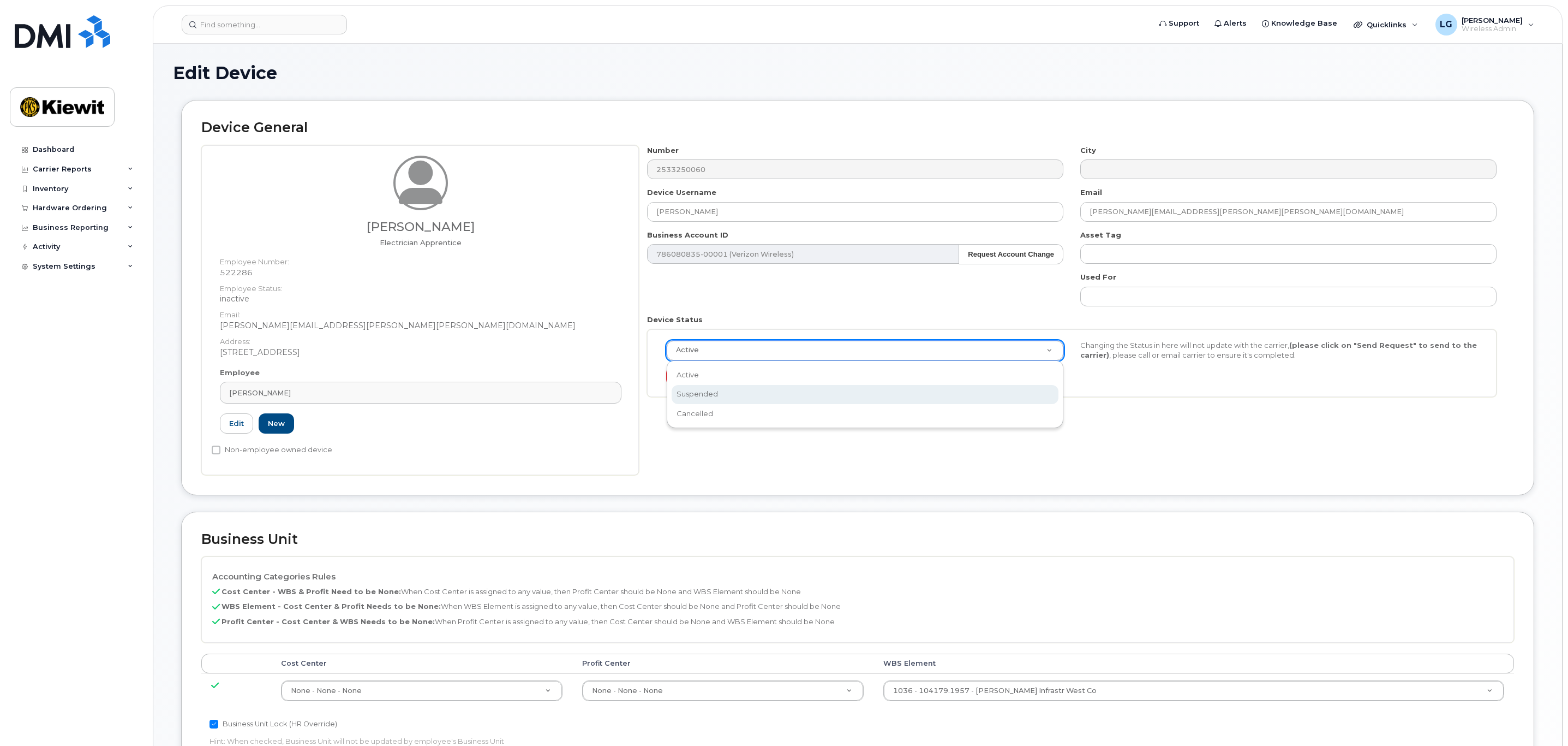
select select "suspended"
click at [694, 369] on button "Send Request" at bounding box center [703, 377] width 73 height 21
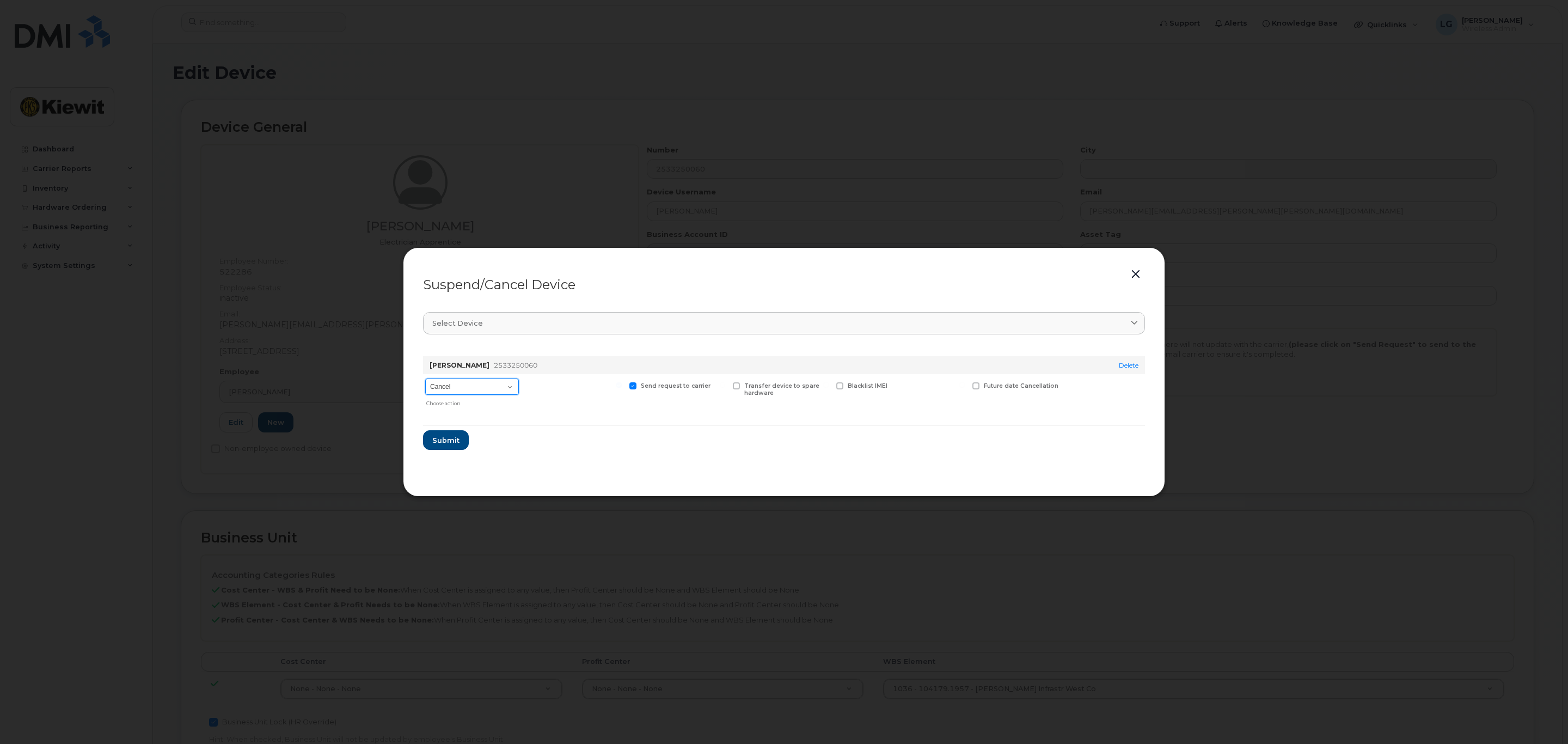
click at [495, 382] on select "Cancel Suspend - Reduced Rate Suspend - Full Rate Suspend - Lost Device/Stolen …" at bounding box center [472, 387] width 94 height 17
select select "[object Object]"
click at [425, 379] on select "Cancel Suspend - Reduced Rate Suspend - Full Rate Suspend - Lost Device/Stolen …" at bounding box center [472, 387] width 94 height 17
click at [1142, 271] on button "button" at bounding box center [1136, 274] width 17 height 15
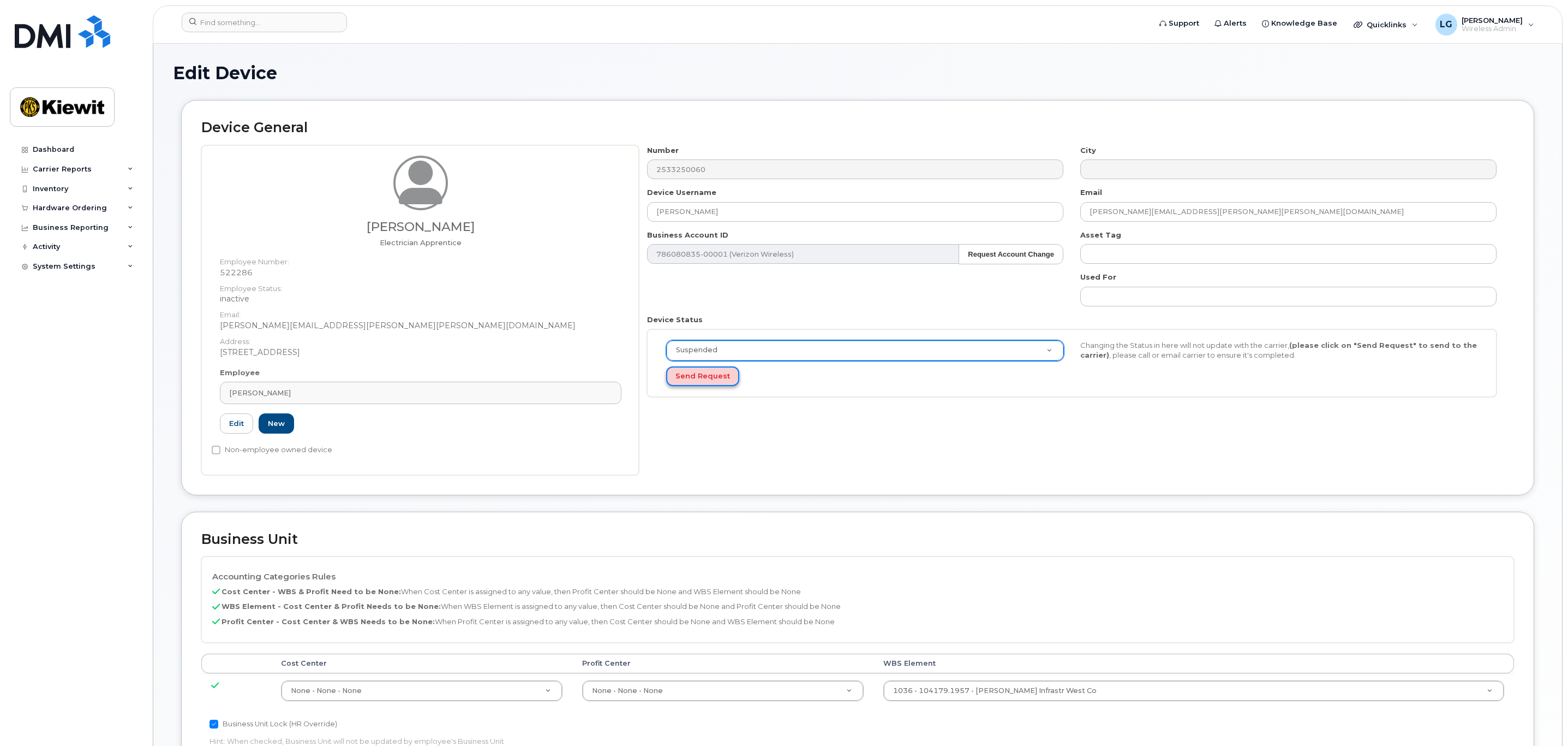
click at [682, 370] on button "Send Request" at bounding box center [703, 377] width 73 height 21
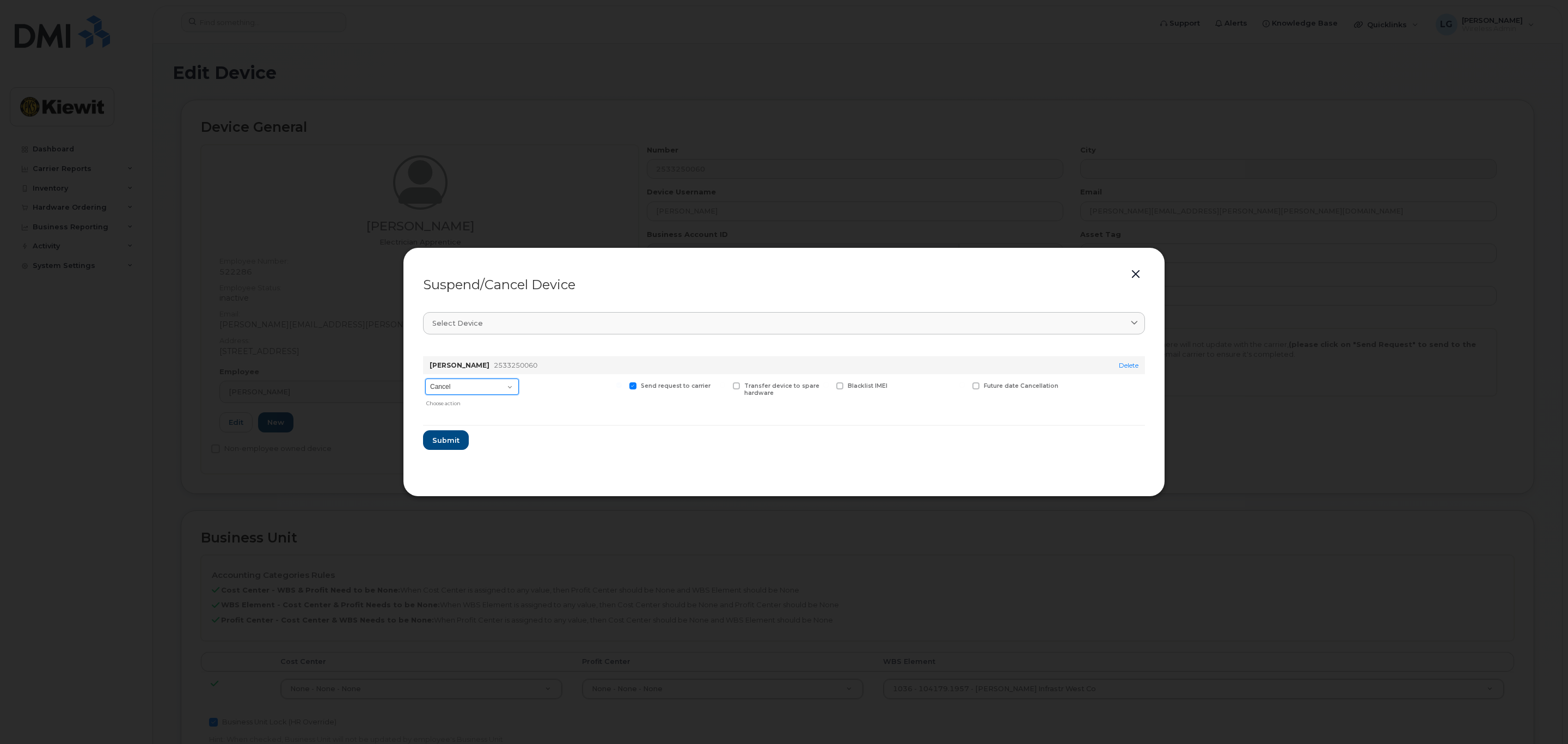
click at [476, 388] on select "Cancel Suspend - Reduced Rate Suspend - Full Rate Suspend - Lost Device/Stolen …" at bounding box center [472, 387] width 94 height 17
select select "[object Object]"
click at [425, 379] on select "Cancel Suspend - Reduced Rate Suspend - Full Rate Suspend - Lost Device/Stolen …" at bounding box center [472, 387] width 94 height 17
click at [440, 440] on span "Submit" at bounding box center [446, 440] width 27 height 10
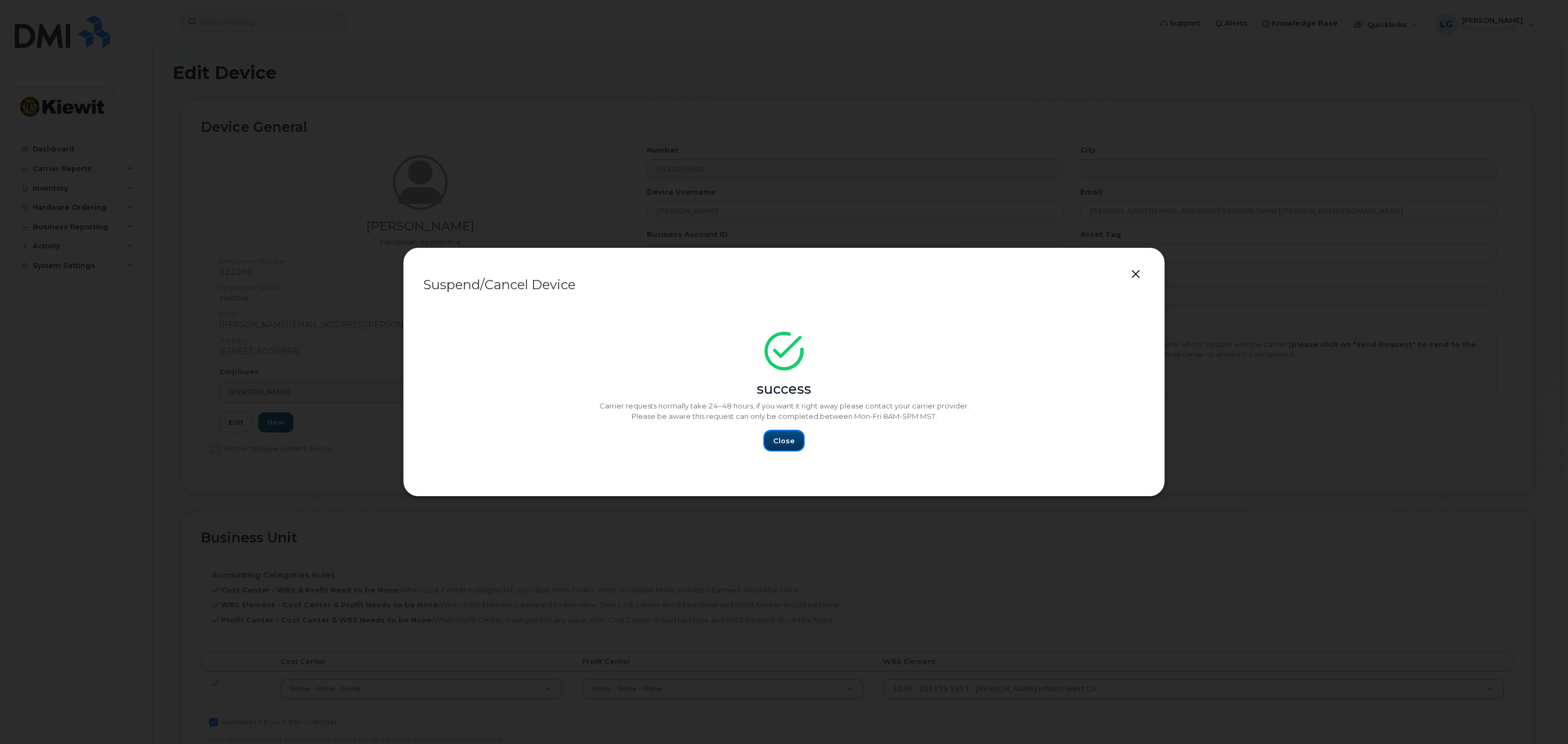
click at [785, 441] on span "Close" at bounding box center [784, 440] width 22 height 10
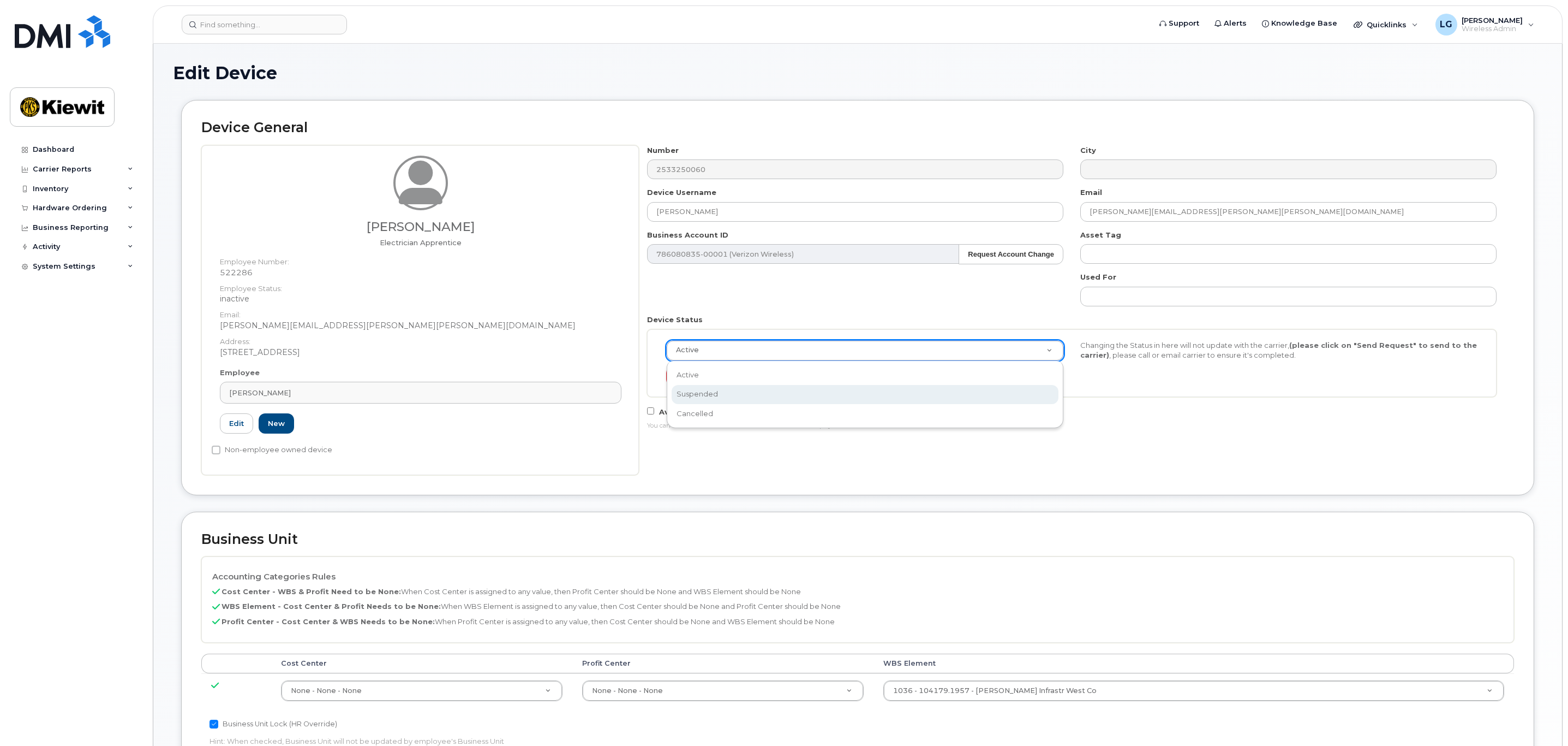
select select "suspended"
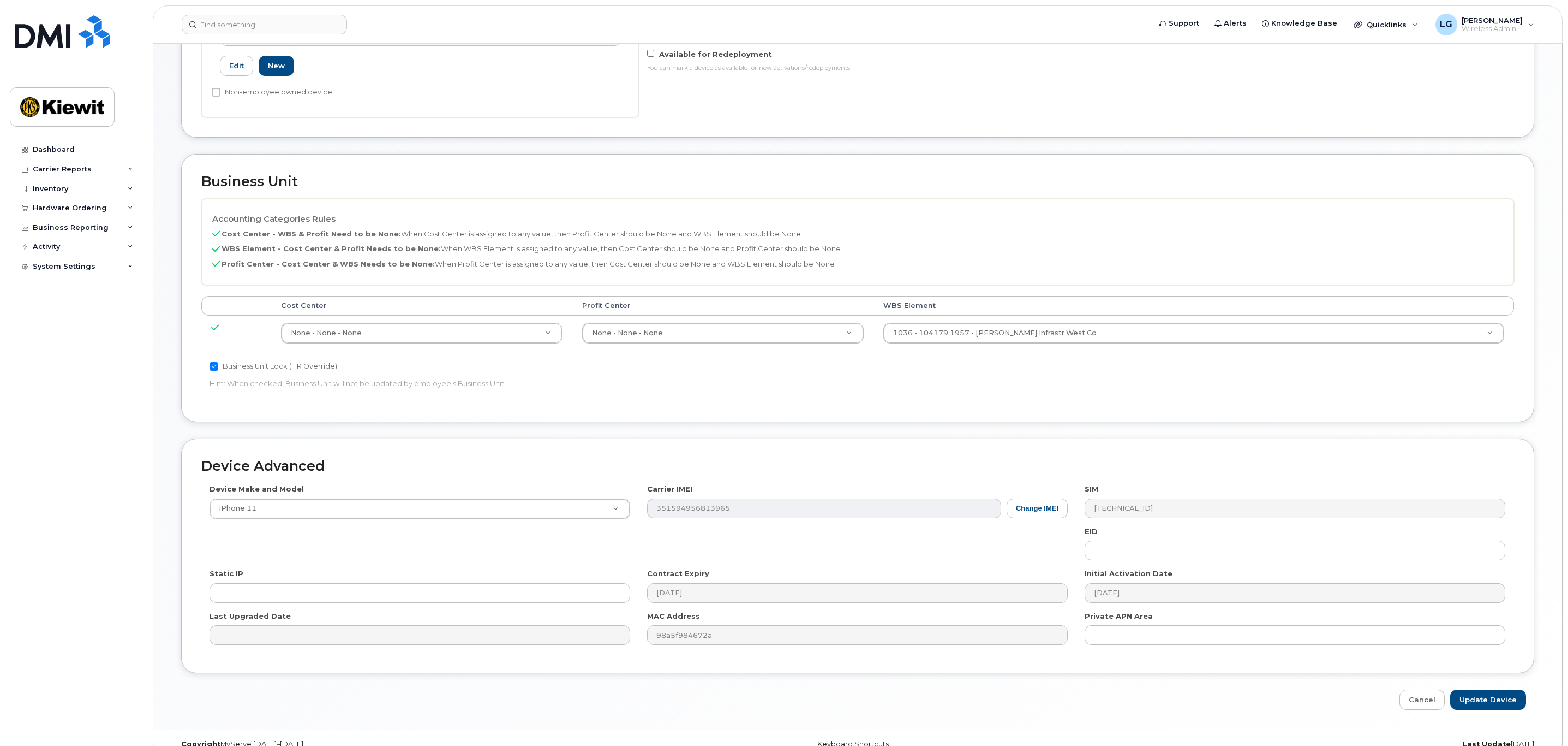
scroll to position [381, 0]
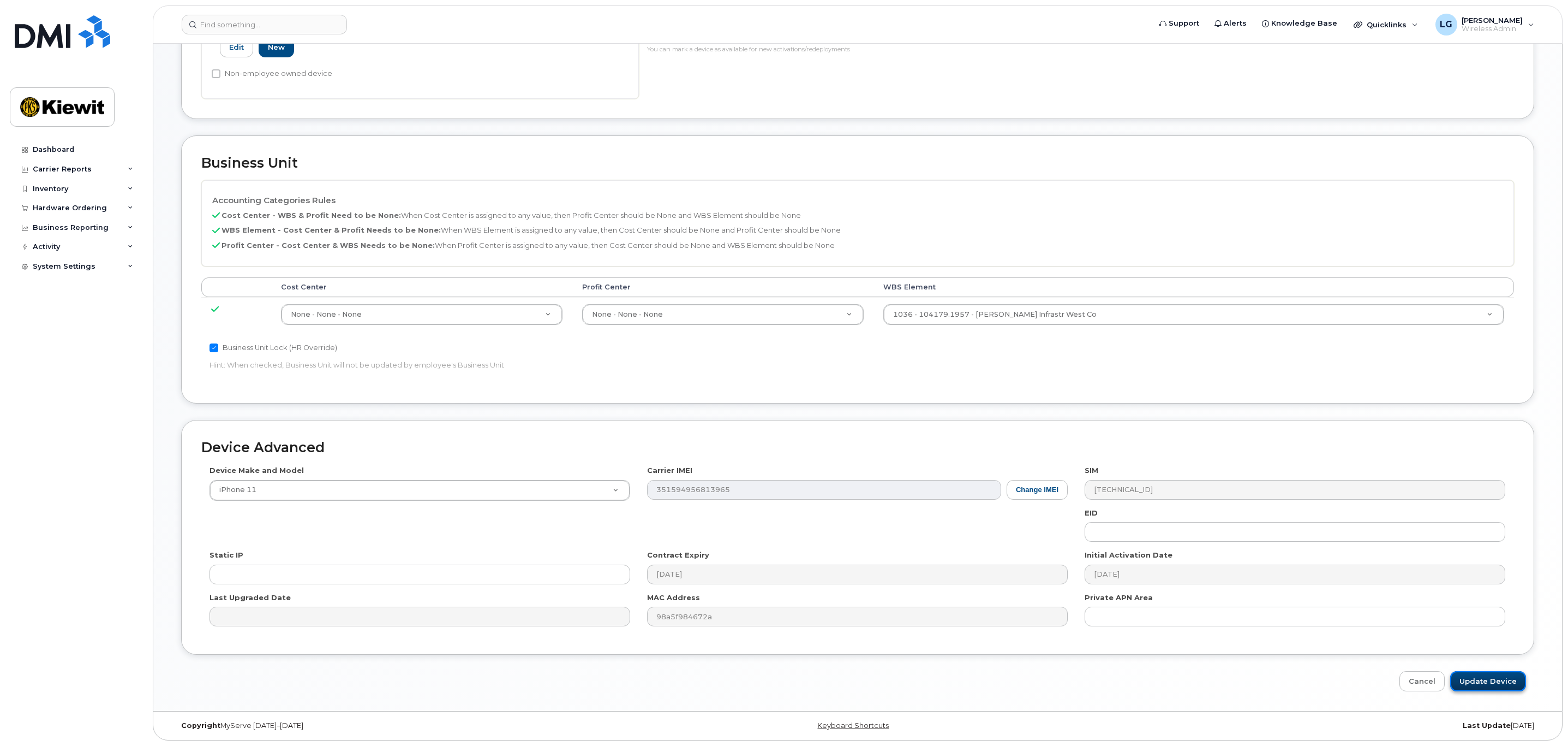
click at [1498, 676] on input "Update Device" at bounding box center [1488, 681] width 76 height 21
type input "Saving..."
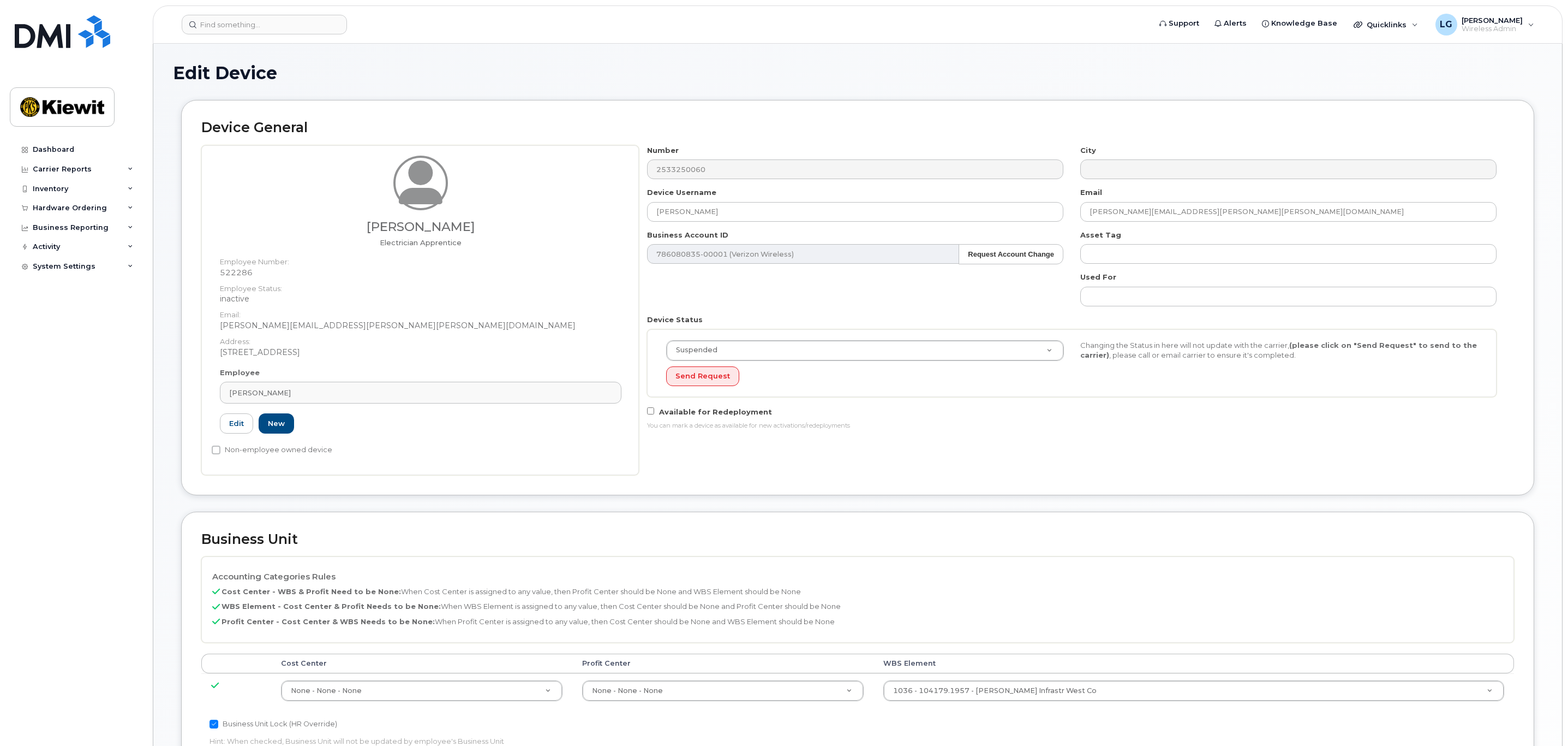
select select "suspended"
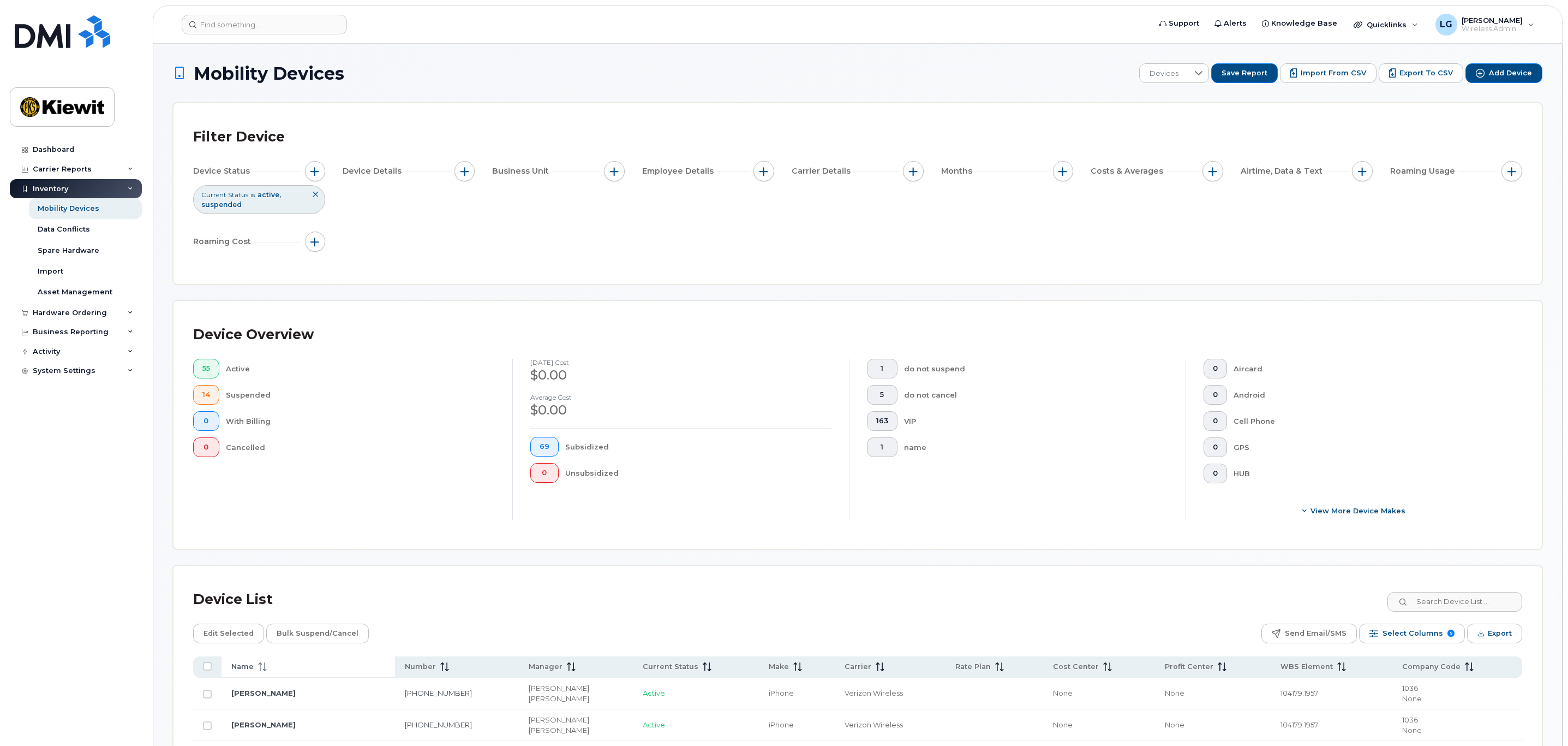
click at [238, 667] on span "Name" at bounding box center [242, 666] width 22 height 10
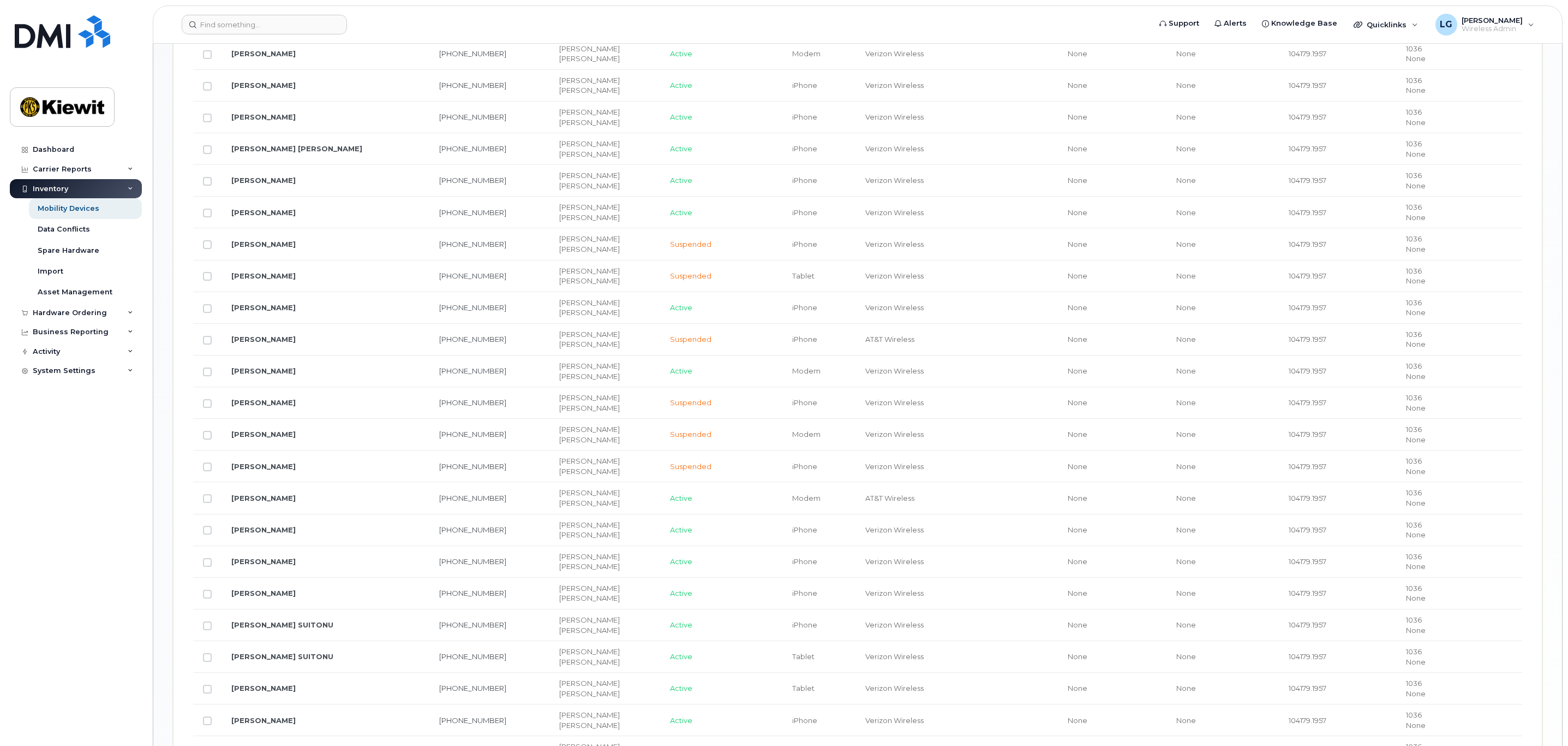
scroll to position [1065, 0]
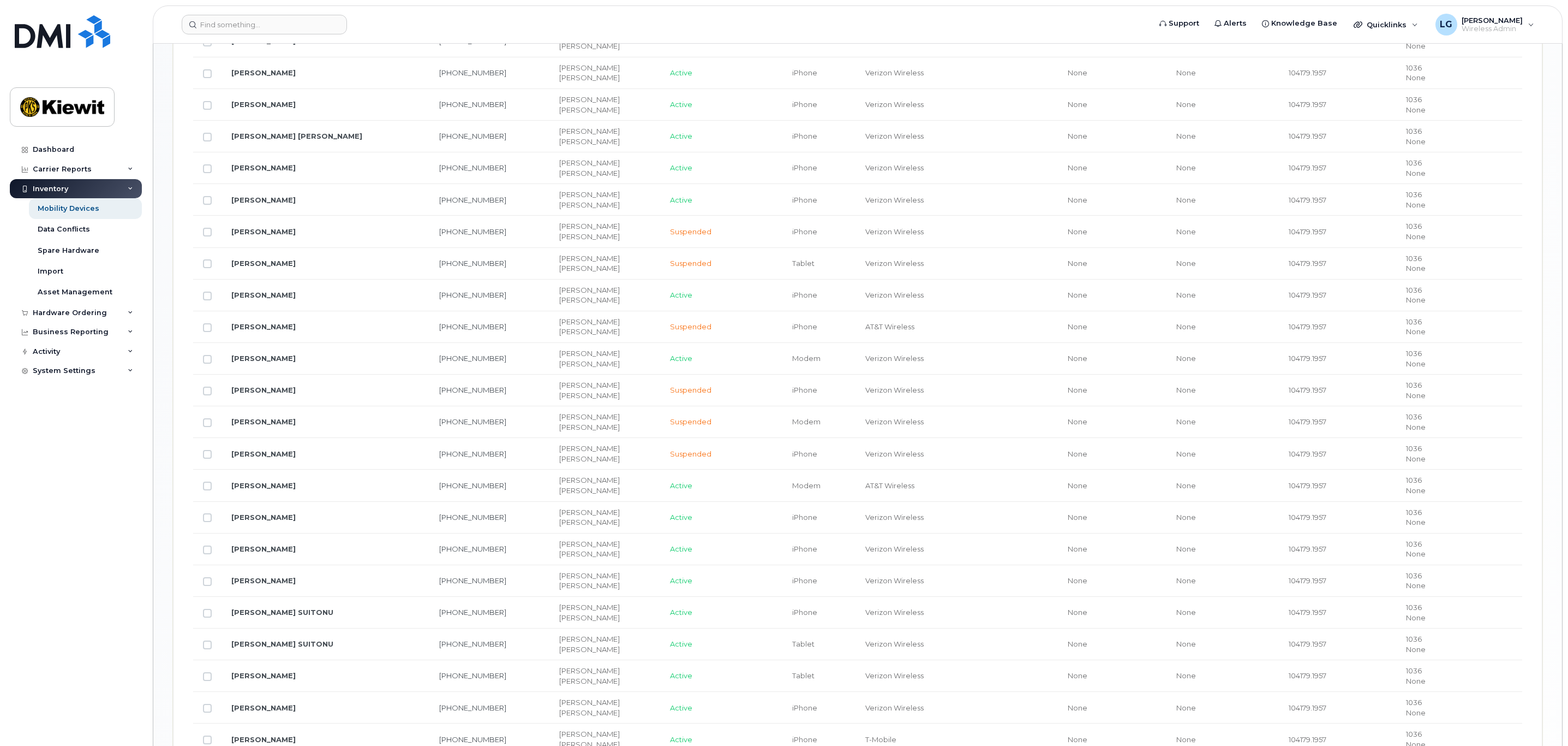
drag, startPoint x: 207, startPoint y: 592, endPoint x: 503, endPoint y: 569, distance: 296.9
click at [207, 586] on input "Row Unselected" at bounding box center [208, 581] width 9 height 9
click at [207, 586] on input "Row Selected" at bounding box center [208, 581] width 9 height 9
checkbox input "false"
click at [206, 554] on input "Row Unselected" at bounding box center [208, 550] width 9 height 9
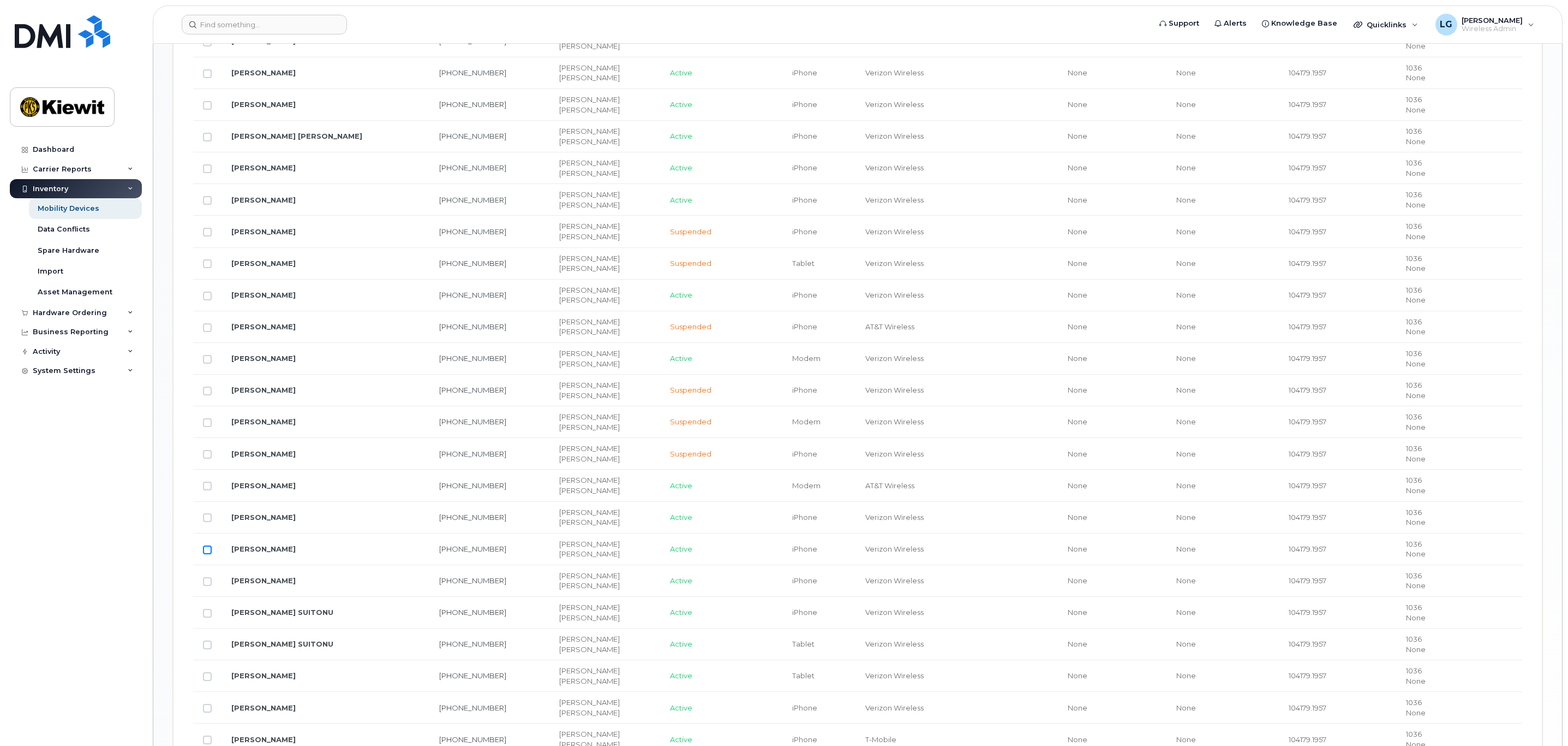
checkbox input "true"
click at [293, 553] on link "[PERSON_NAME]" at bounding box center [263, 549] width 65 height 9
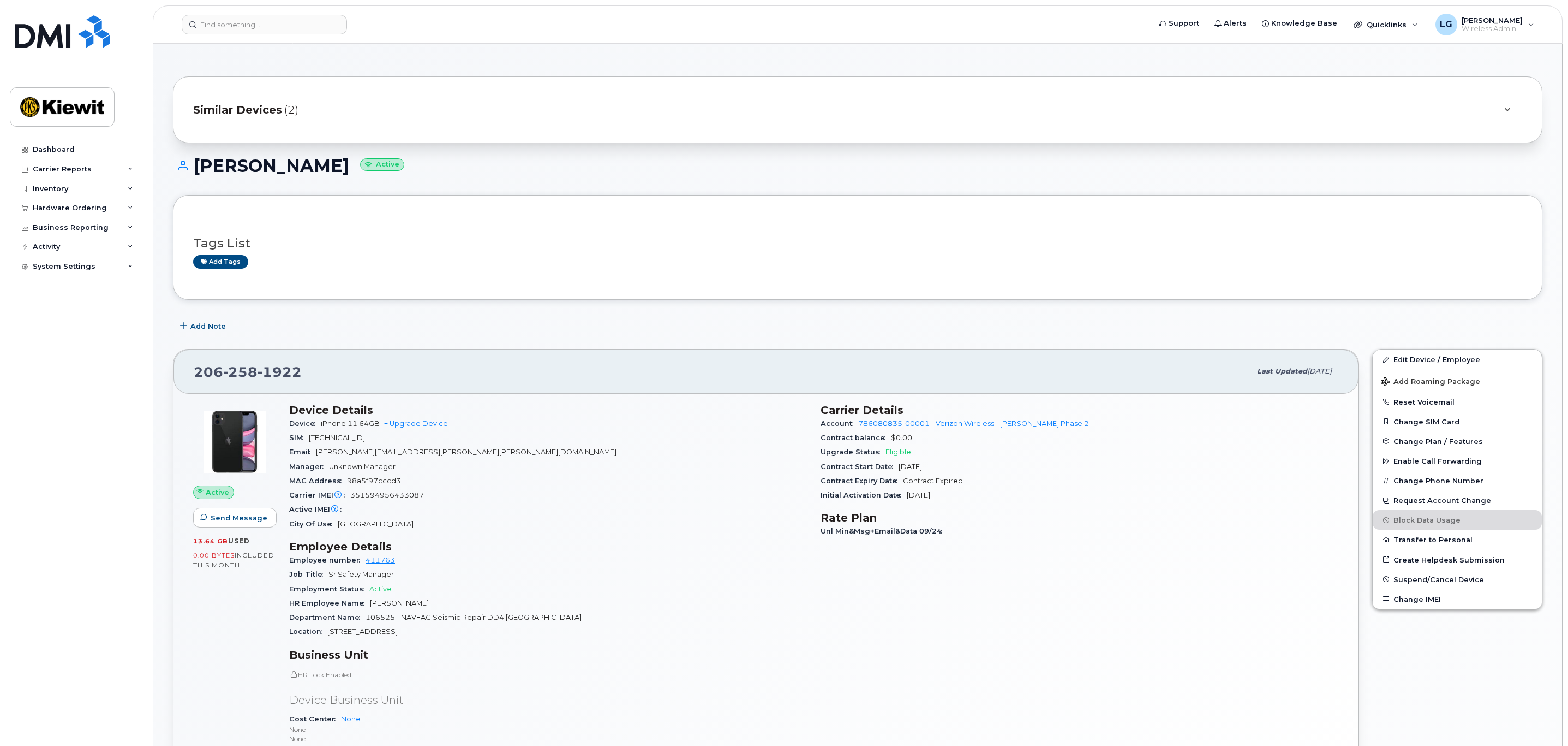
scroll to position [245, 0]
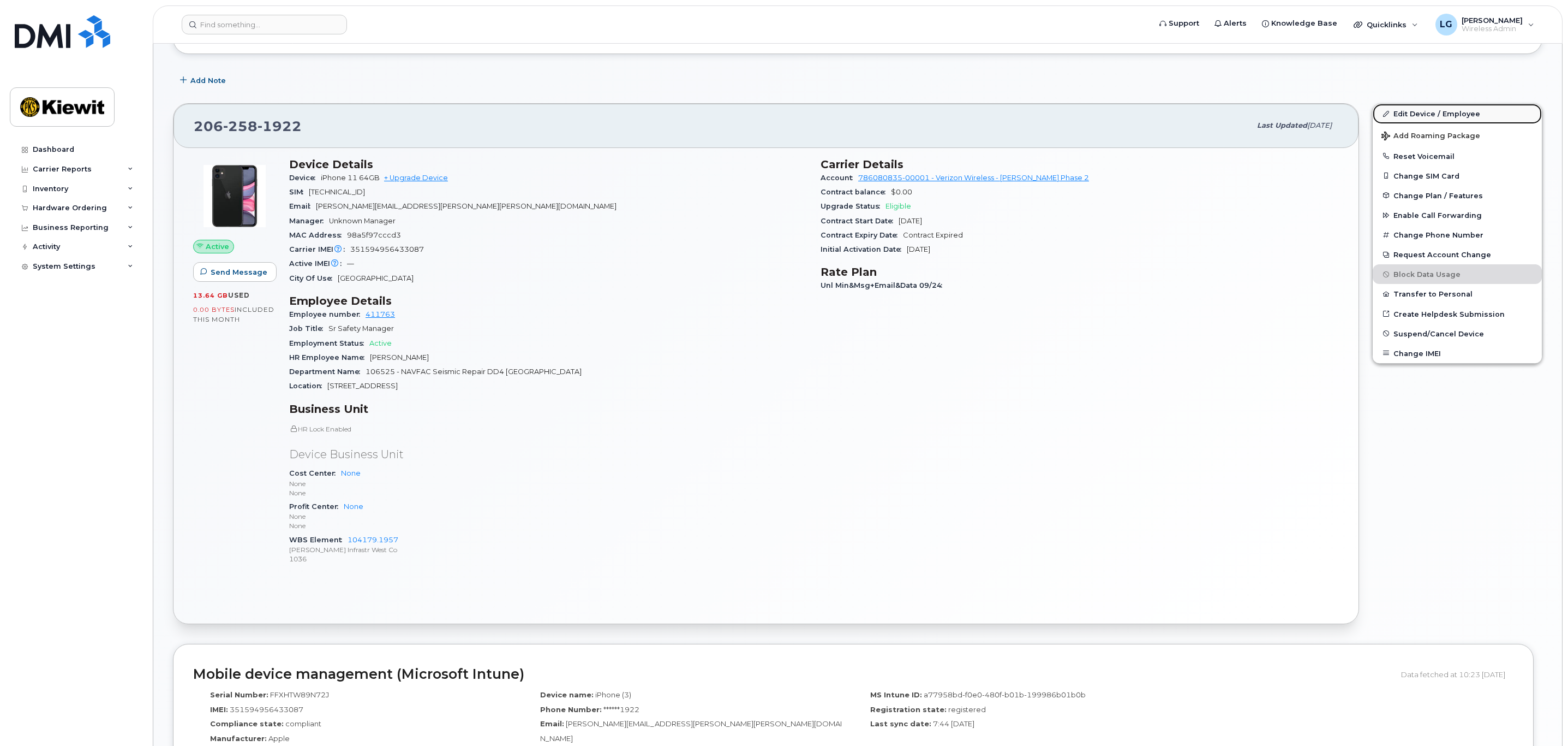
click at [1436, 113] on link "Edit Device / Employee" at bounding box center [1457, 113] width 169 height 20
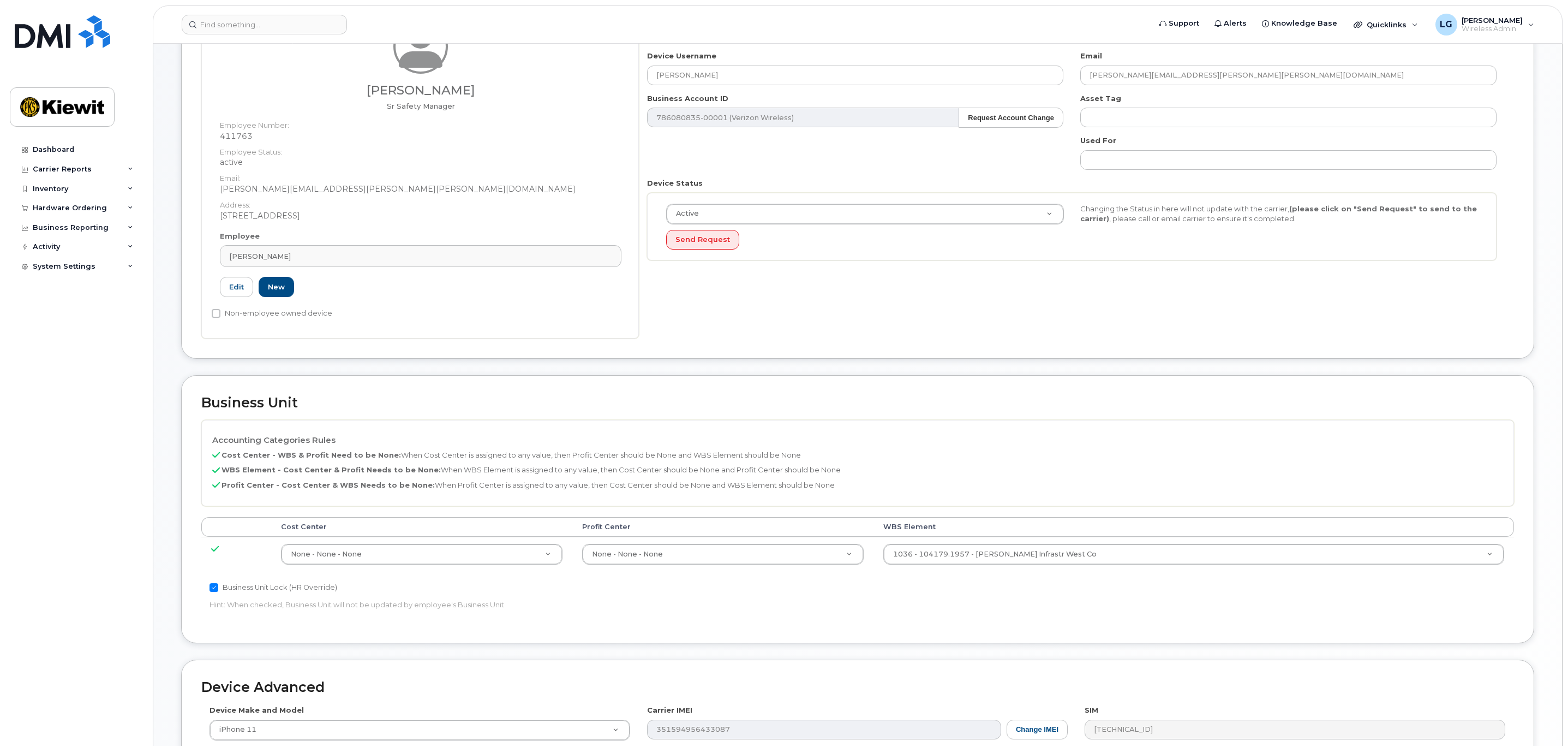
scroll to position [164, 0]
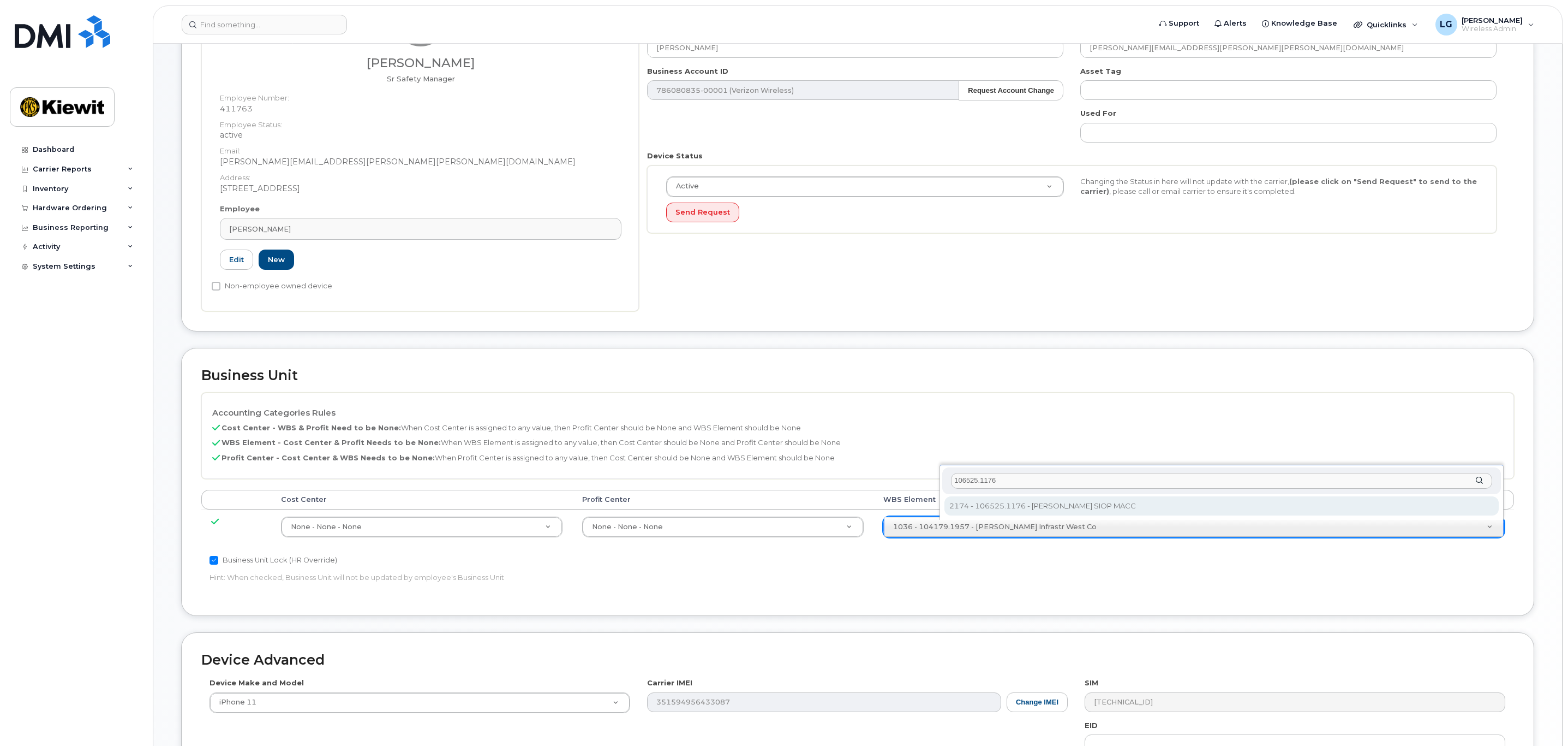
type input "106525.1176"
type input "36071640"
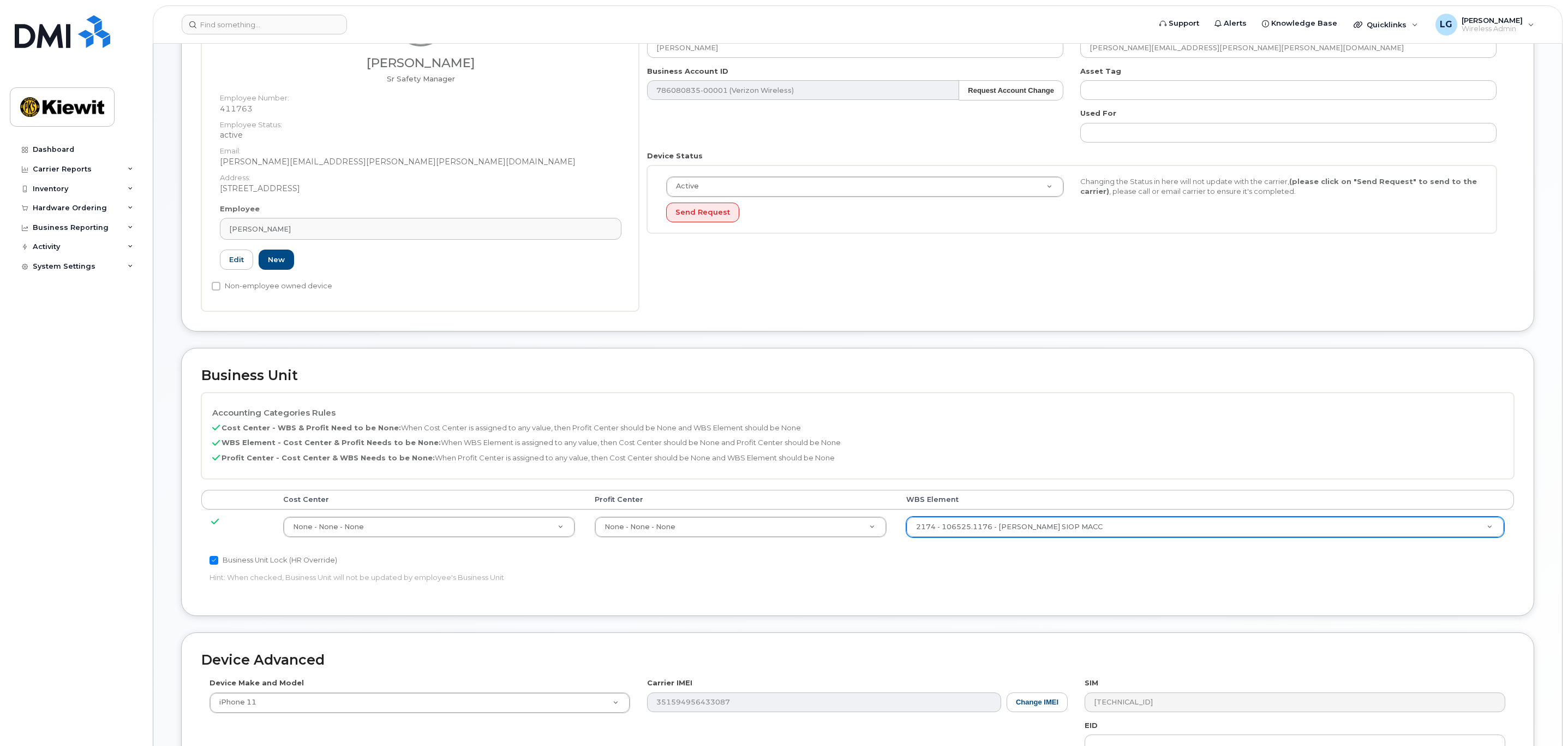
click at [909, 576] on p "Hint: When checked, Business Unit will not be updated by employee's Business Un…" at bounding box center [639, 577] width 858 height 10
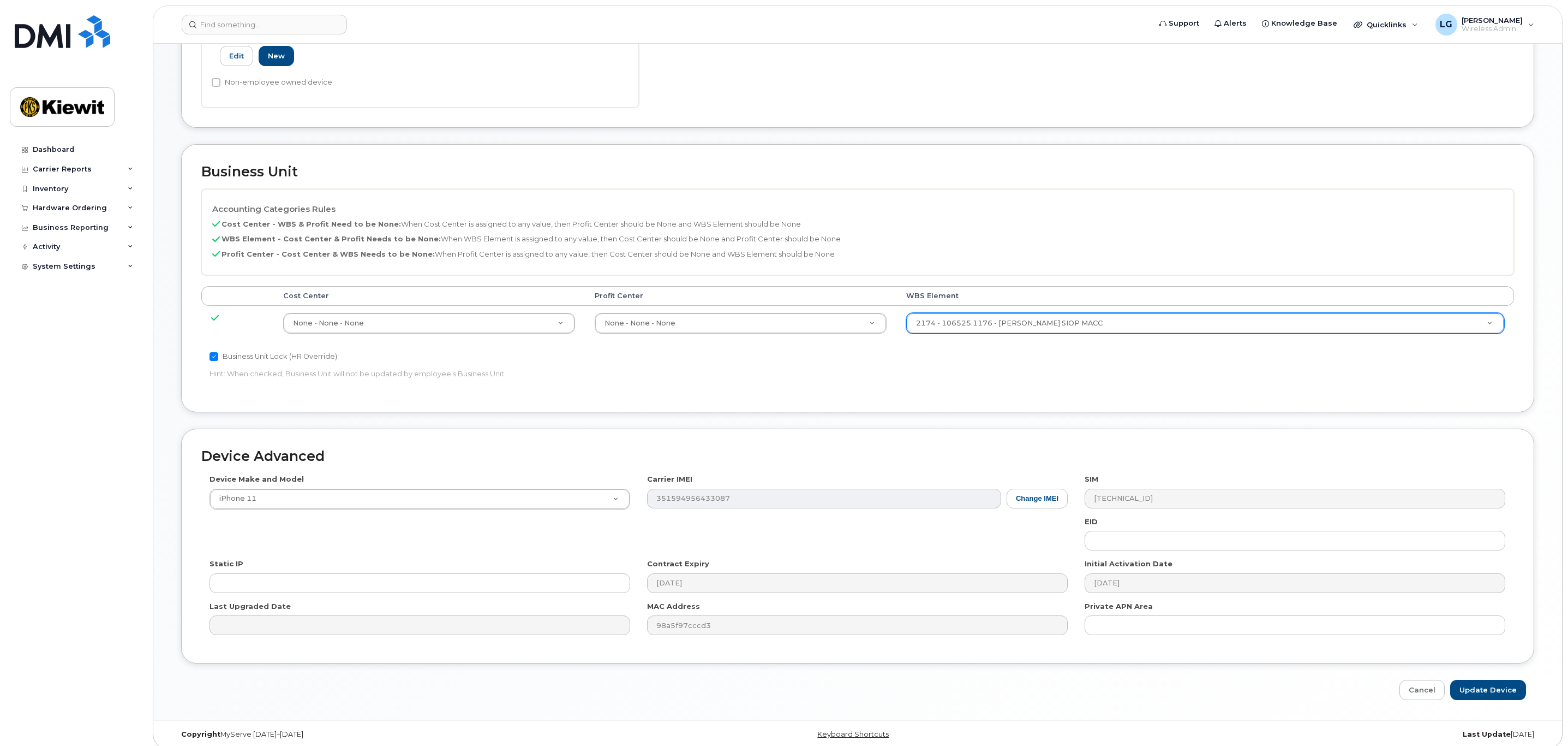
scroll to position [381, 0]
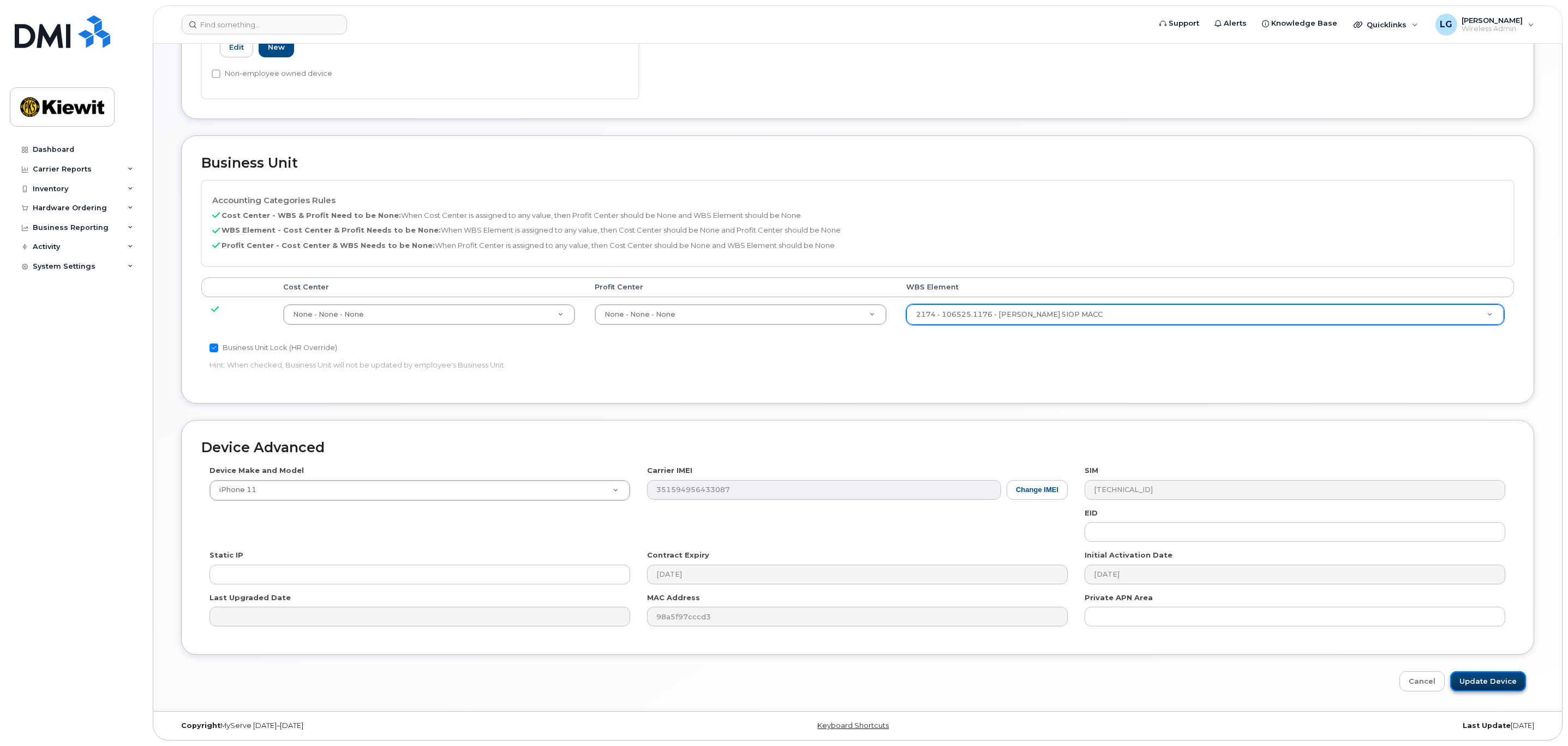
click at [1494, 679] on input "Update Device" at bounding box center [1488, 681] width 76 height 21
type input "Saving..."
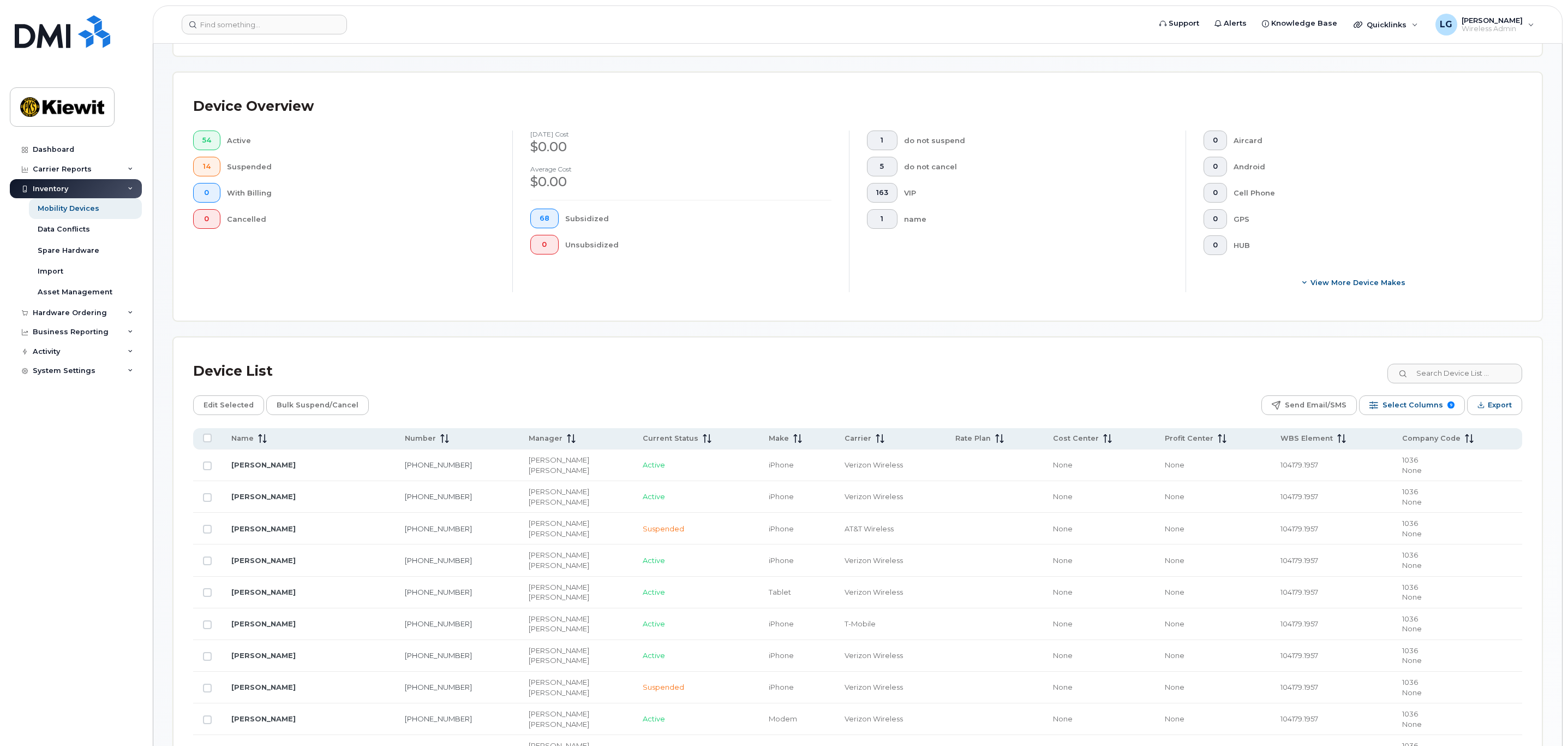
scroll to position [245, 0]
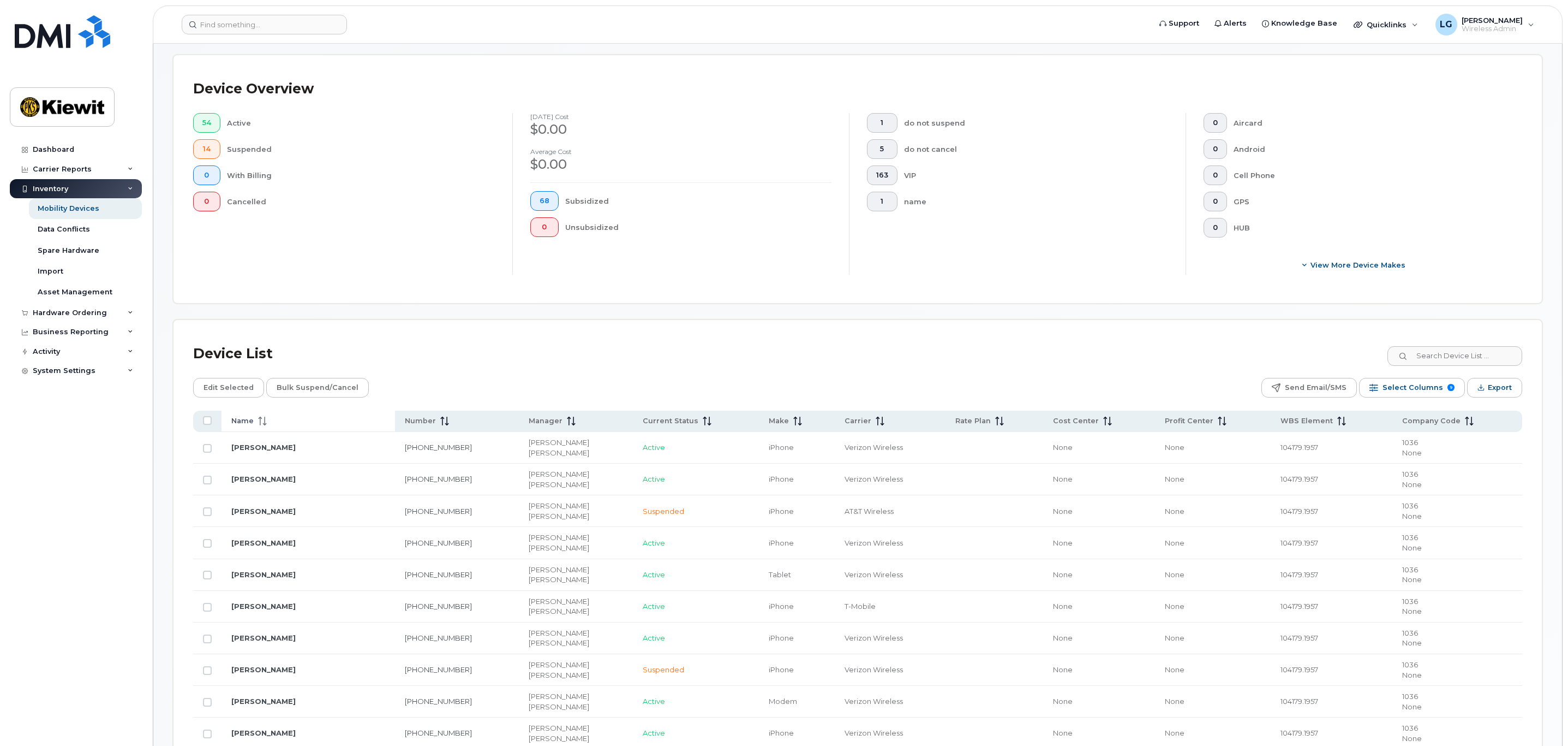
click at [248, 423] on span "Name" at bounding box center [242, 420] width 22 height 10
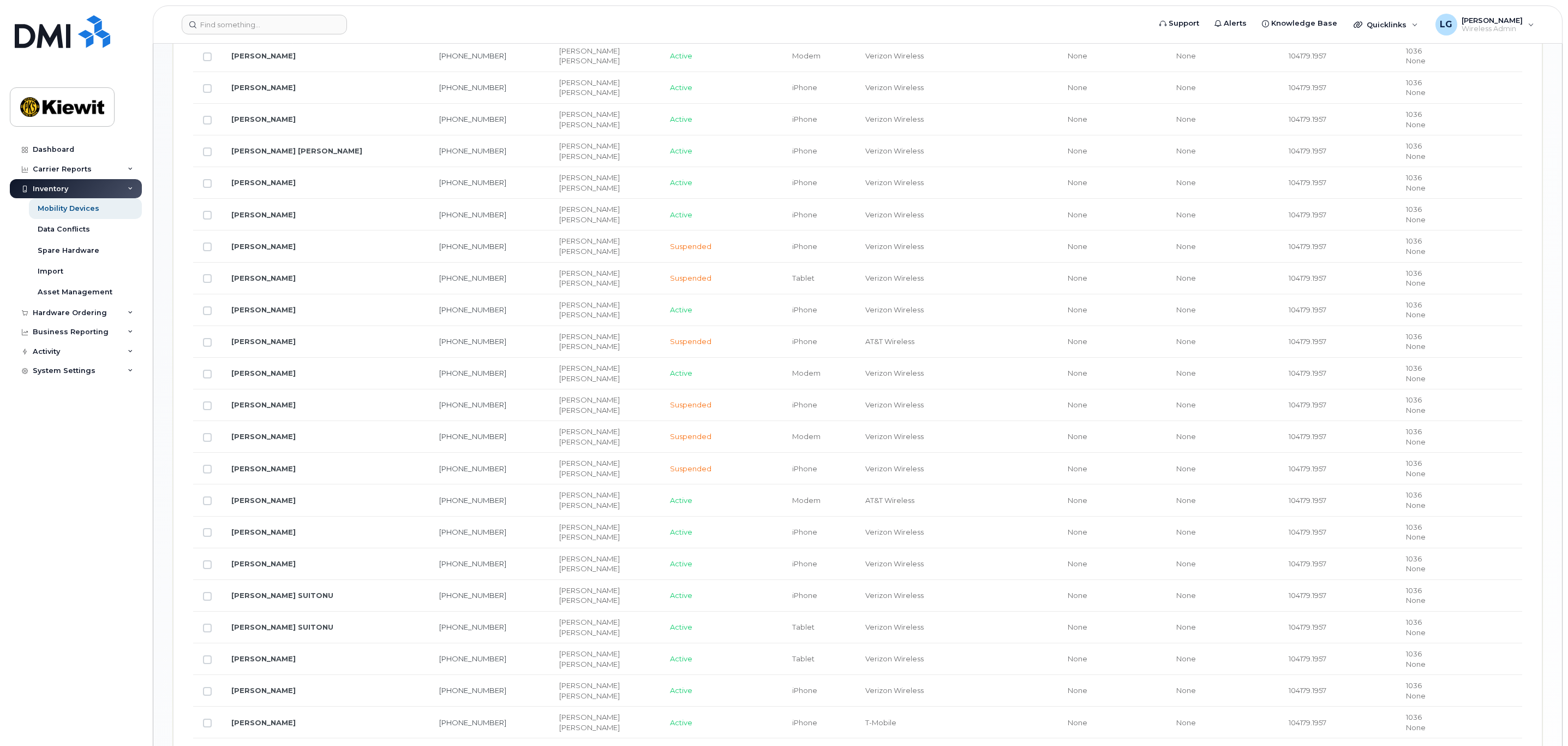
scroll to position [1147, 0]
click at [286, 471] on link "Katherine Massay" at bounding box center [263, 467] width 65 height 9
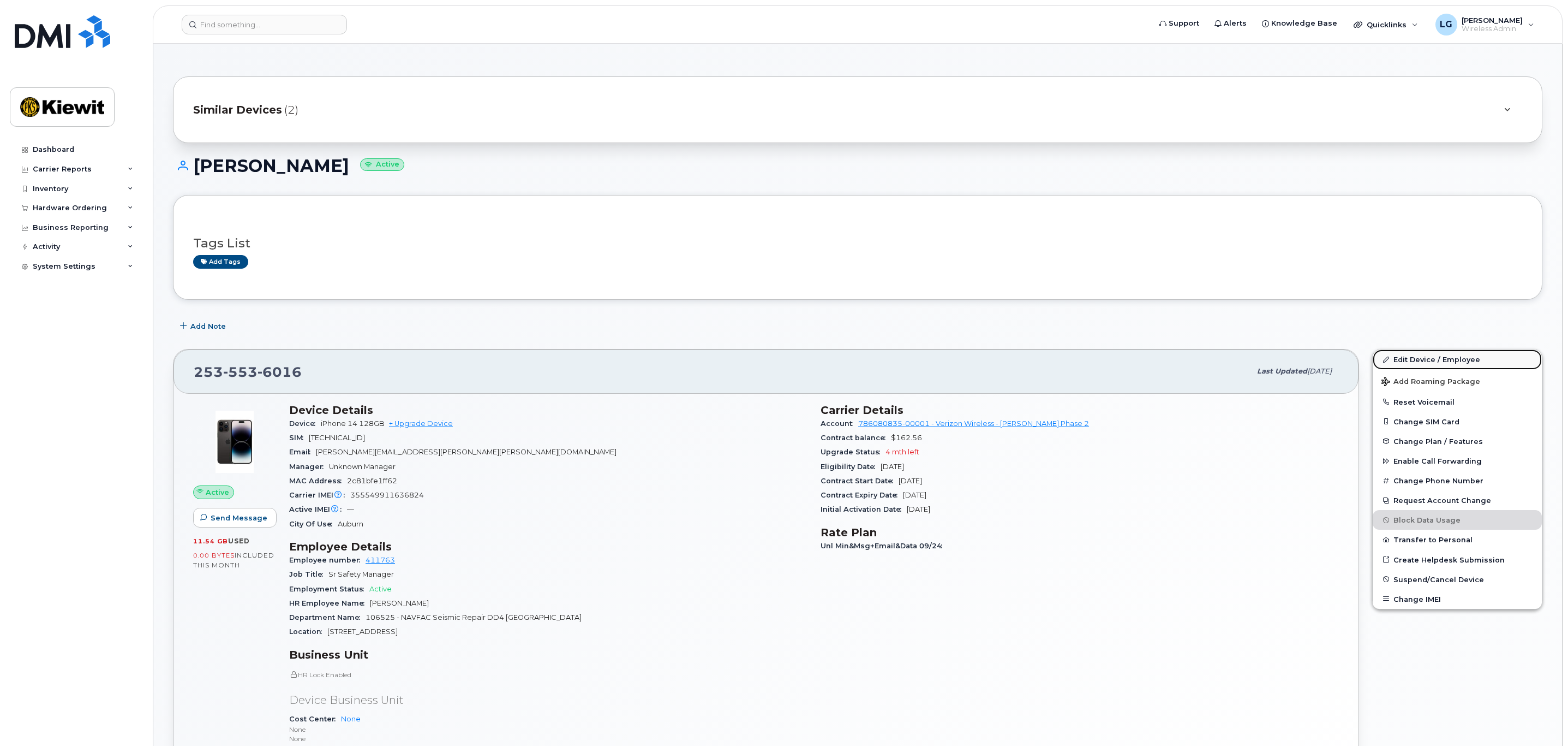
click at [1409, 358] on link "Edit Device / Employee" at bounding box center [1457, 359] width 169 height 20
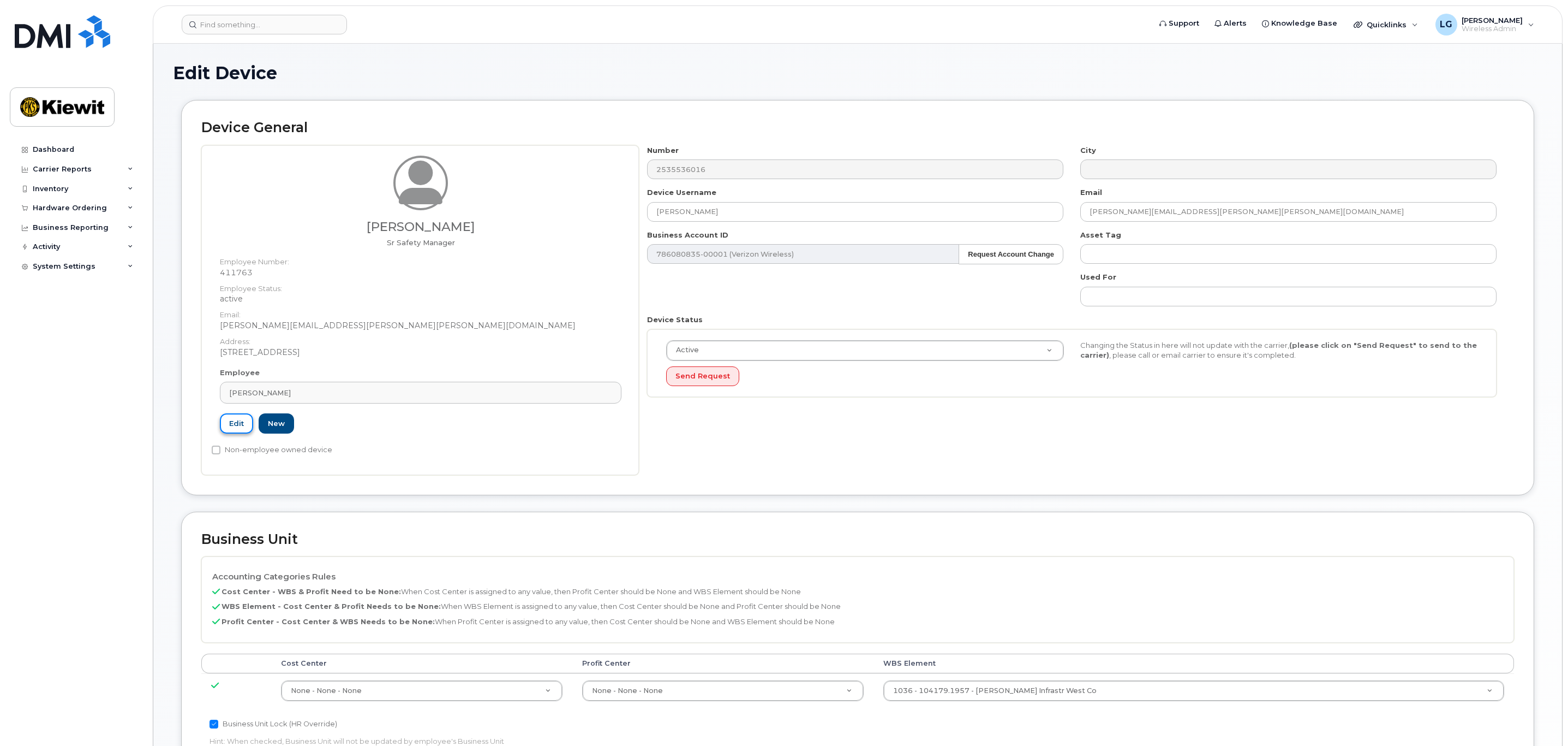
click at [241, 425] on link "Edit" at bounding box center [236, 424] width 33 height 21
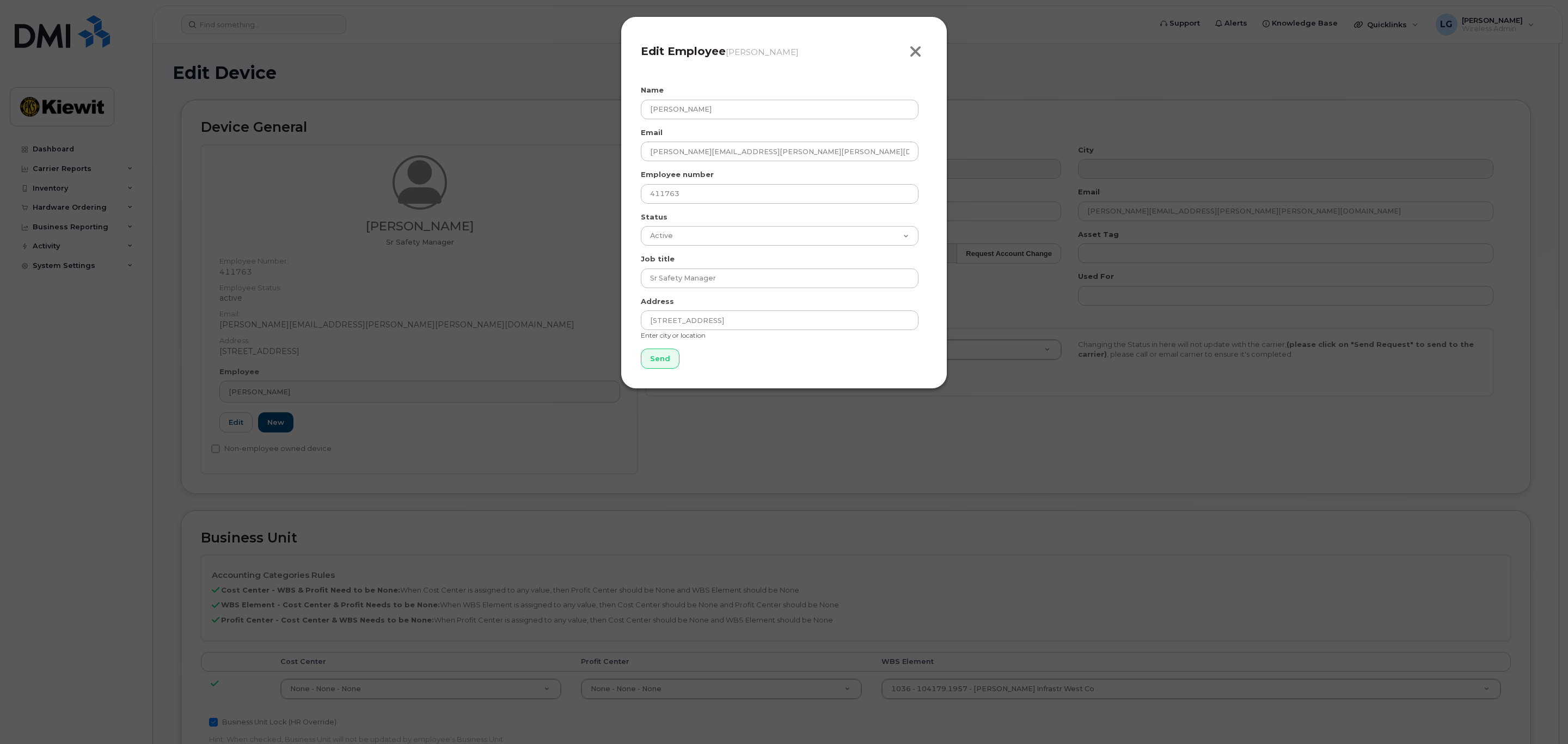
click at [915, 52] on icon "button" at bounding box center [916, 52] width 13 height 17
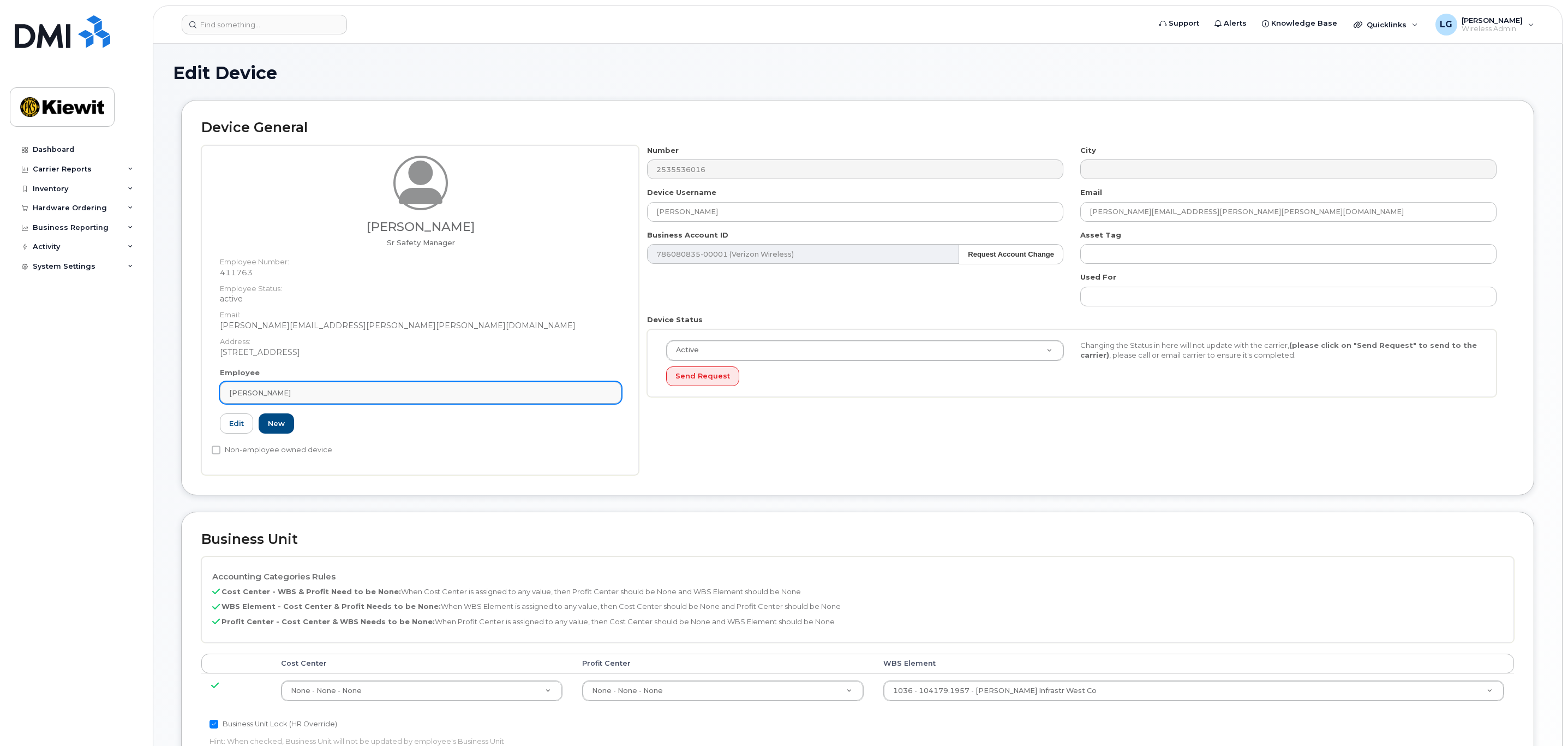
click at [331, 396] on div "[PERSON_NAME]" at bounding box center [421, 393] width 383 height 10
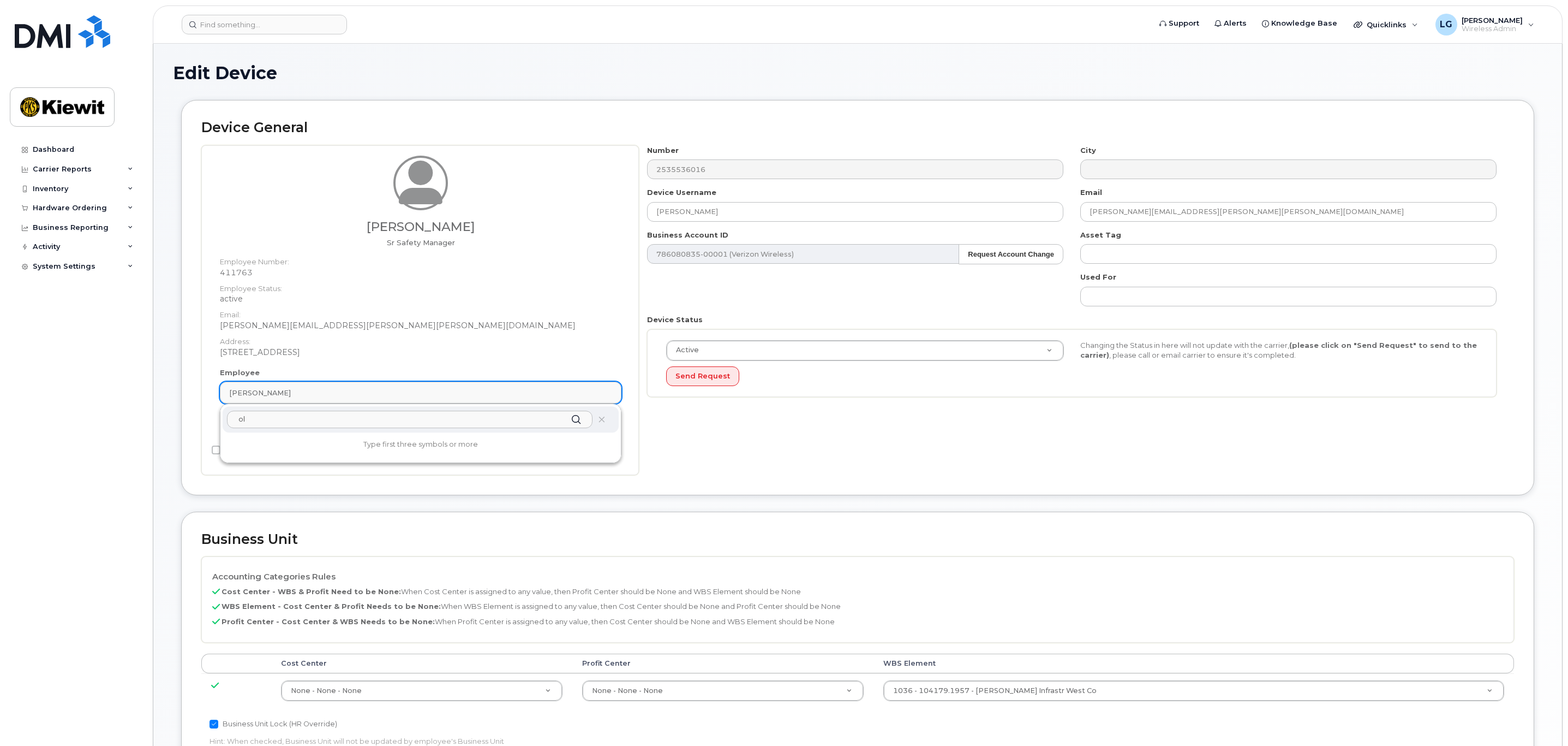
type input "o"
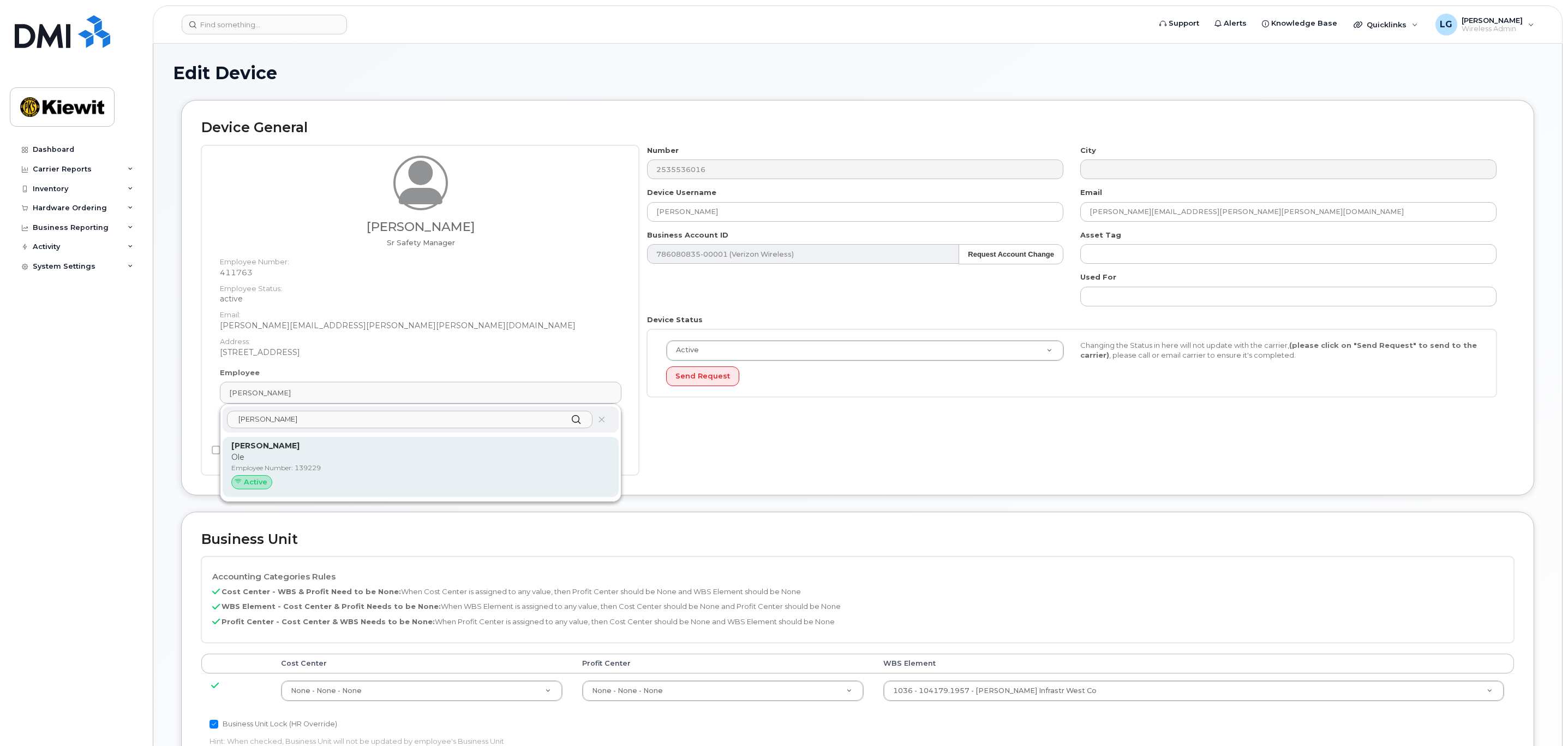
type input "glenn ol"
click at [304, 451] on p "Glenn Olson" at bounding box center [420, 446] width 379 height 12
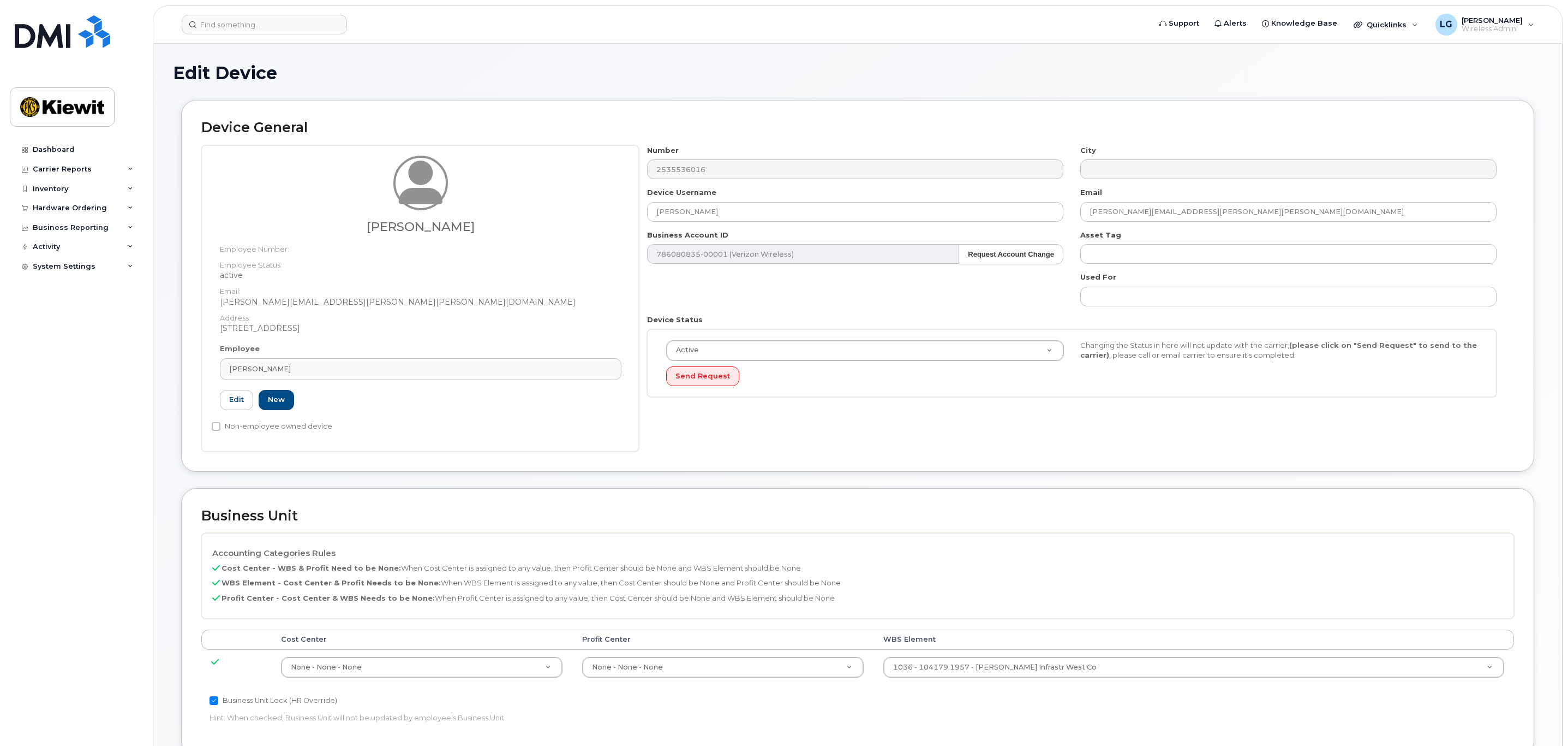
type input "139229"
type input "Glenn Olson"
type input "glenn.olson@kiewit.com"
click at [731, 210] on input "Glenn Olson" at bounding box center [855, 211] width 416 height 20
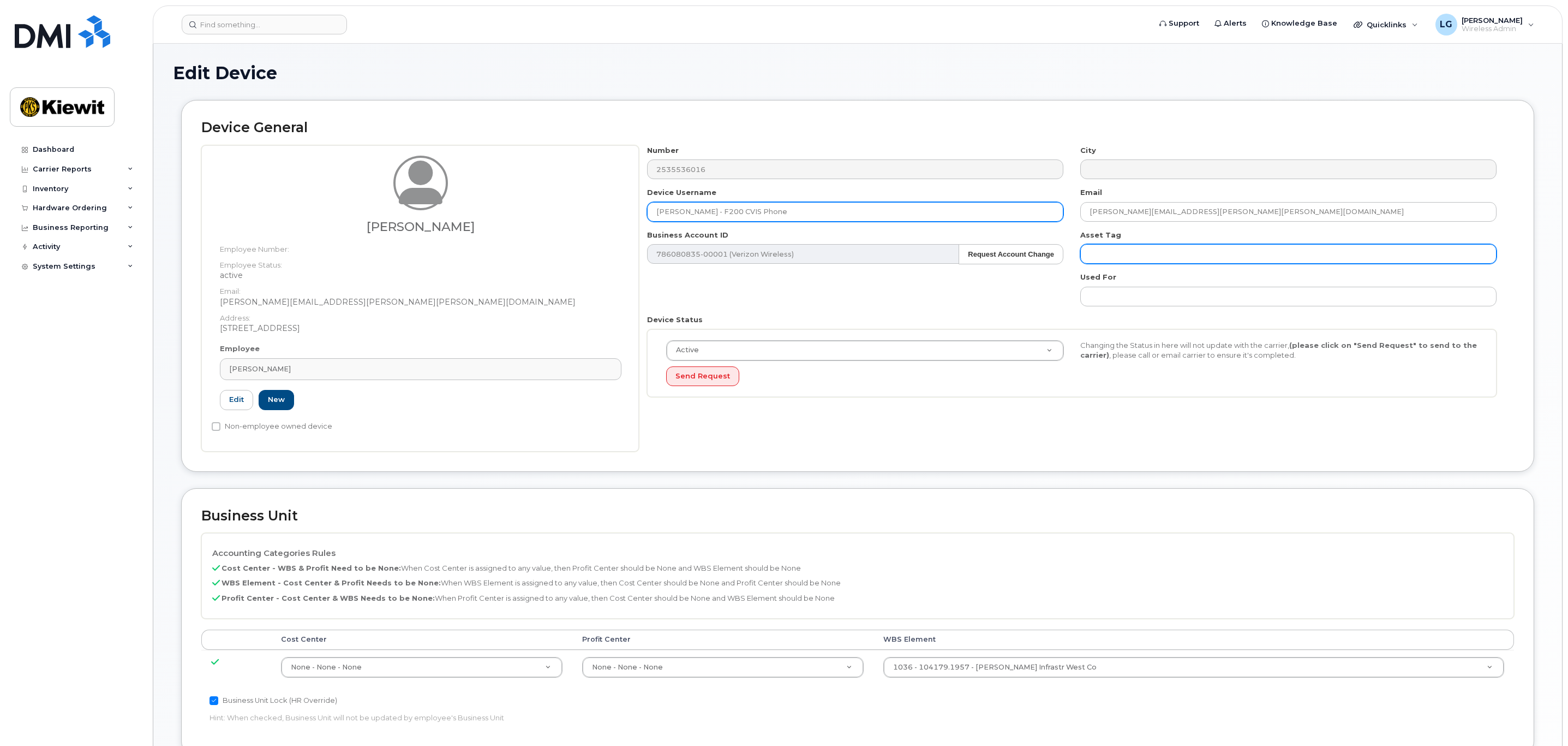
type input "Glenn Olson - F200 CVIS Phone"
drag, startPoint x: 1103, startPoint y: 257, endPoint x: 1064, endPoint y: 244, distance: 41.1
click at [1103, 257] on input "text" at bounding box center [1289, 254] width 416 height 20
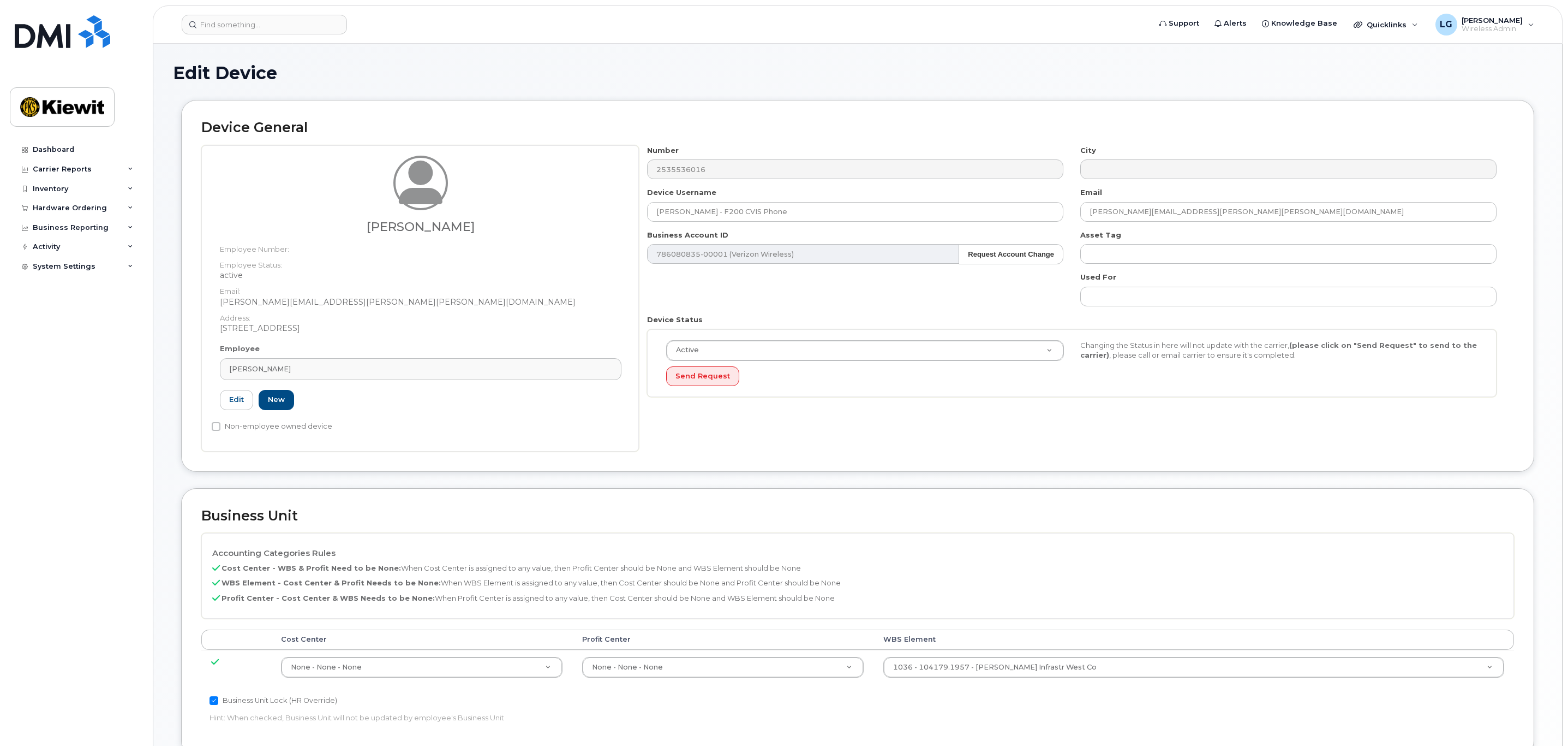
click at [950, 287] on div "Number 2535536016 City Device Username Glenn Olson - F200 CVIS Phone Email glen…" at bounding box center [1072, 276] width 867 height 260
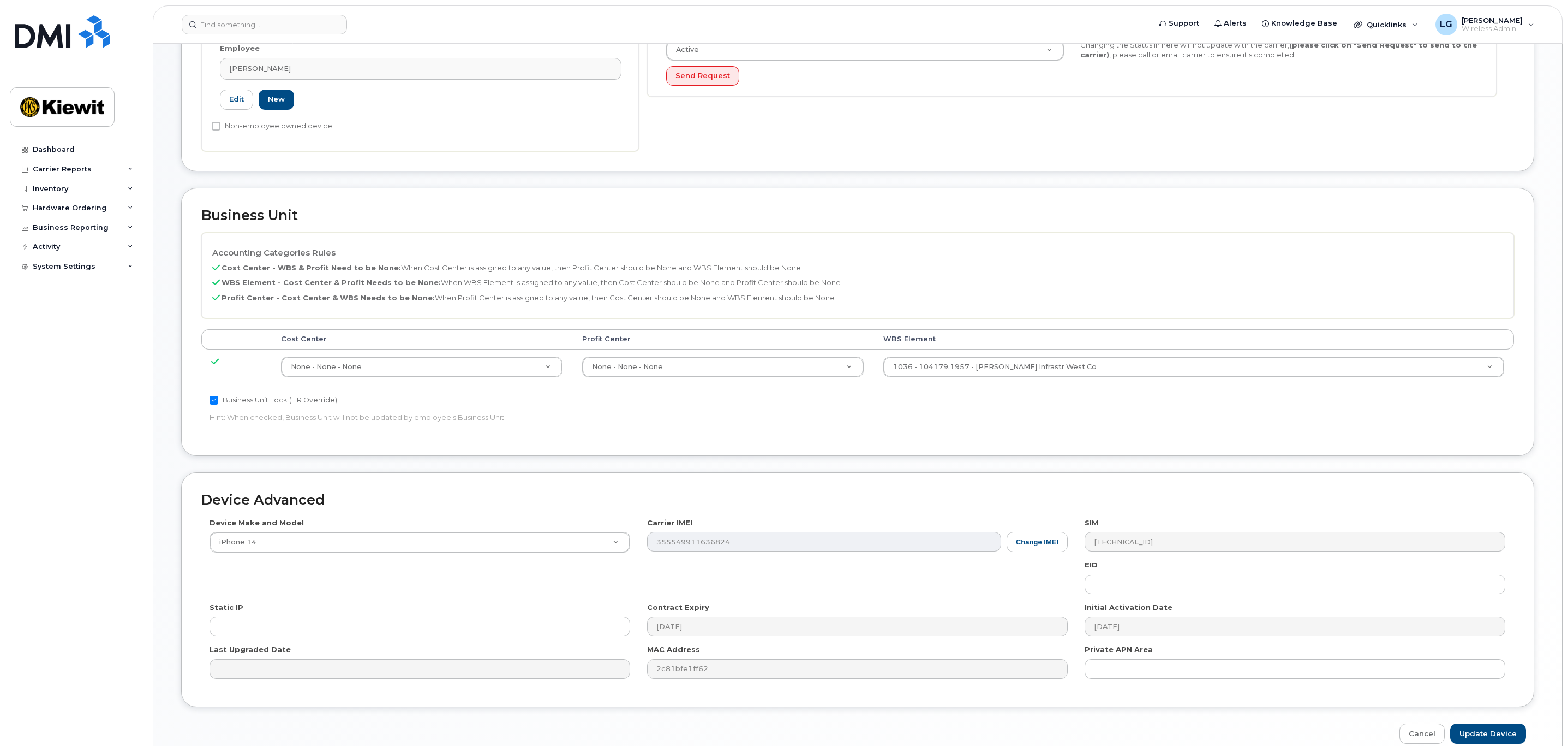
scroll to position [358, 0]
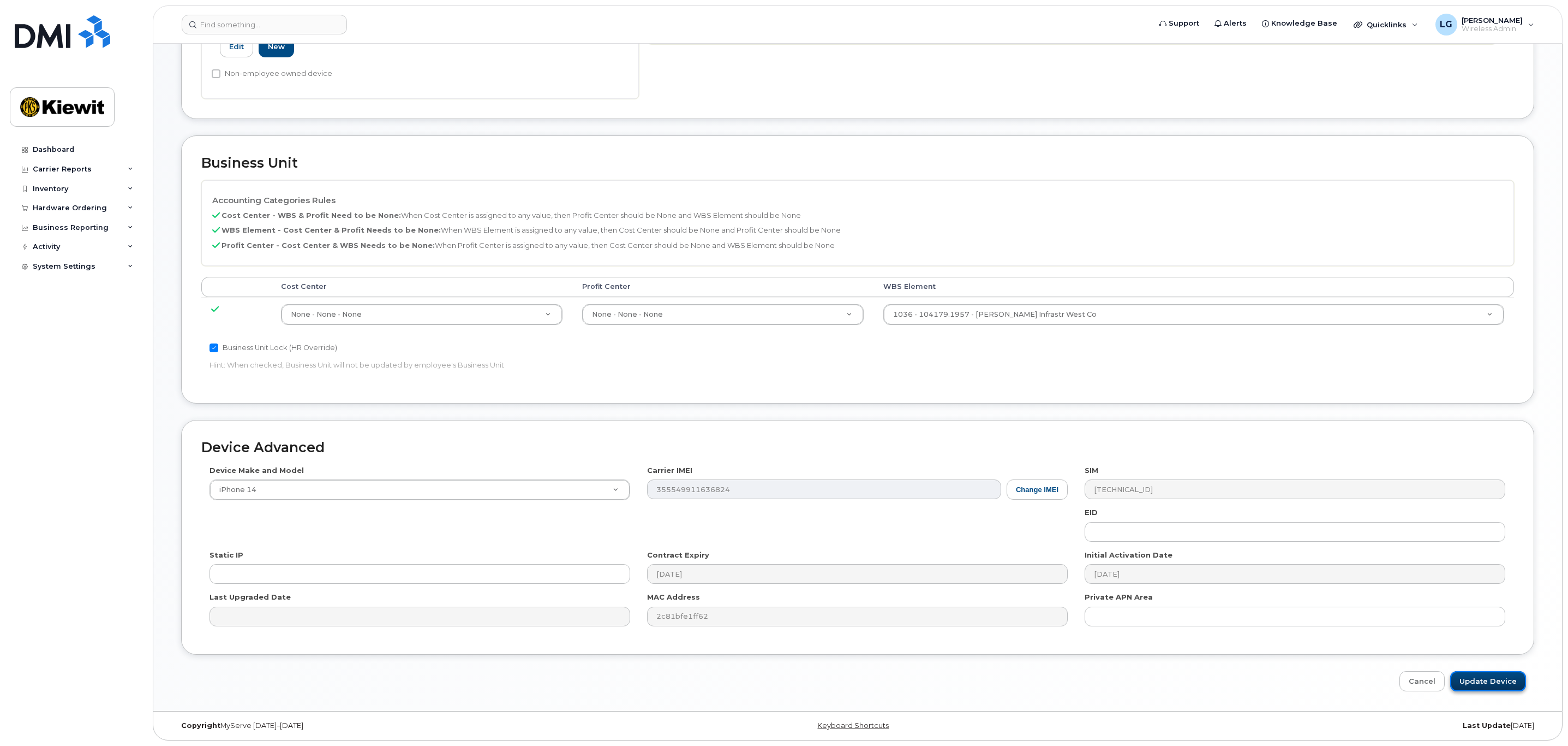
click at [1475, 680] on input "Update Device" at bounding box center [1488, 681] width 76 height 21
type input "Saving..."
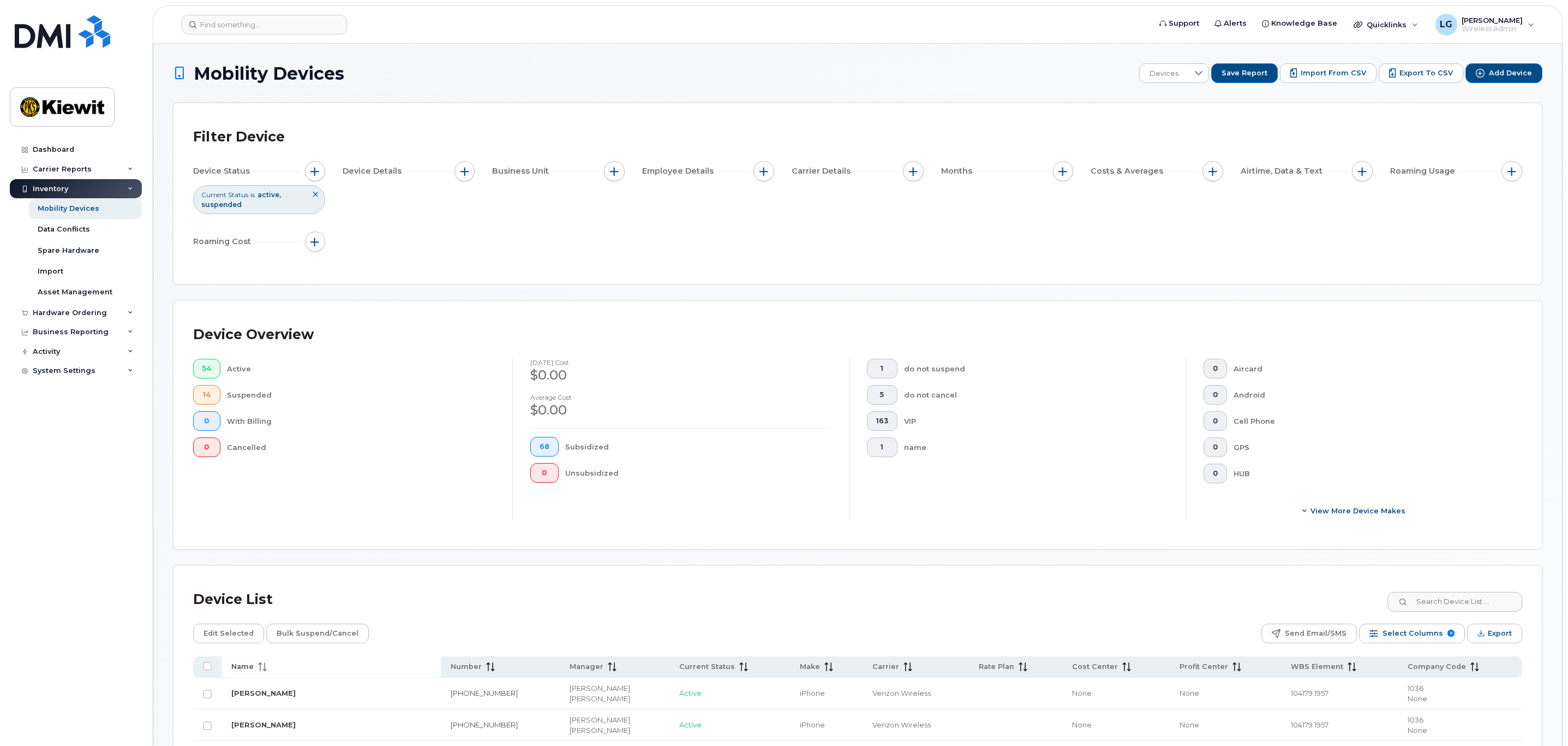
click at [250, 674] on th "Name" at bounding box center [331, 667] width 219 height 21
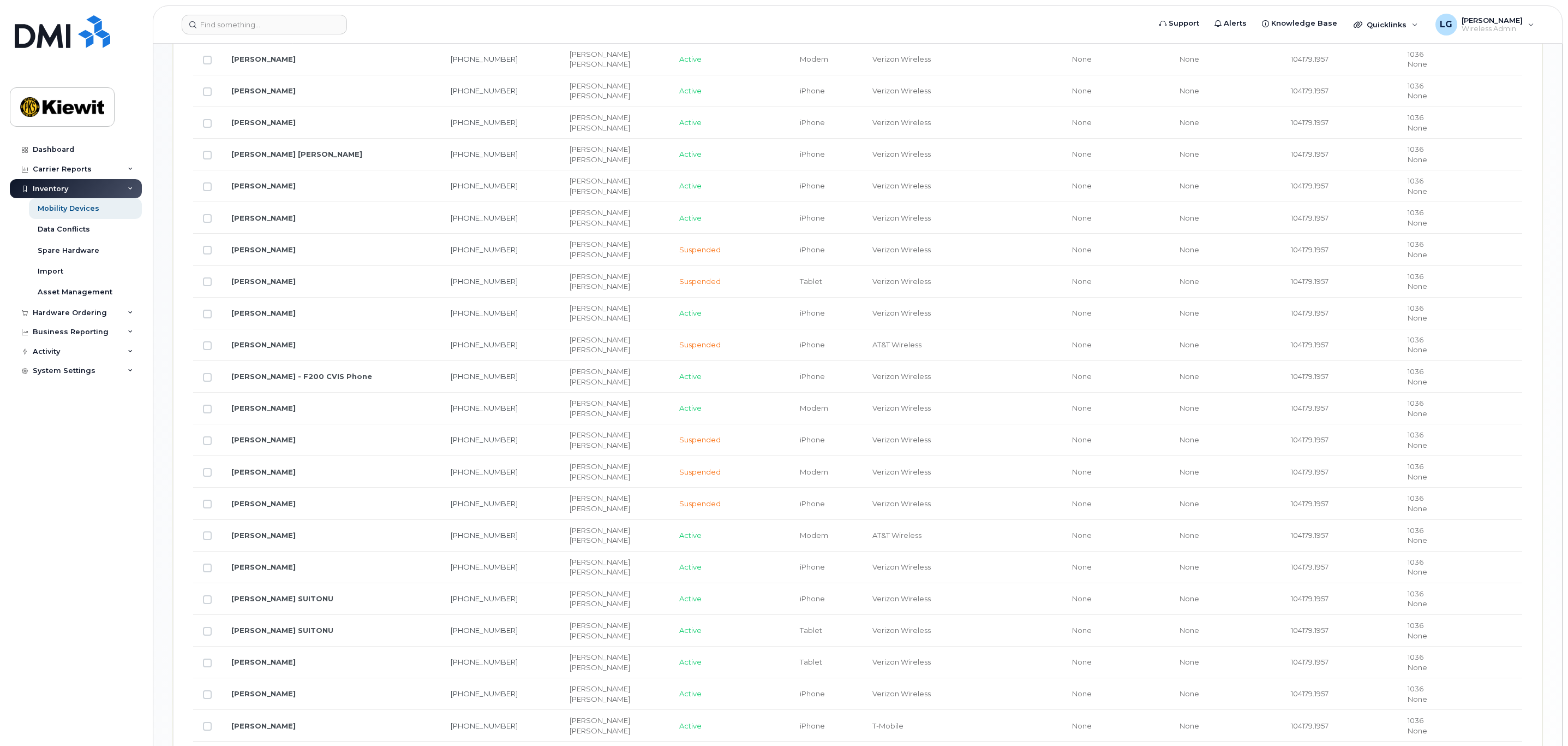
scroll to position [1065, 0]
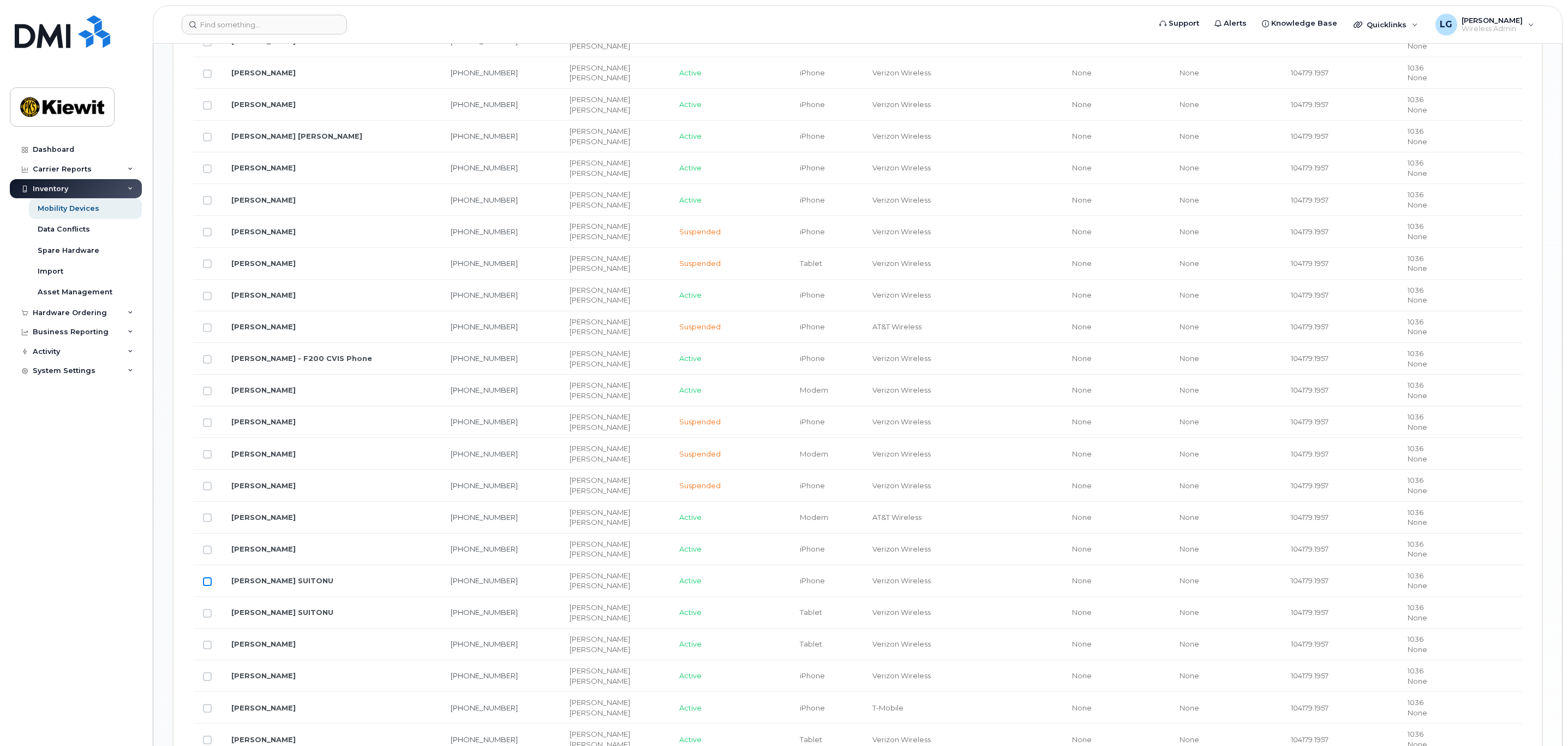
click at [207, 586] on input "Row Unselected" at bounding box center [208, 581] width 9 height 9
checkbox input "true"
click at [208, 617] on input "Row Unselected" at bounding box center [208, 613] width 9 height 9
checkbox input "true"
click at [208, 649] on input "Row Unselected" at bounding box center [208, 645] width 9 height 9
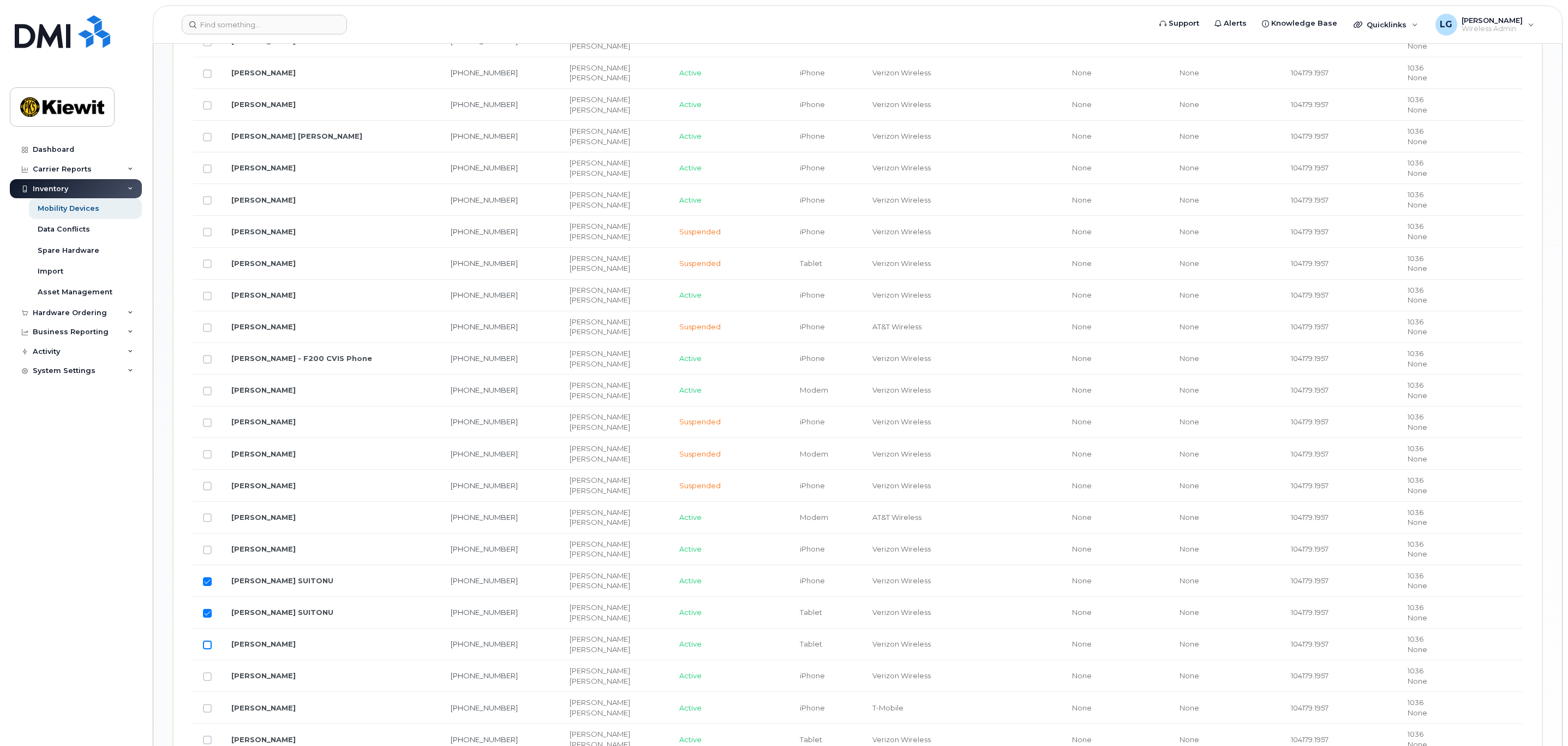
checkbox input "true"
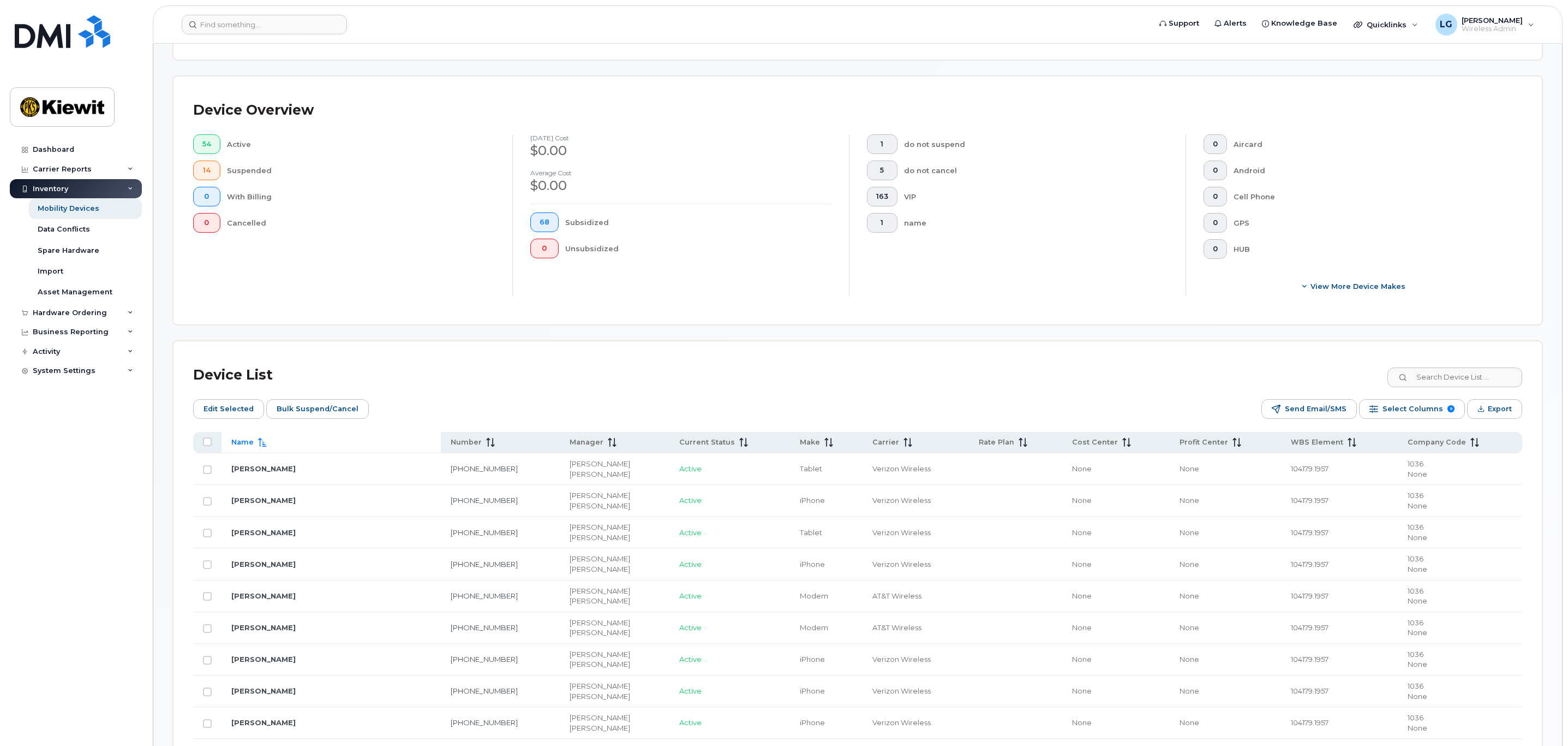
scroll to position [78, 0]
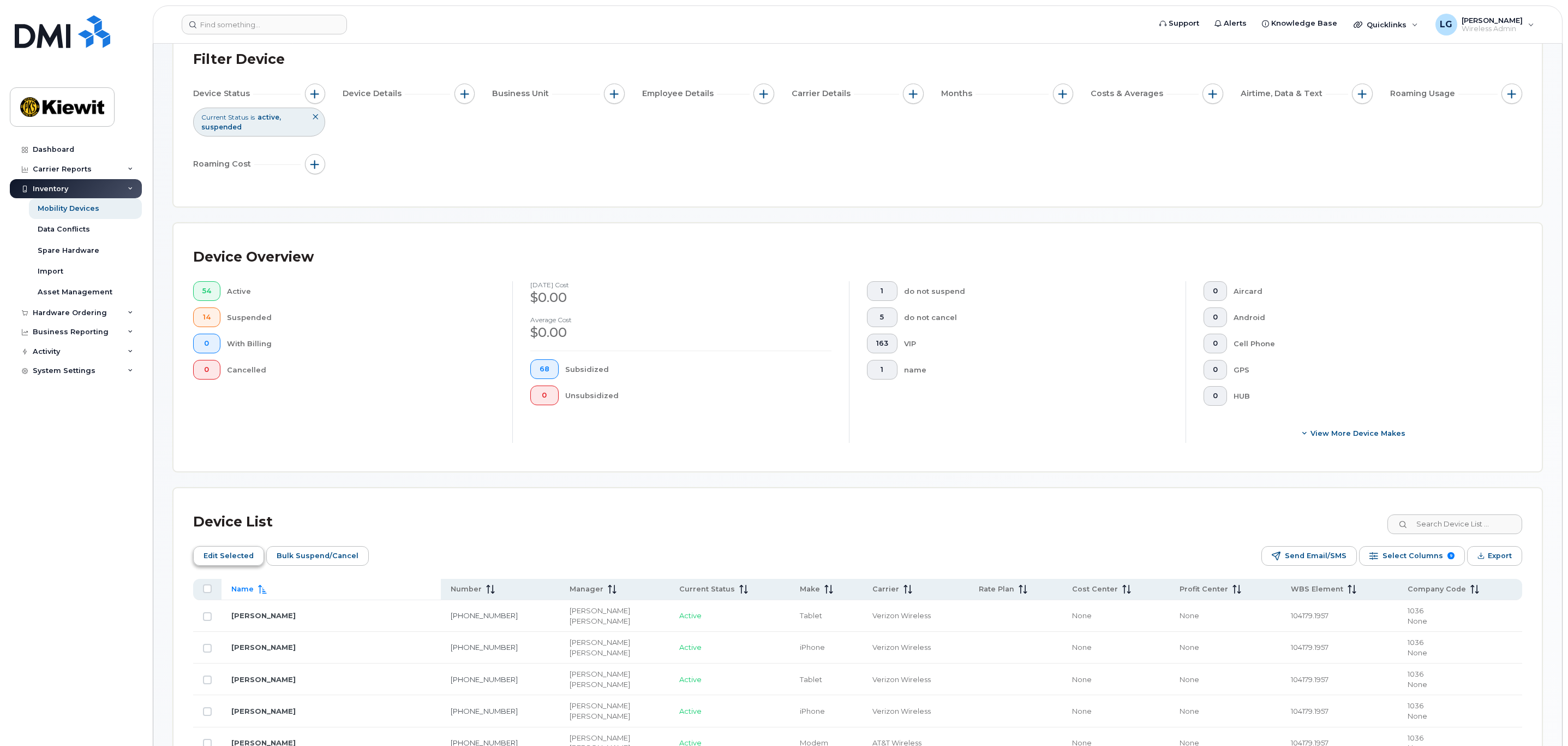
click at [221, 552] on span "Edit Selected" at bounding box center [229, 556] width 50 height 17
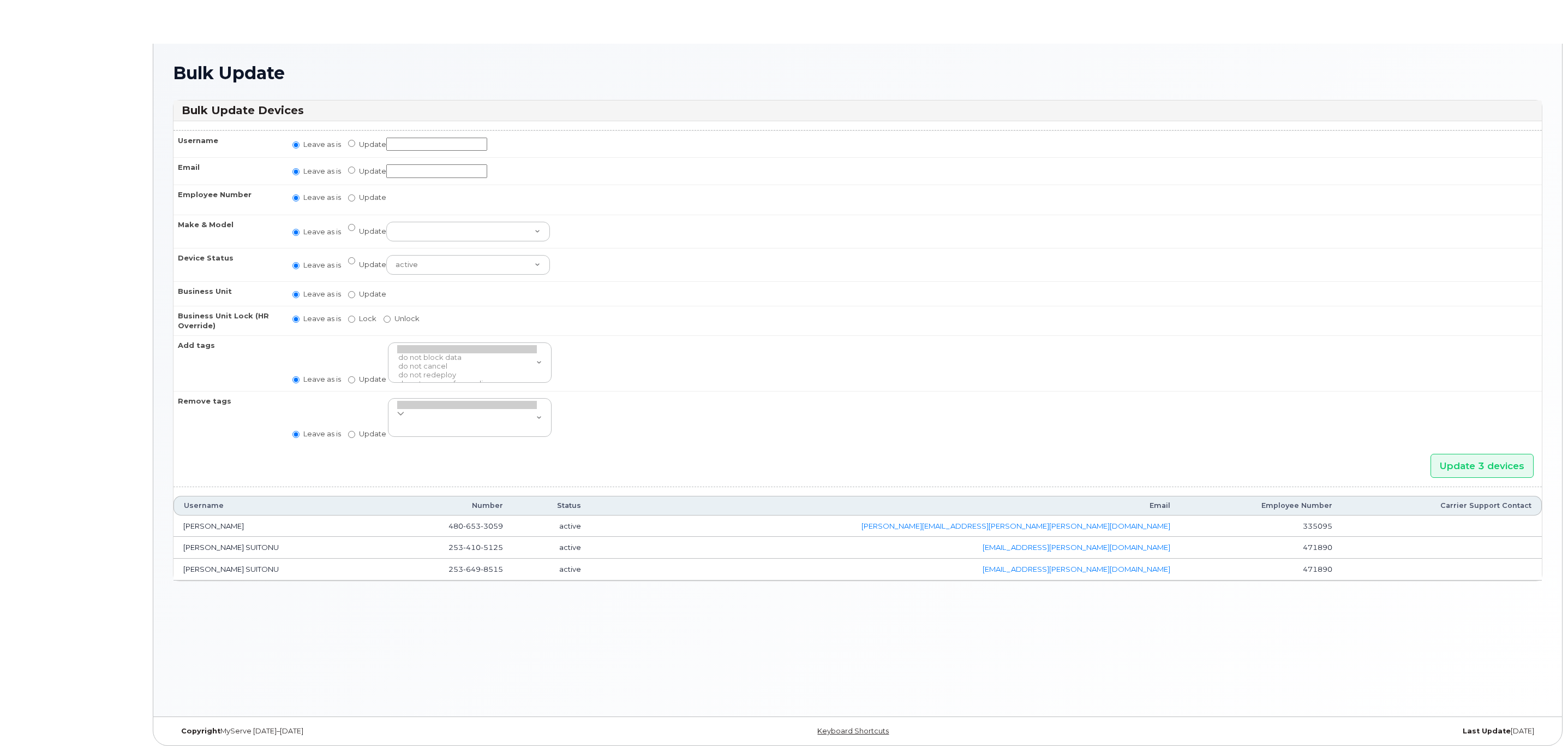
radio input "true"
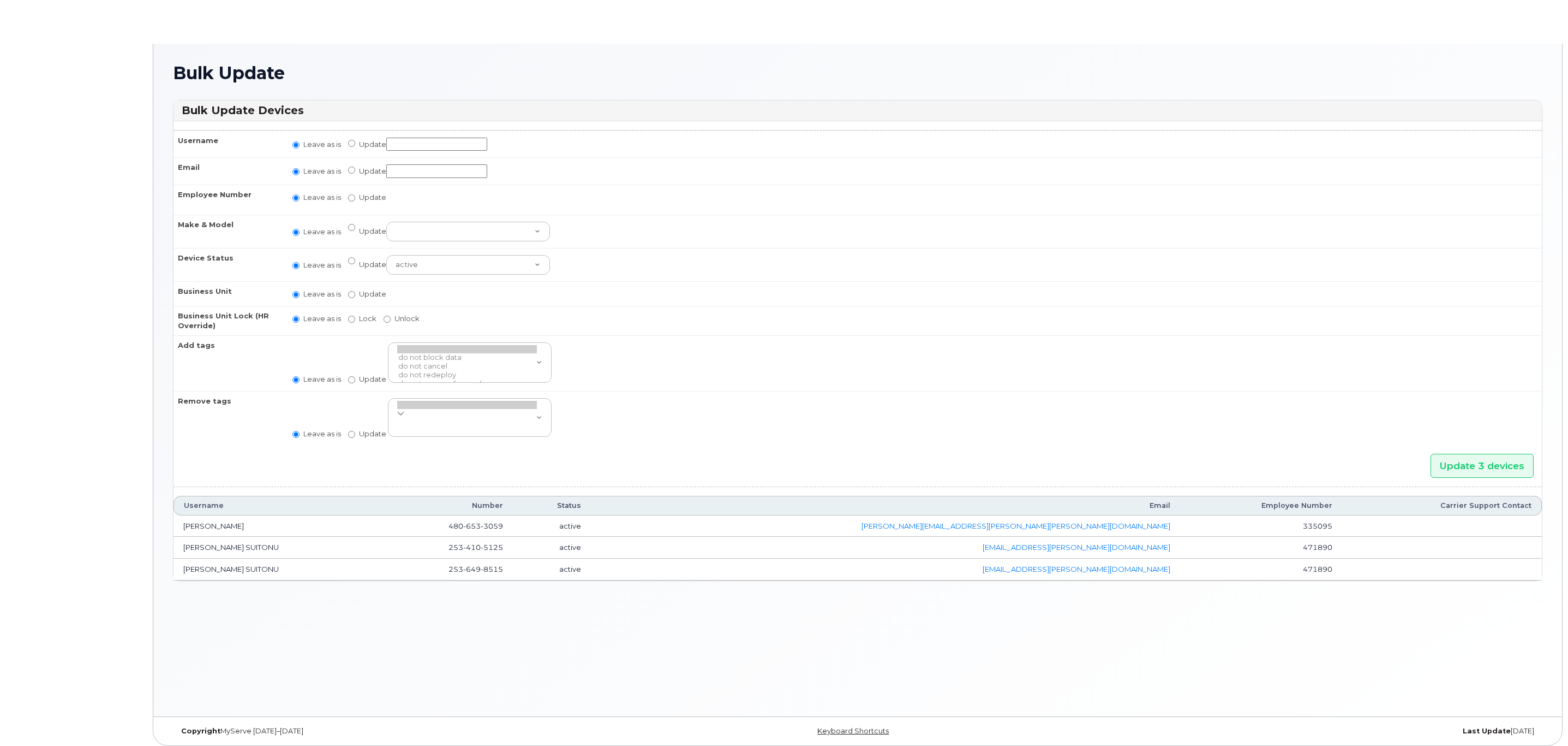
radio input "true"
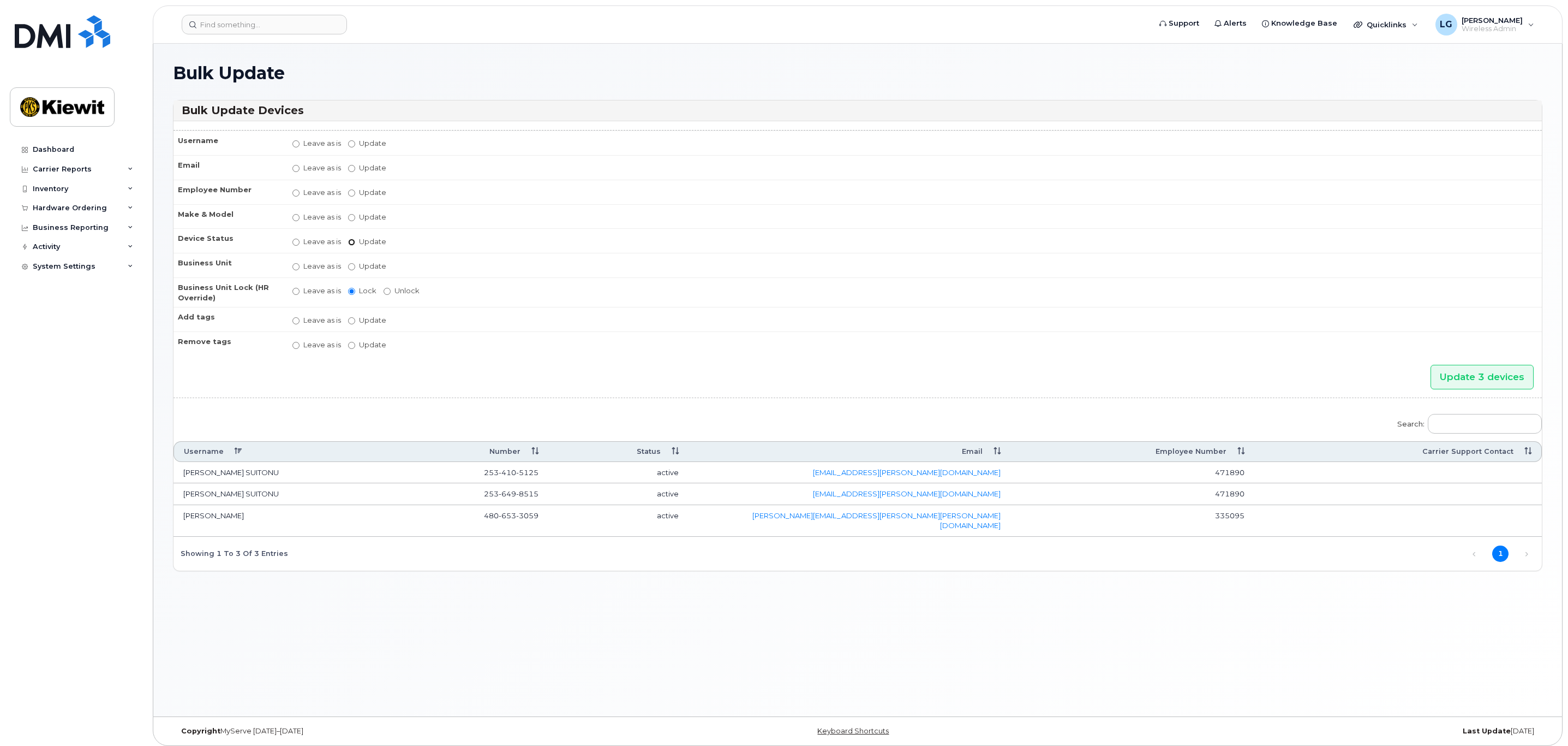
click at [352, 243] on input "Update active active suspended cancelled" at bounding box center [351, 242] width 7 height 7
radio input "true"
radio input "false"
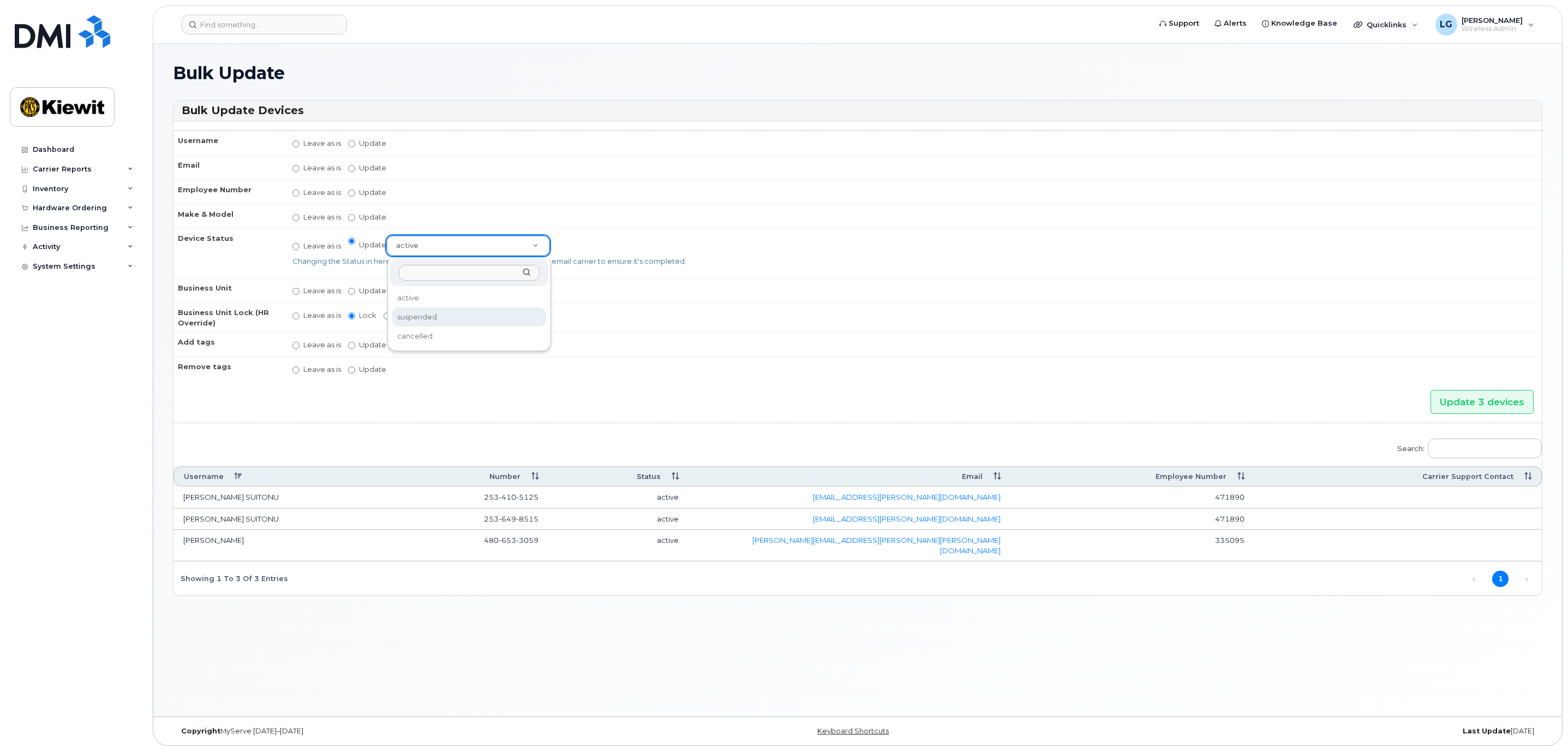
select select "suspended"
click at [352, 292] on input "Update" at bounding box center [351, 291] width 7 height 7
radio input "true"
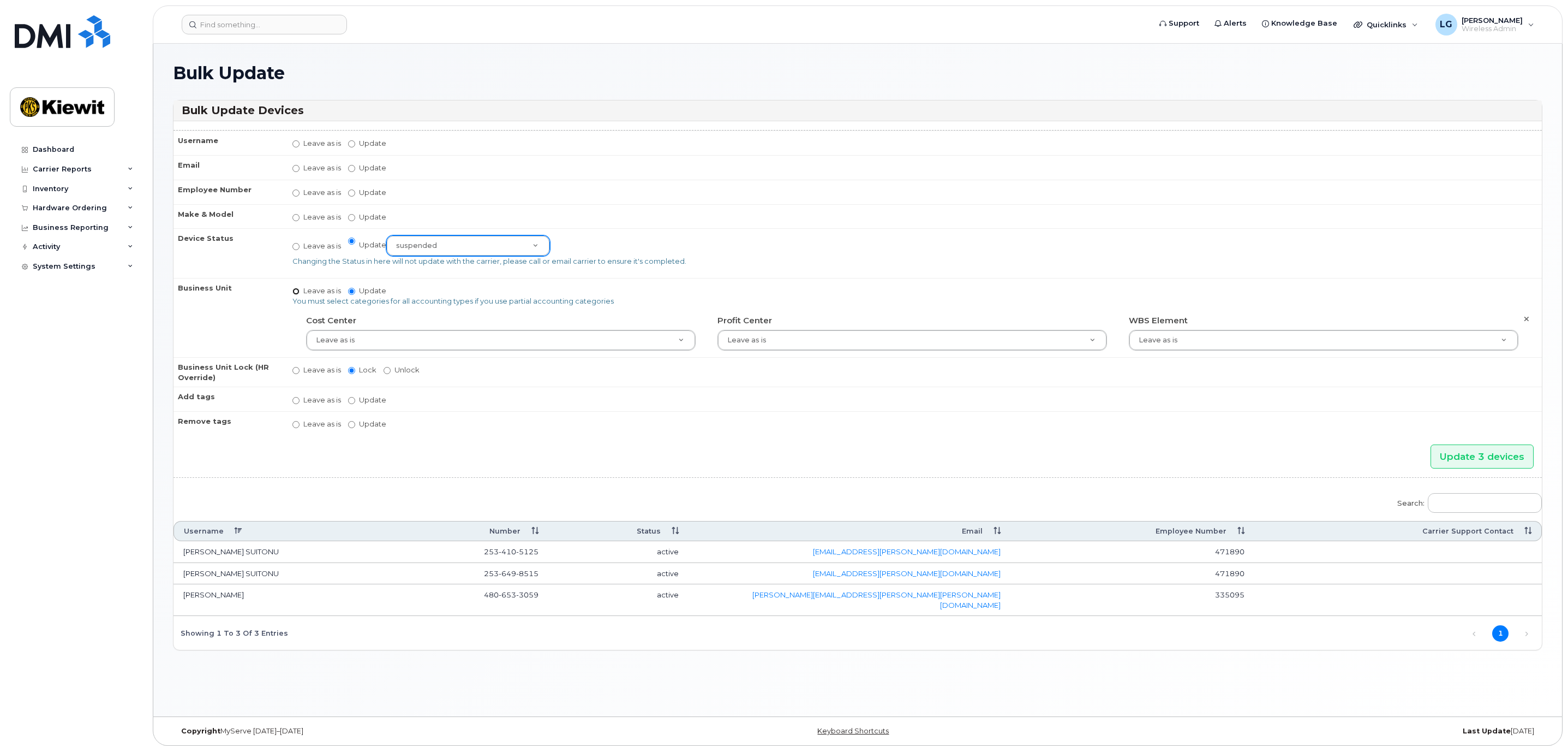
click at [295, 292] on input "Leave as is" at bounding box center [296, 291] width 7 height 7
radio input "true"
radio input "false"
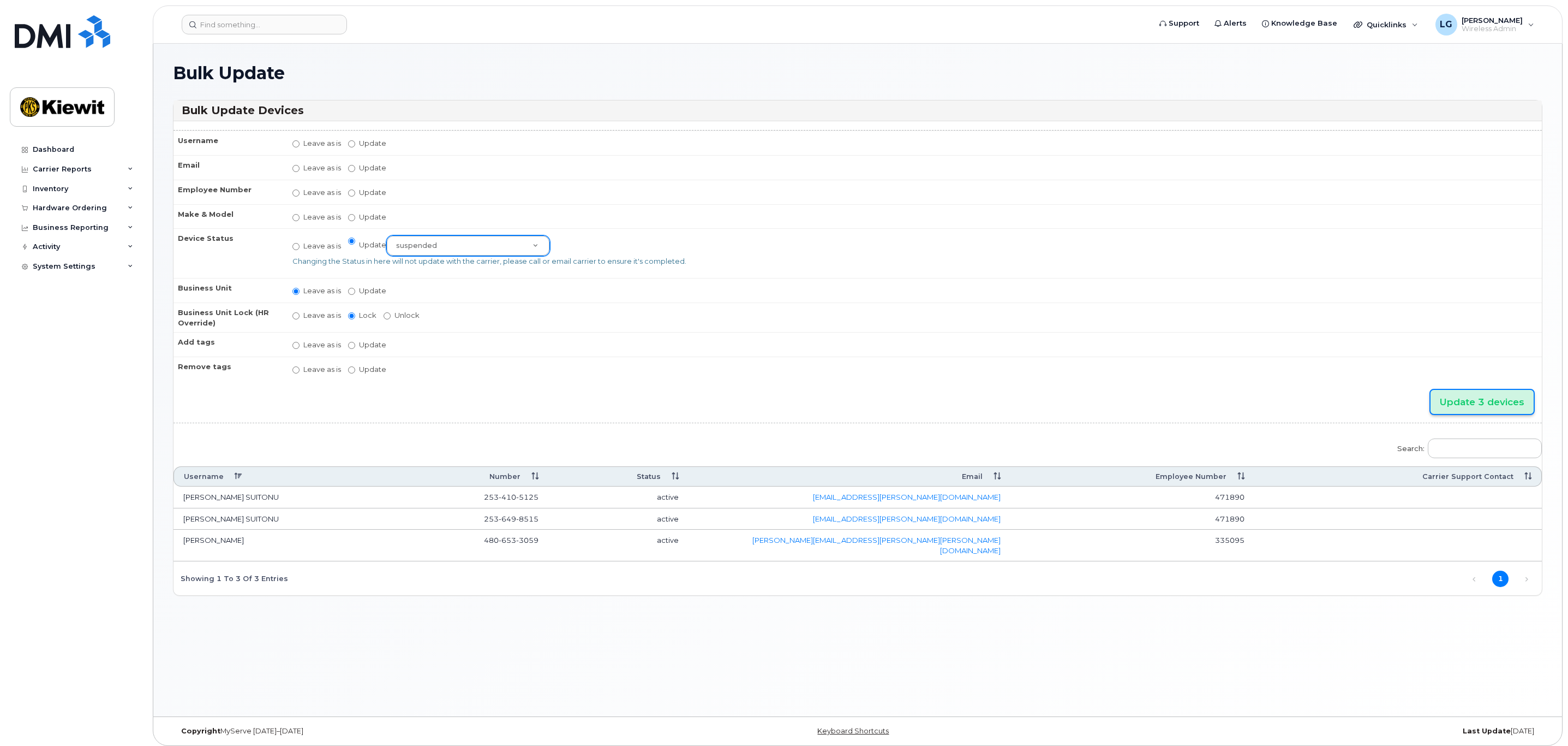
click at [1497, 405] on input "Update 3 devices" at bounding box center [1482, 402] width 103 height 24
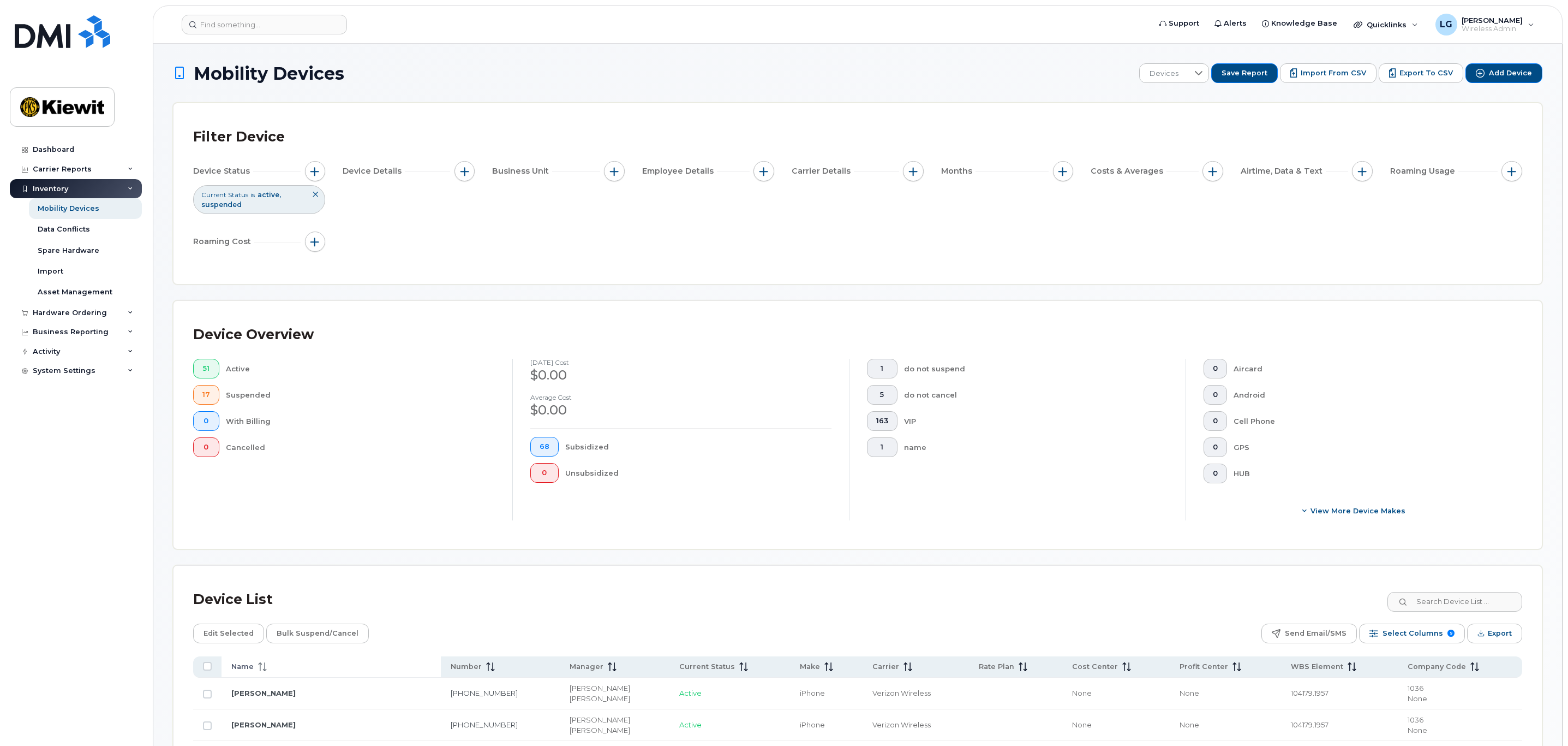
click at [250, 670] on span "Name" at bounding box center [242, 666] width 22 height 10
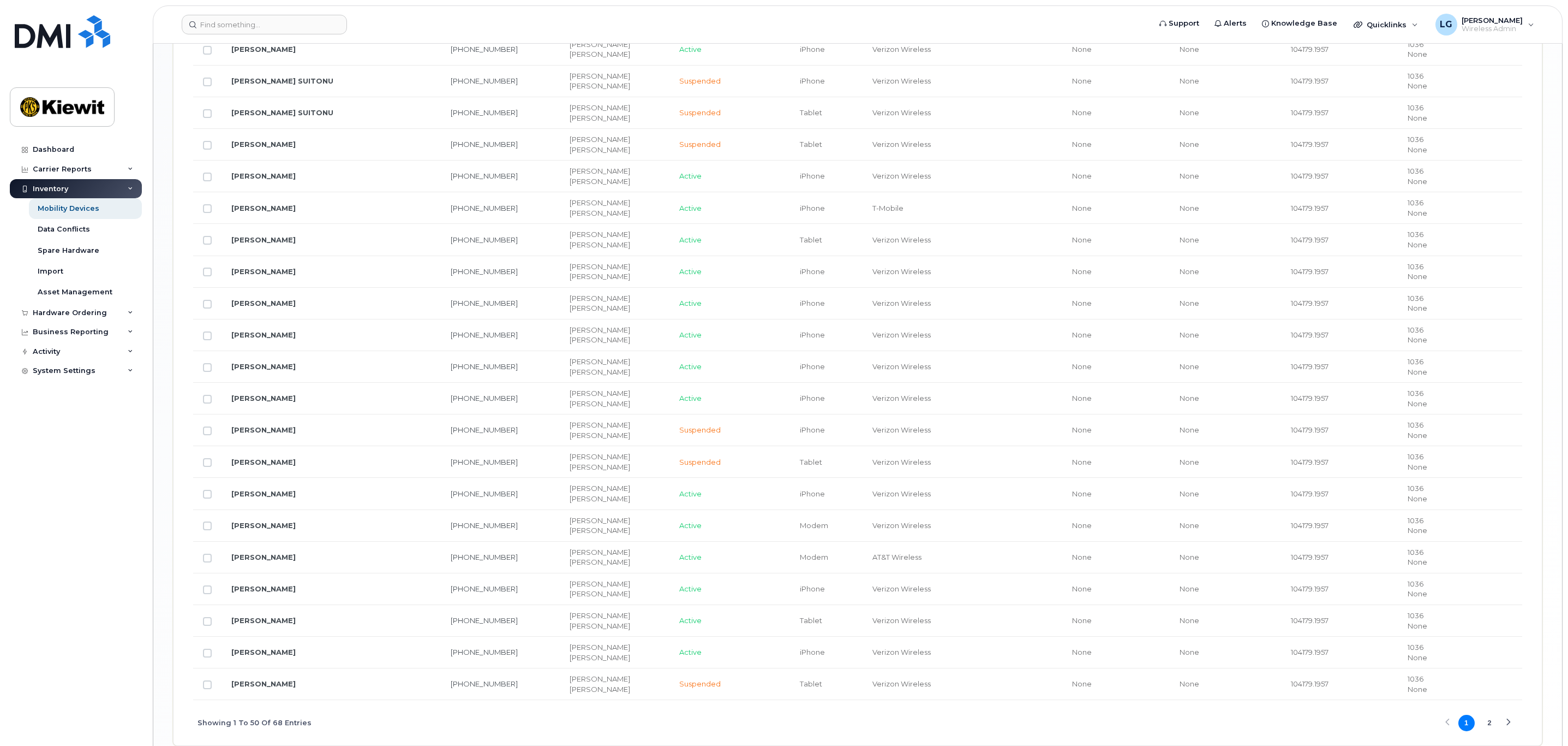
scroll to position [1634, 0]
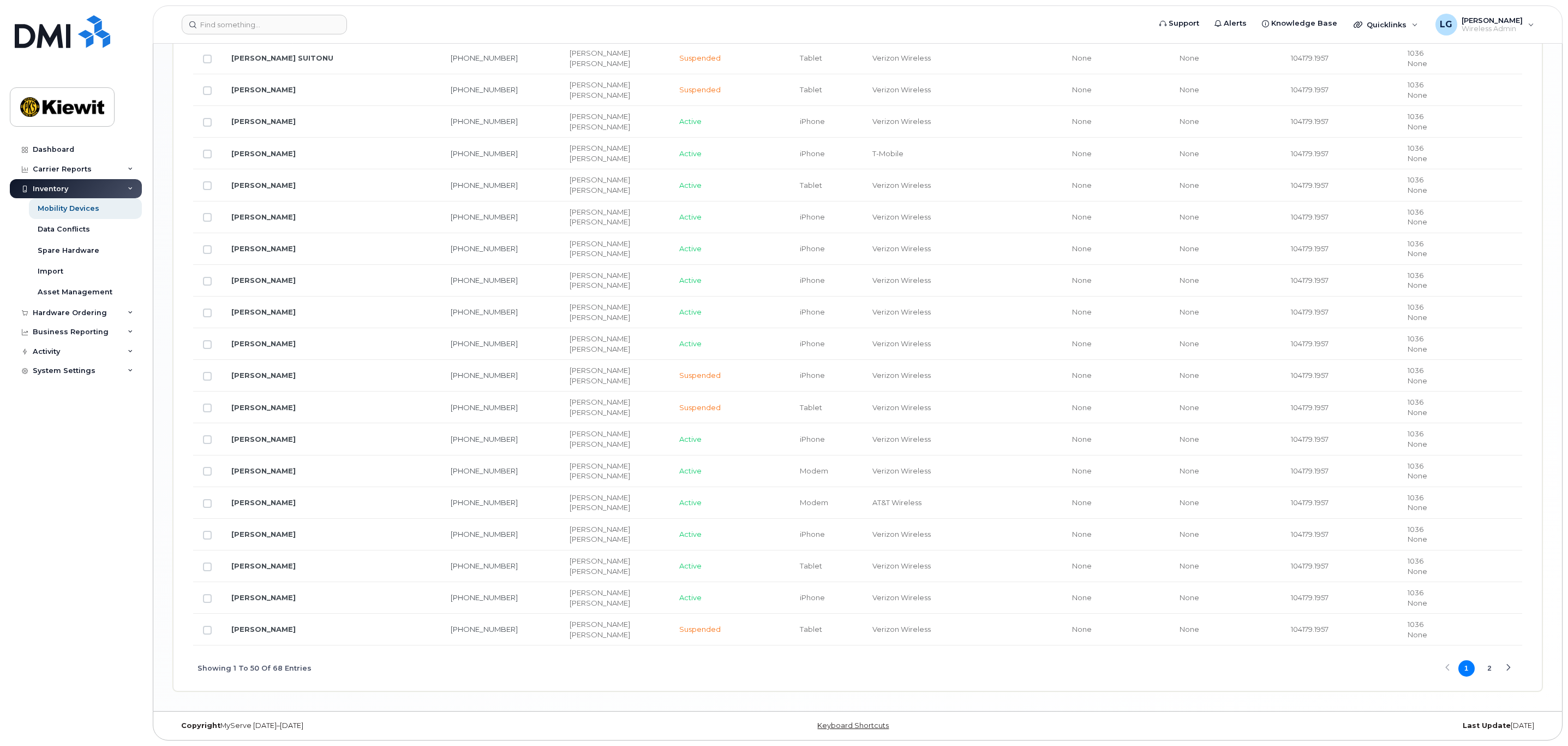
click at [1491, 665] on button "2" at bounding box center [1490, 668] width 17 height 17
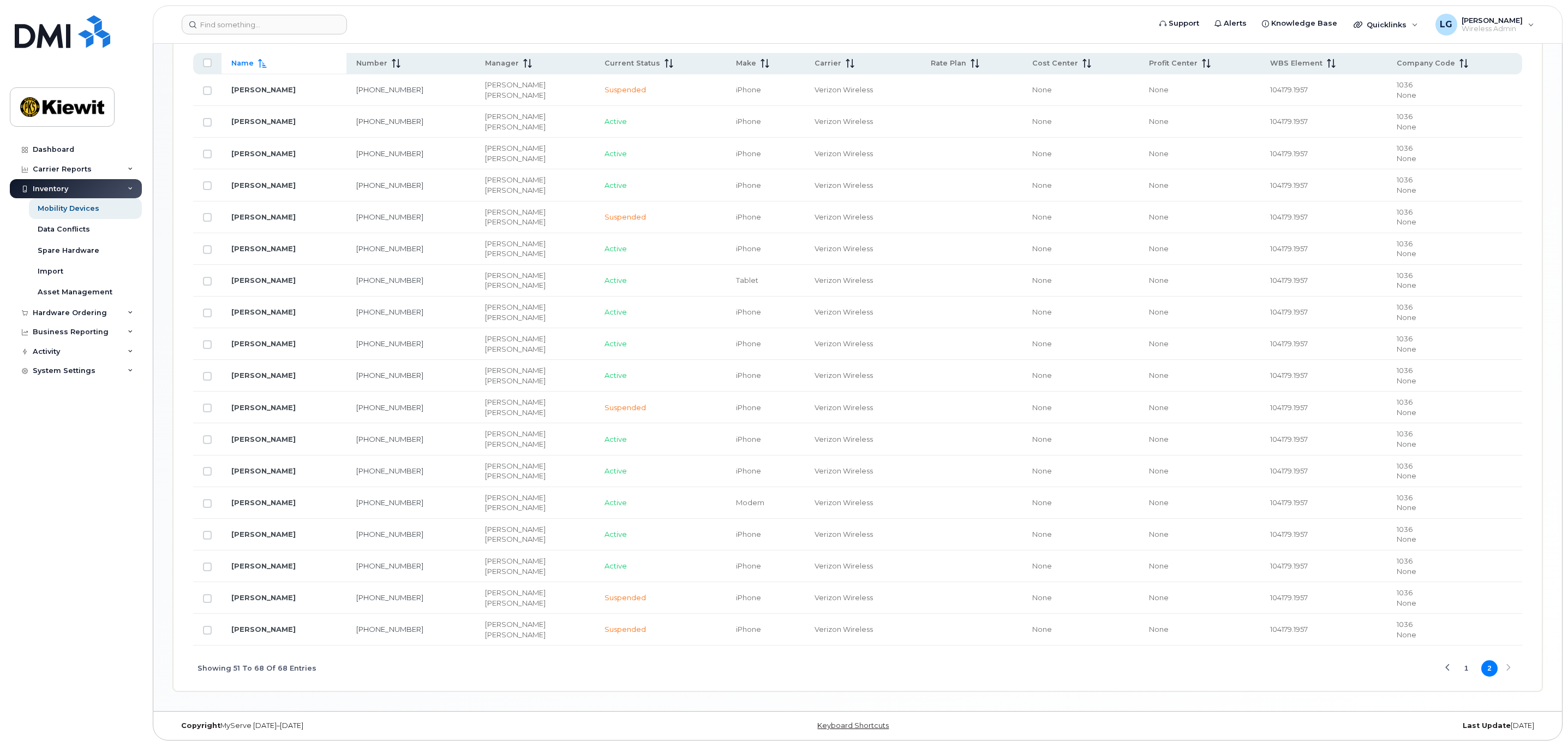
scroll to position [610, 0]
click at [208, 436] on input "Row Unselected" at bounding box center [208, 440] width 9 height 9
checkbox input "true"
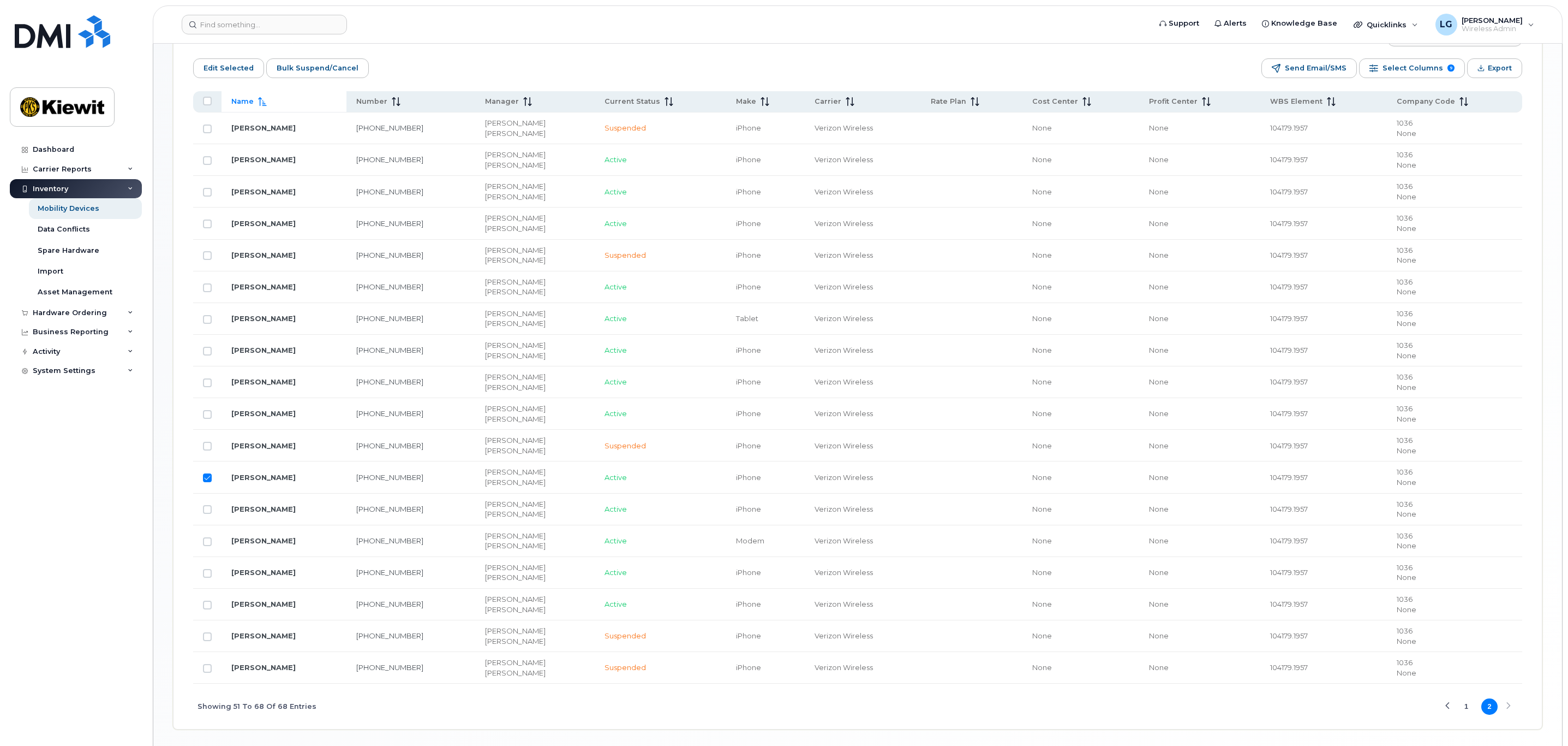
scroll to position [528, 0]
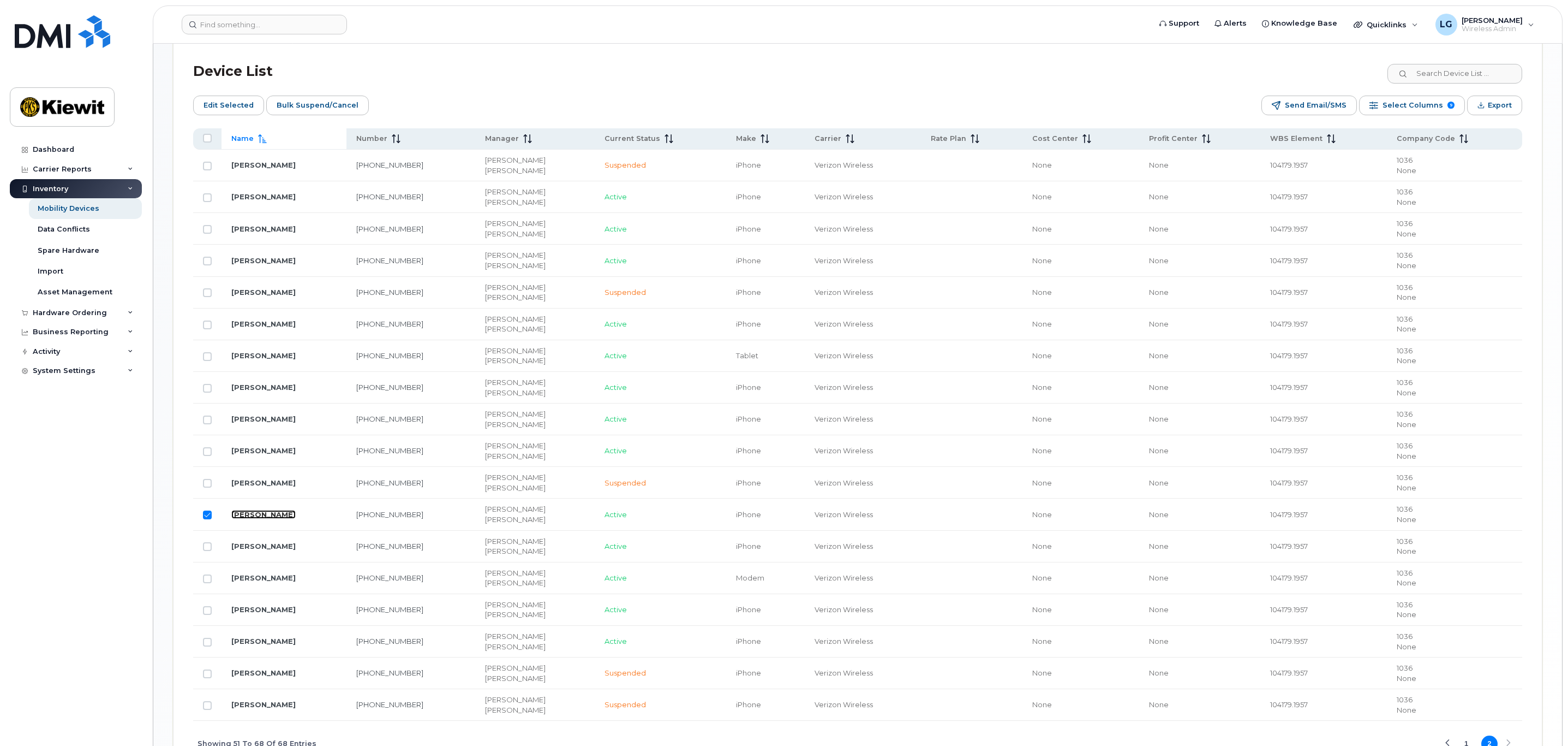
click at [256, 518] on link "SONIA SARRE" at bounding box center [263, 515] width 65 height 9
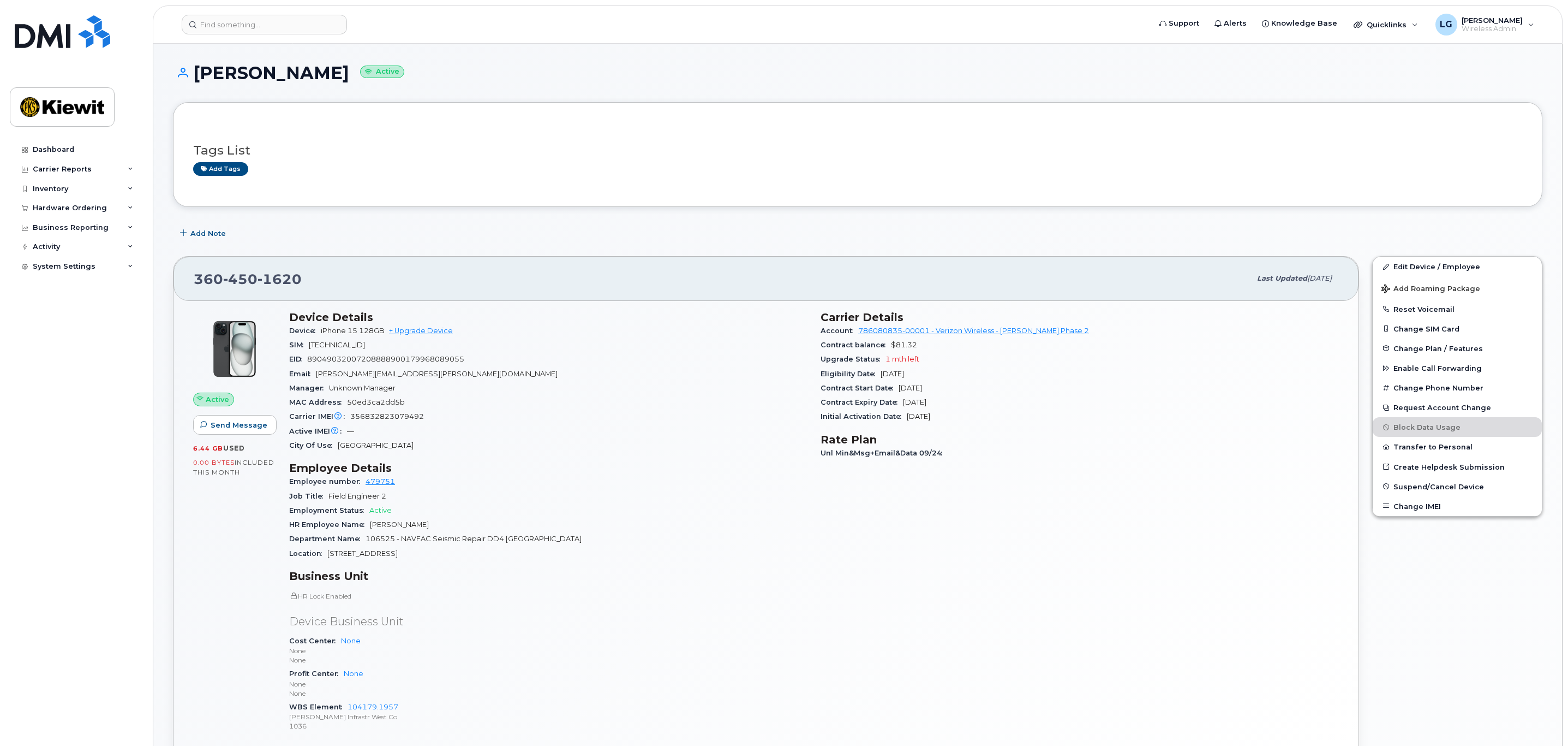
click at [1430, 263] on link "Edit Device / Employee" at bounding box center [1457, 266] width 169 height 20
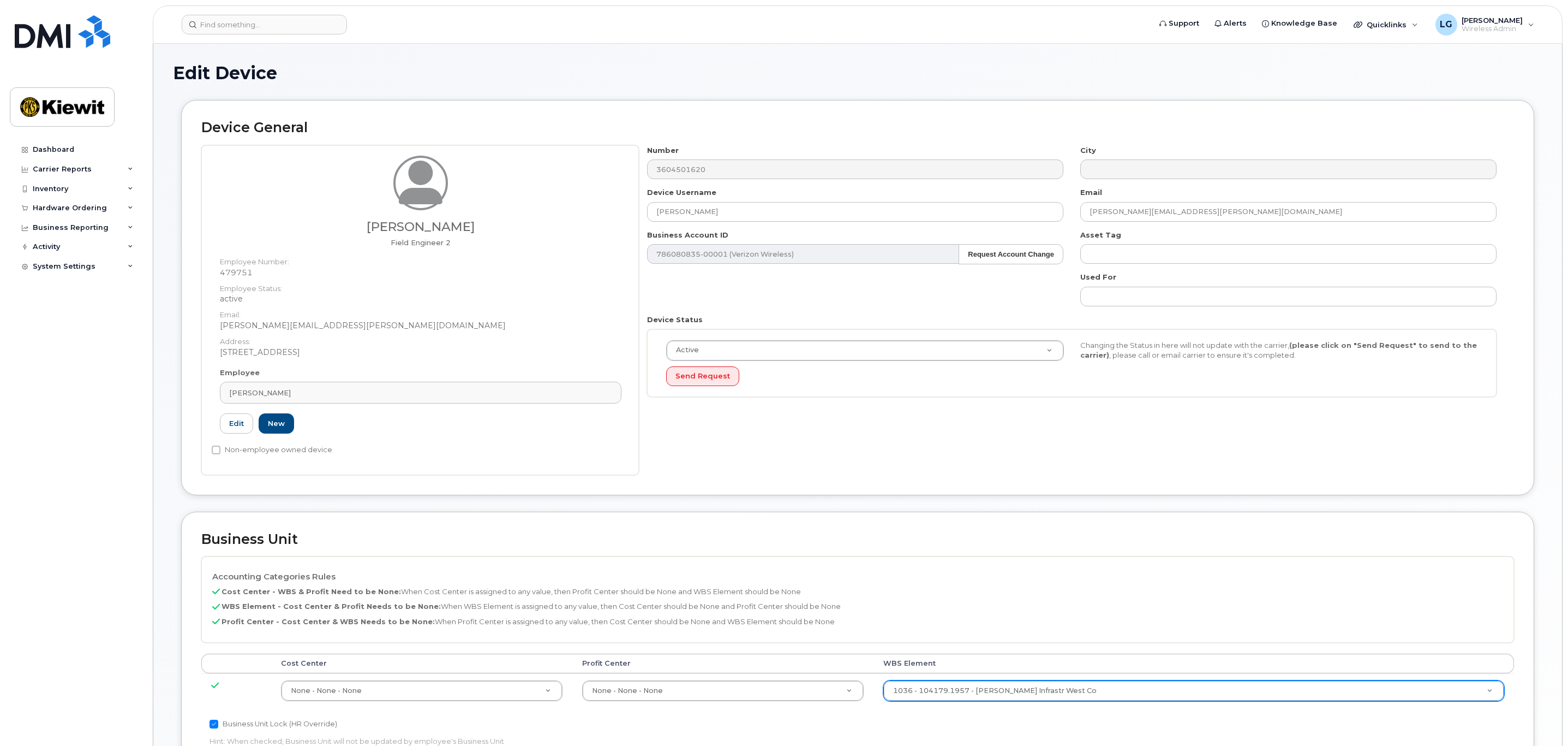
click at [1174, 701] on div "1036 - 104179.1957 - Kiewit Infrastr West Co" at bounding box center [1193, 690] width 621 height 21
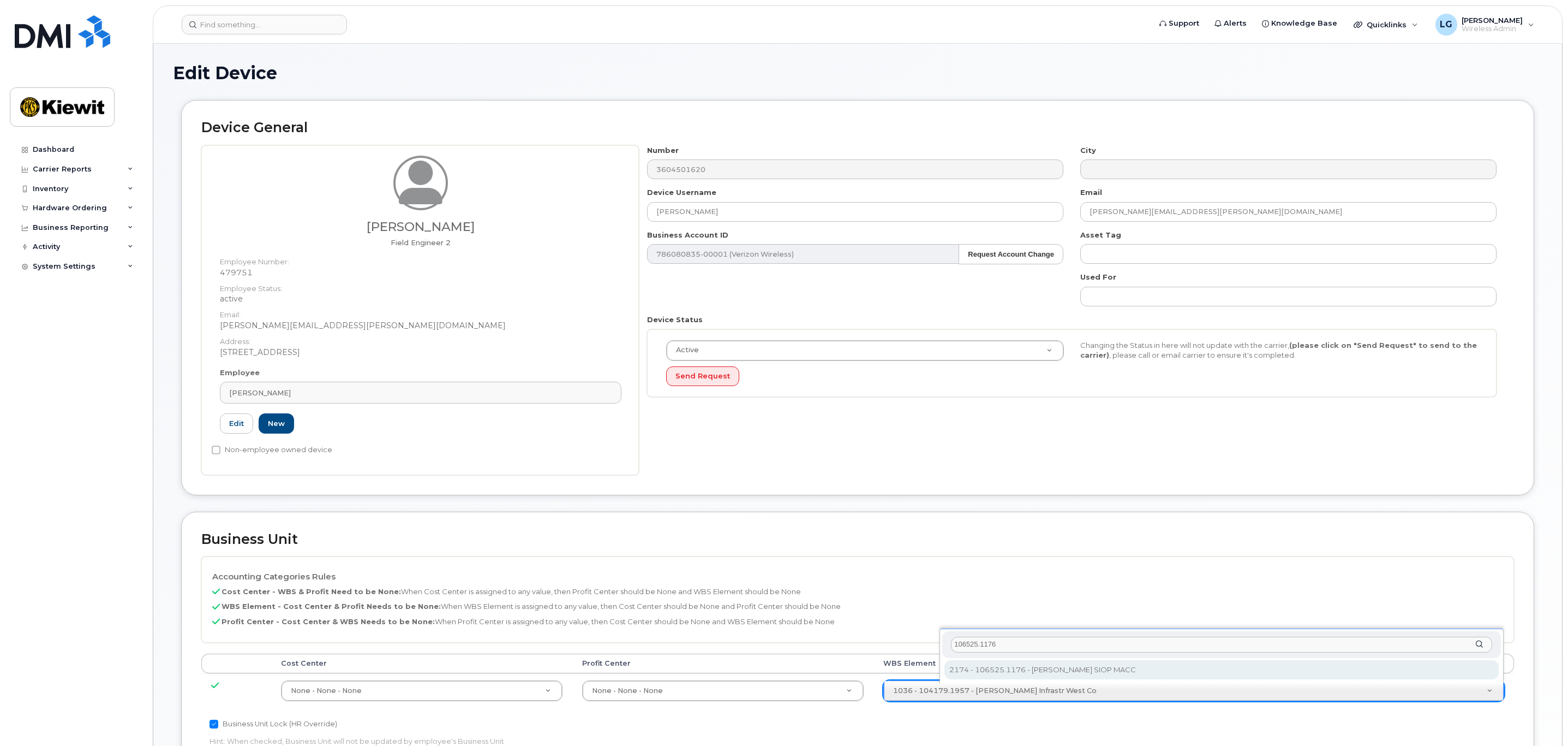
type input "106525.1176"
type input "36071640"
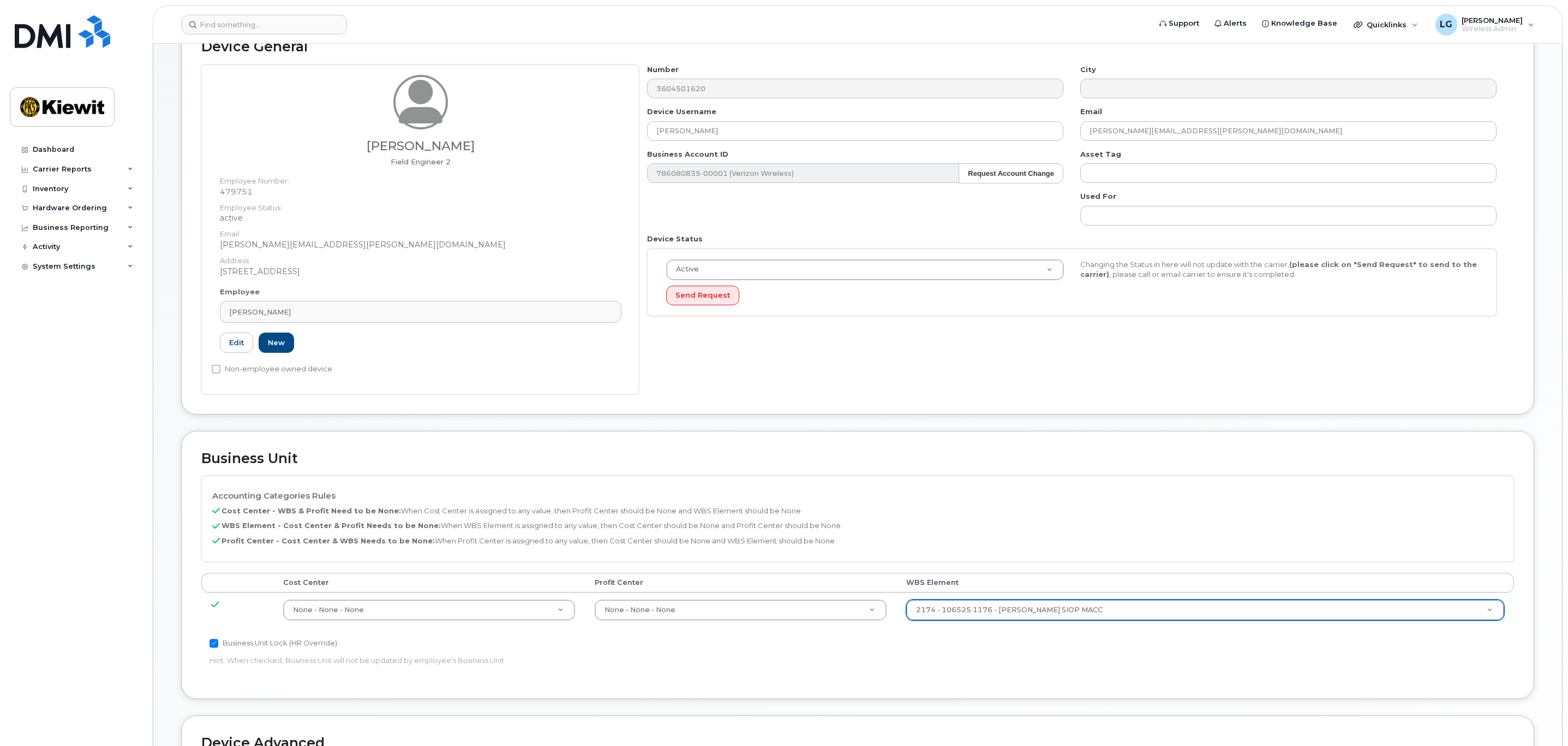
scroll to position [327, 0]
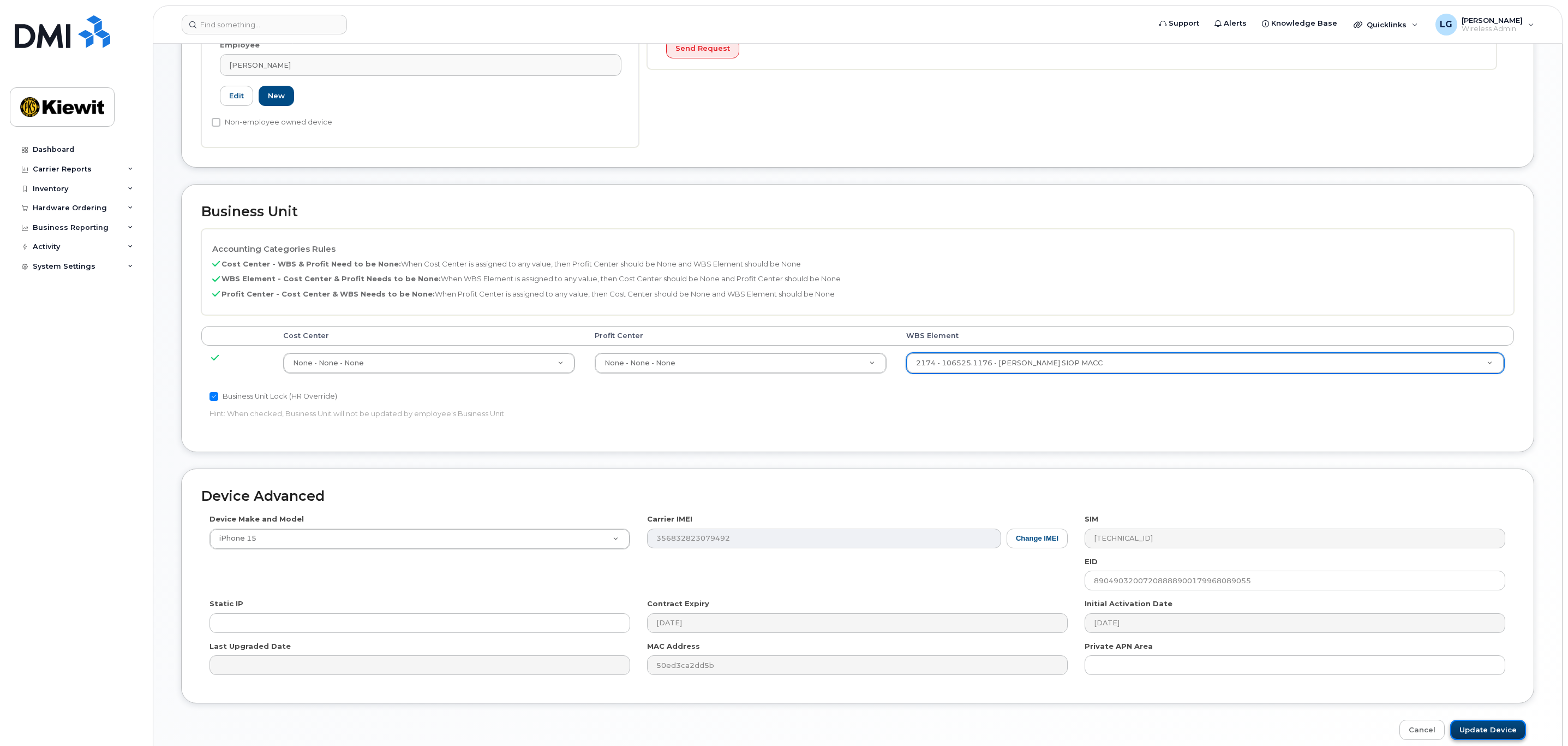
click at [1485, 732] on input "Update Device" at bounding box center [1488, 730] width 76 height 21
type input "Saving..."
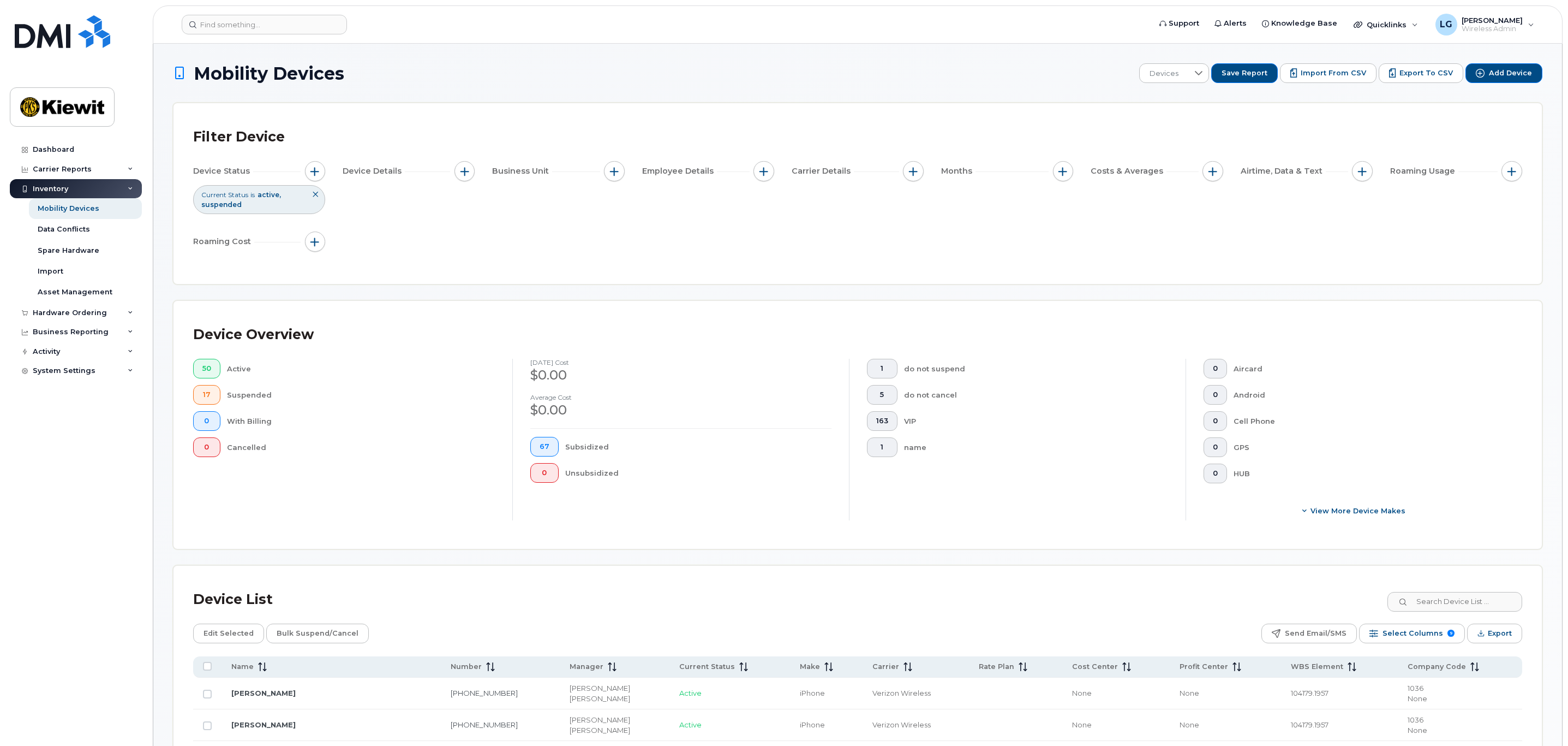
click at [259, 671] on icon at bounding box center [263, 667] width 9 height 9
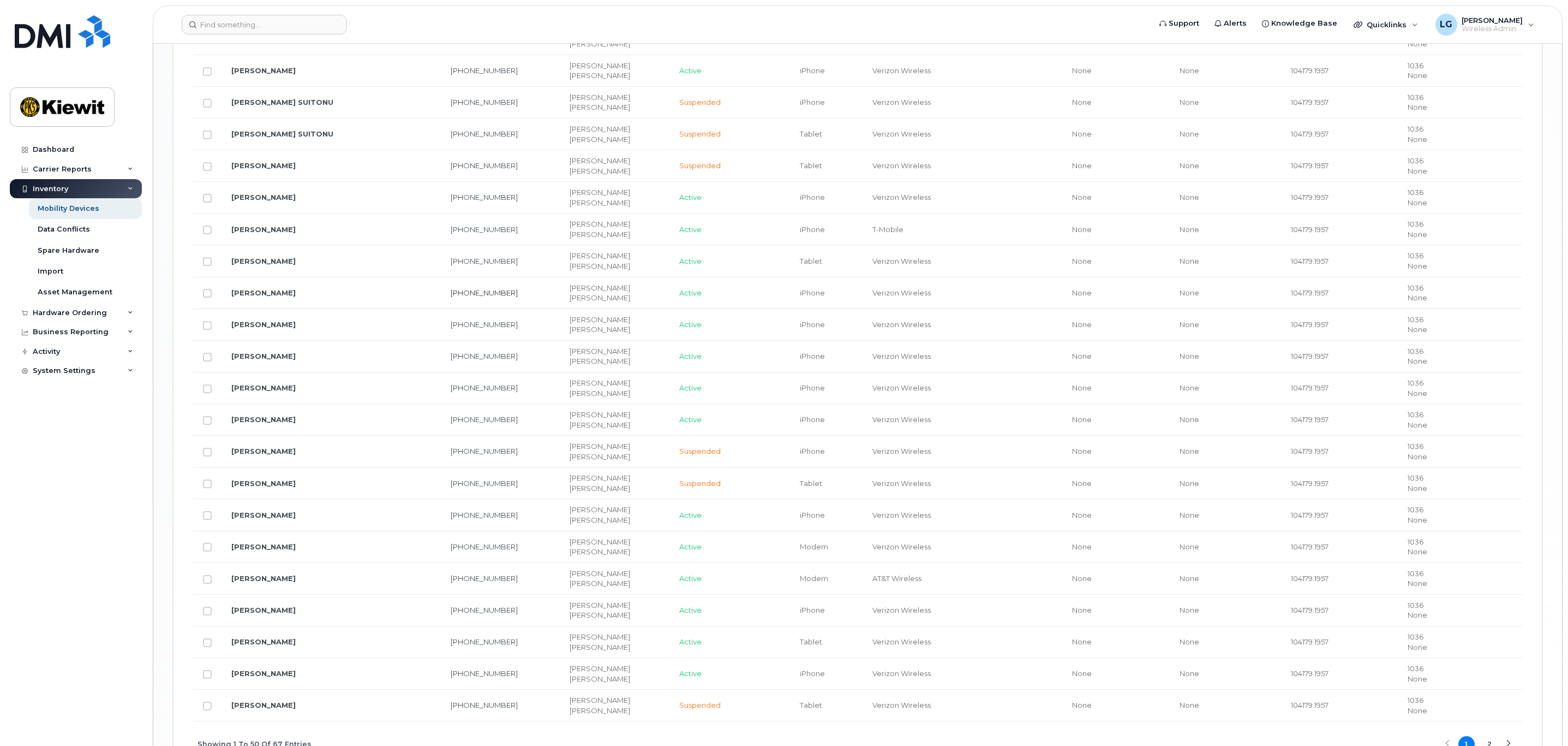
scroll to position [1634, 0]
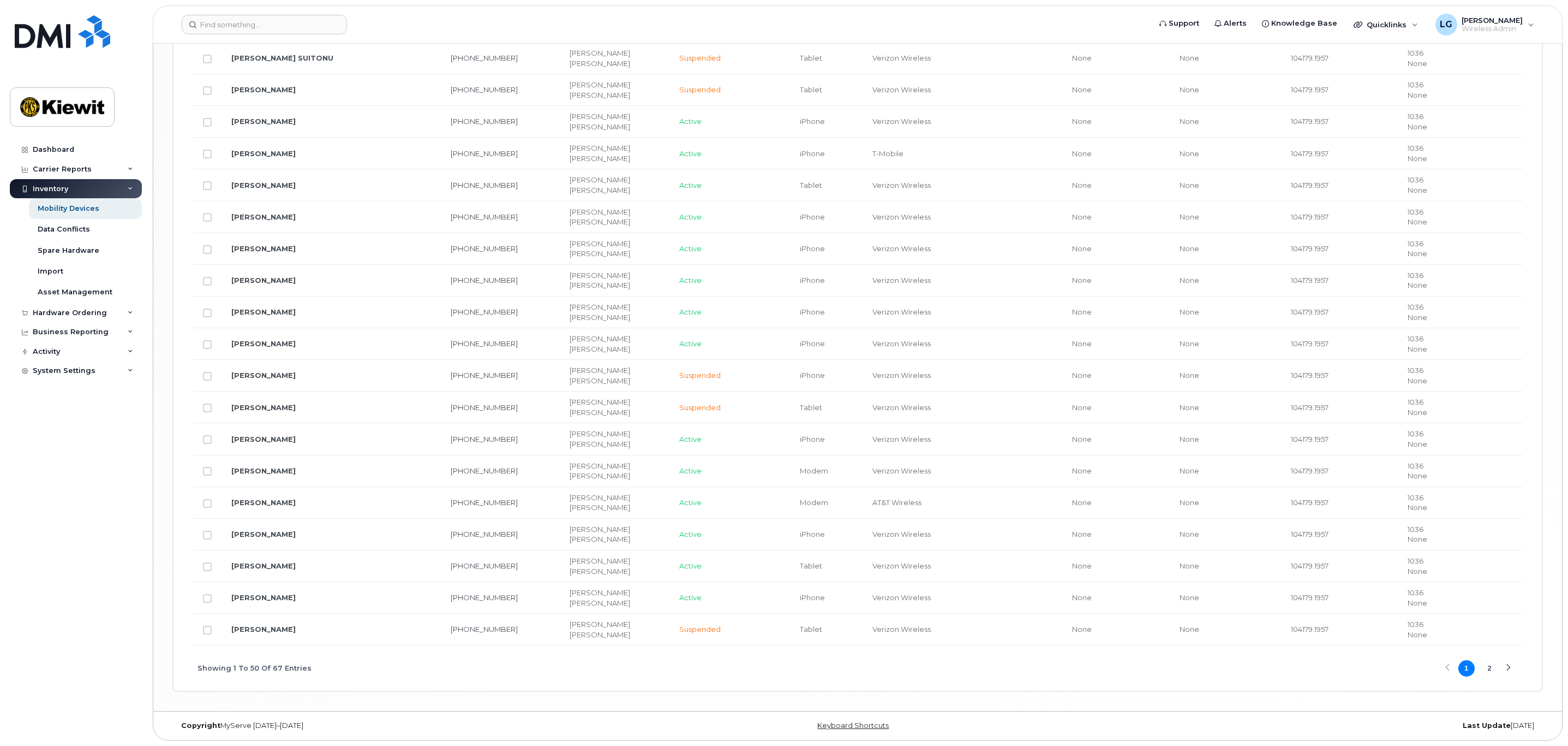
drag, startPoint x: 1488, startPoint y: 668, endPoint x: 1496, endPoint y: 660, distance: 11.3
click at [1488, 668] on button "2" at bounding box center [1490, 668] width 17 height 17
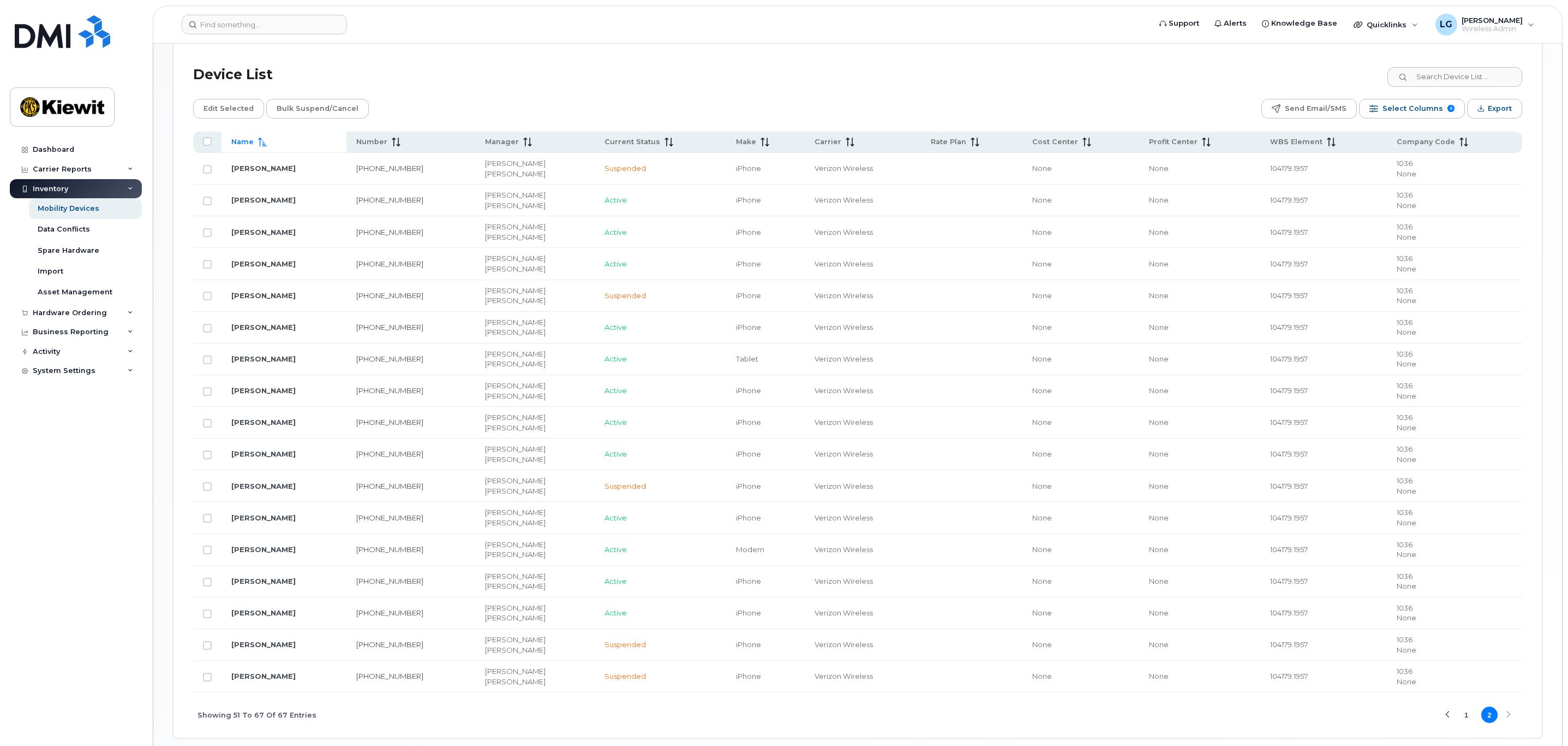
scroll to position [496, 0]
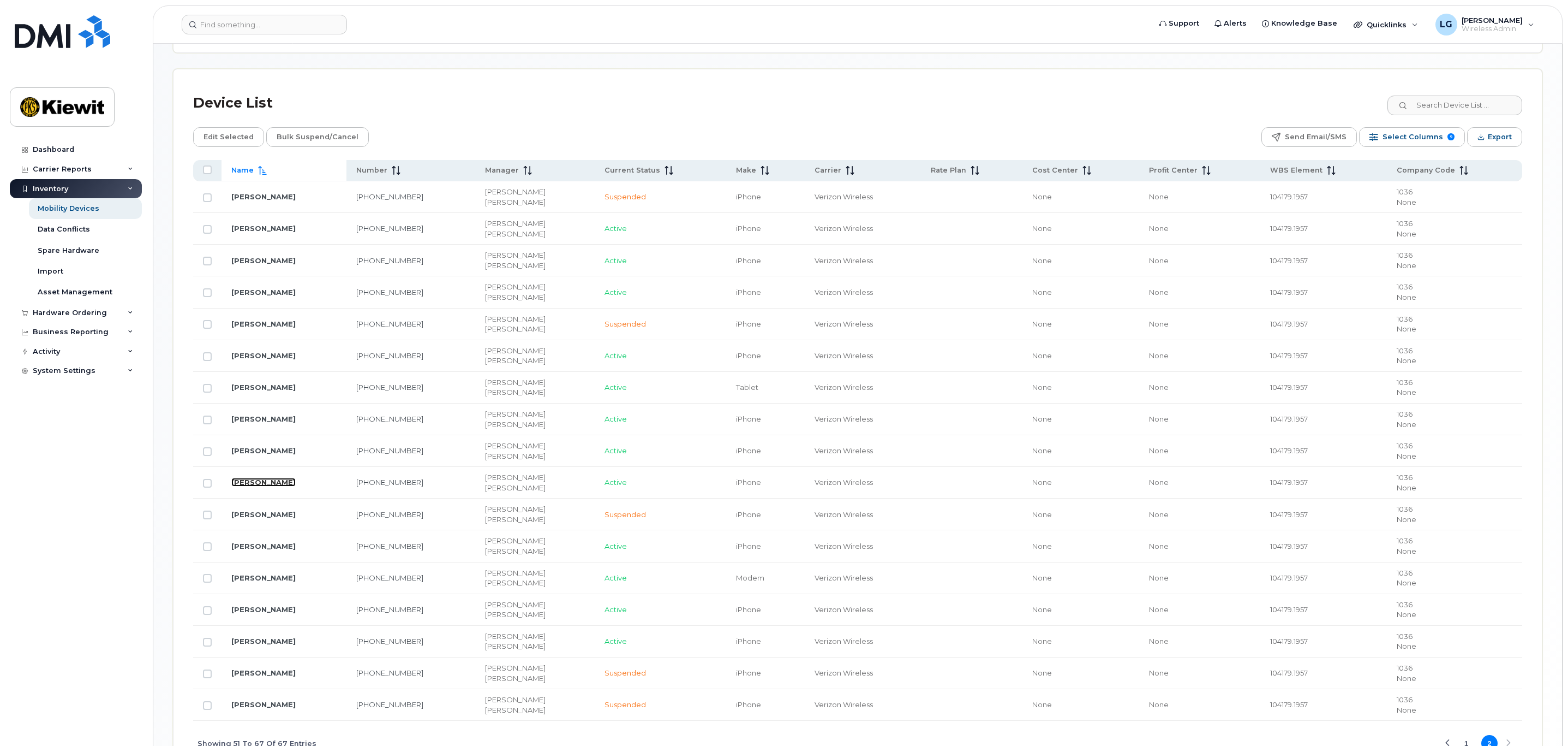
click at [268, 486] on link "[PERSON_NAME]" at bounding box center [263, 482] width 65 height 9
